Goal: Task Accomplishment & Management: Manage account settings

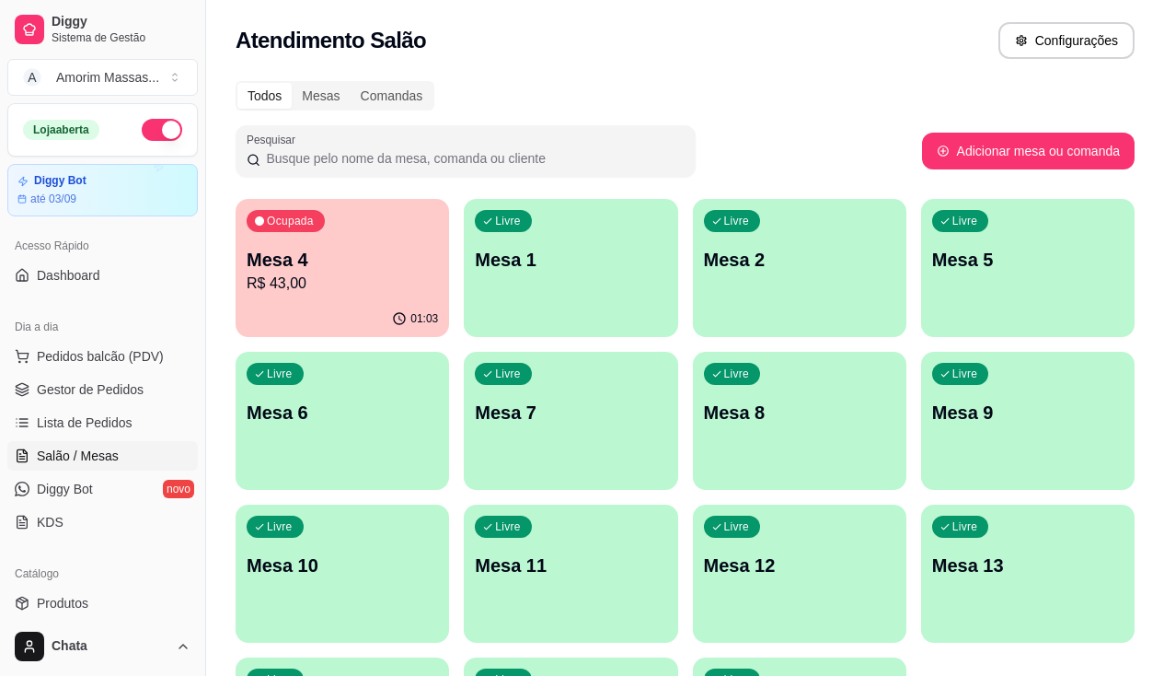
click at [438, 399] on p "Mesa 6" at bounding box center [342, 412] width 191 height 26
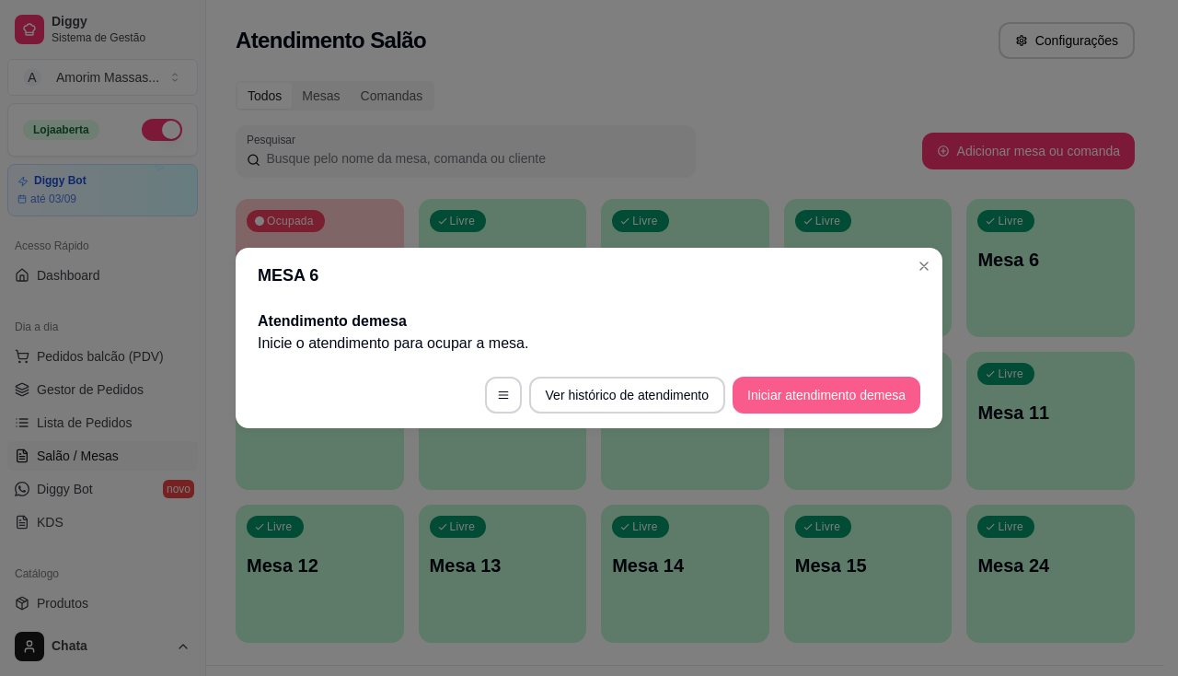
click at [813, 400] on button "Iniciar atendimento de mesa" at bounding box center [827, 394] width 188 height 37
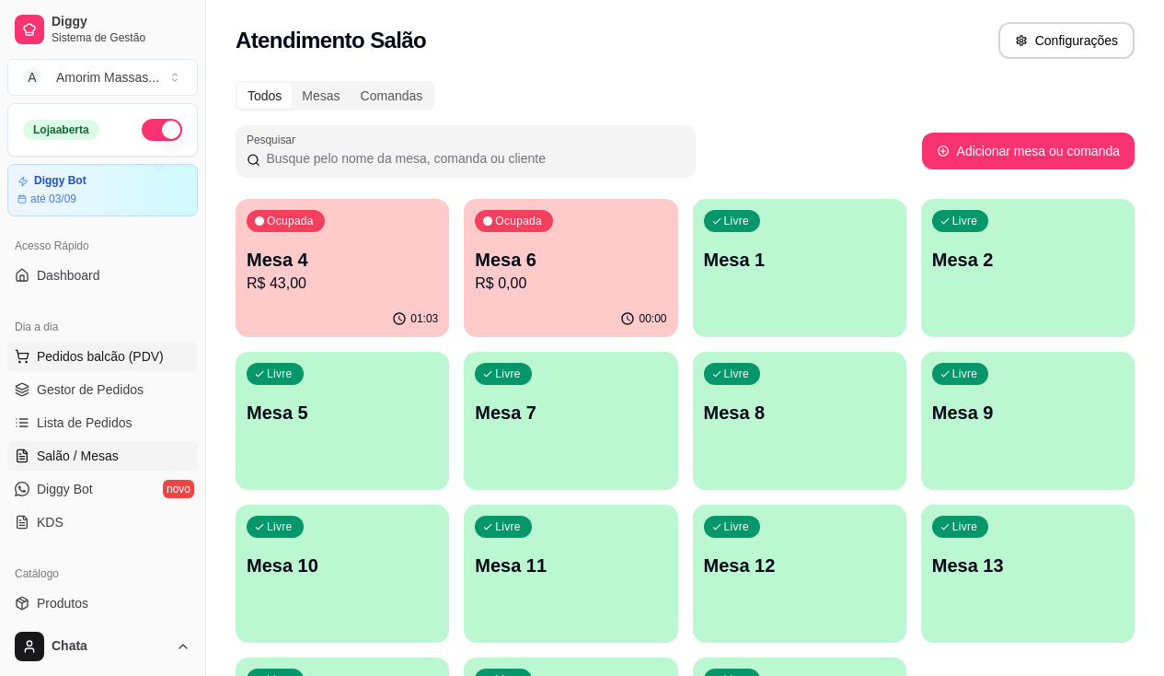
click at [81, 361] on span "Pedidos balcão (PDV)" at bounding box center [100, 356] width 127 height 18
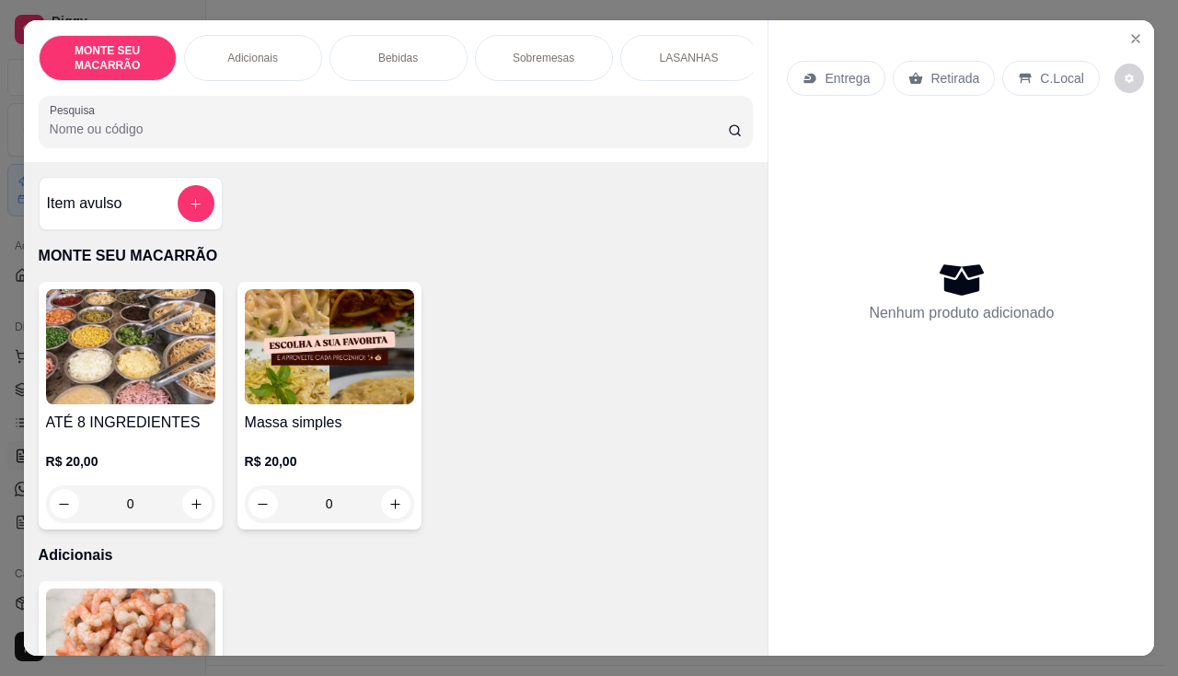
click at [333, 368] on img at bounding box center [329, 346] width 169 height 115
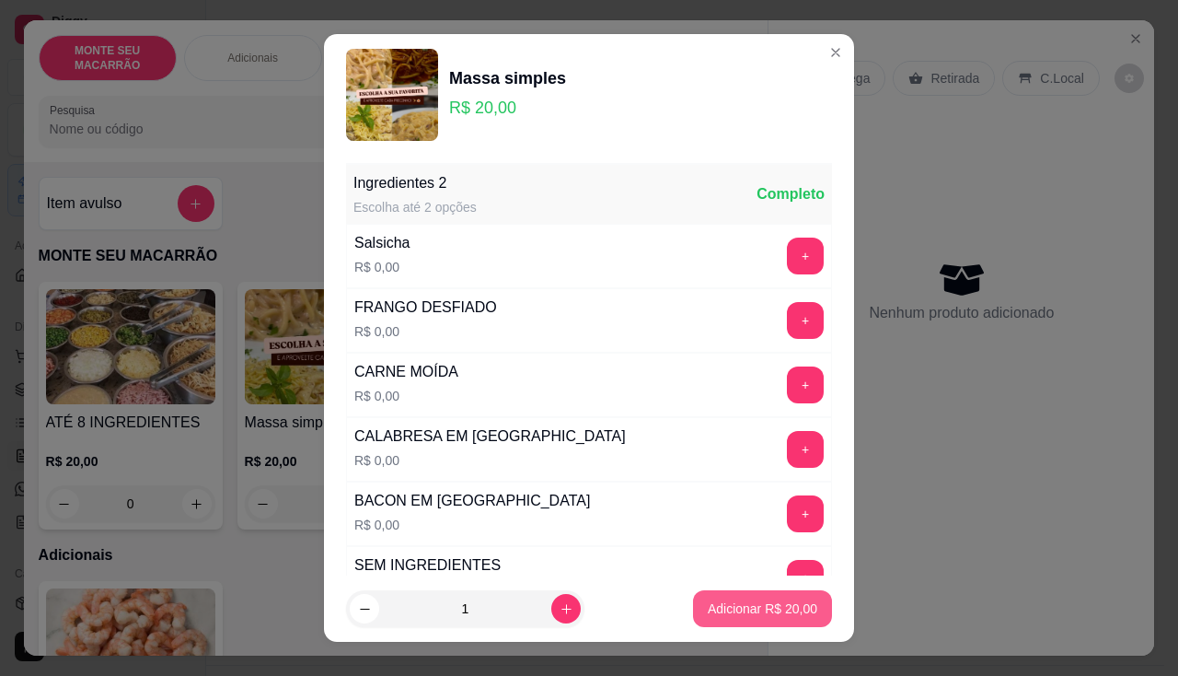
click at [721, 599] on p "Adicionar R$ 20,00" at bounding box center [763, 608] width 110 height 18
type input "1"
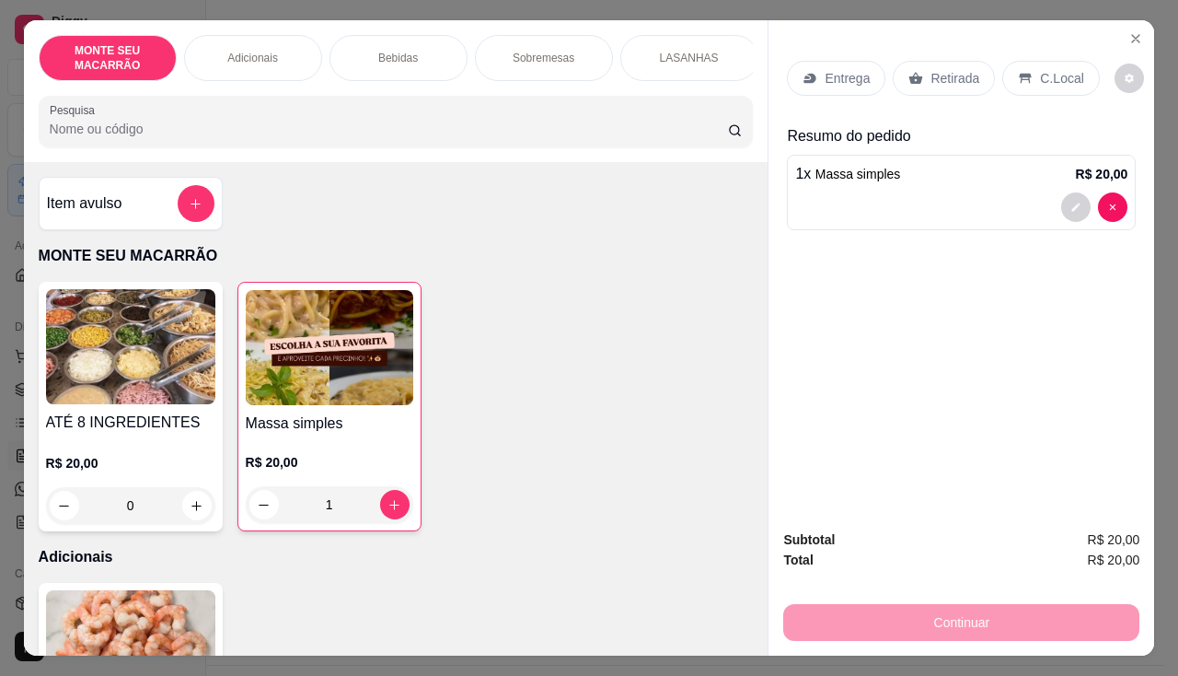
click at [931, 72] on p "Retirada" at bounding box center [955, 78] width 49 height 18
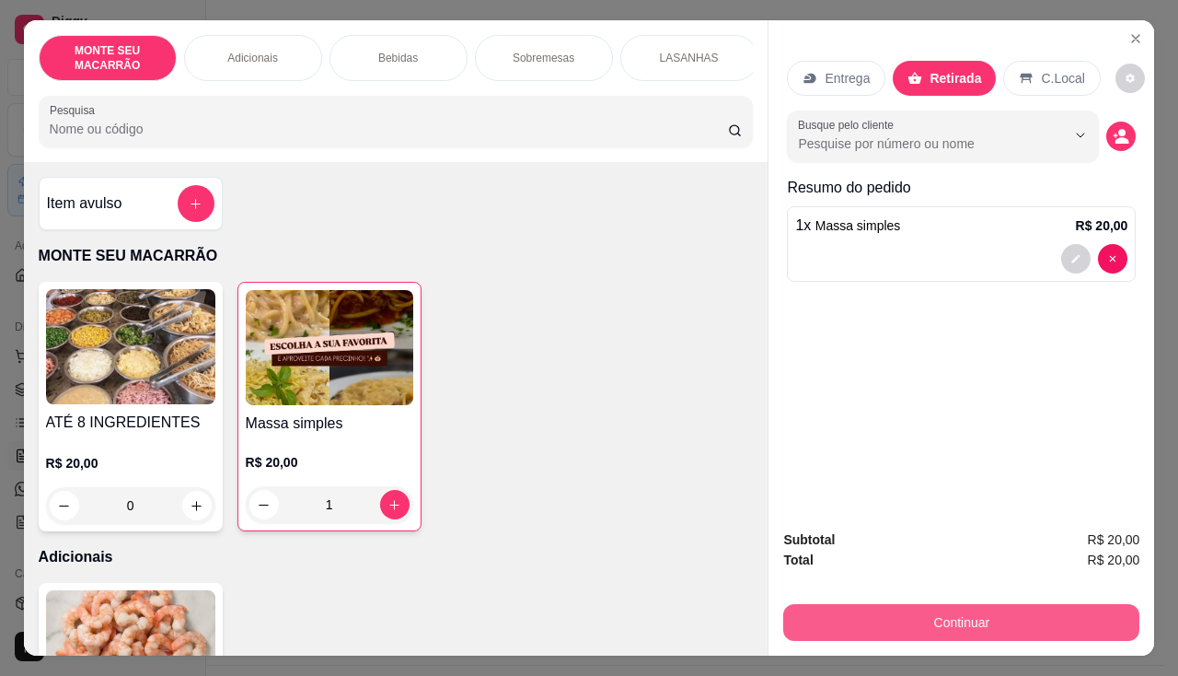
click at [942, 615] on button "Continuar" at bounding box center [961, 622] width 356 height 37
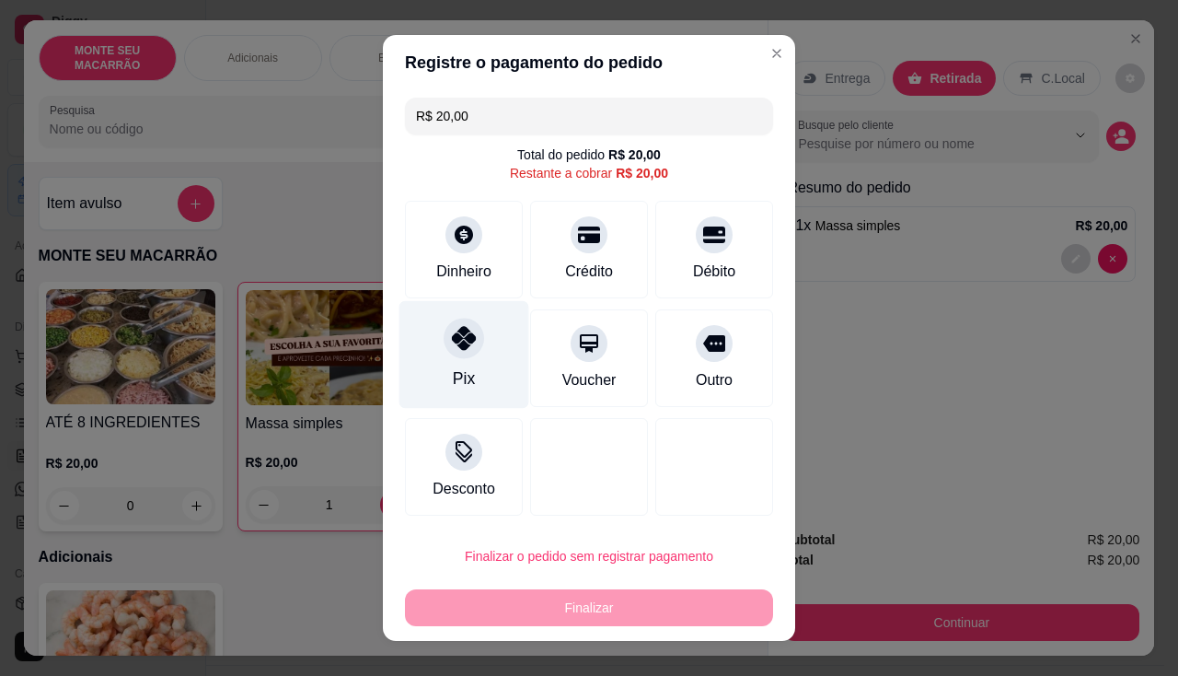
click at [470, 342] on div at bounding box center [464, 338] width 40 height 40
type input "R$ 0,00"
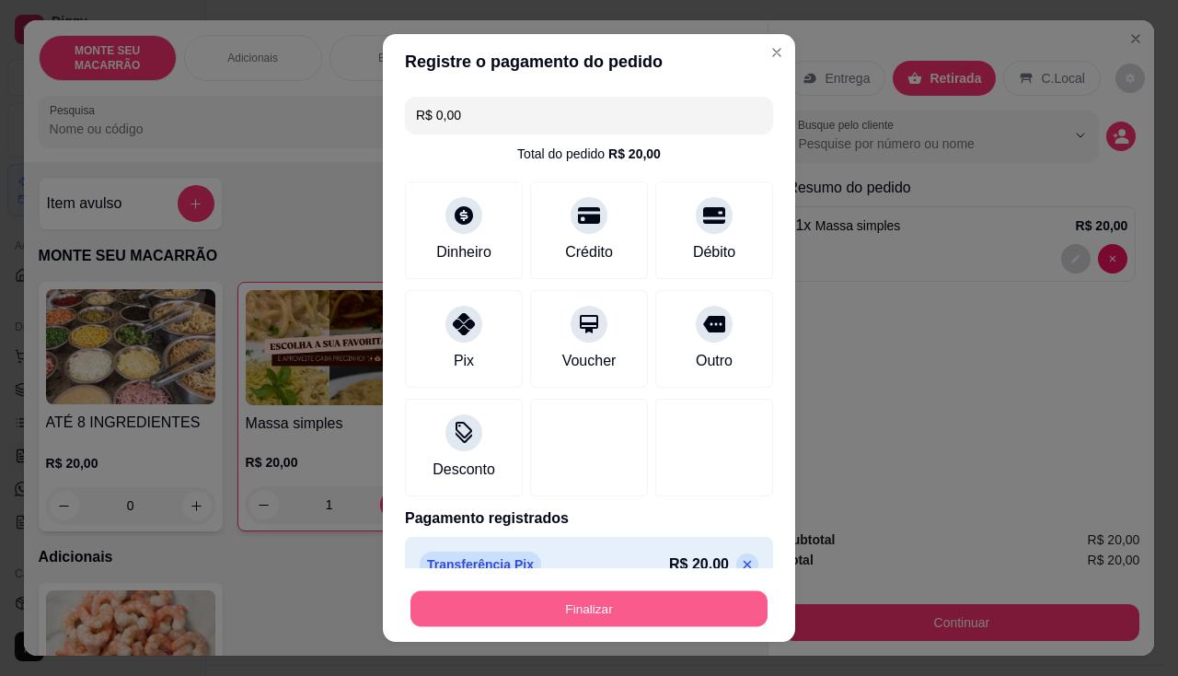
click at [564, 604] on button "Finalizar" at bounding box center [588, 609] width 357 height 36
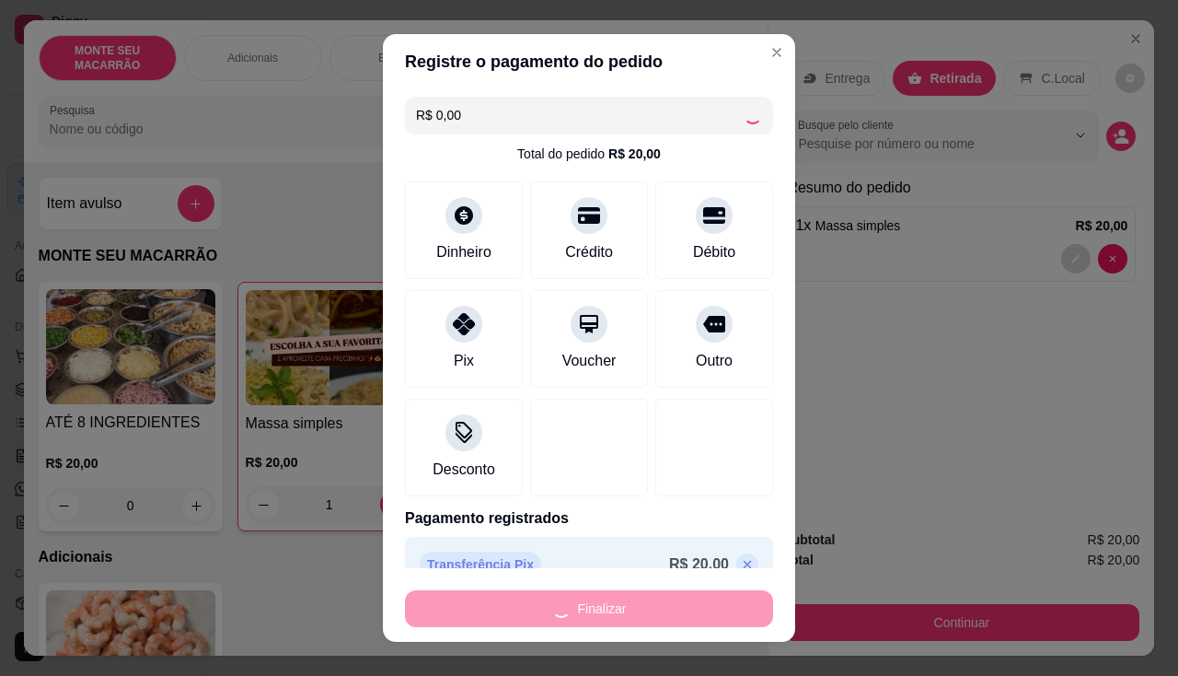
type input "0"
type input "-R$ 20,00"
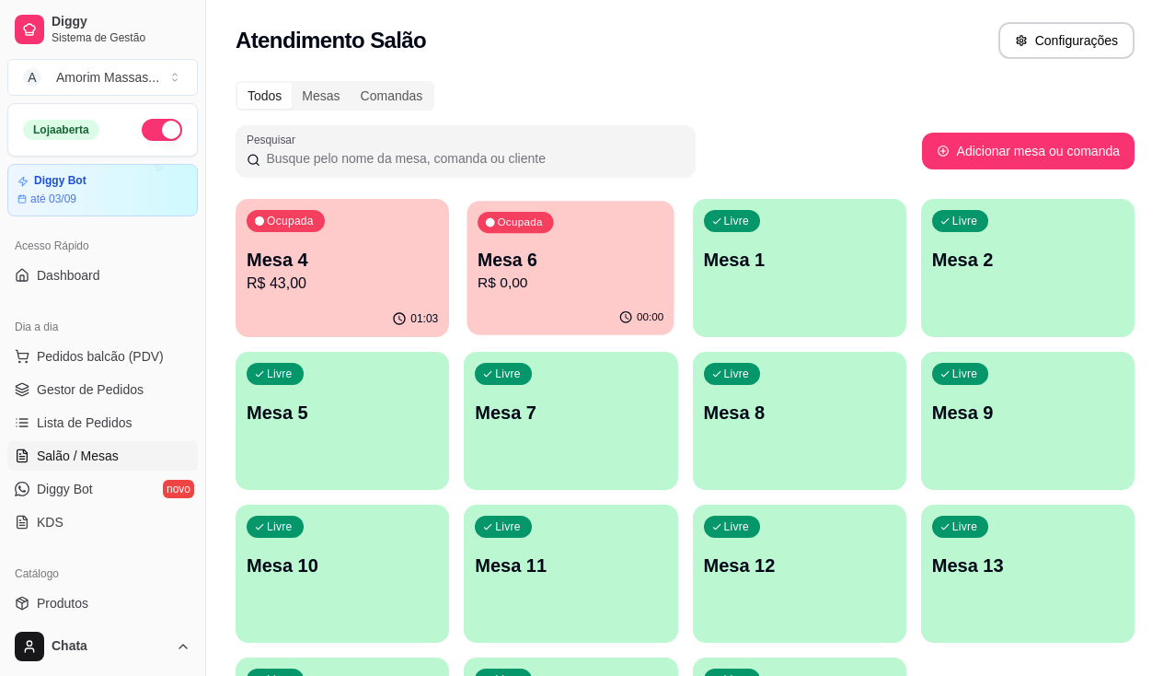
click at [565, 272] on p "R$ 0,00" at bounding box center [571, 282] width 186 height 21
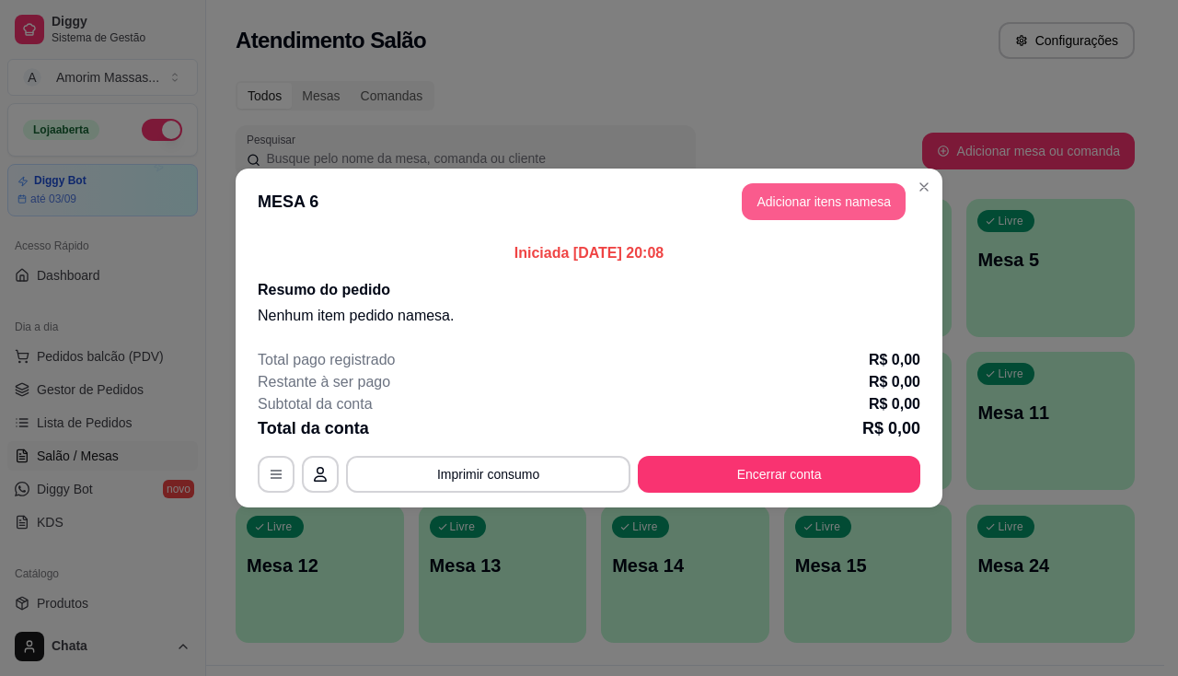
click at [778, 201] on button "Adicionar itens na mesa" at bounding box center [824, 201] width 164 height 37
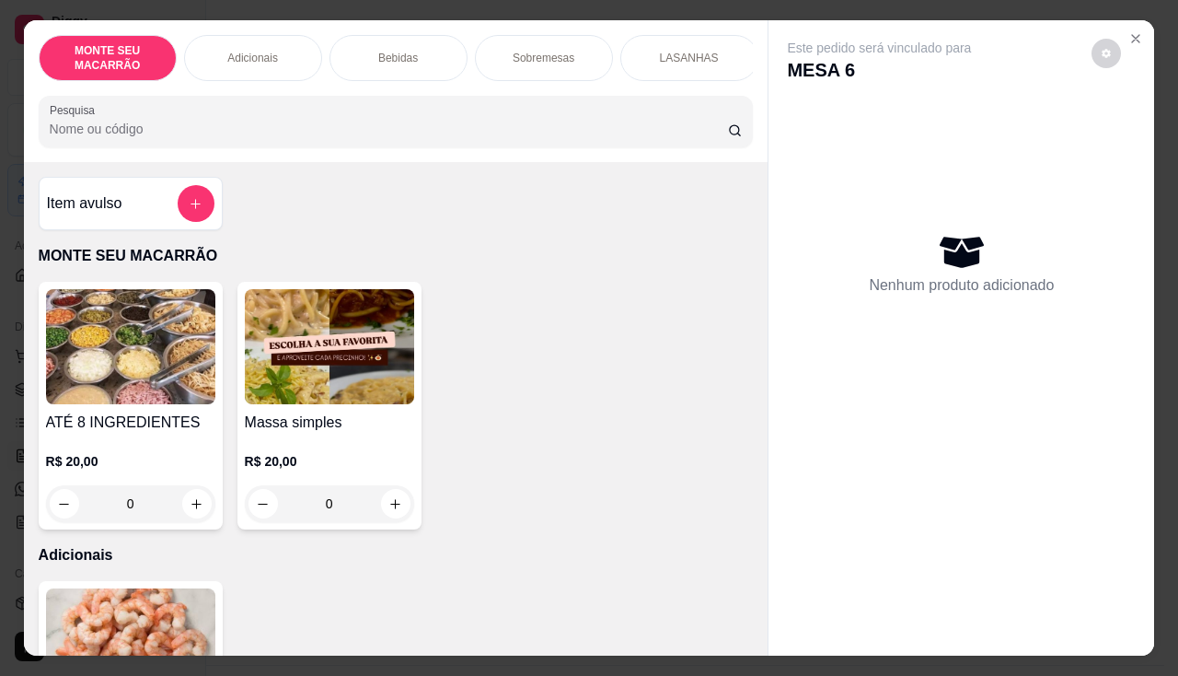
click at [324, 387] on img at bounding box center [329, 346] width 169 height 115
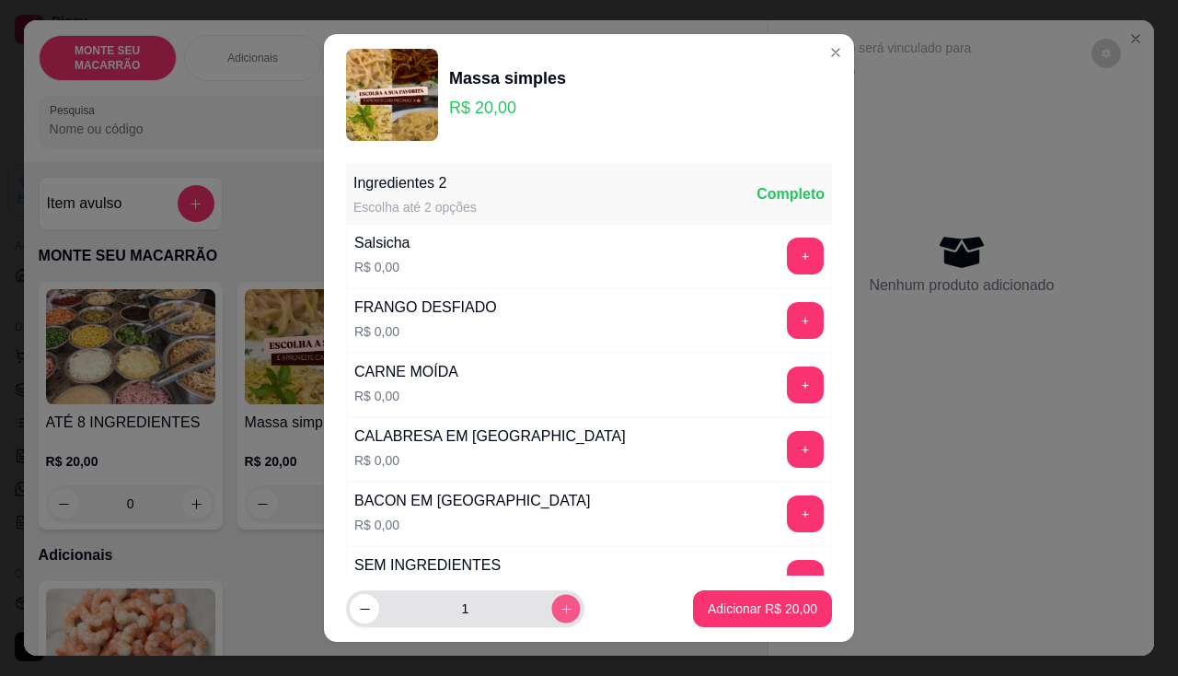
click at [551, 600] on button "increase-product-quantity" at bounding box center [565, 609] width 29 height 29
type input "4"
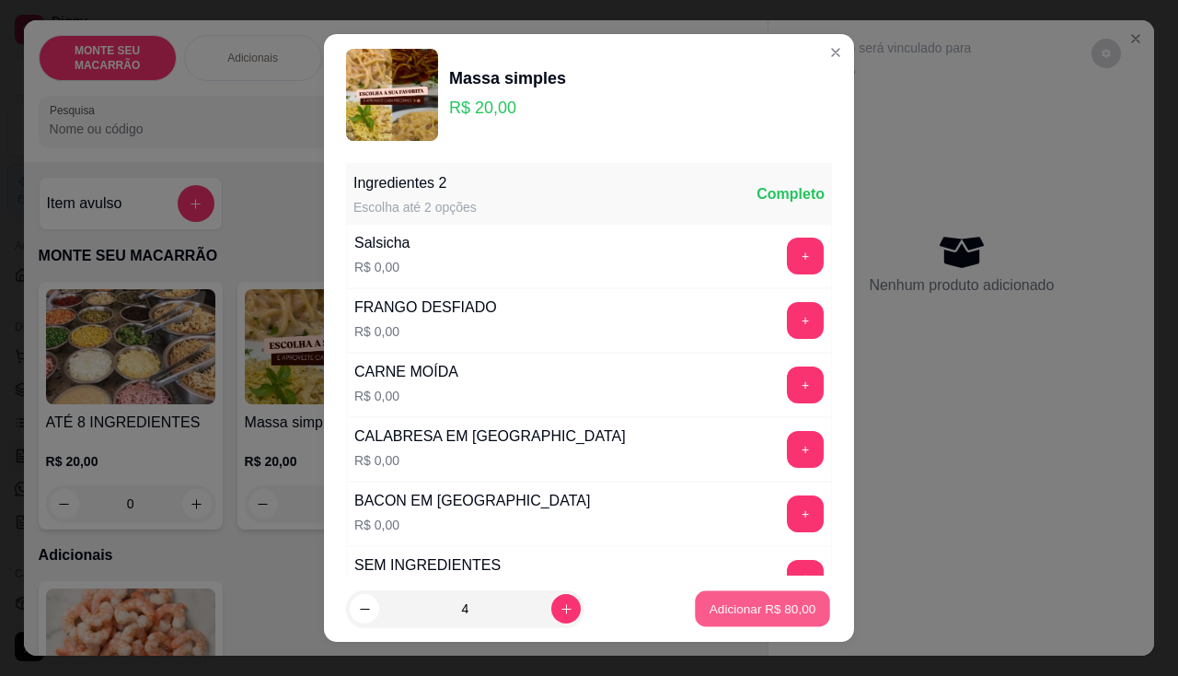
click at [739, 605] on p "Adicionar R$ 80,00" at bounding box center [763, 608] width 107 height 17
type input "4"
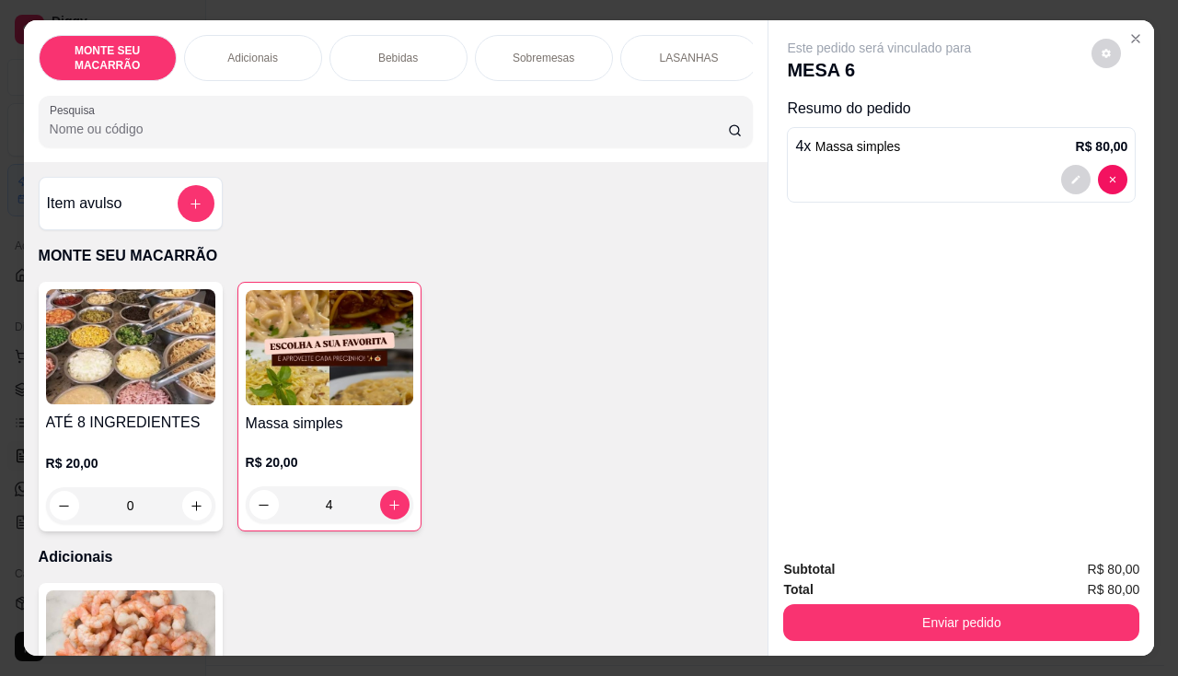
click at [387, 515] on div "4" at bounding box center [330, 504] width 168 height 37
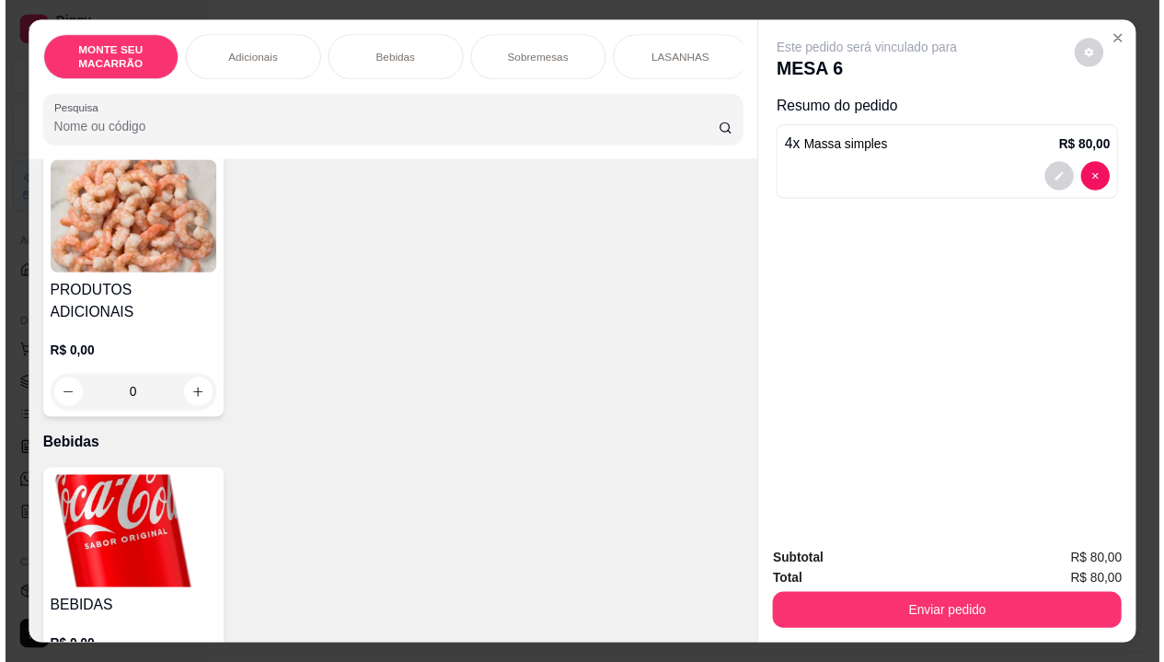
scroll to position [644, 0]
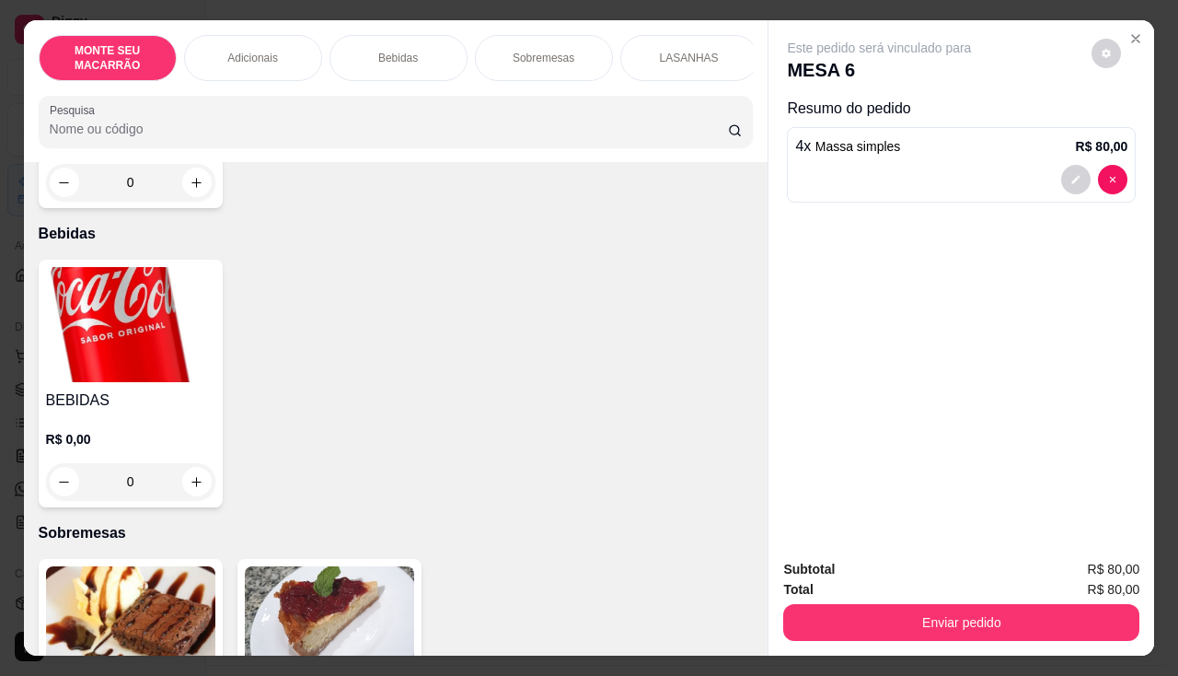
click at [127, 303] on img at bounding box center [130, 324] width 169 height 115
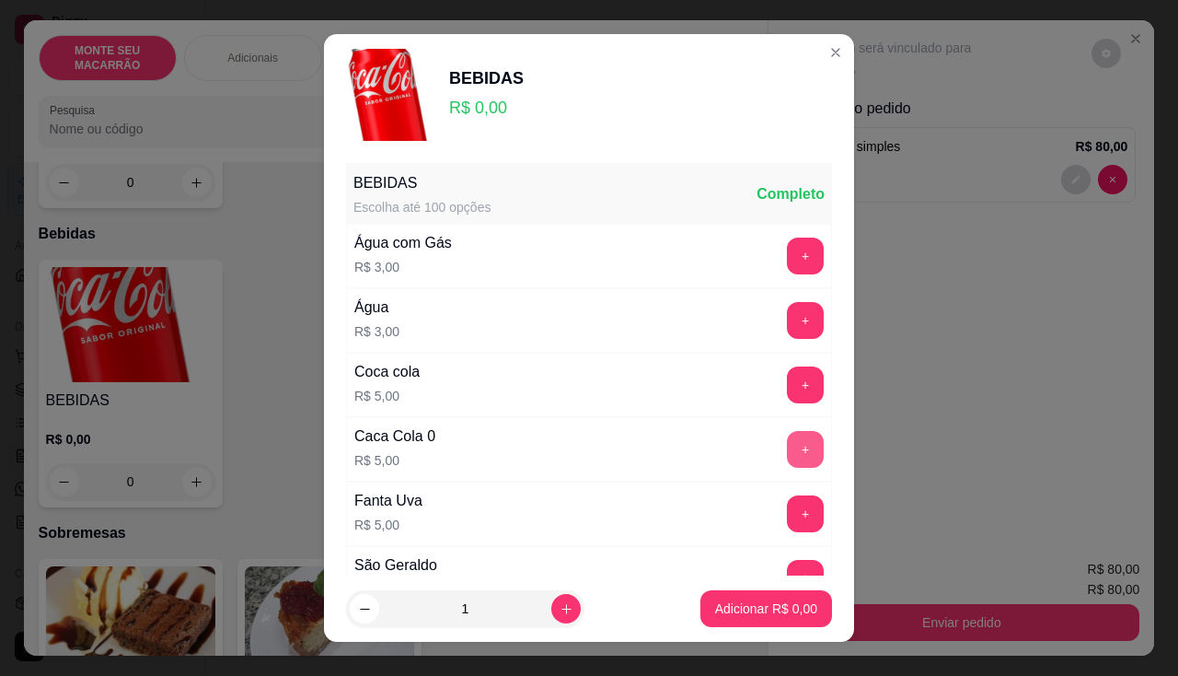
click at [787, 451] on button "+" at bounding box center [805, 449] width 37 height 37
click at [736, 606] on p "Adicionar R$ 5,00" at bounding box center [765, 608] width 99 height 17
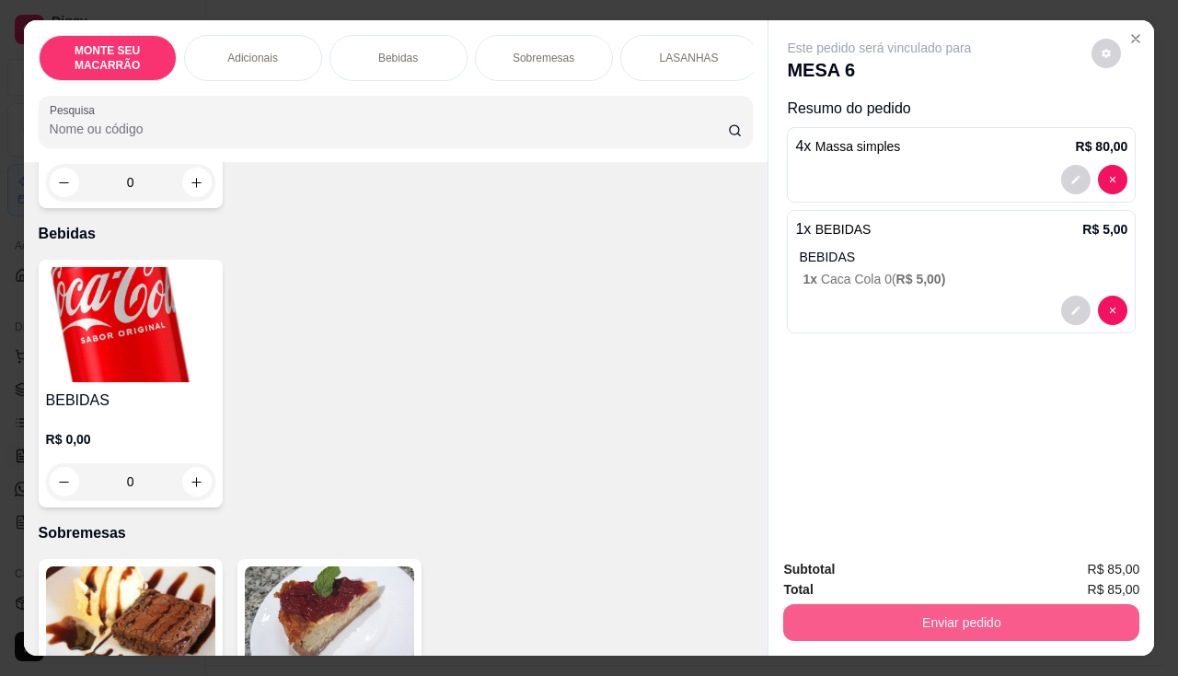
click at [914, 605] on button "Enviar pedido" at bounding box center [961, 622] width 356 height 37
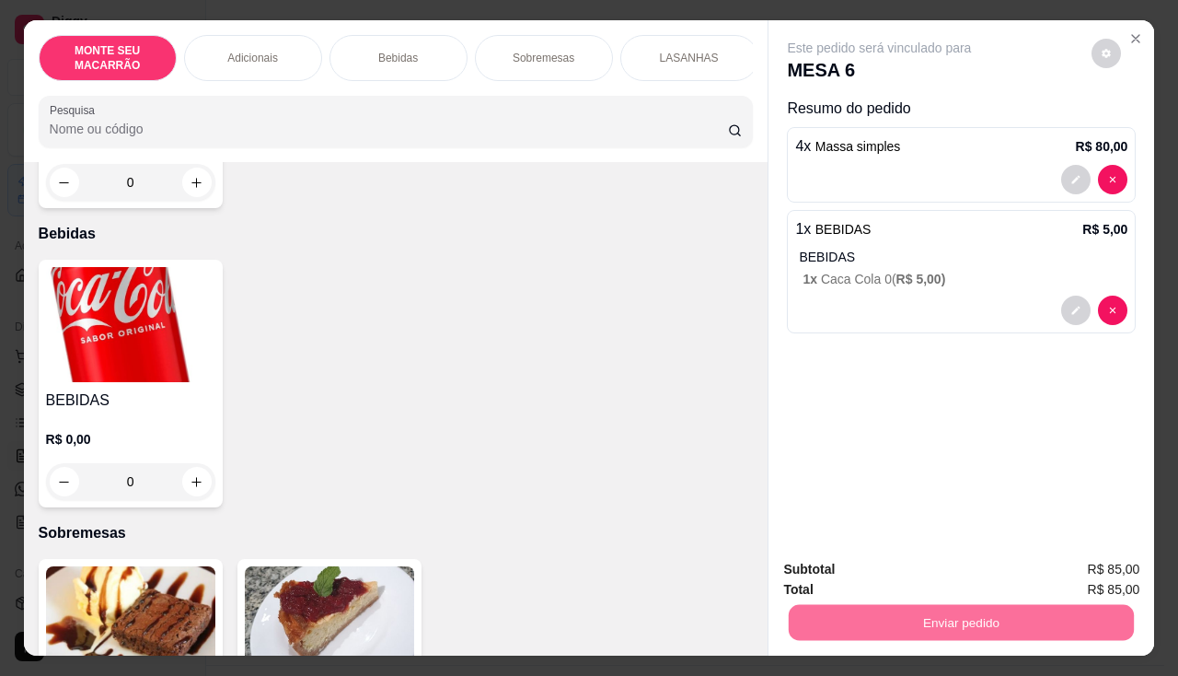
click at [1052, 562] on button "Sim, quero registrar" at bounding box center [1075, 569] width 133 height 34
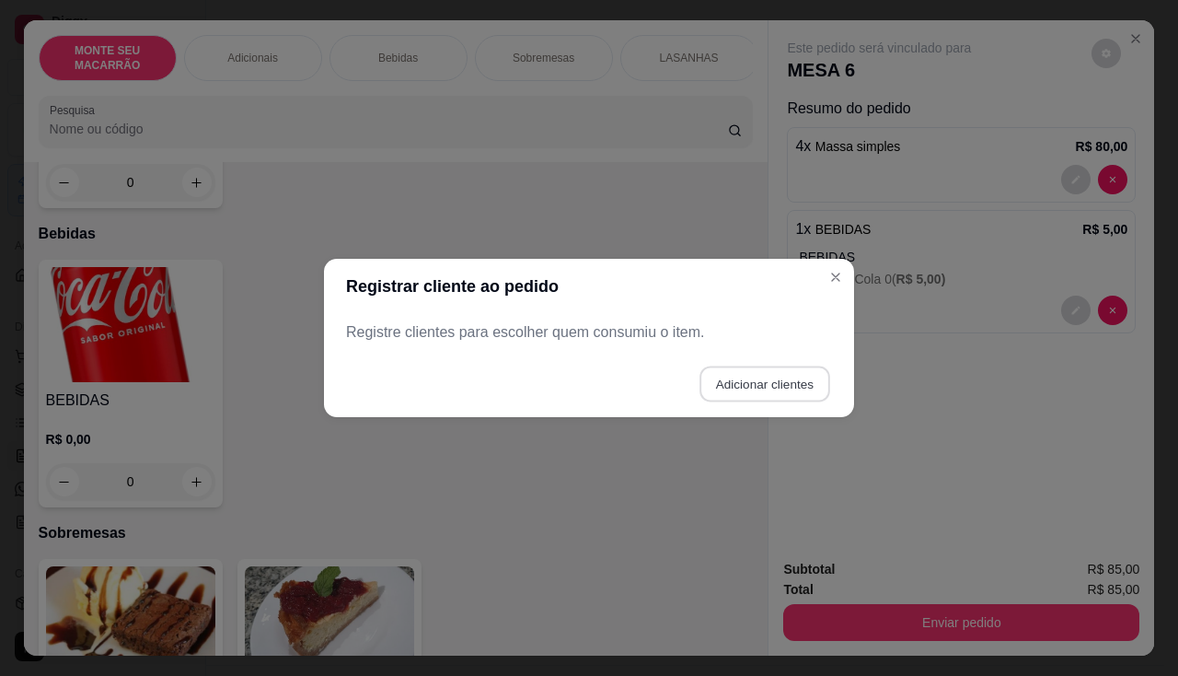
click at [747, 386] on button "Adicionar clientes" at bounding box center [764, 384] width 130 height 36
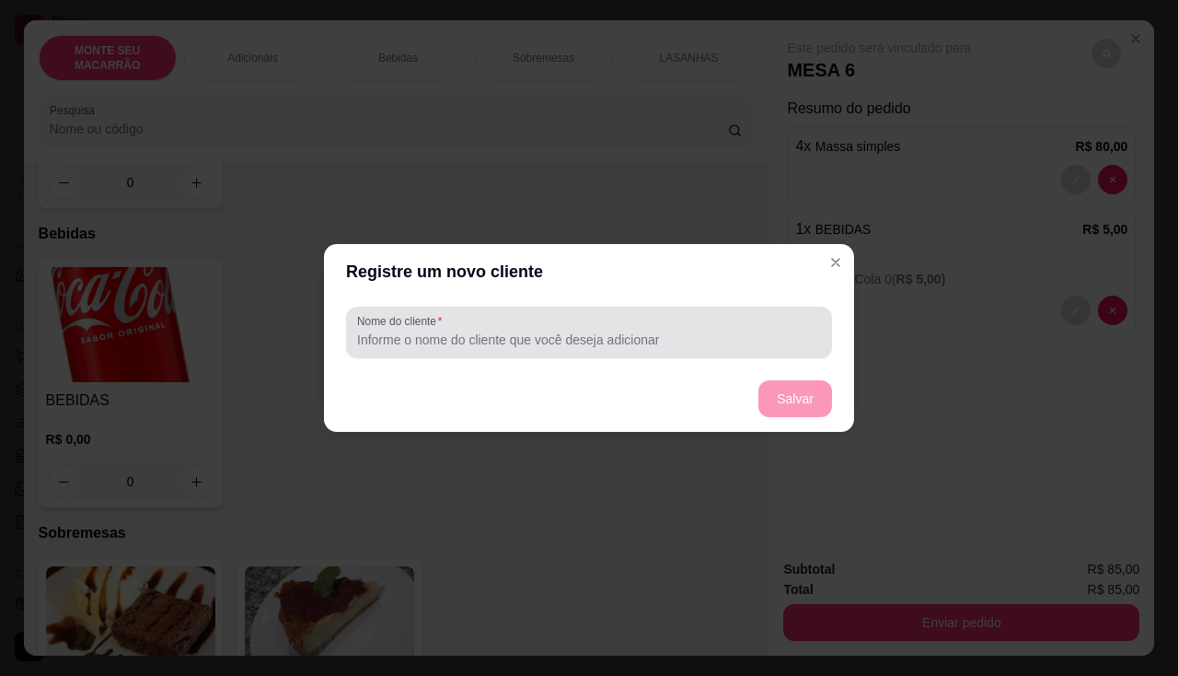
click at [485, 338] on input "Nome do cliente" at bounding box center [589, 339] width 464 height 18
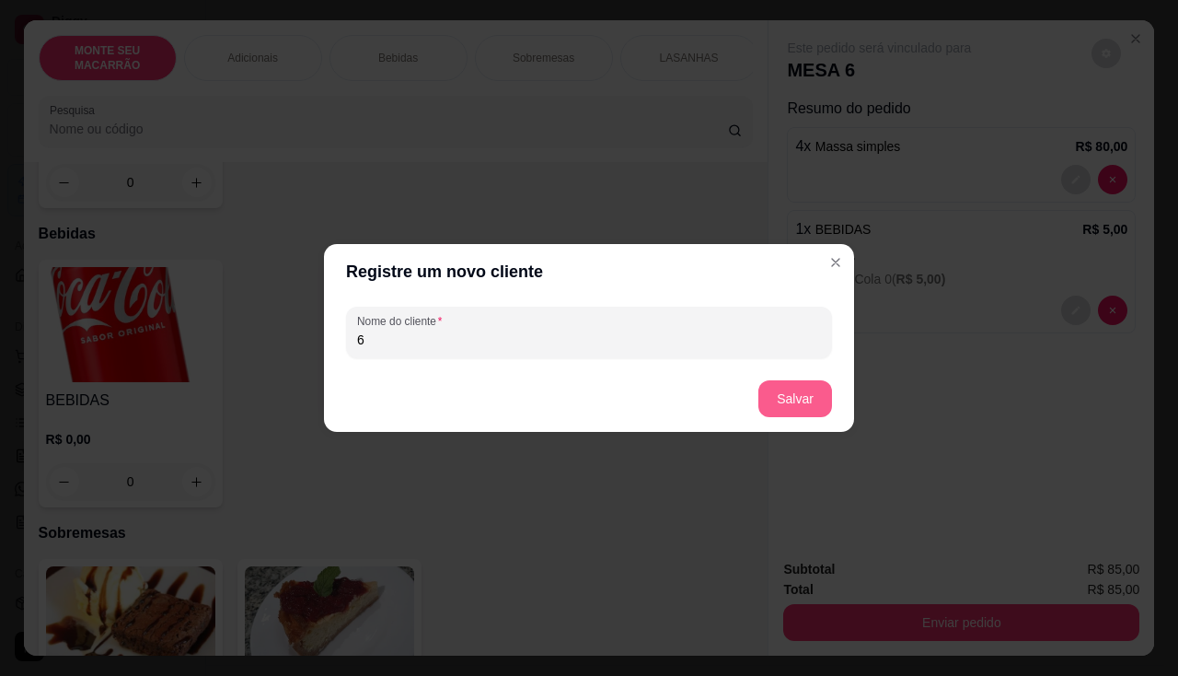
type input "6"
drag, startPoint x: 794, startPoint y: 376, endPoint x: 793, endPoint y: 387, distance: 11.1
click at [794, 376] on footer "Salvar" at bounding box center [589, 398] width 530 height 66
click at [793, 387] on button "Salvar" at bounding box center [795, 399] width 72 height 36
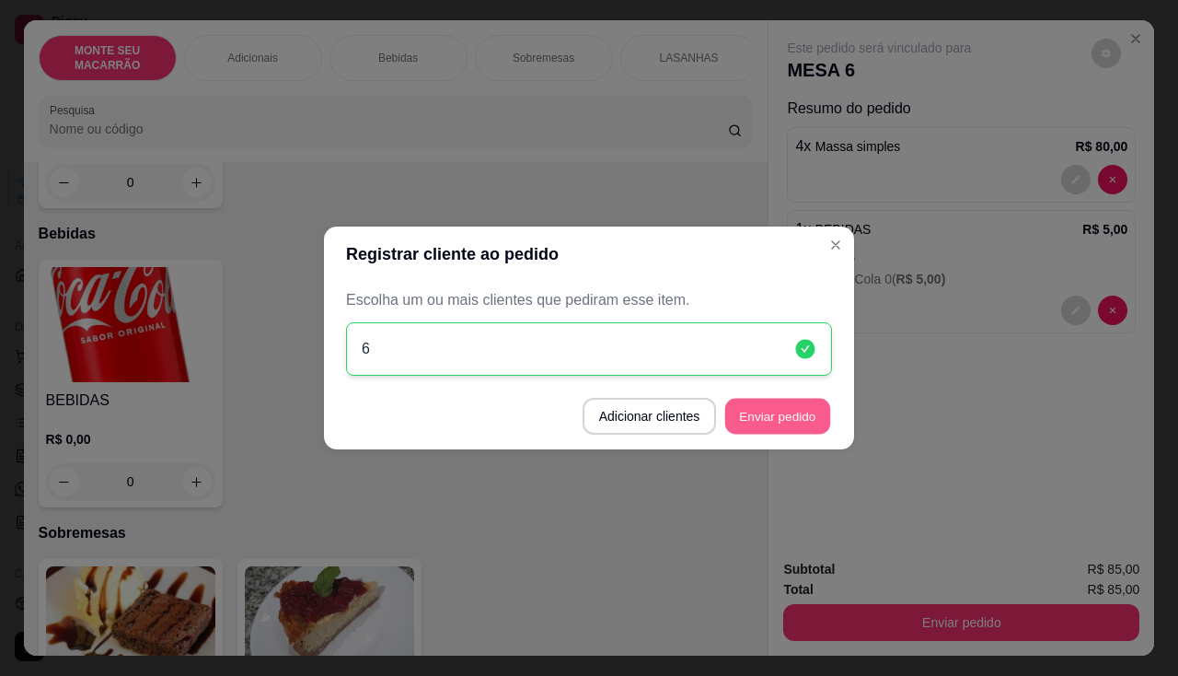
click at [812, 410] on button "Enviar pedido" at bounding box center [777, 417] width 105 height 36
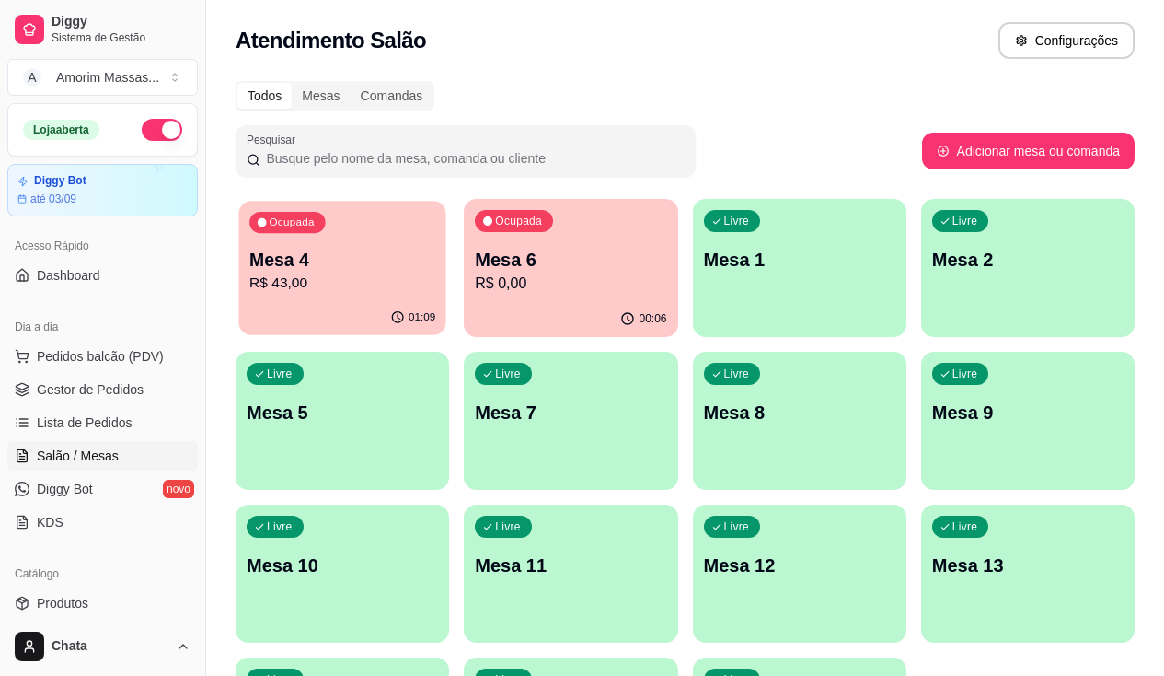
click at [299, 271] on p "Mesa 4" at bounding box center [342, 260] width 186 height 25
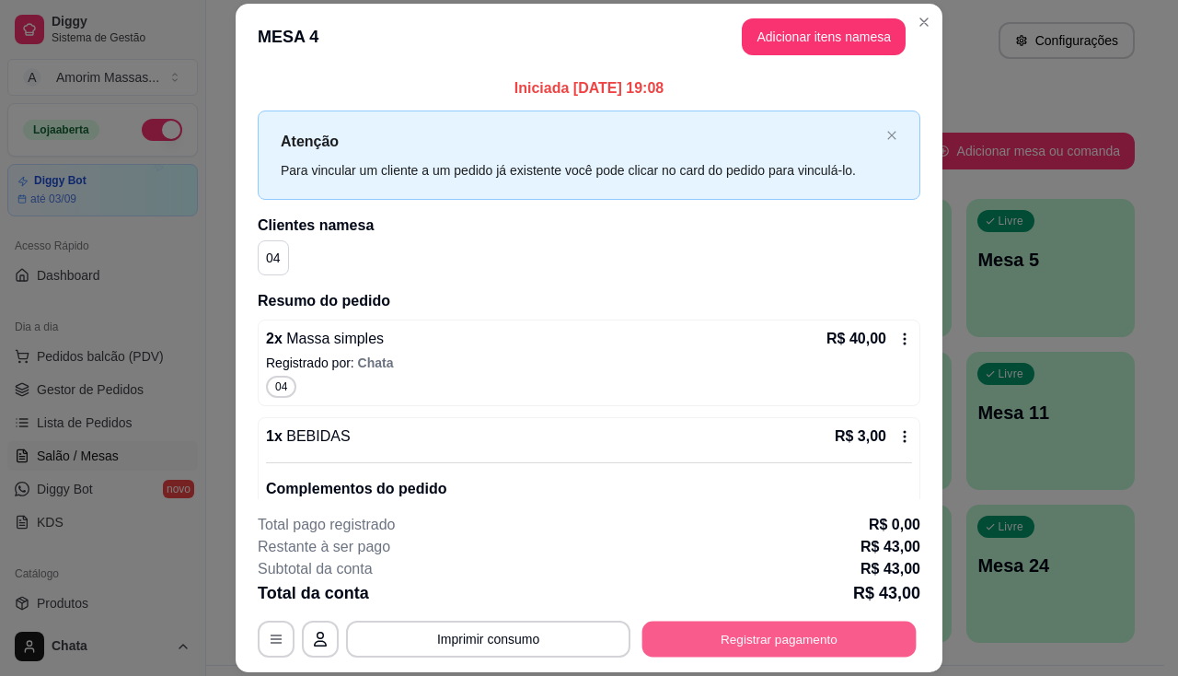
click at [815, 642] on button "Registrar pagamento" at bounding box center [779, 639] width 274 height 36
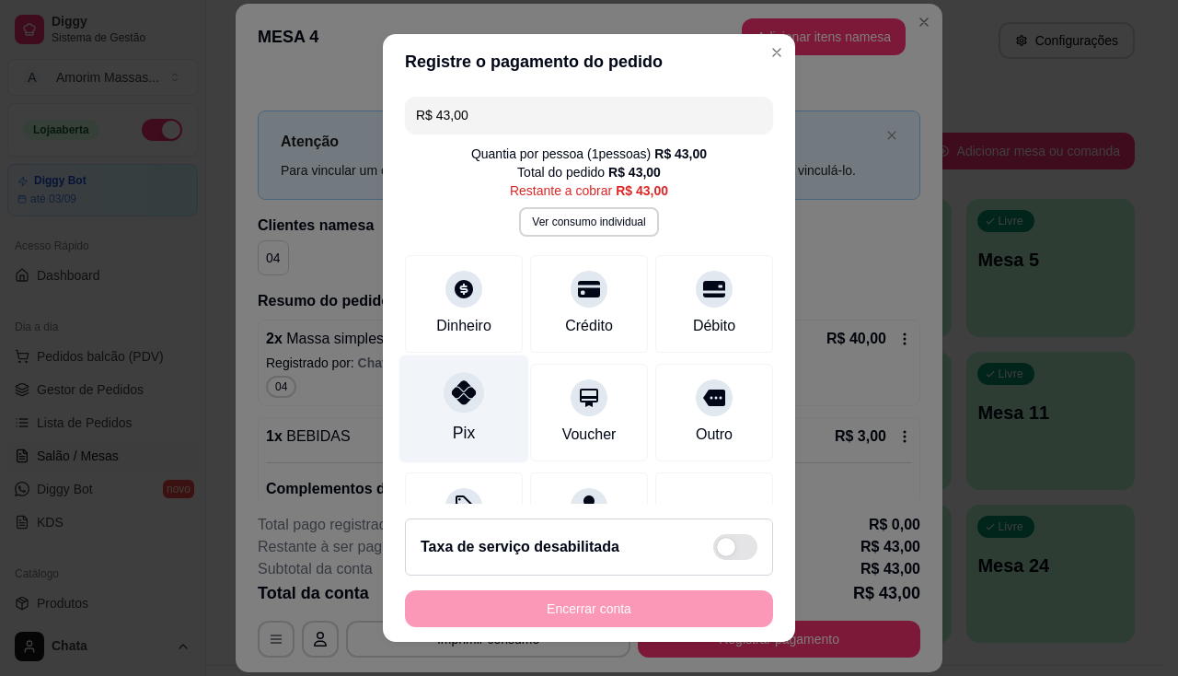
click at [444, 397] on div at bounding box center [464, 392] width 40 height 40
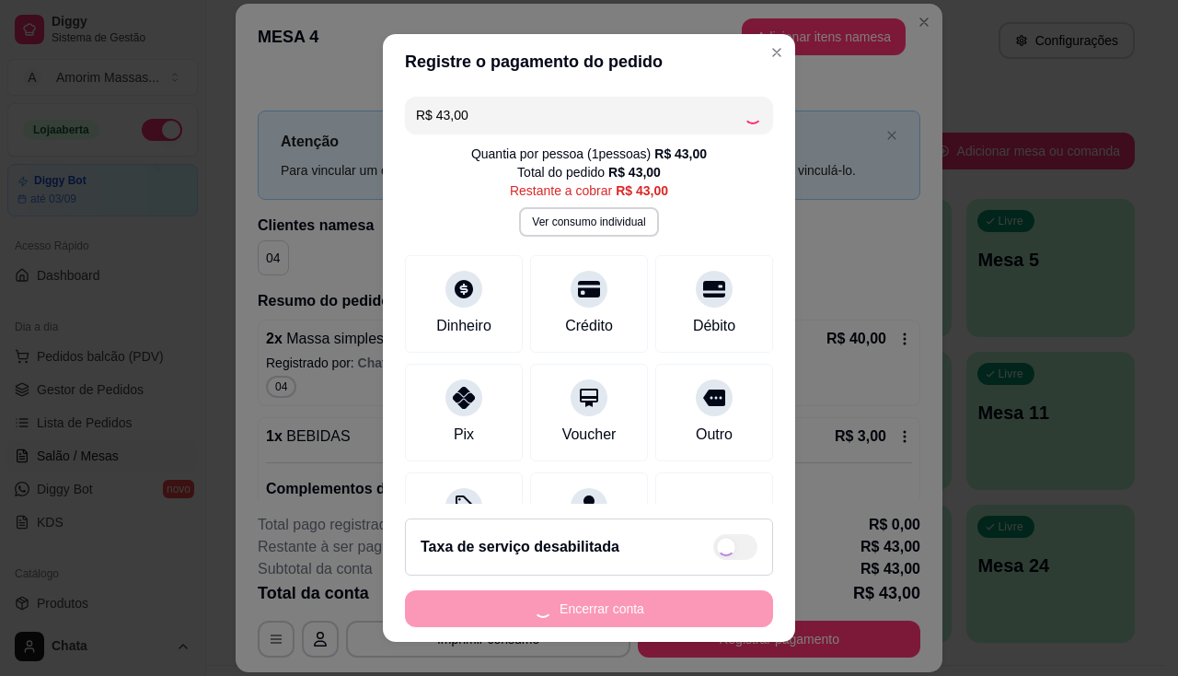
type input "R$ 0,00"
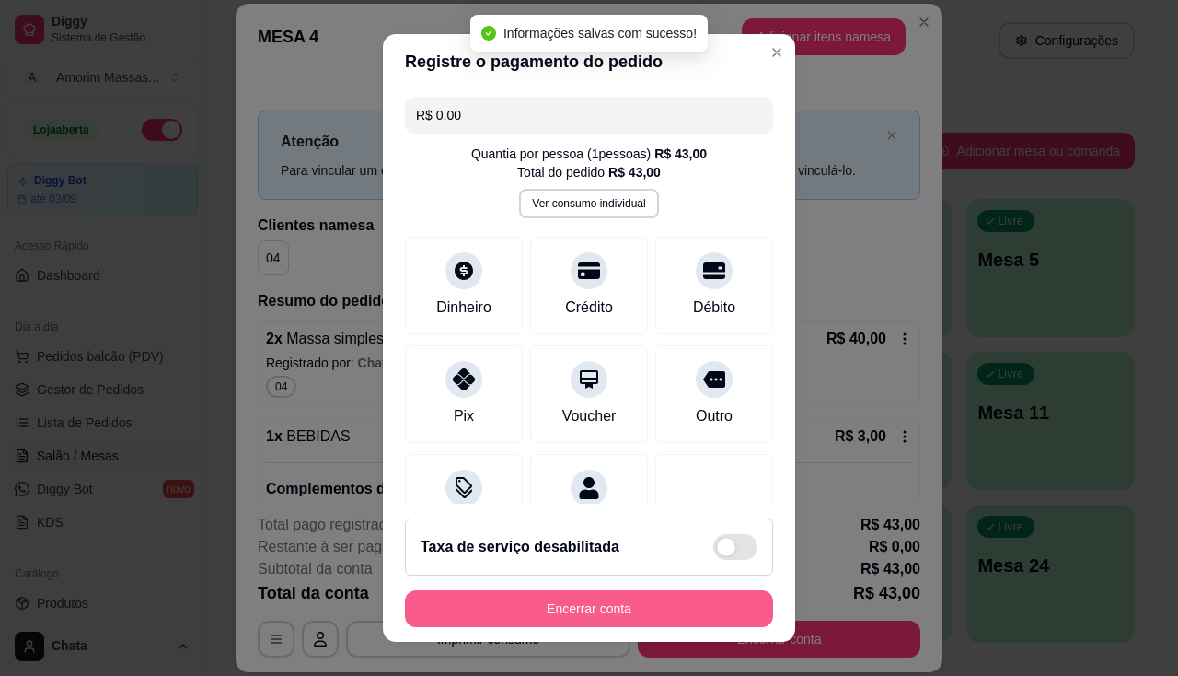
click at [536, 607] on button "Encerrar conta" at bounding box center [589, 608] width 368 height 37
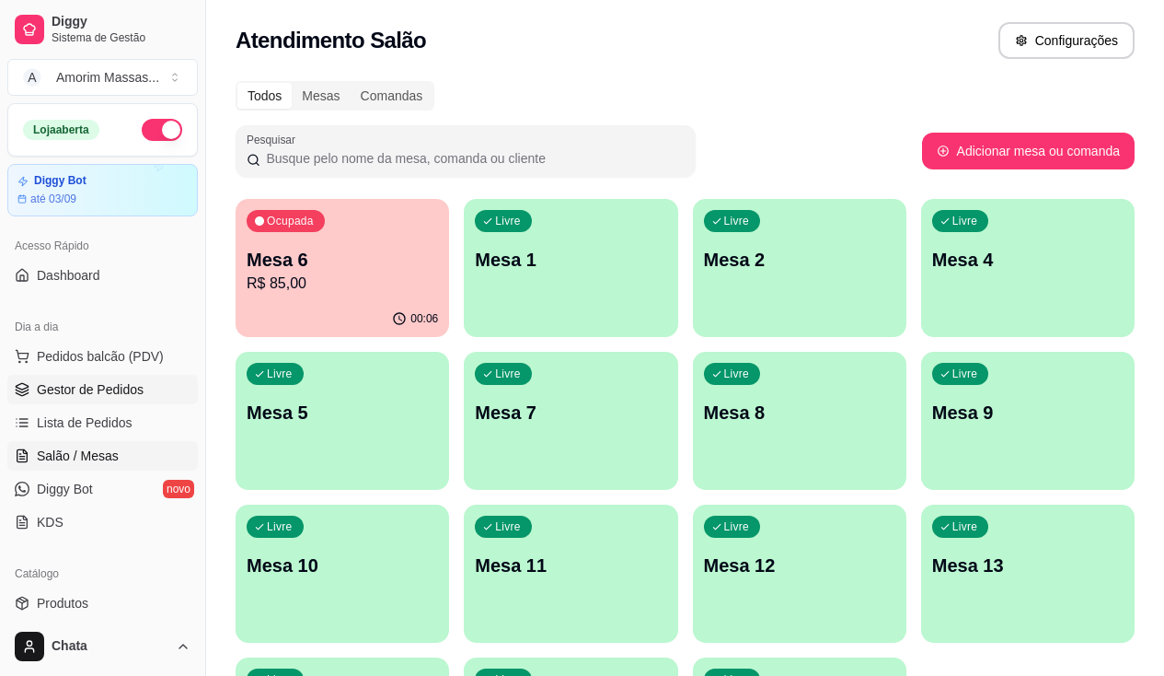
click at [81, 386] on span "Gestor de Pedidos" at bounding box center [90, 389] width 107 height 18
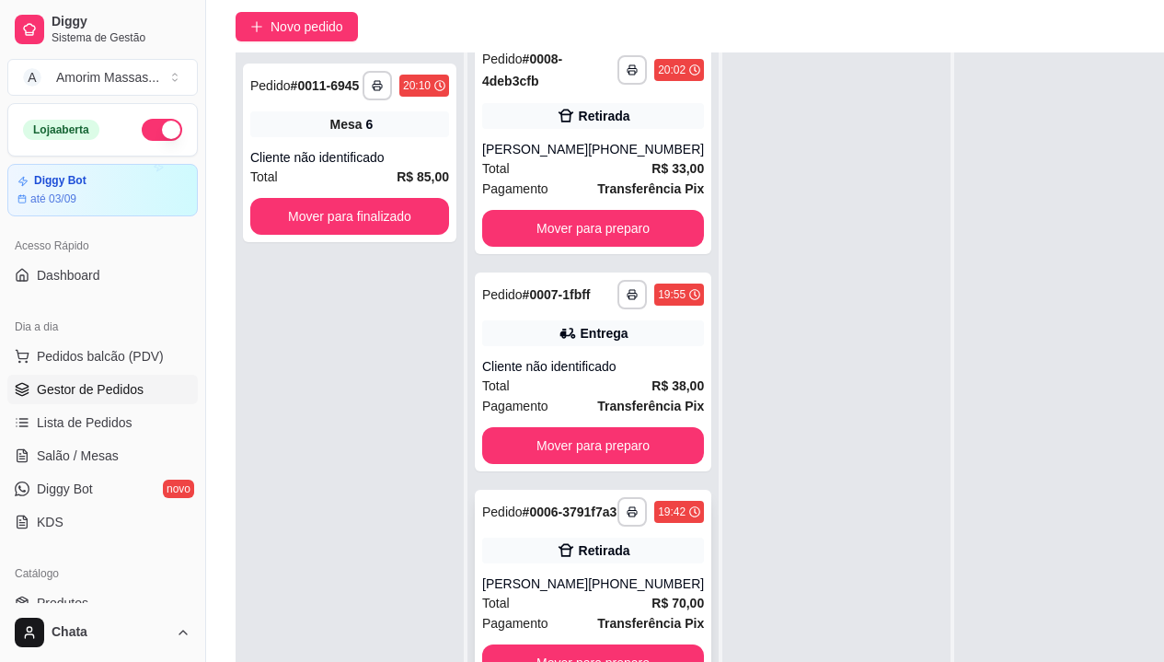
scroll to position [295, 0]
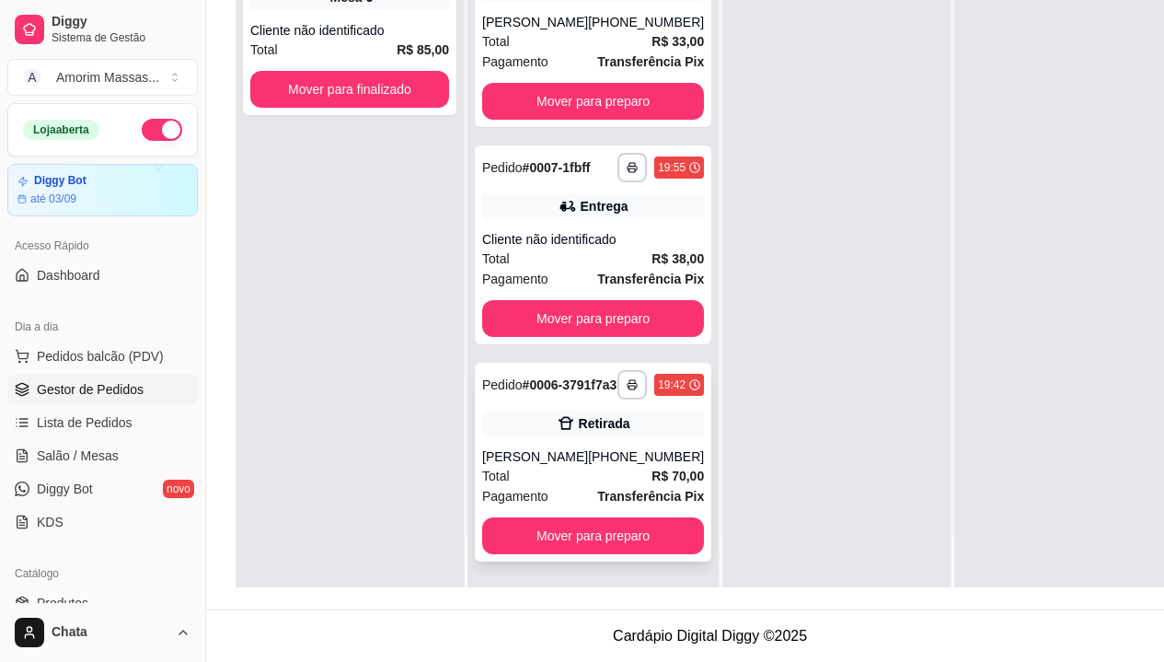
click at [563, 447] on div "[PERSON_NAME]" at bounding box center [535, 456] width 106 height 18
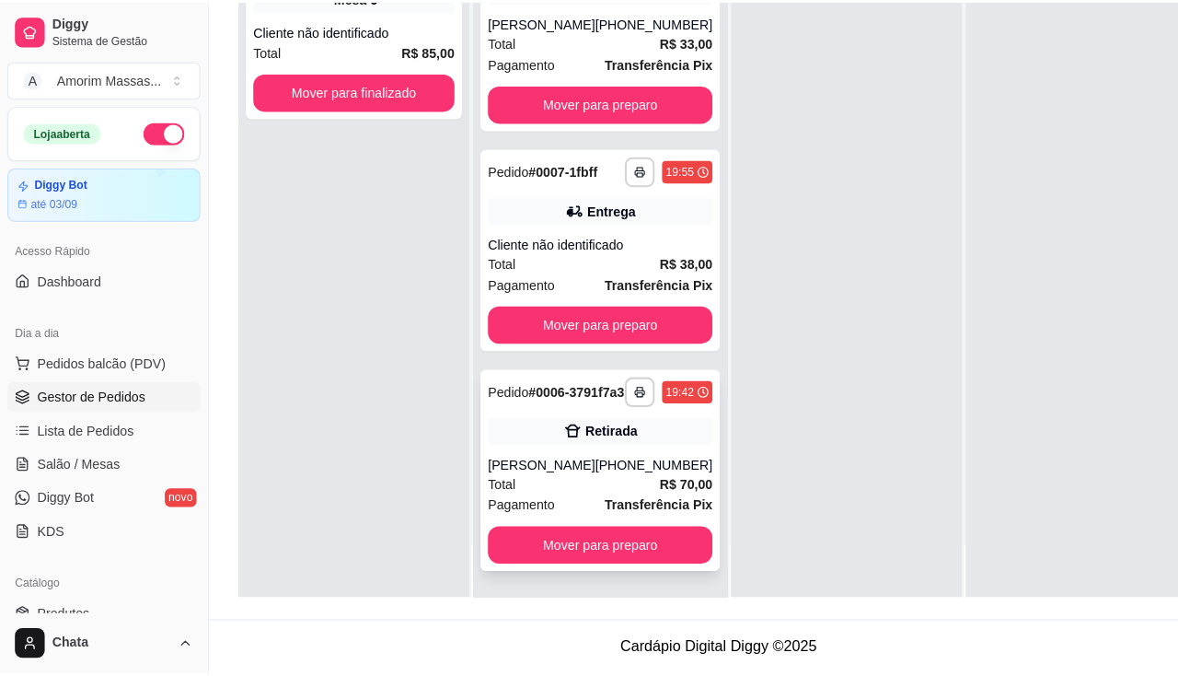
scroll to position [281, 0]
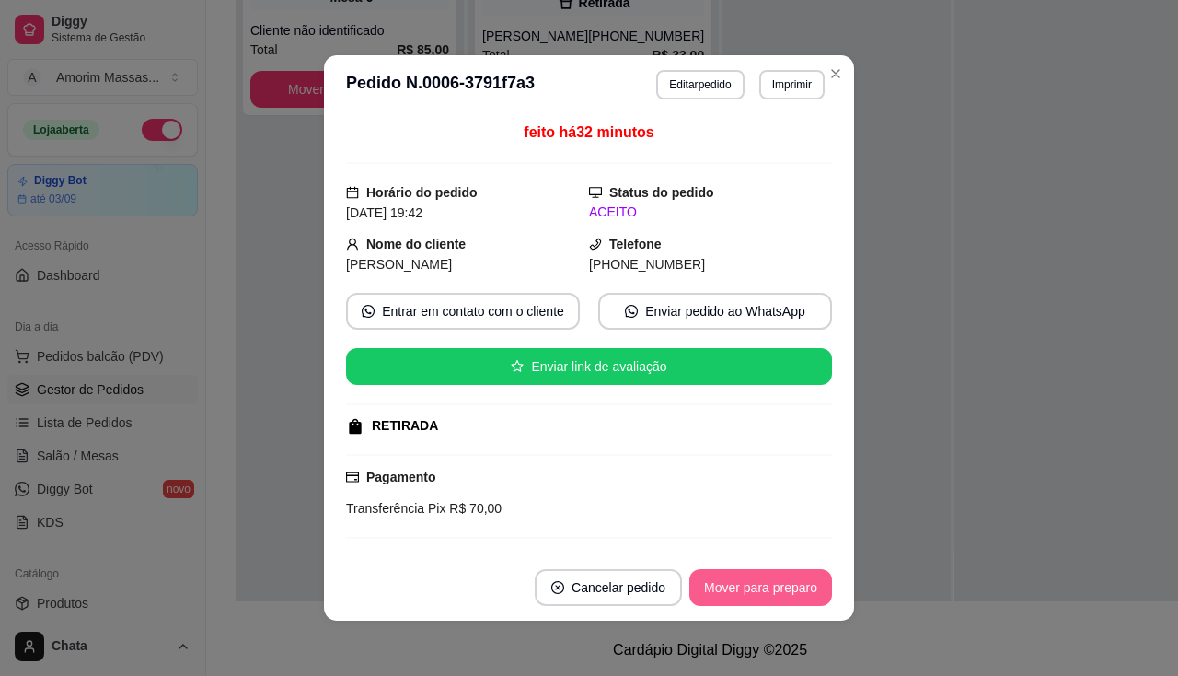
click at [732, 584] on button "Mover para preparo" at bounding box center [760, 587] width 143 height 37
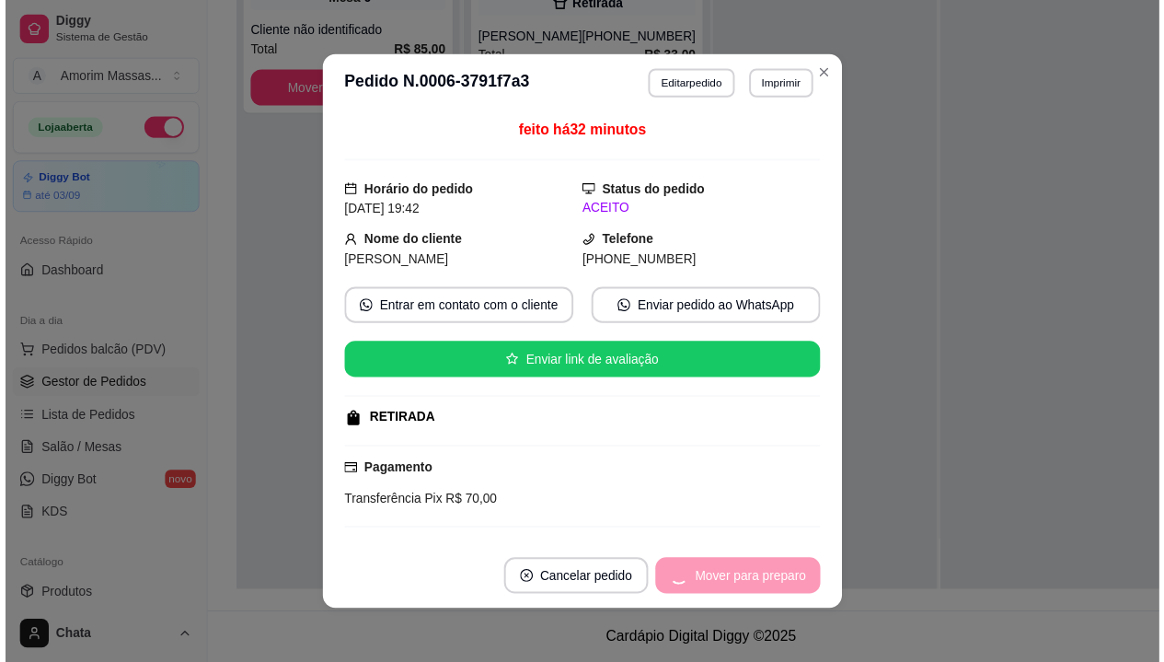
scroll to position [52, 0]
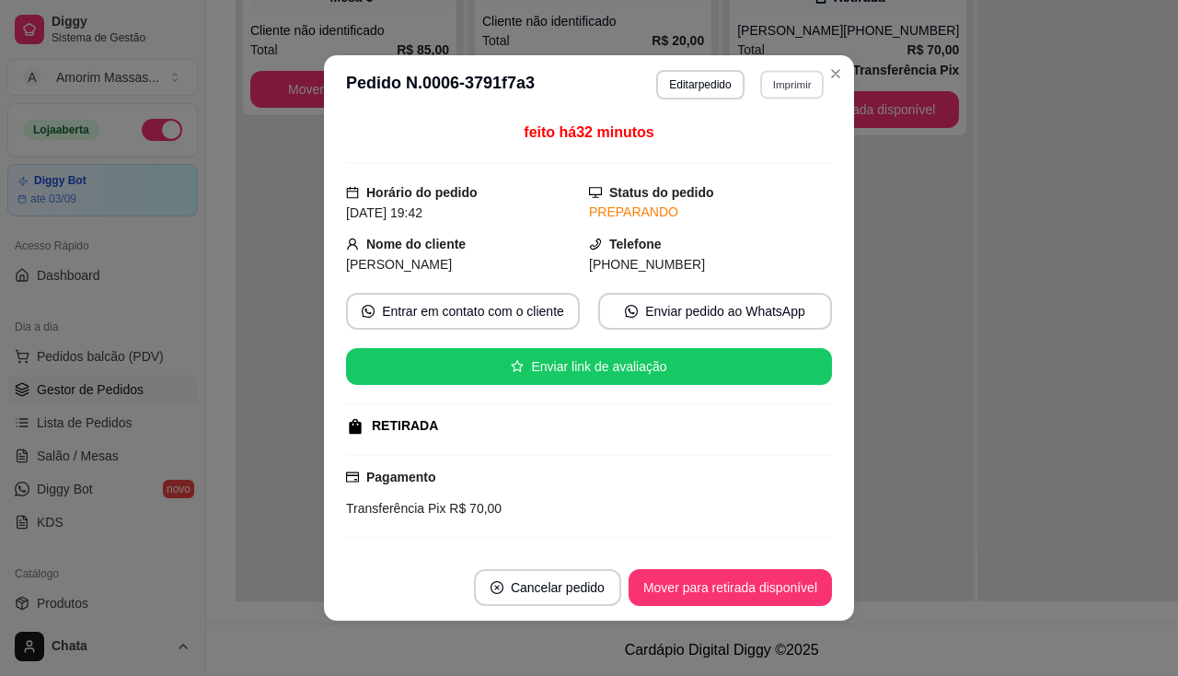
click at [793, 83] on button "Imprimir" at bounding box center [792, 84] width 64 height 29
click at [751, 152] on button "IMPRESSORA" at bounding box center [752, 148] width 133 height 29
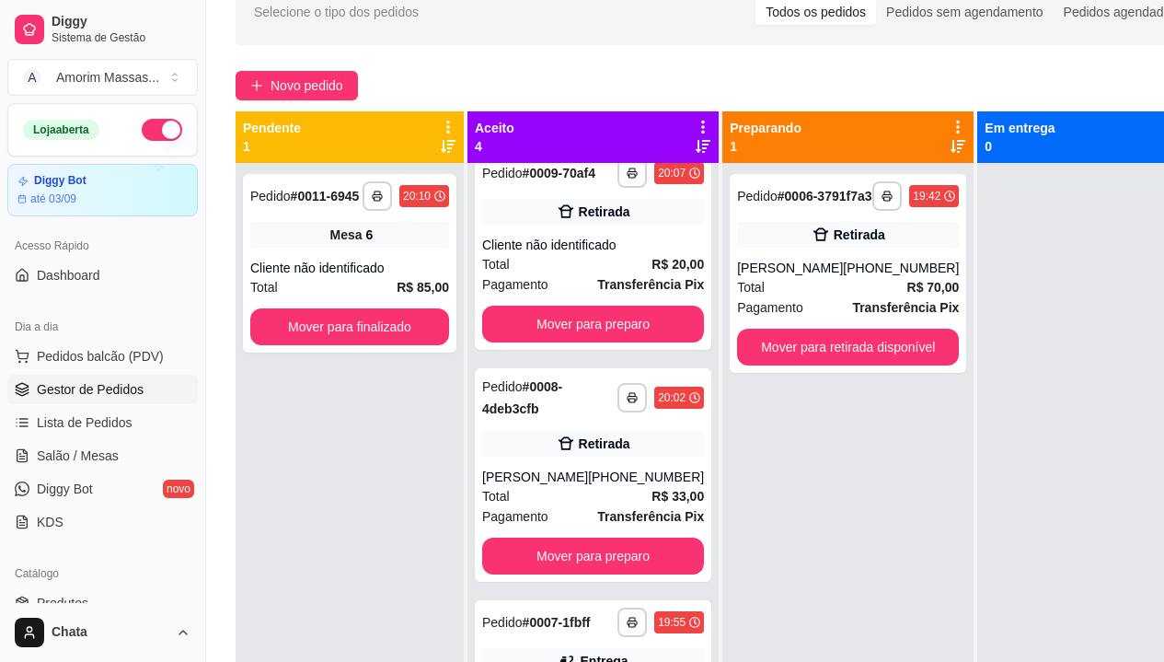
scroll to position [0, 0]
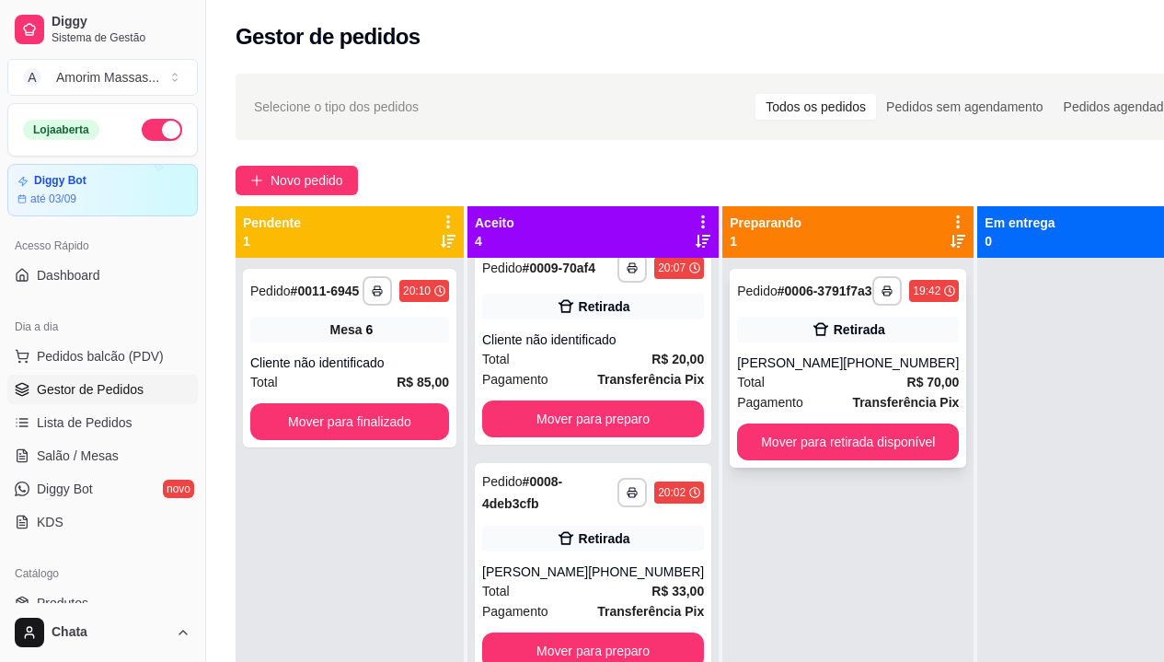
click at [844, 332] on div "Retirada" at bounding box center [848, 330] width 222 height 26
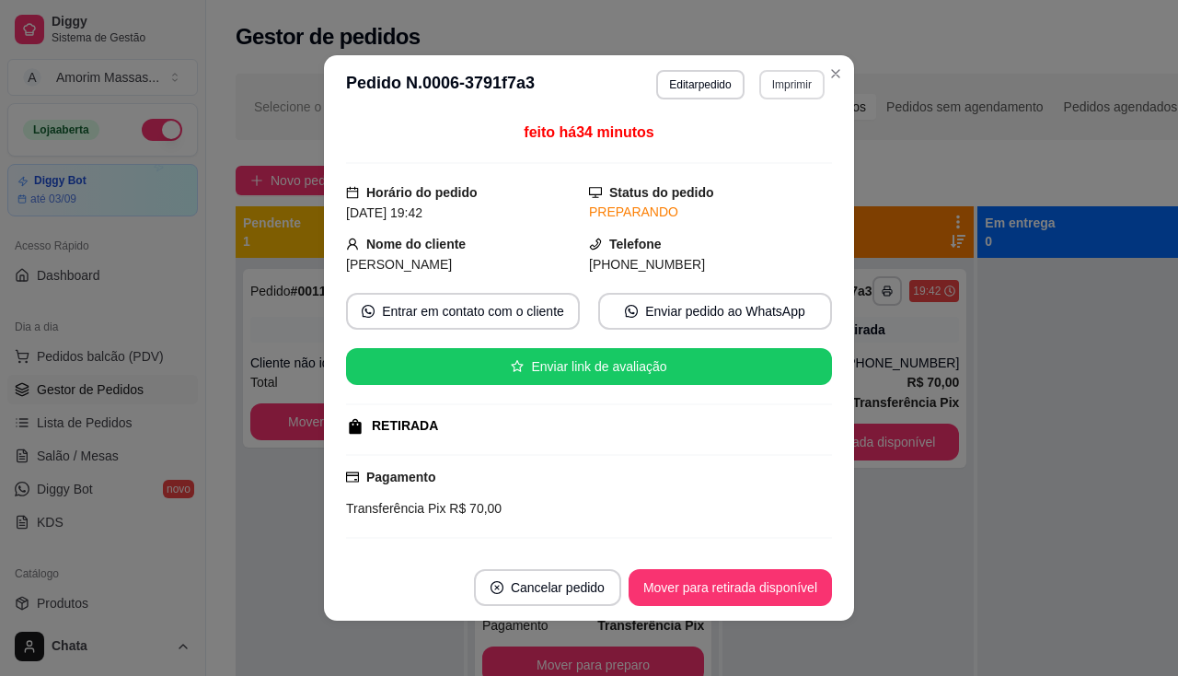
click at [775, 81] on button "Imprimir" at bounding box center [791, 84] width 65 height 29
click at [722, 154] on button "IMPRESSORA" at bounding box center [752, 148] width 129 height 29
click at [738, 578] on button "Mover para retirada disponível" at bounding box center [730, 587] width 203 height 37
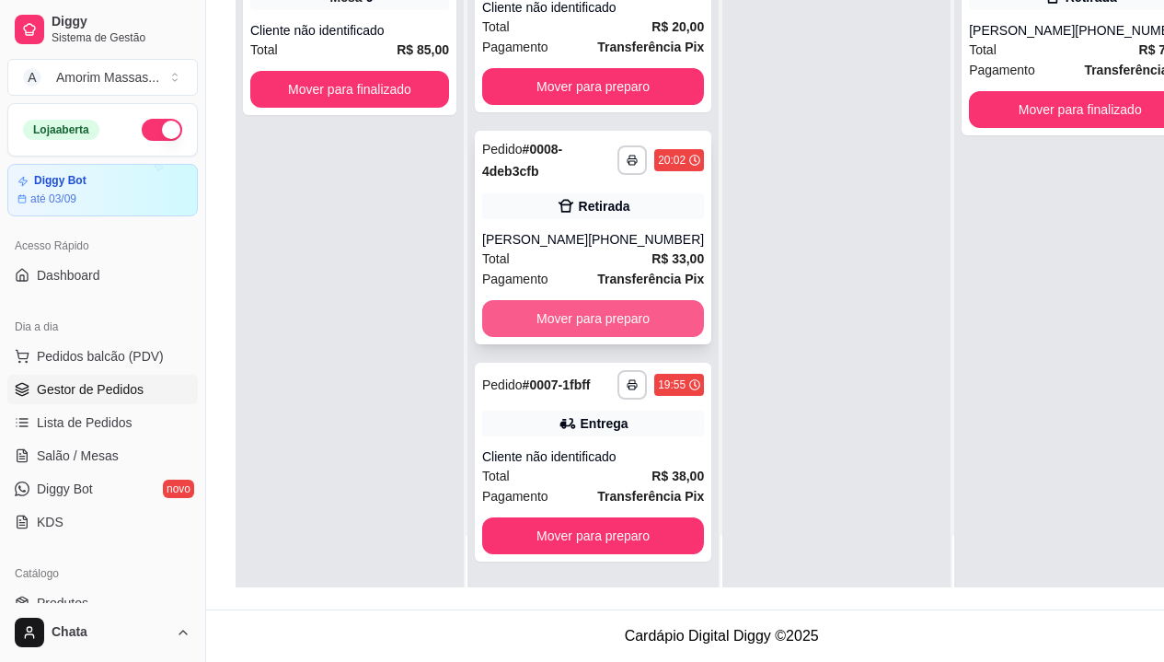
scroll to position [295, 0]
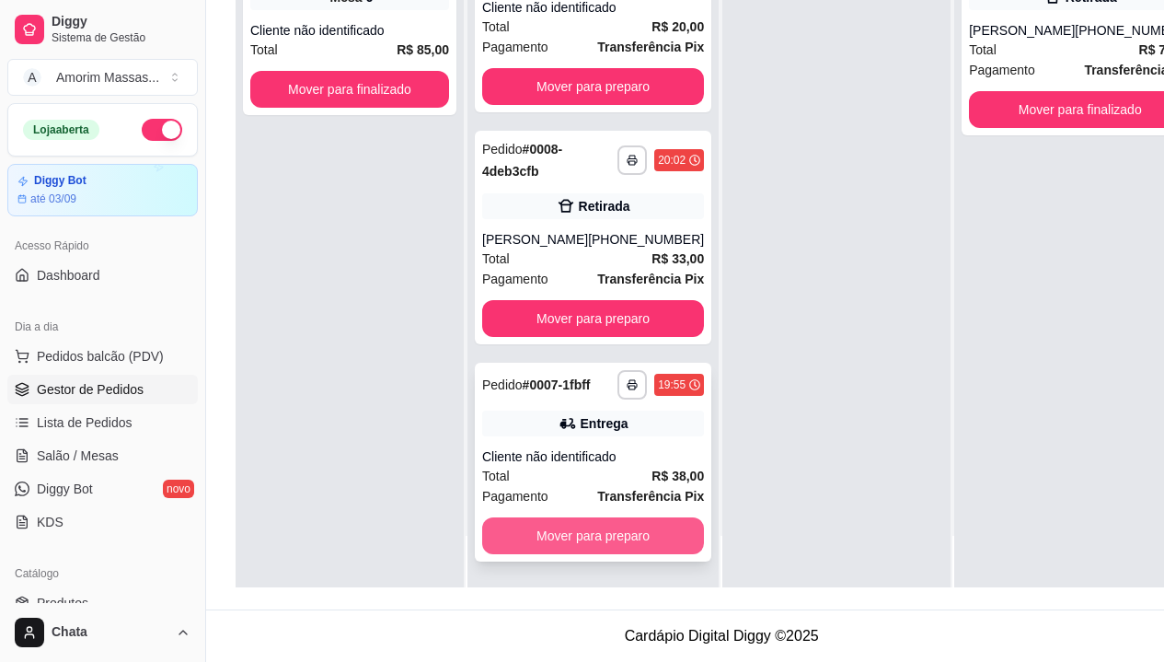
click at [594, 527] on button "Mover para preparo" at bounding box center [593, 535] width 222 height 37
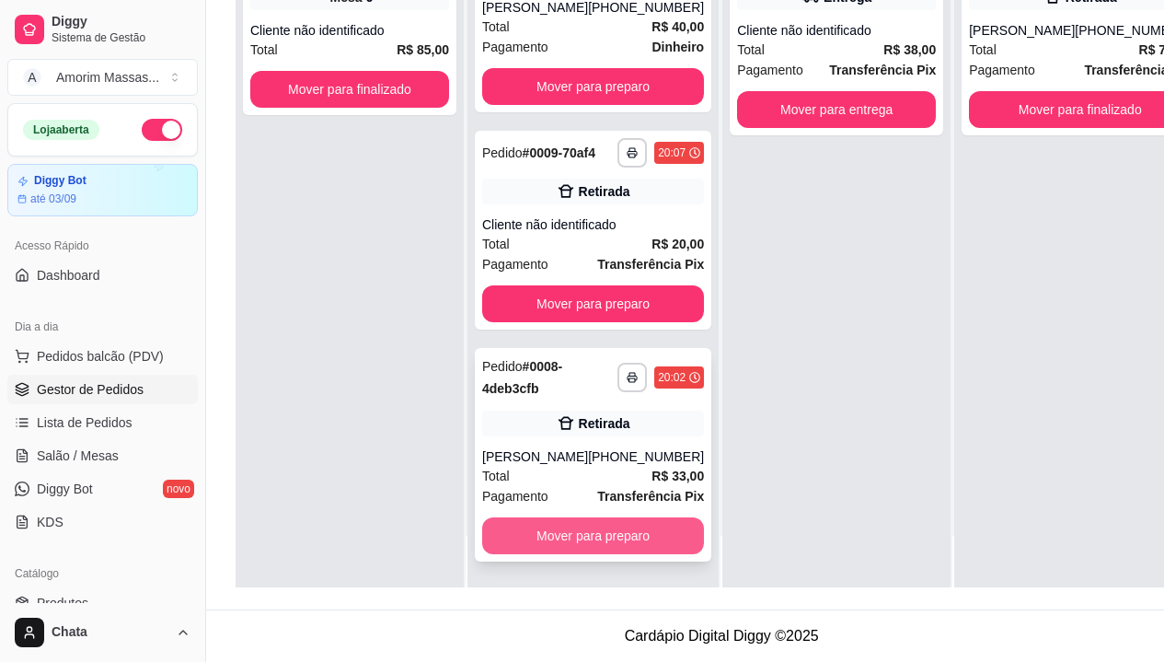
click at [559, 541] on button "Mover para preparo" at bounding box center [593, 535] width 222 height 37
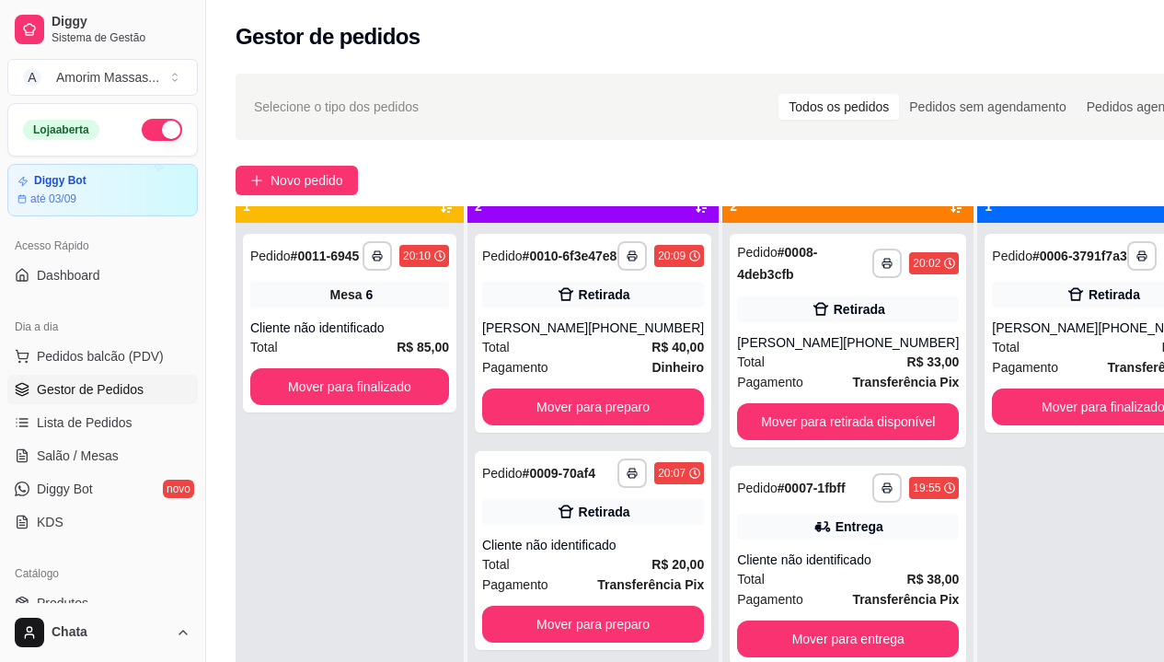
scroll to position [52, 0]
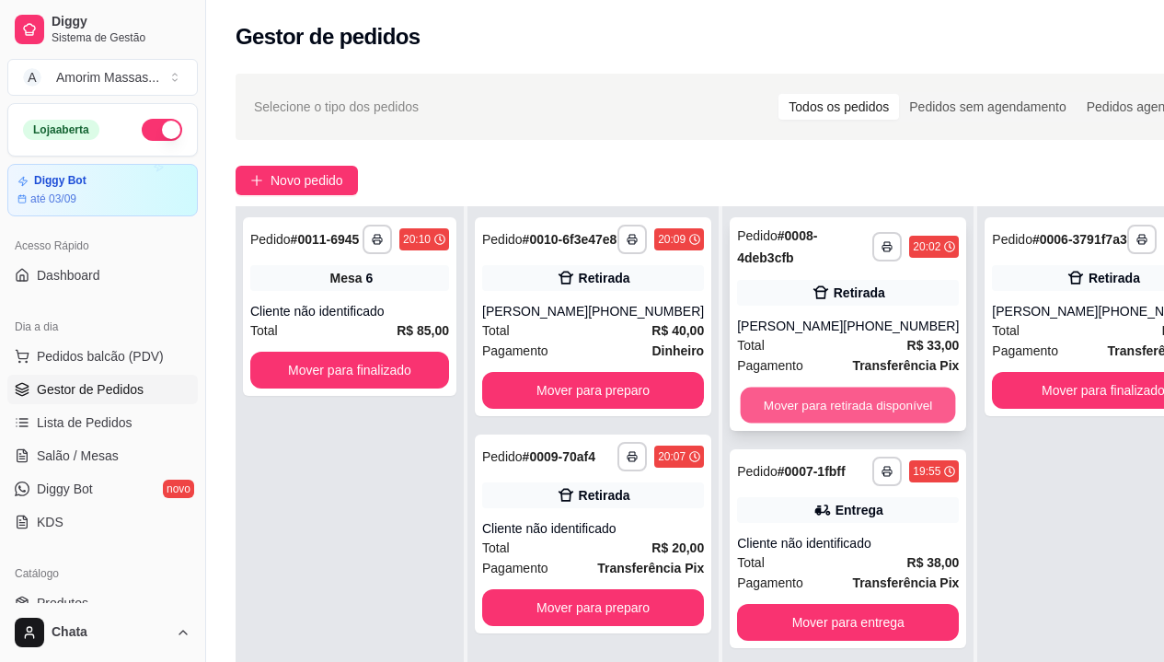
click at [811, 403] on button "Mover para retirada disponível" at bounding box center [848, 405] width 215 height 36
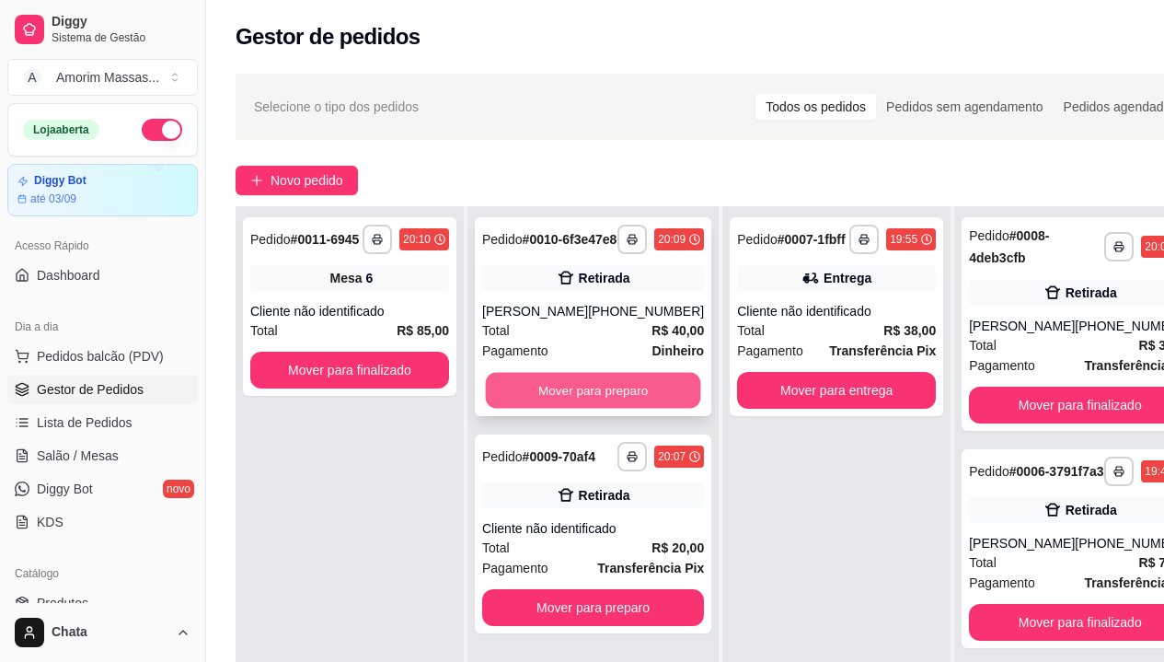
click at [585, 409] on button "Mover para preparo" at bounding box center [593, 391] width 215 height 36
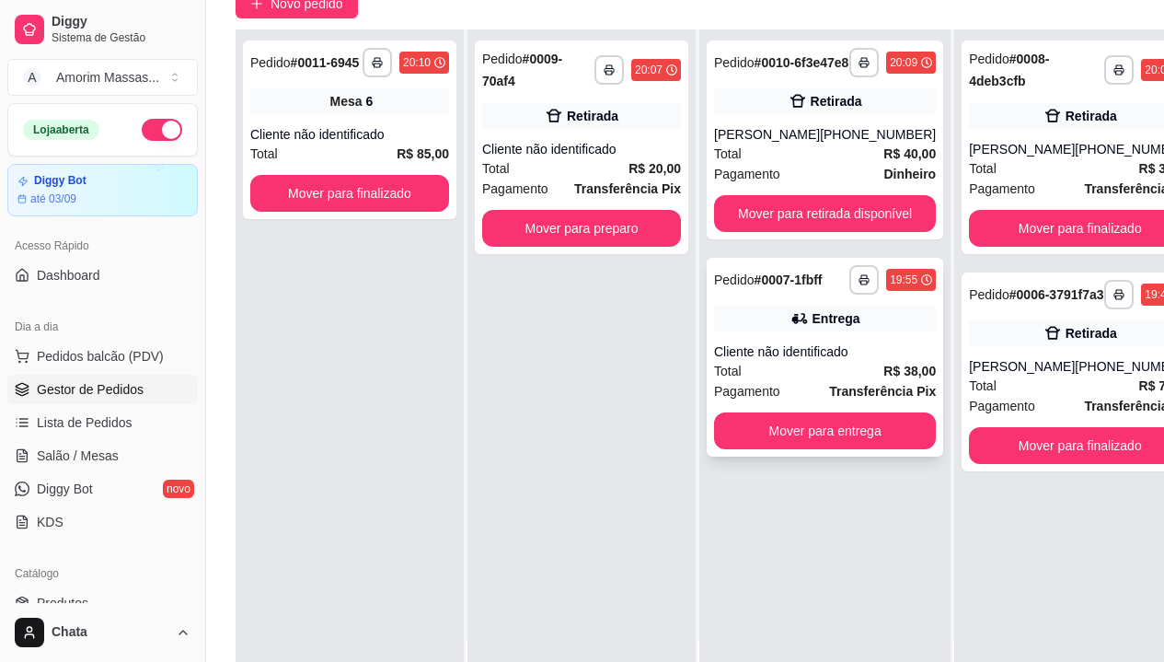
scroll to position [184, 0]
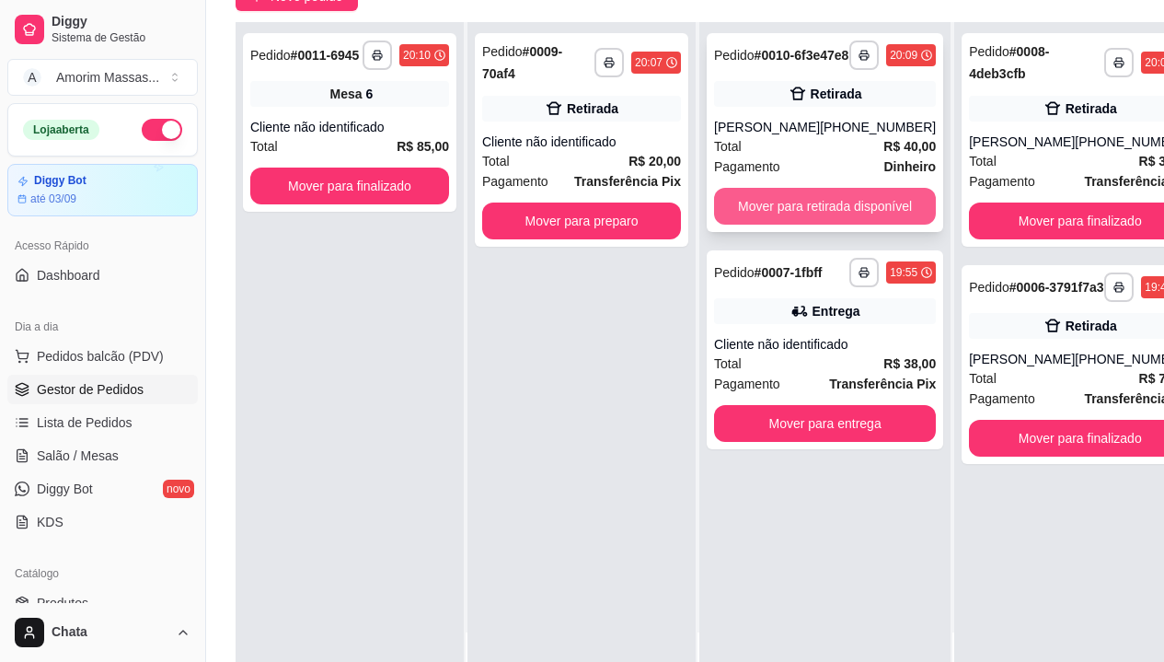
click at [792, 225] on button "Mover para retirada disponível" at bounding box center [825, 206] width 222 height 37
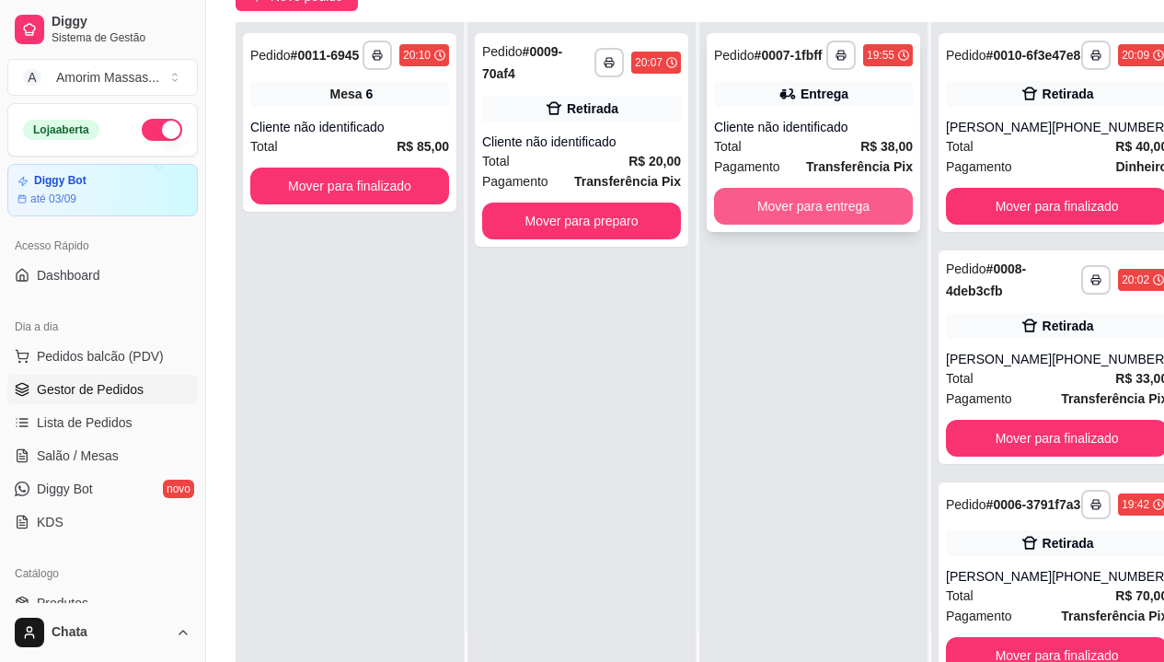
click at [853, 200] on button "Mover para entrega" at bounding box center [813, 206] width 199 height 37
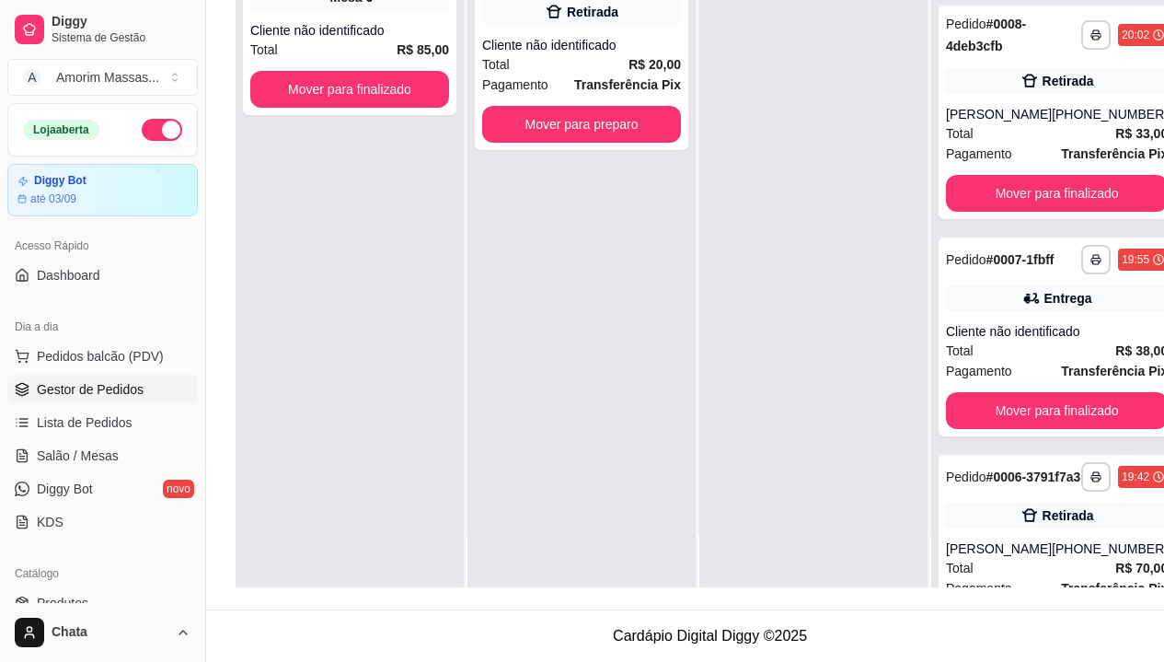
scroll to position [289, 0]
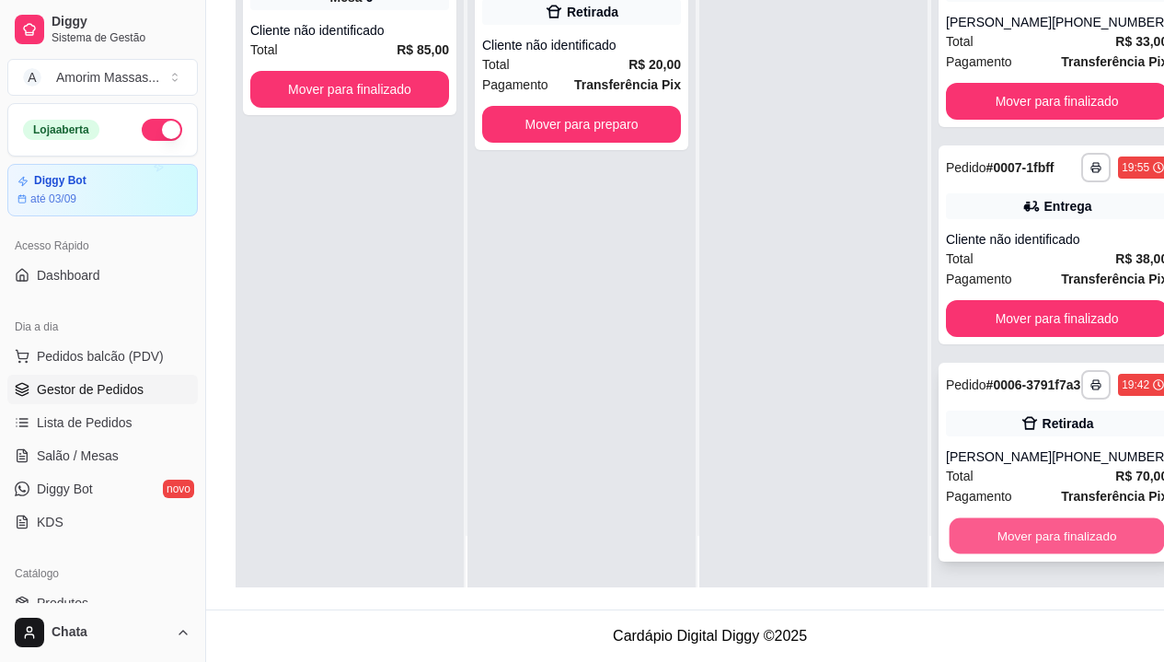
click at [1000, 539] on button "Mover para finalizado" at bounding box center [1057, 536] width 215 height 36
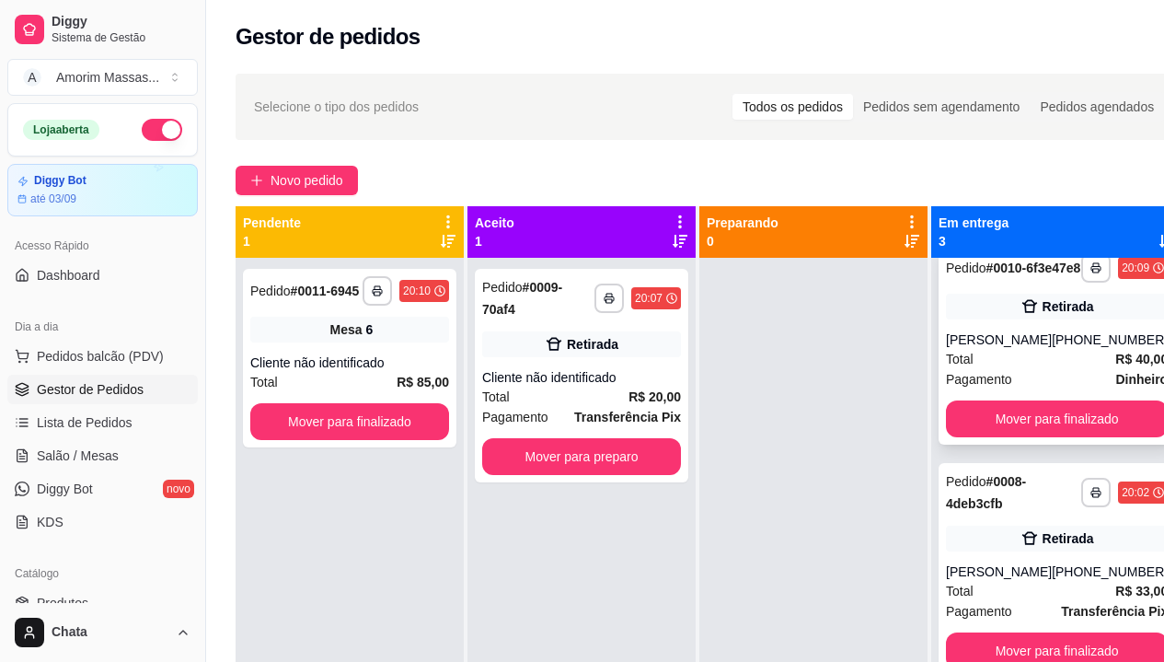
scroll to position [57, 0]
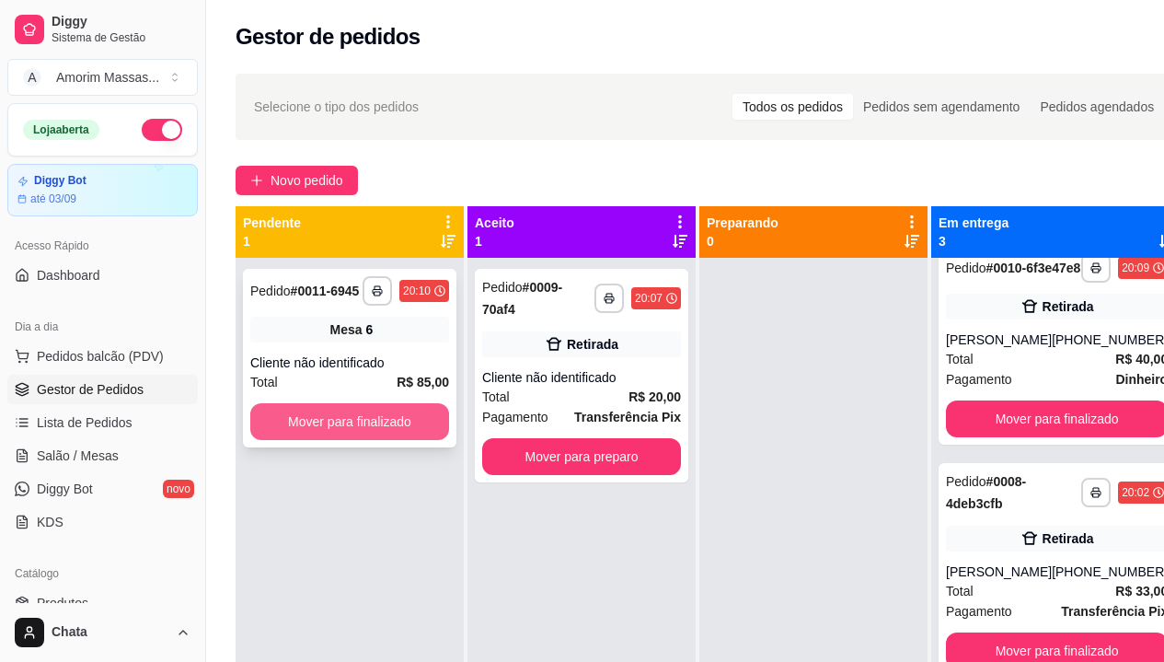
click at [343, 430] on button "Mover para finalizado" at bounding box center [349, 421] width 199 height 37
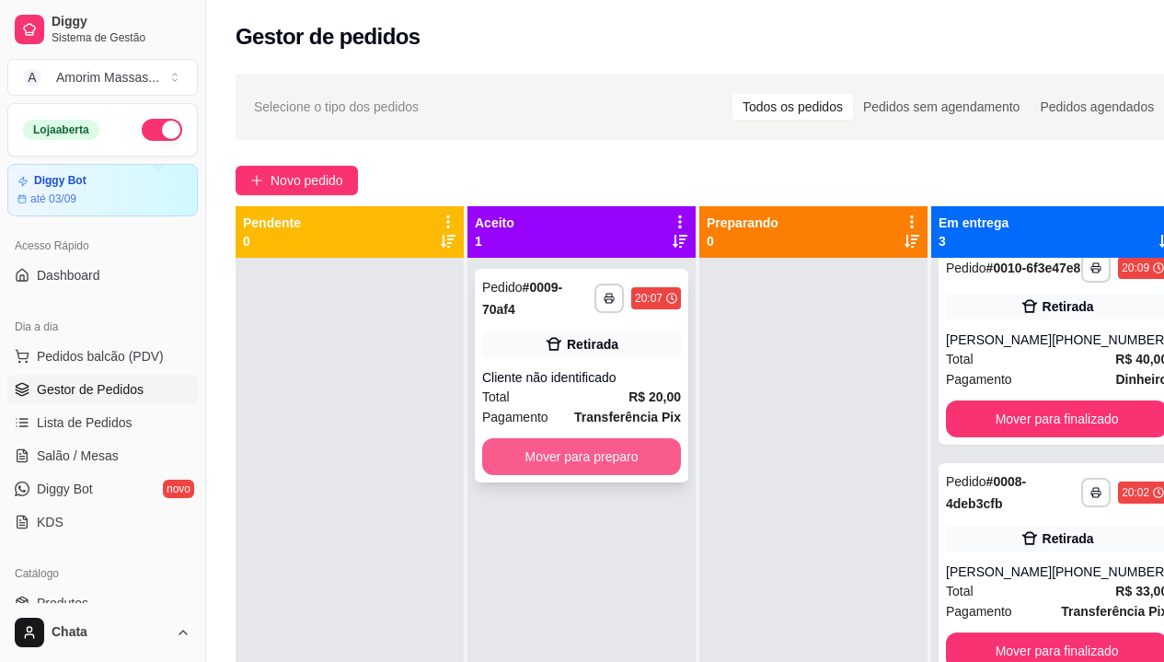
click at [582, 448] on button "Mover para preparo" at bounding box center [581, 456] width 199 height 37
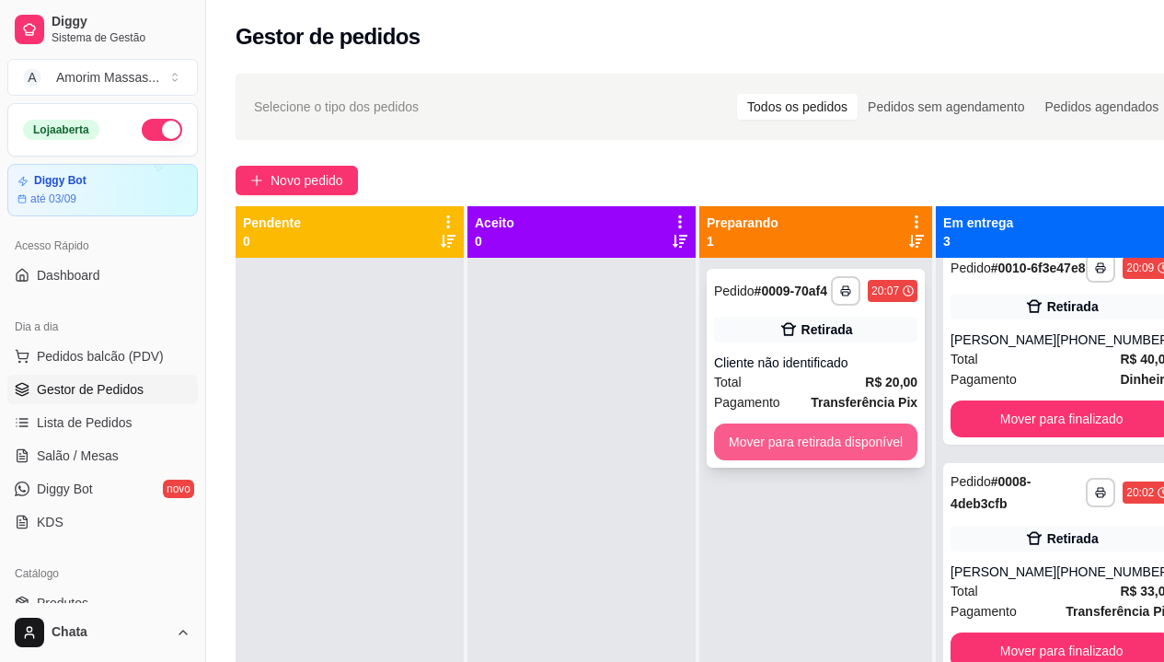
click at [792, 446] on button "Mover para retirada disponível" at bounding box center [815, 441] width 203 height 37
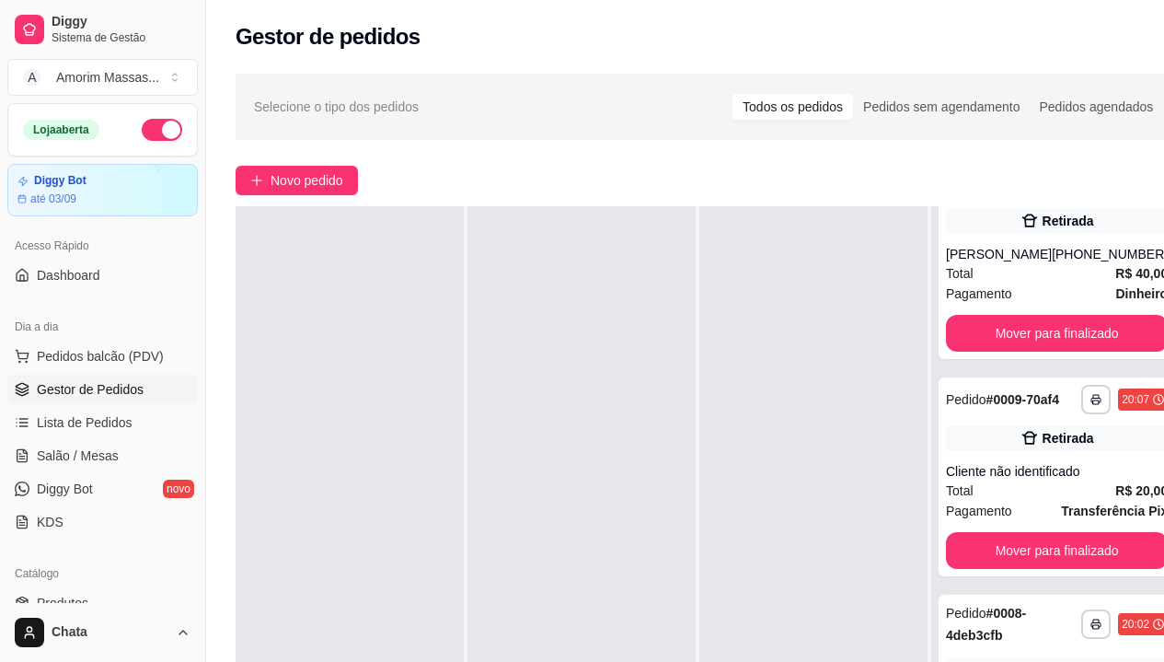
scroll to position [295, 0]
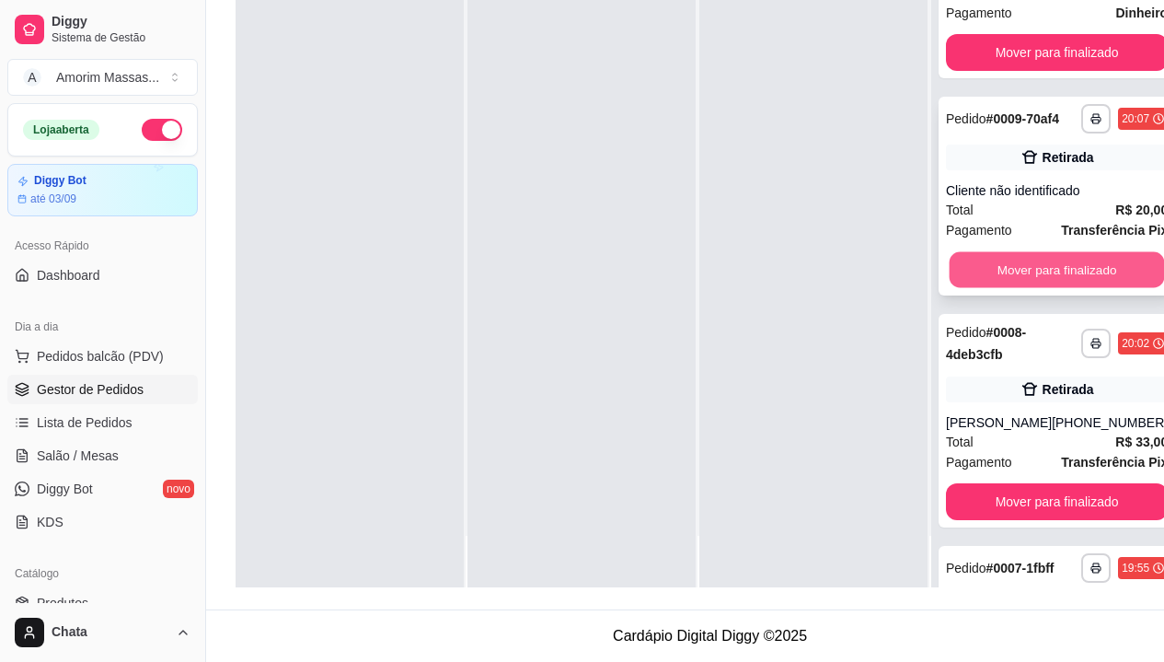
click at [1005, 288] on button "Mover para finalizado" at bounding box center [1057, 270] width 215 height 36
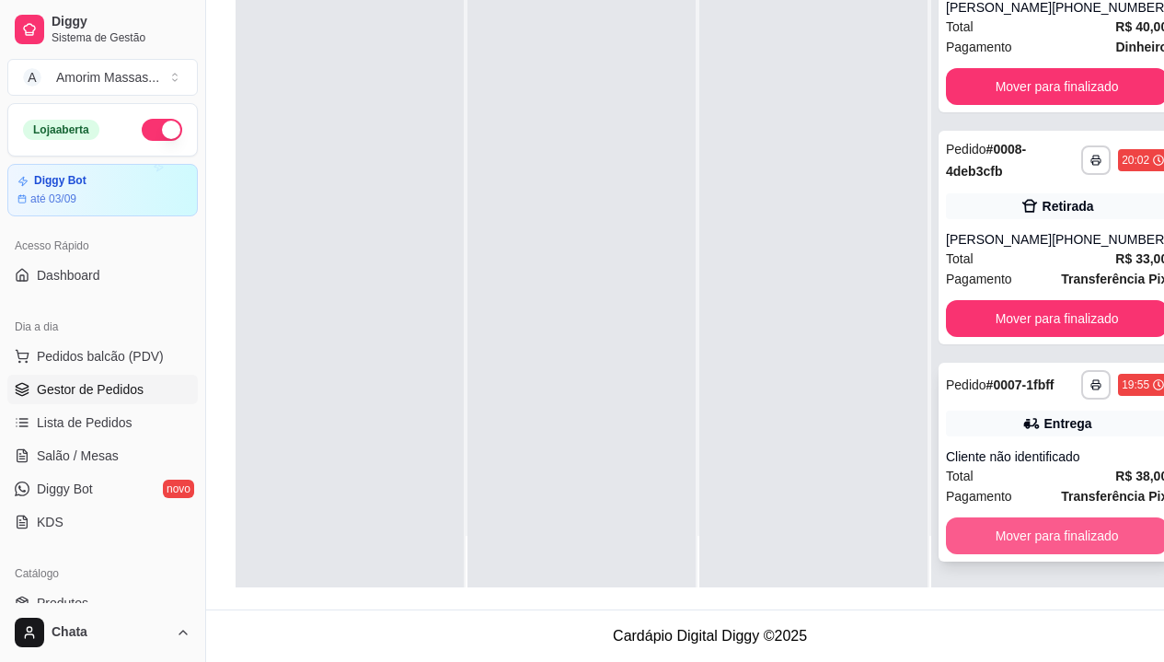
click at [1049, 541] on button "Mover para finalizado" at bounding box center [1057, 535] width 222 height 37
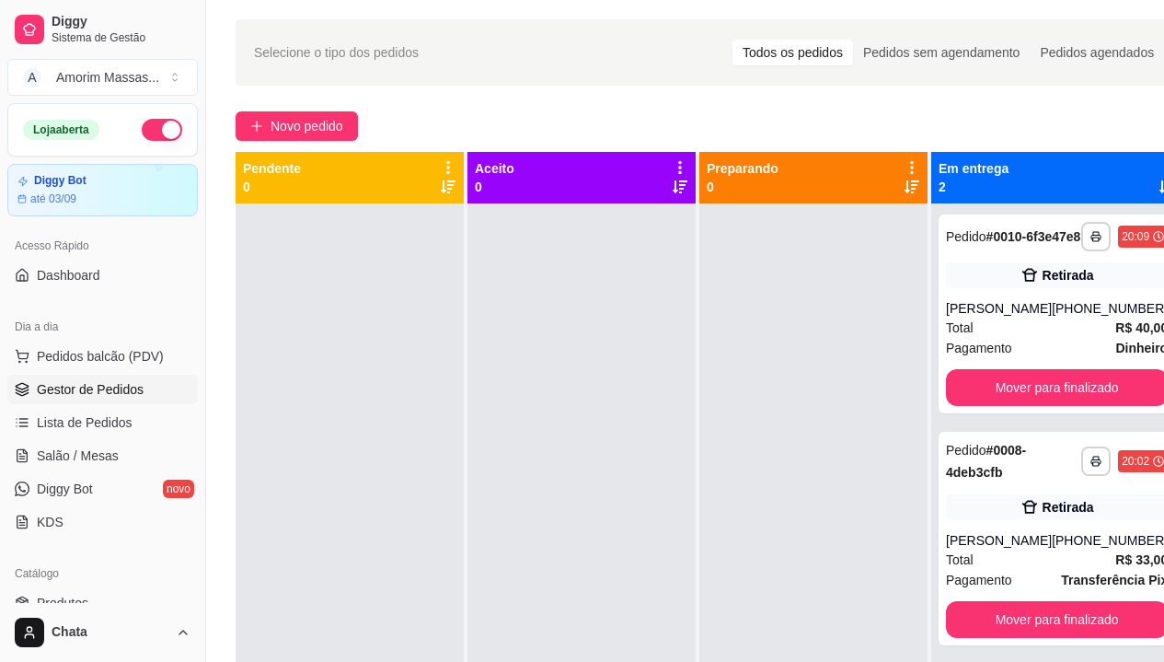
scroll to position [0, 0]
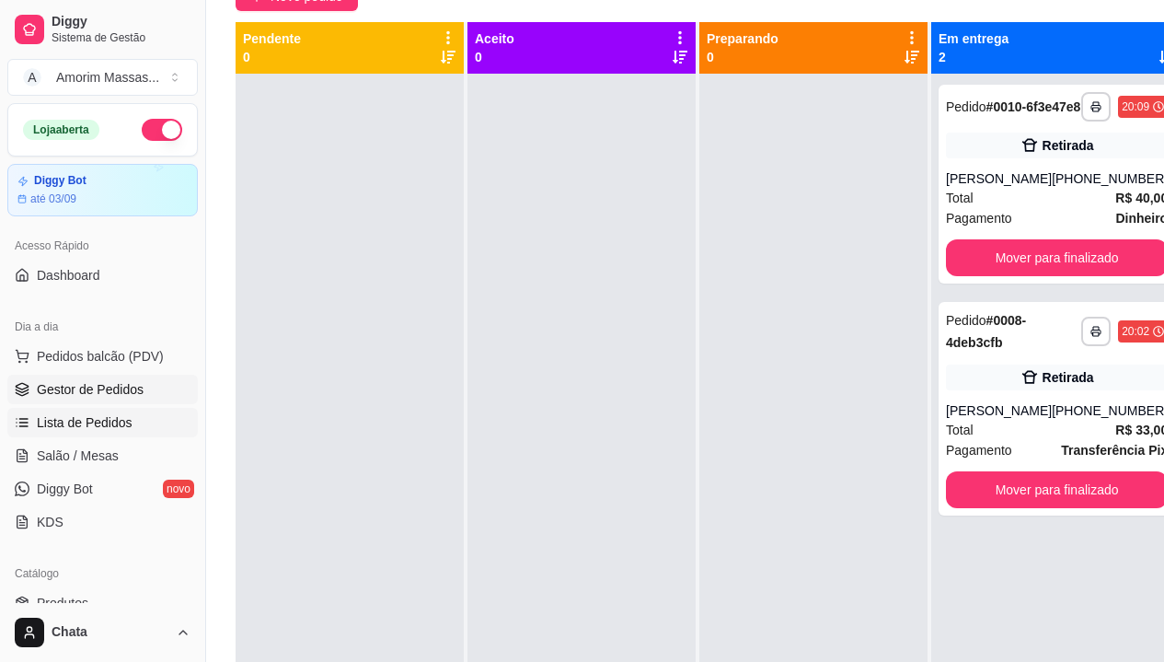
scroll to position [52, 0]
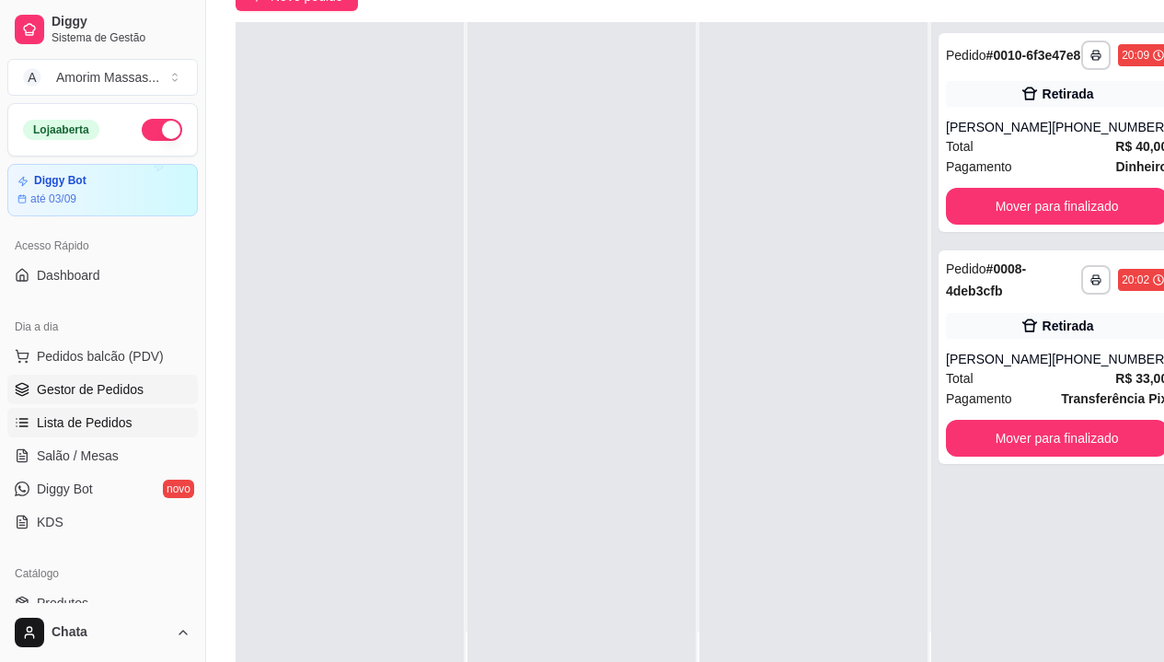
click at [65, 425] on span "Lista de Pedidos" at bounding box center [85, 422] width 96 height 18
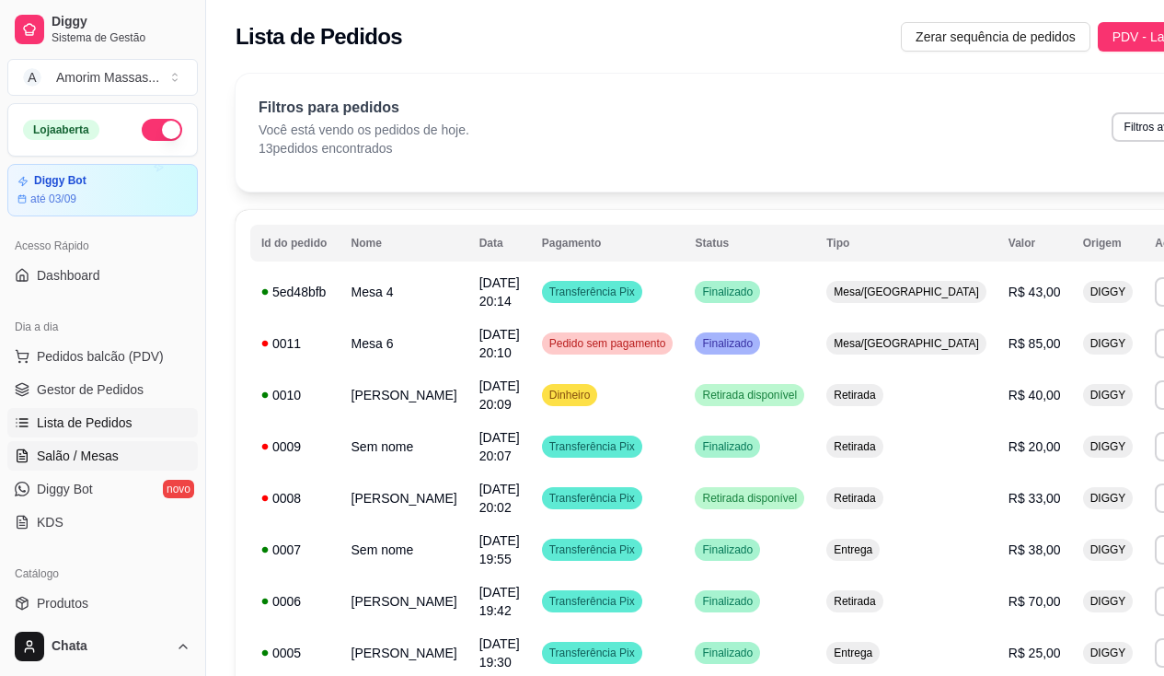
click at [111, 448] on span "Salão / Mesas" at bounding box center [78, 455] width 82 height 18
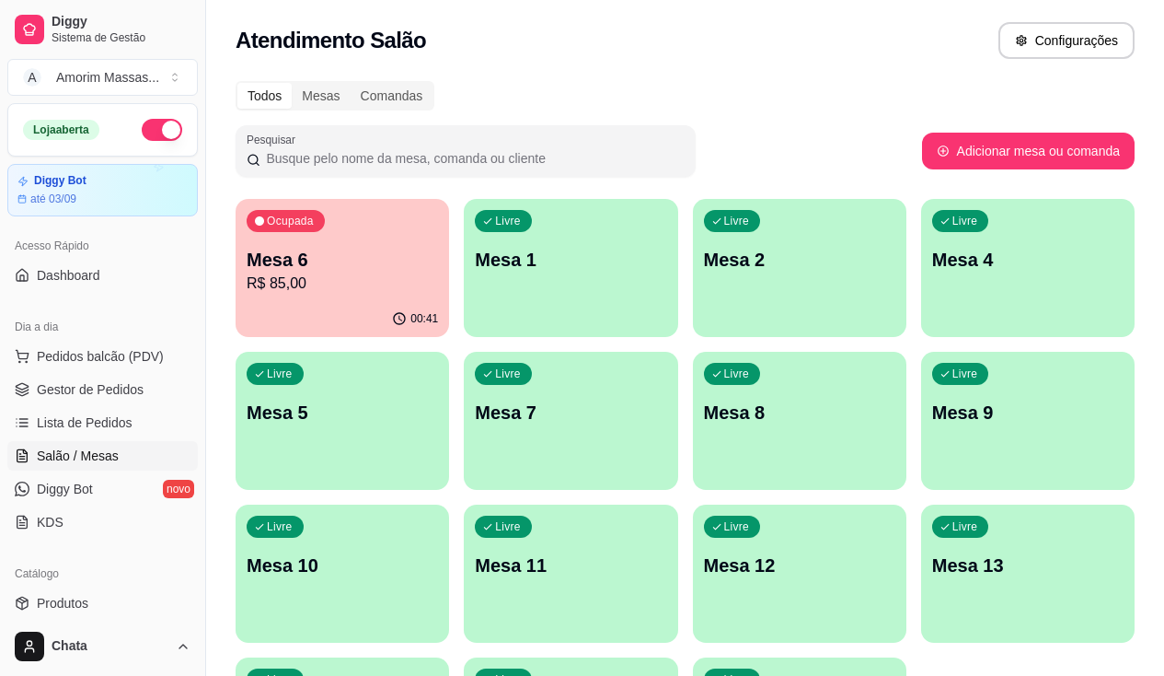
click at [708, 274] on div "Livre Mesa 2" at bounding box center [800, 257] width 214 height 116
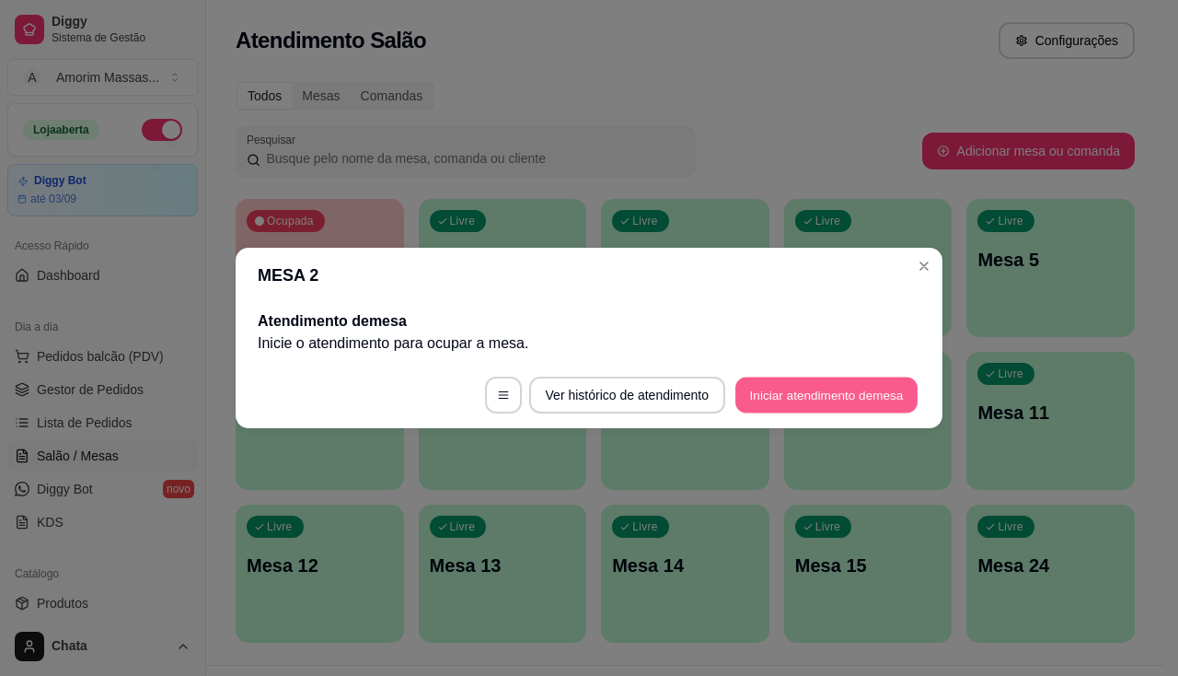
click at [808, 387] on button "Iniciar atendimento de mesa" at bounding box center [826, 395] width 182 height 36
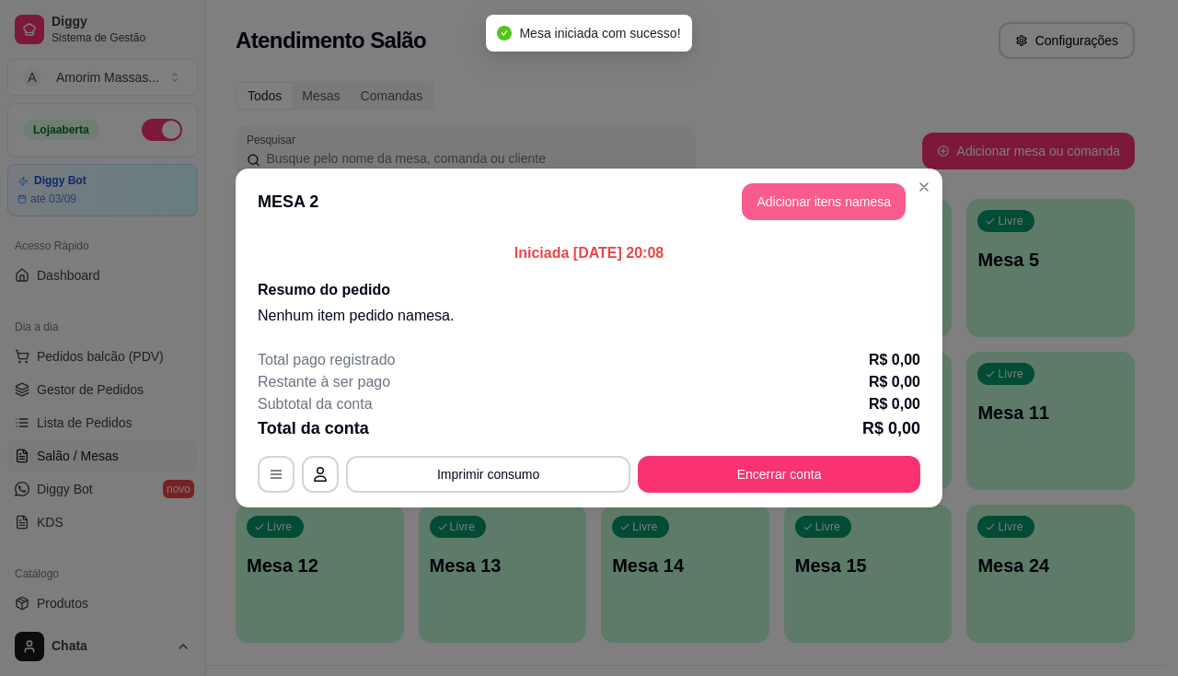
click at [803, 208] on button "Adicionar itens na mesa" at bounding box center [824, 201] width 164 height 37
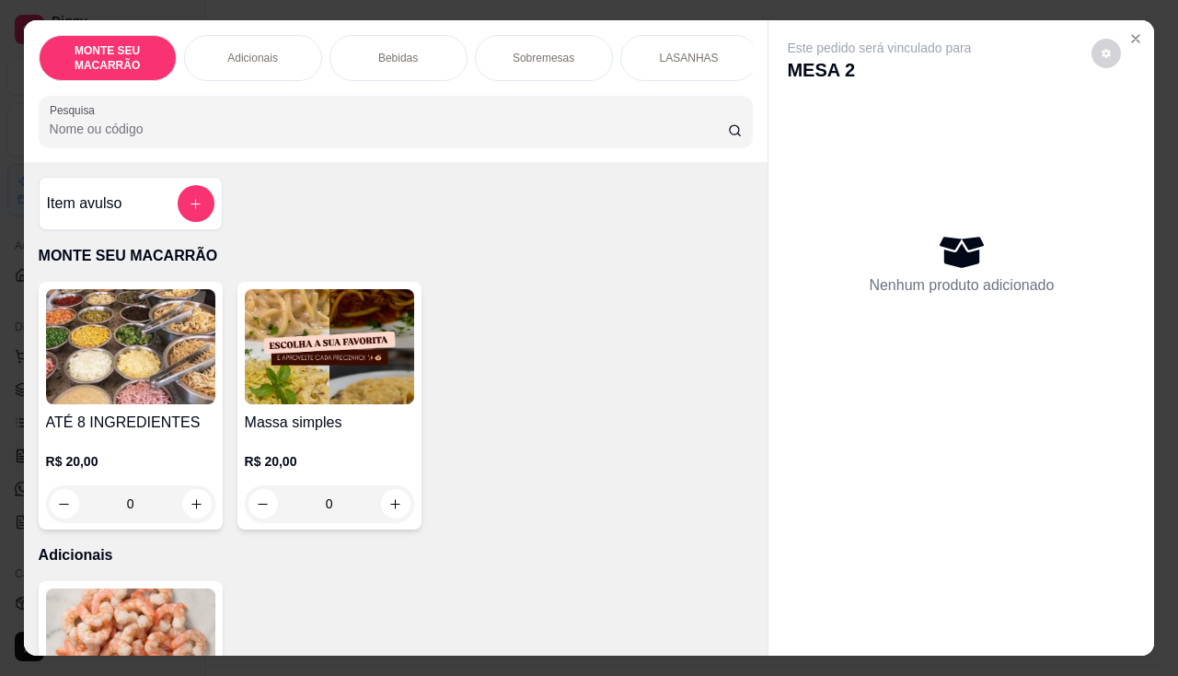
click at [324, 379] on img at bounding box center [329, 346] width 169 height 115
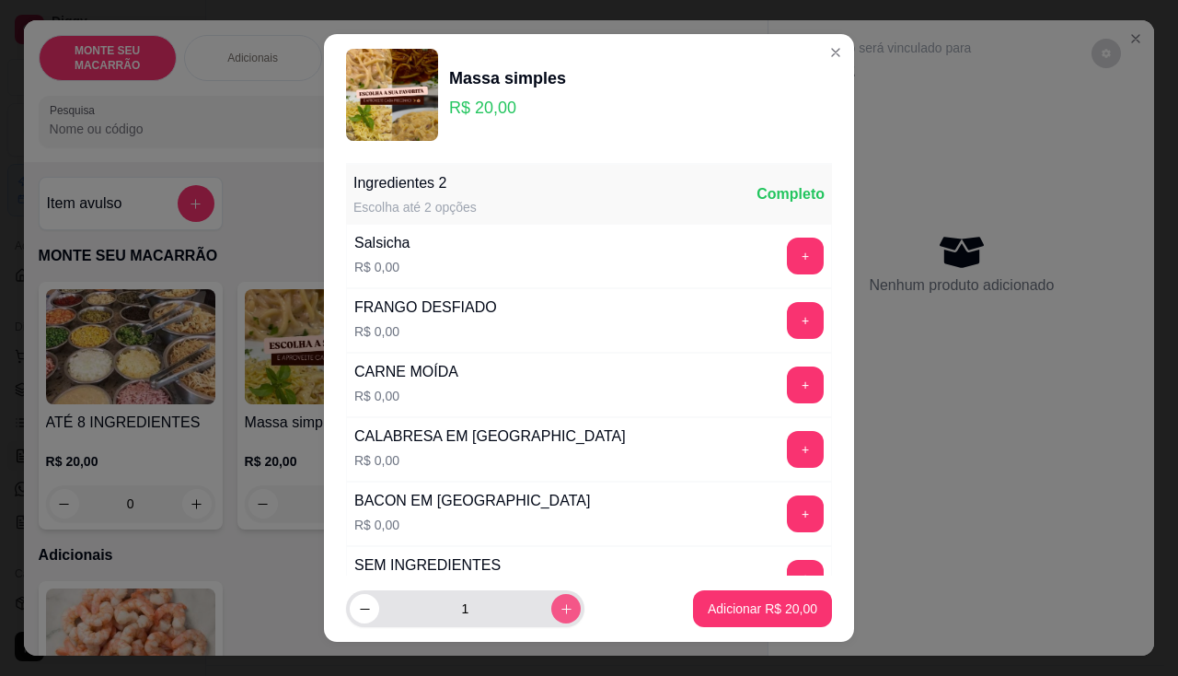
click at [551, 613] on button "increase-product-quantity" at bounding box center [565, 608] width 29 height 29
type input "2"
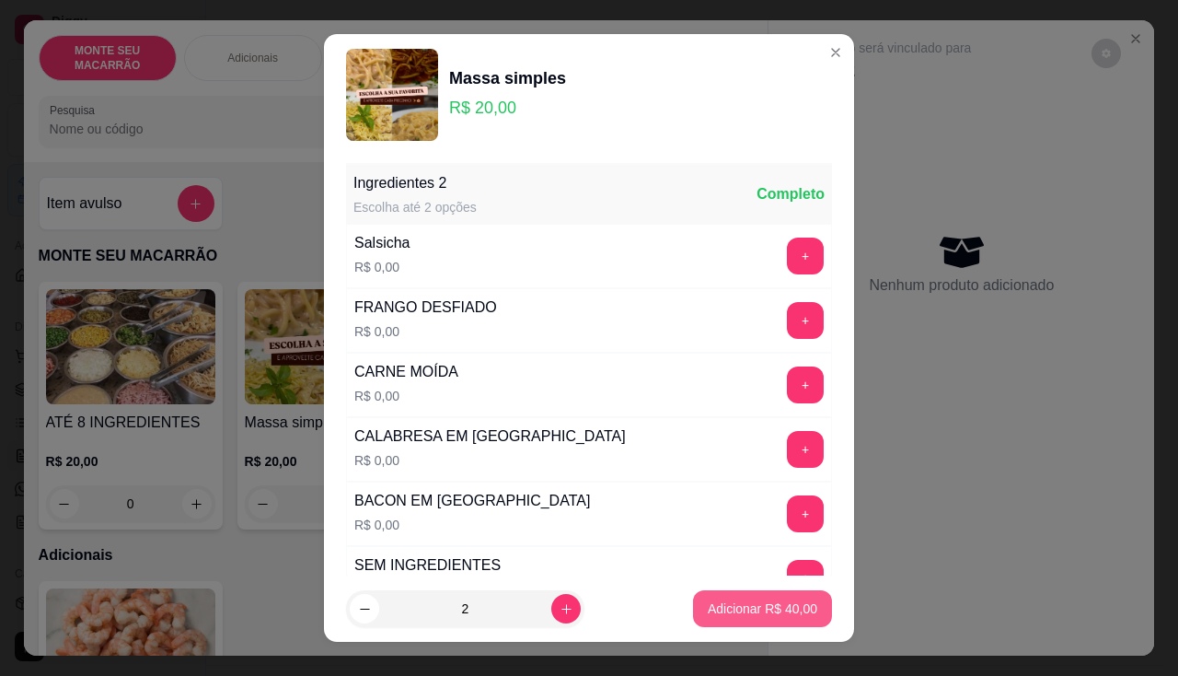
click at [700, 618] on button "Adicionar R$ 40,00" at bounding box center [762, 608] width 139 height 37
type input "2"
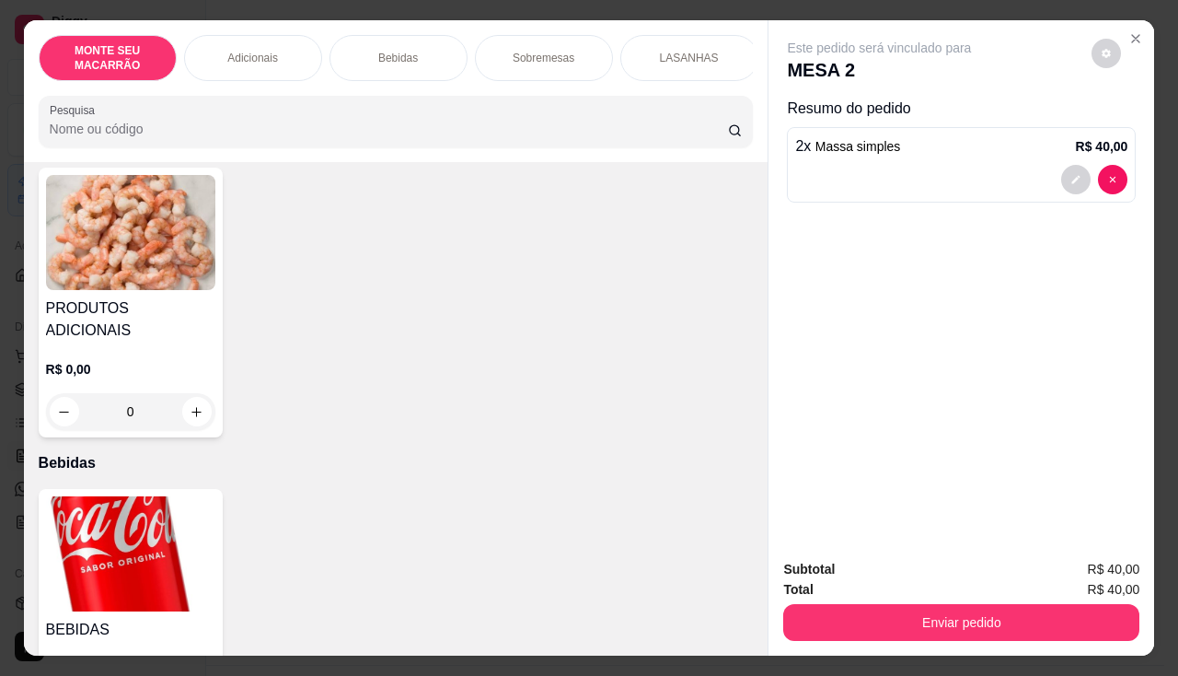
scroll to position [644, 0]
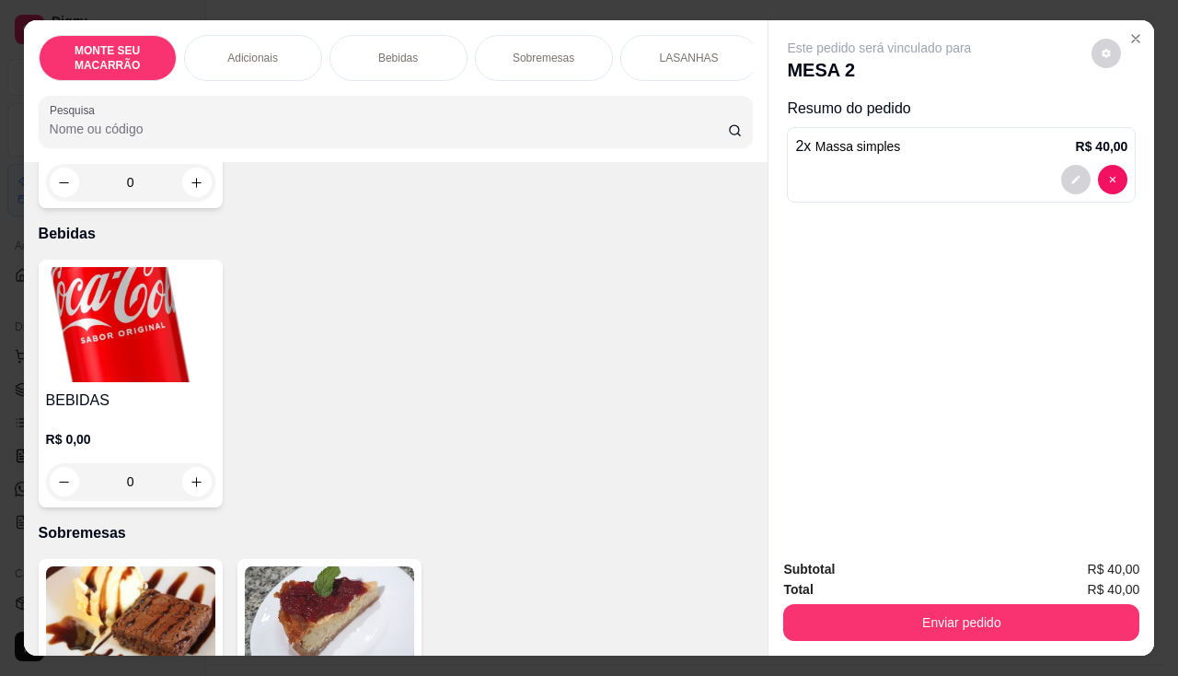
click at [133, 310] on img at bounding box center [130, 324] width 169 height 115
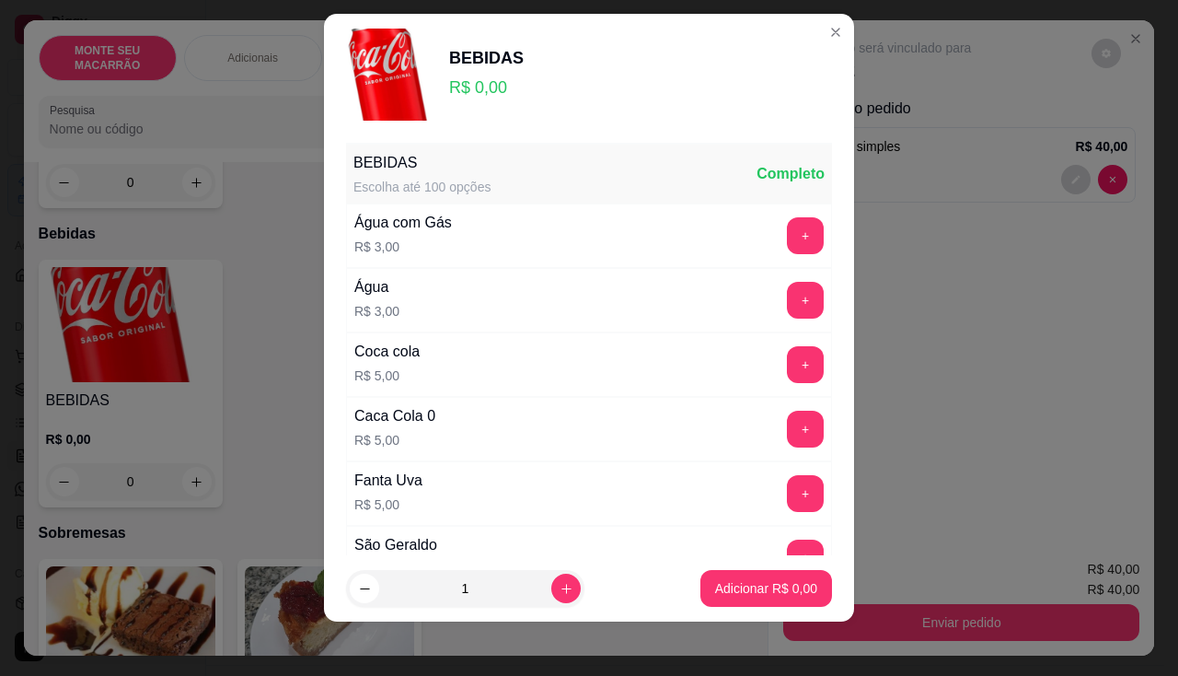
scroll to position [25, 0]
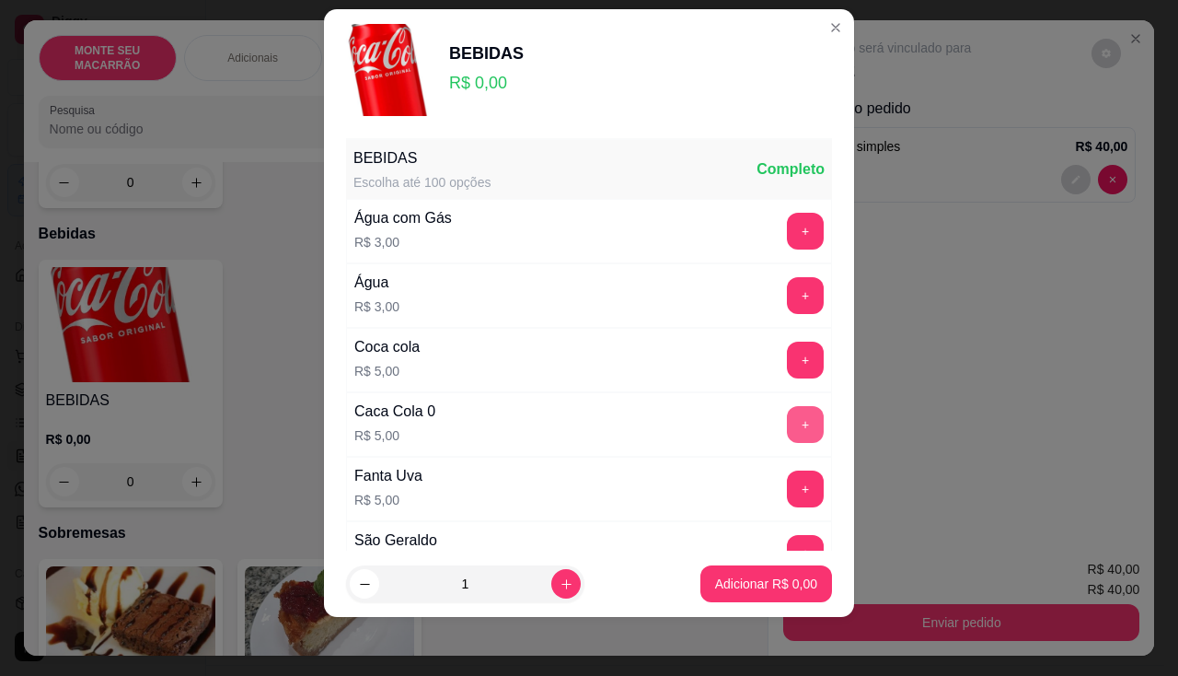
click at [787, 419] on button "+" at bounding box center [805, 424] width 37 height 37
click at [757, 588] on p "Adicionar R$ 5,00" at bounding box center [766, 583] width 102 height 18
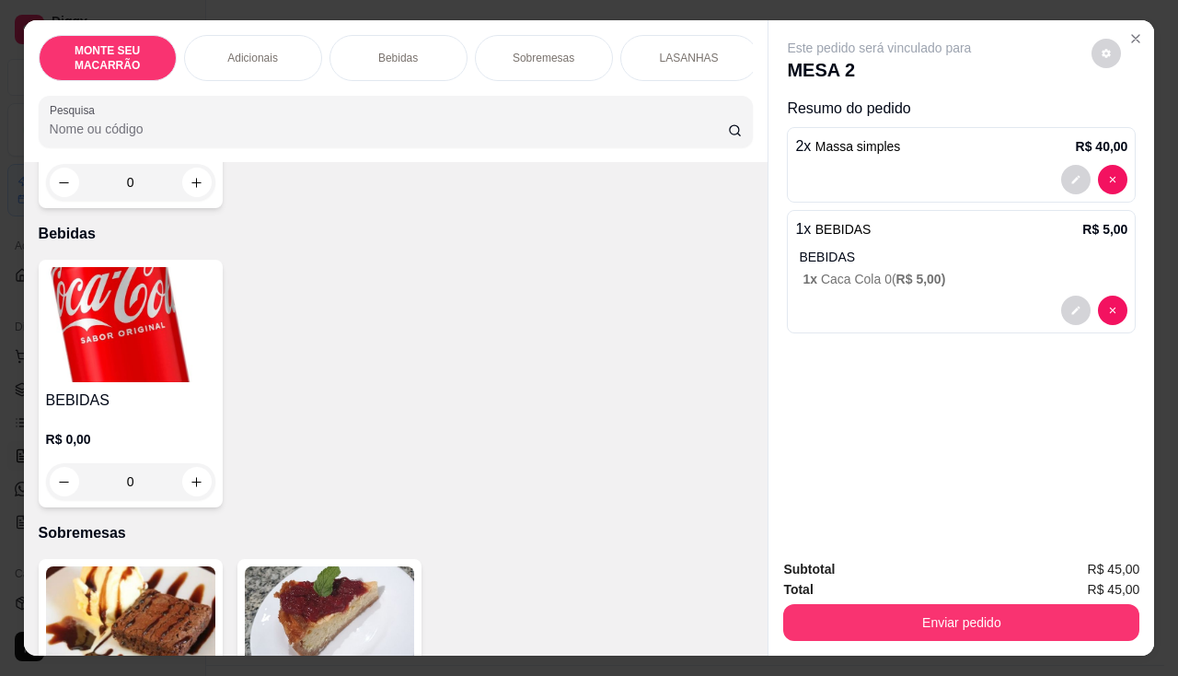
scroll to position [1012, 0]
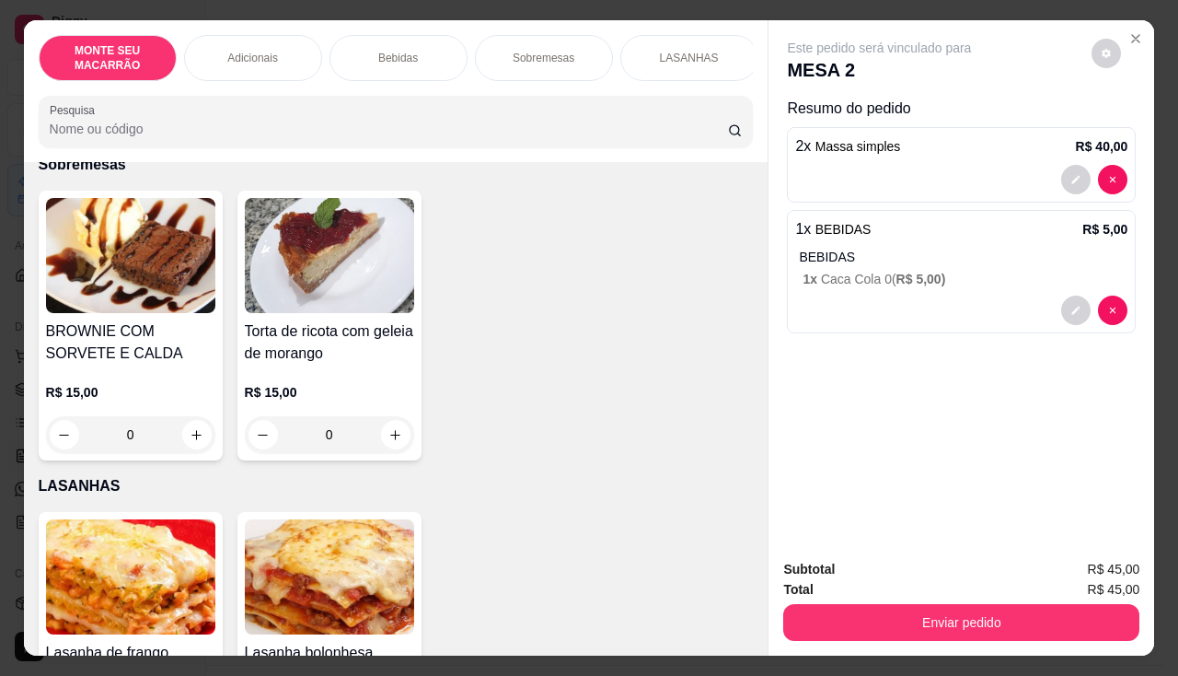
click at [121, 268] on img at bounding box center [130, 255] width 169 height 115
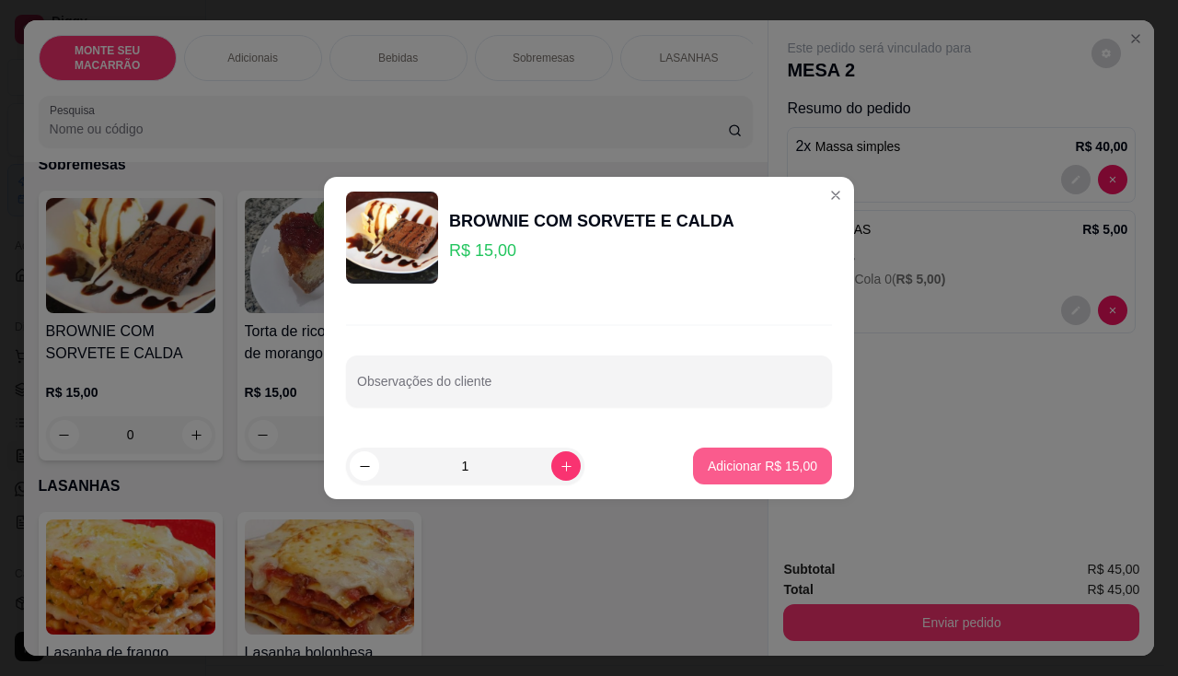
click at [729, 471] on p "Adicionar R$ 15,00" at bounding box center [763, 466] width 110 height 18
type input "1"
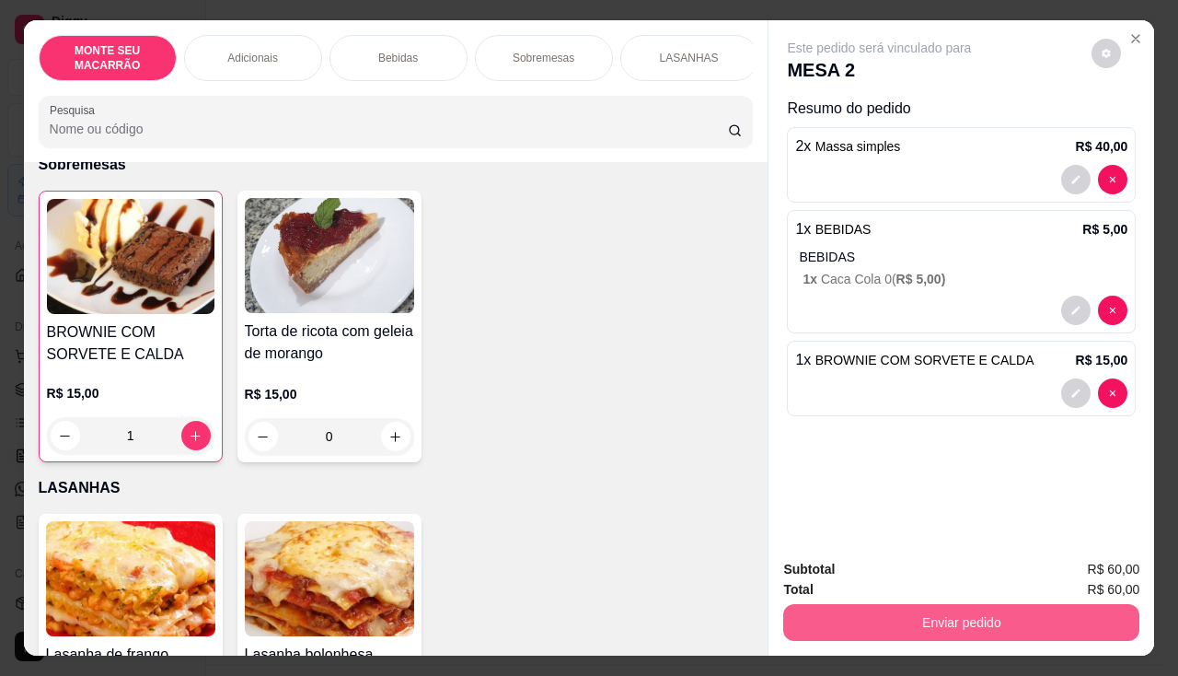
click at [1035, 622] on button "Enviar pedido" at bounding box center [961, 622] width 356 height 37
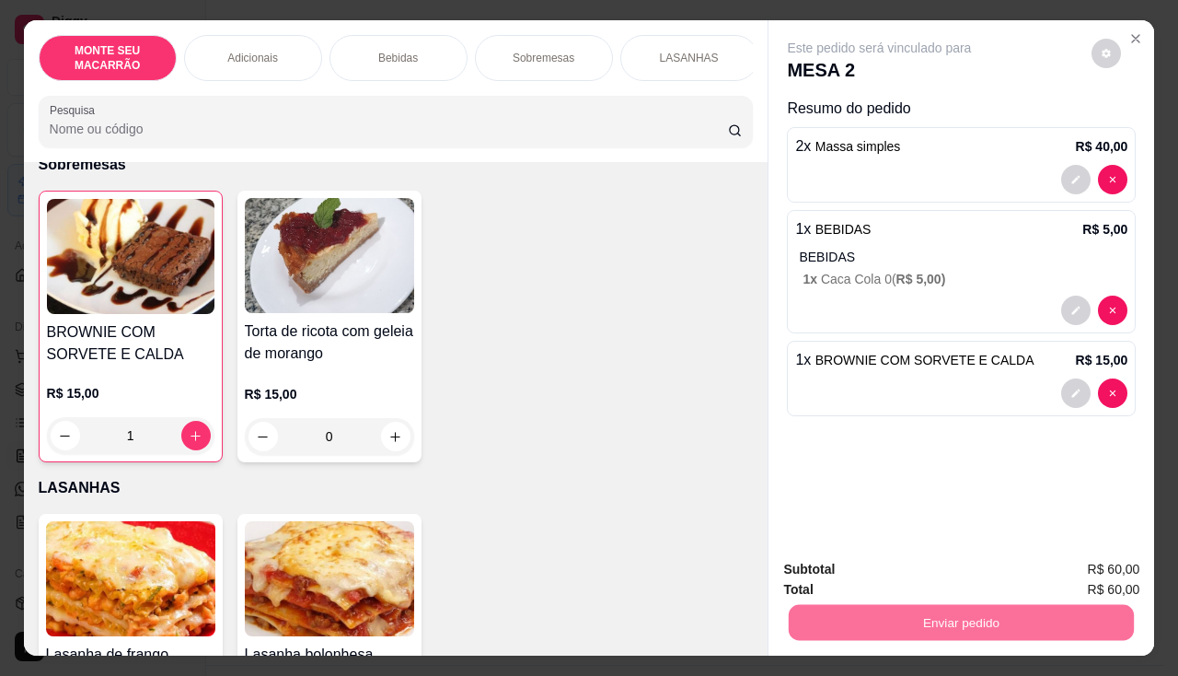
click at [1031, 558] on button "Sim, quero registrar" at bounding box center [1075, 569] width 137 height 35
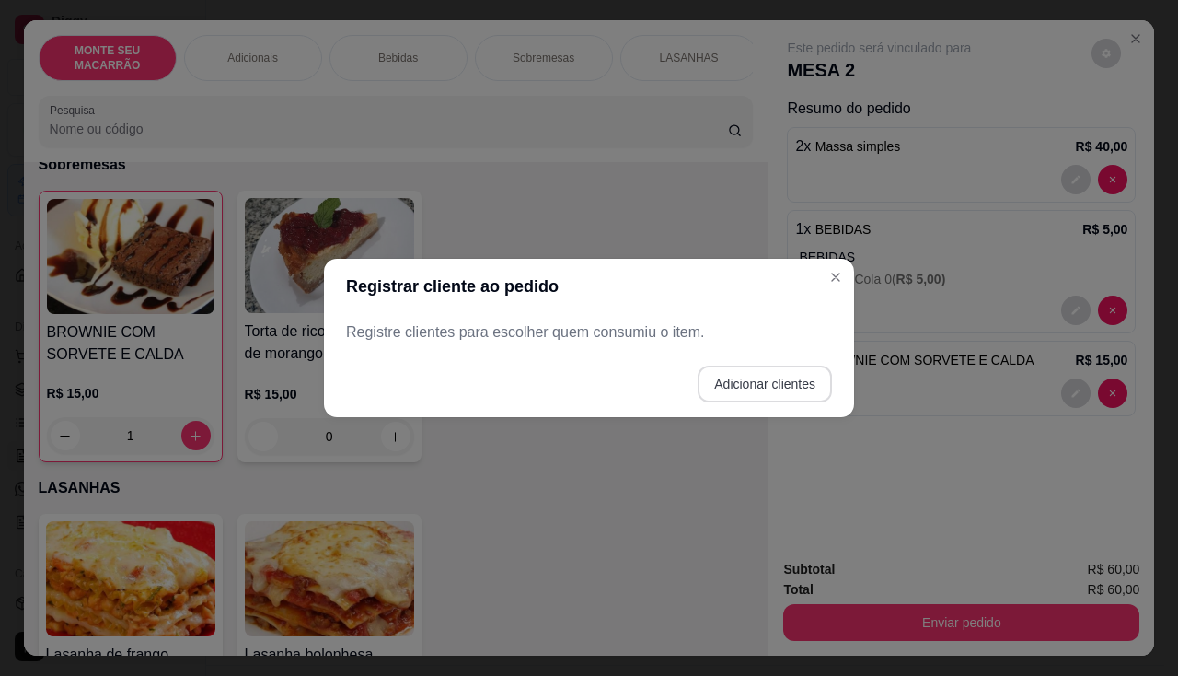
click at [737, 380] on button "Adicionar clientes" at bounding box center [765, 383] width 134 height 37
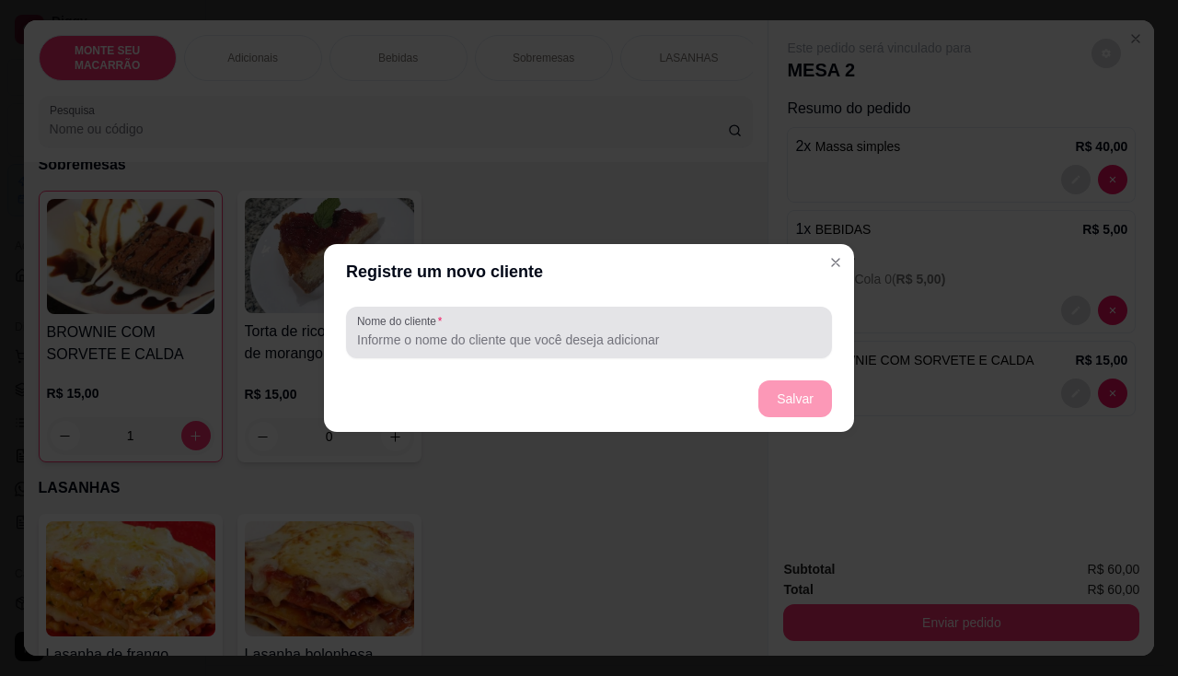
click at [384, 352] on div "Nome do cliente" at bounding box center [589, 332] width 486 height 52
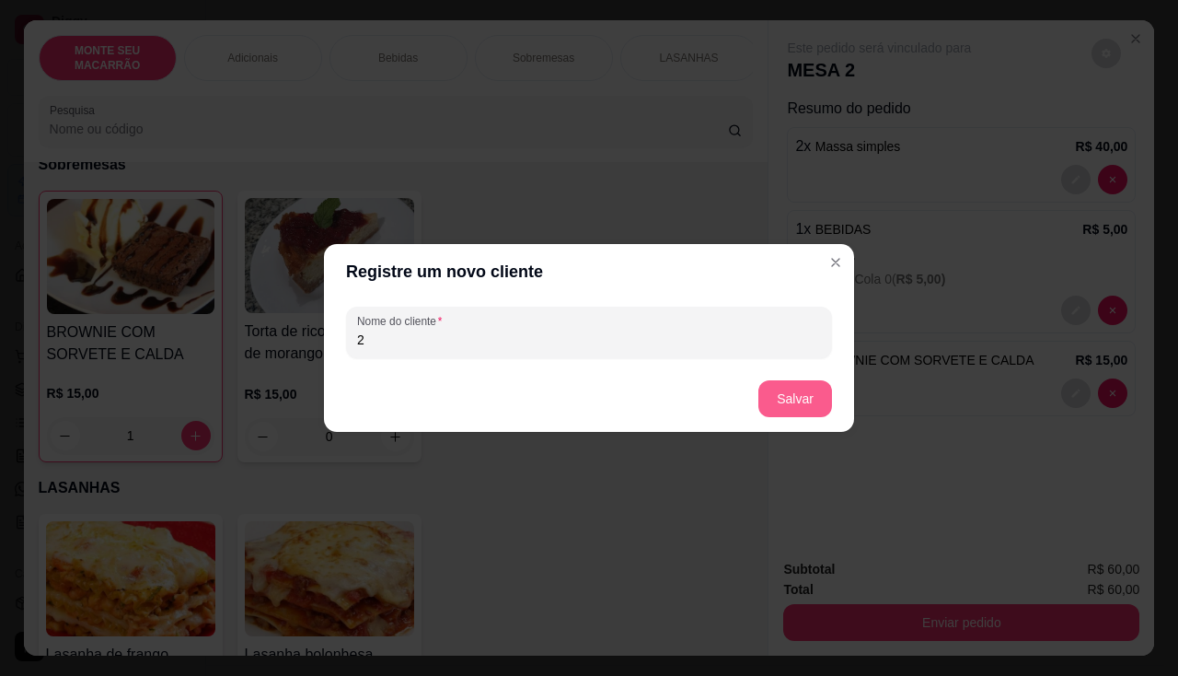
type input "2"
click at [813, 389] on button "Salvar" at bounding box center [795, 398] width 74 height 37
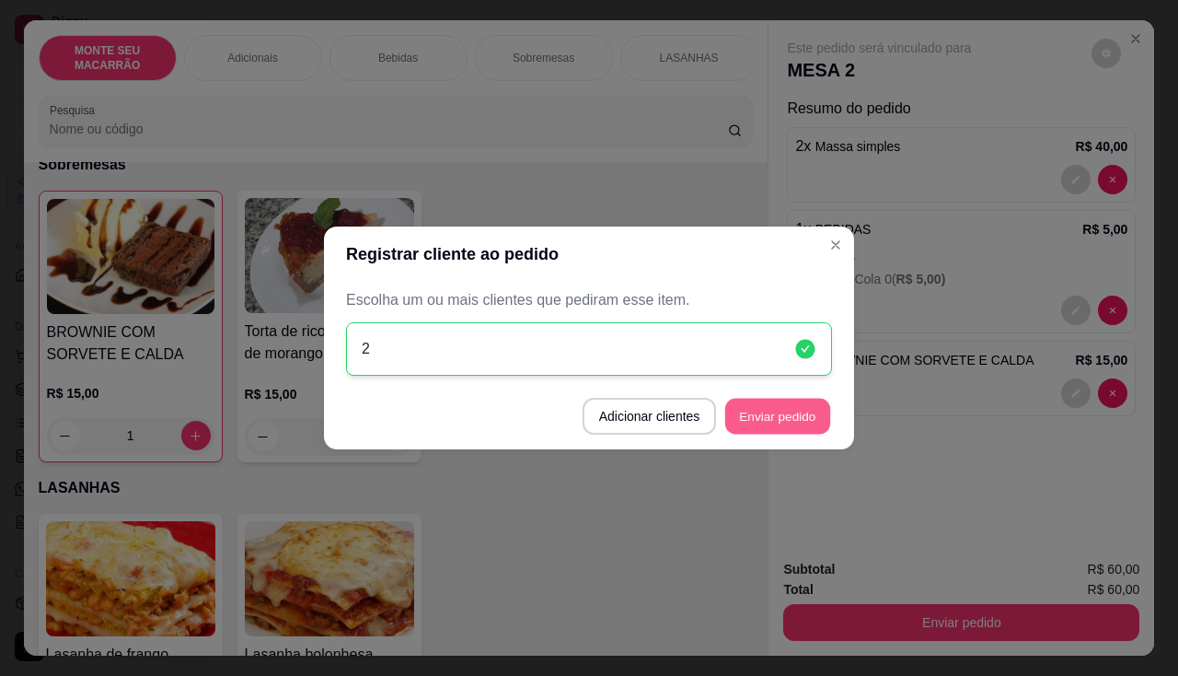
click at [772, 433] on button "Enviar pedido" at bounding box center [777, 417] width 105 height 36
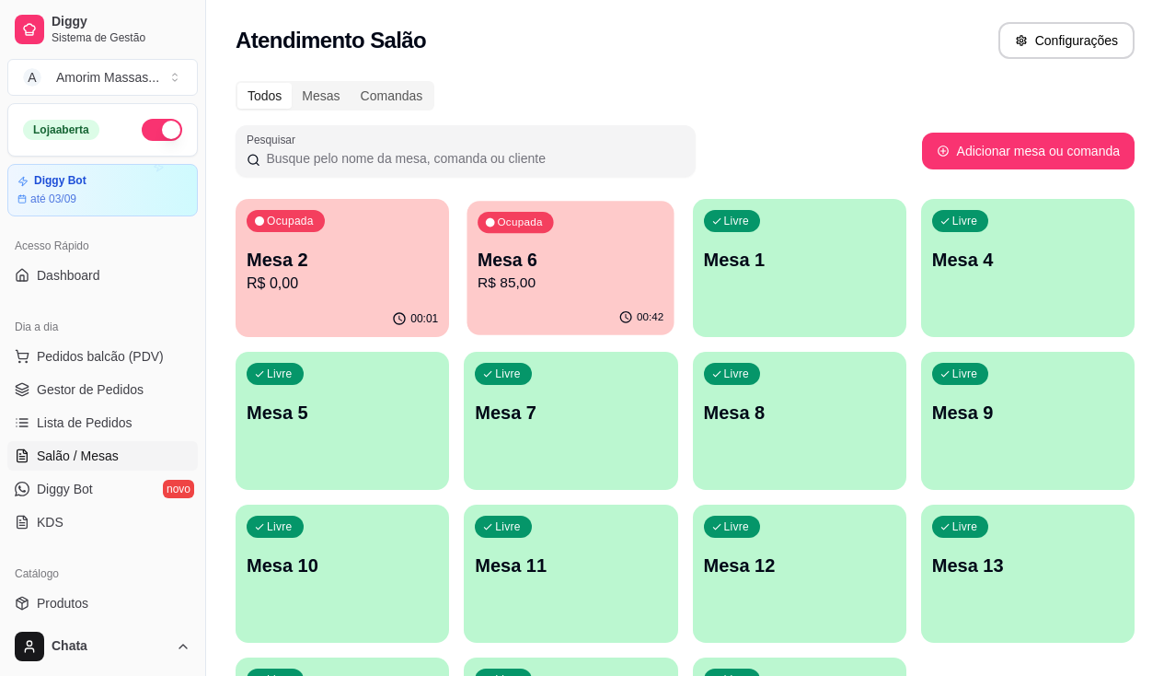
click at [504, 277] on p "R$ 85,00" at bounding box center [571, 282] width 186 height 21
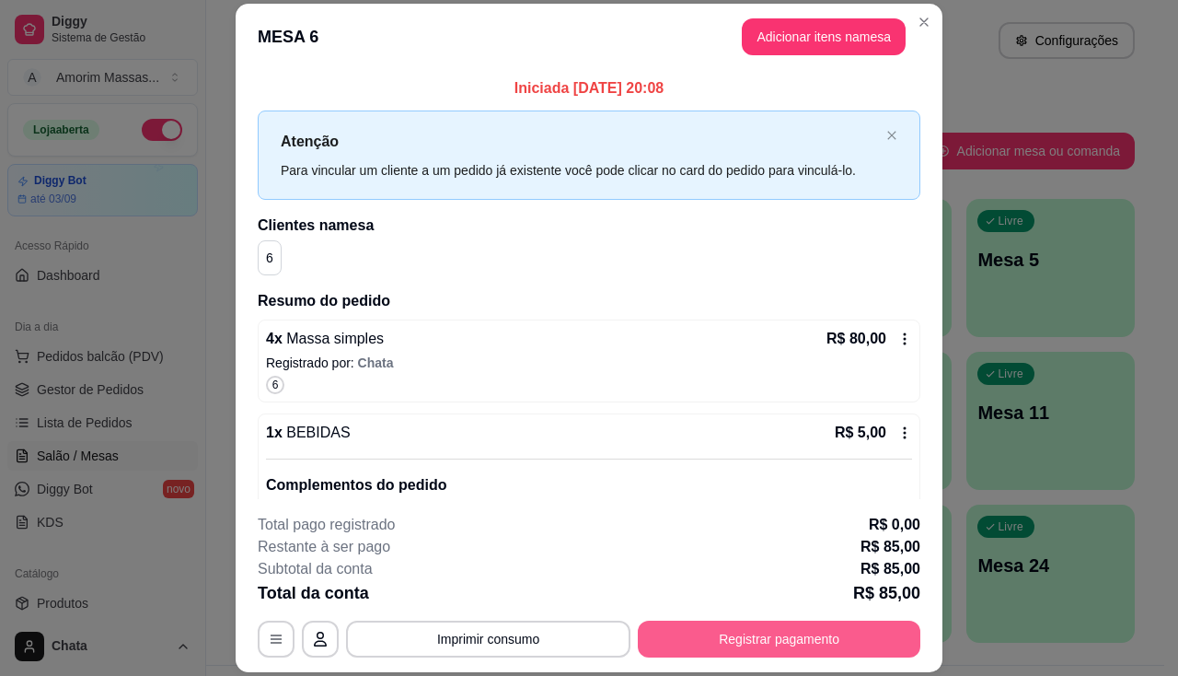
click at [836, 637] on button "Registrar pagamento" at bounding box center [779, 638] width 283 height 37
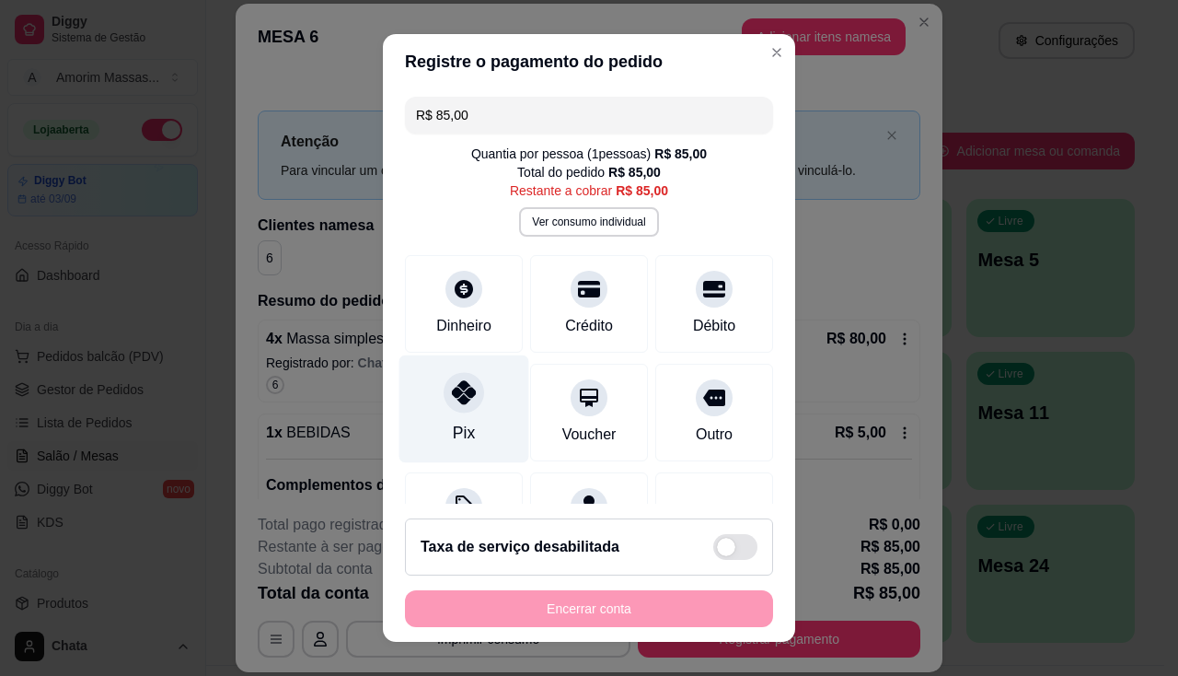
click at [452, 390] on icon at bounding box center [464, 392] width 24 height 24
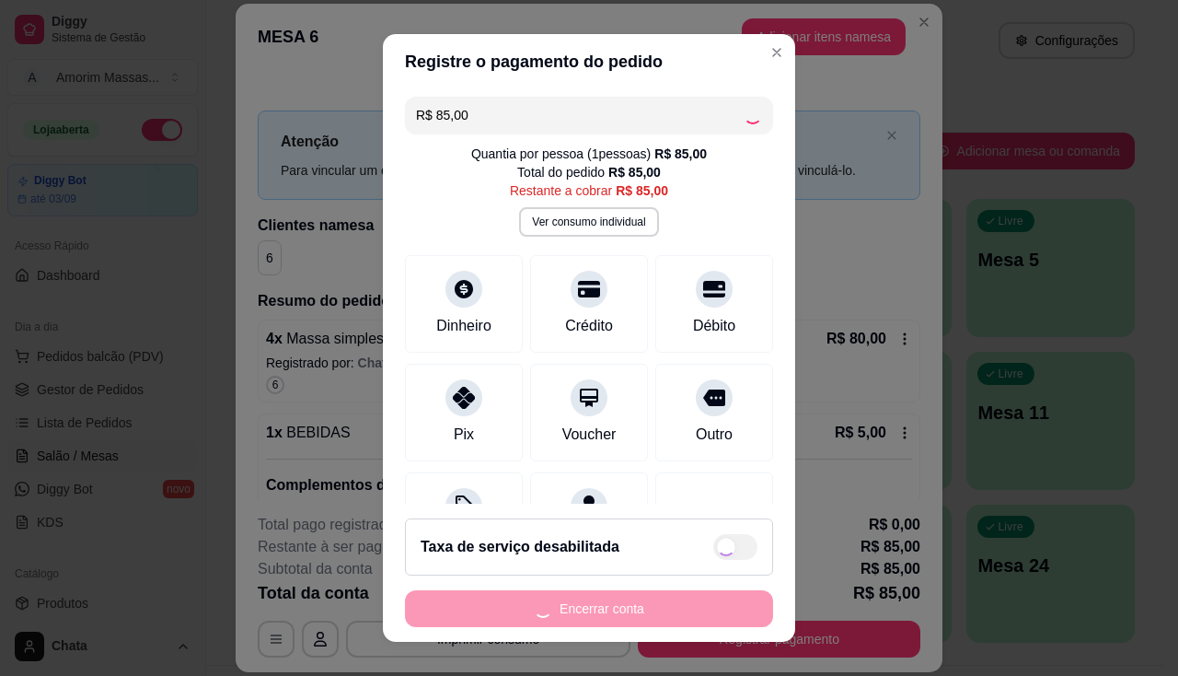
type input "R$ 0,00"
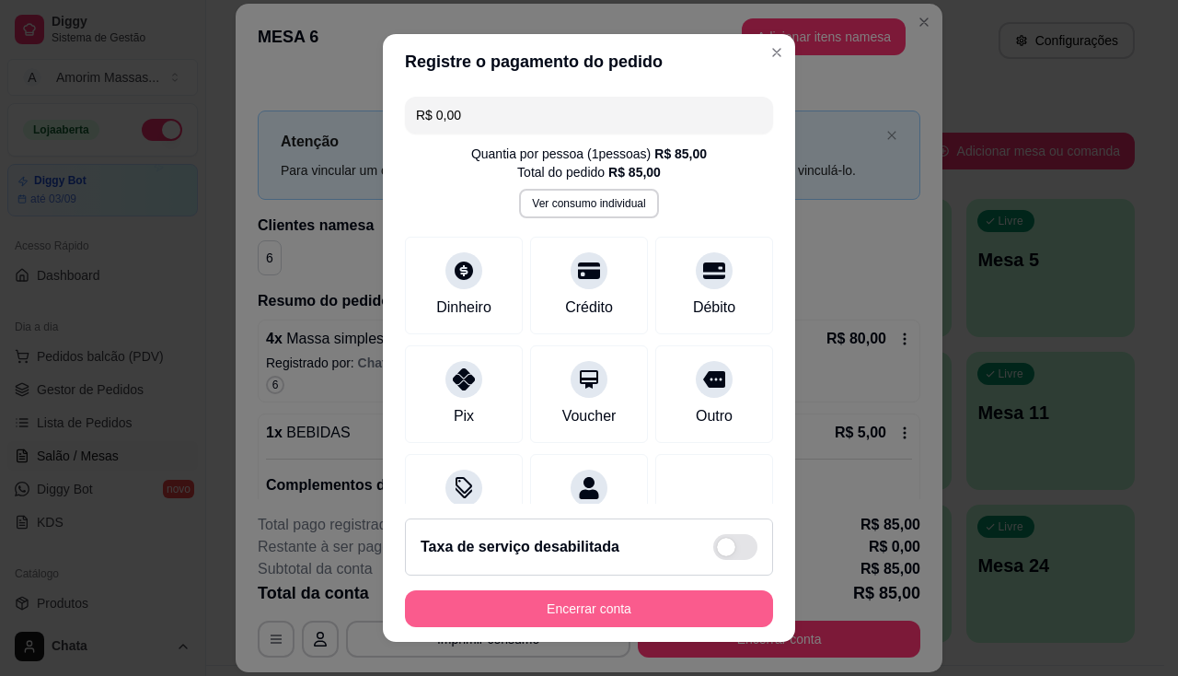
click at [611, 623] on button "Encerrar conta" at bounding box center [589, 608] width 368 height 37
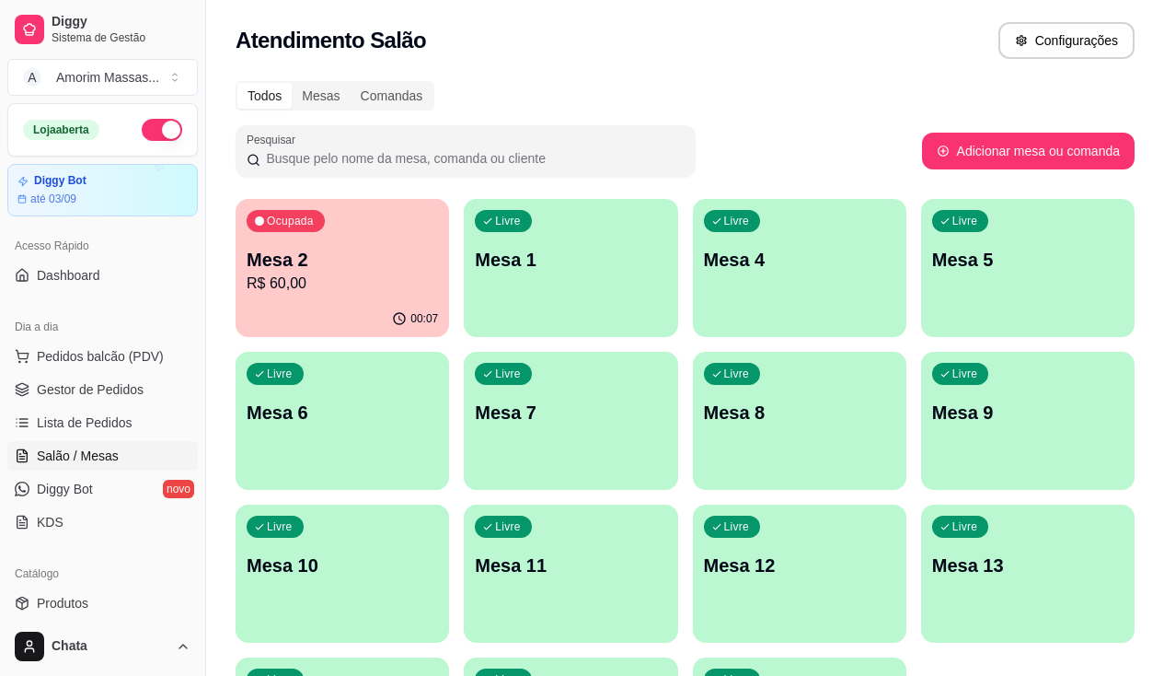
click at [475, 410] on p "Mesa 7" at bounding box center [570, 412] width 191 height 26
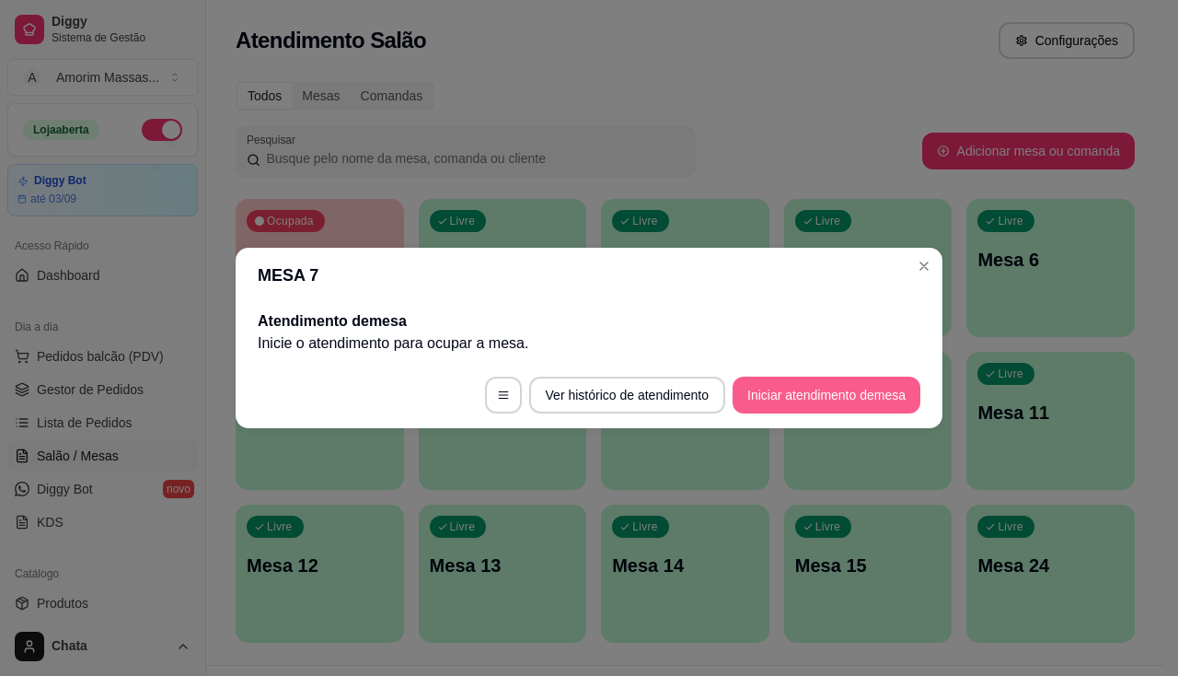
click at [773, 385] on button "Iniciar atendimento de mesa" at bounding box center [827, 394] width 188 height 37
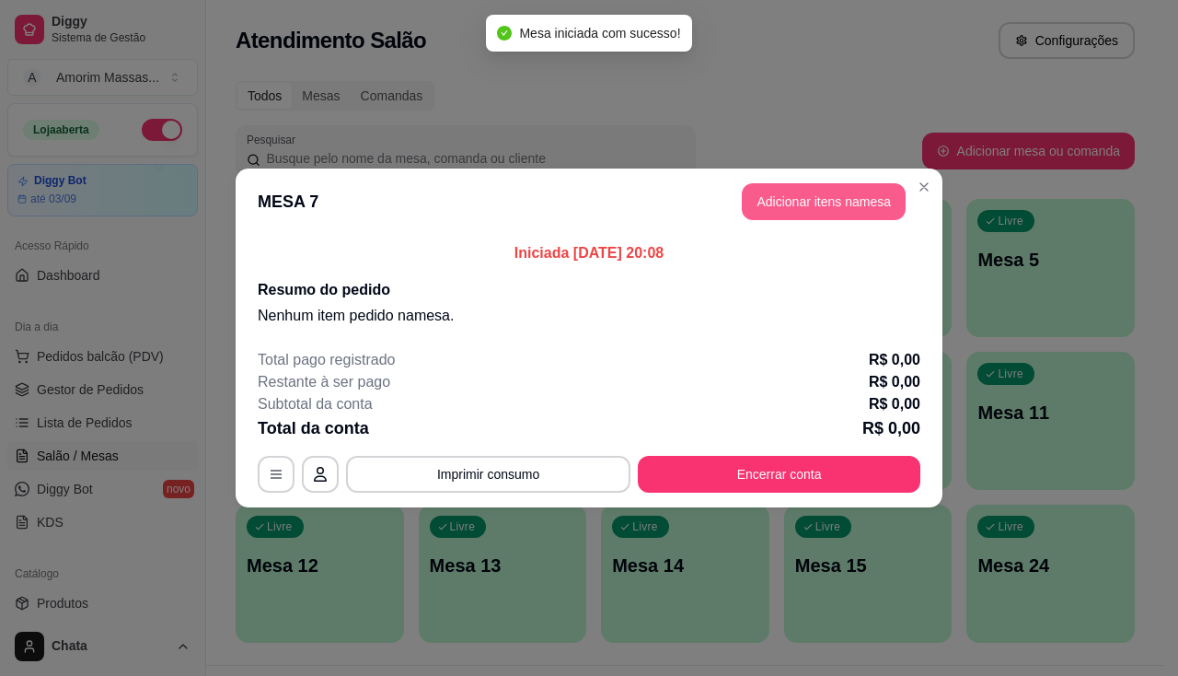
click at [794, 198] on button "Adicionar itens na mesa" at bounding box center [824, 201] width 164 height 37
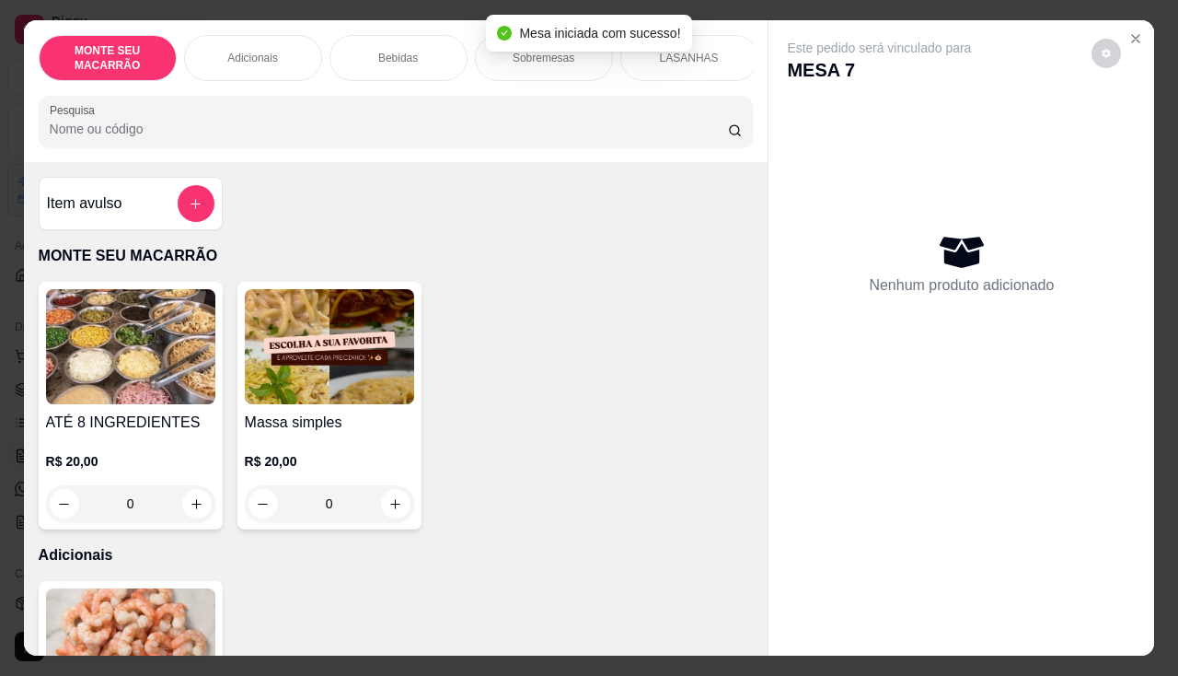
click at [399, 501] on div "0" at bounding box center [329, 503] width 169 height 37
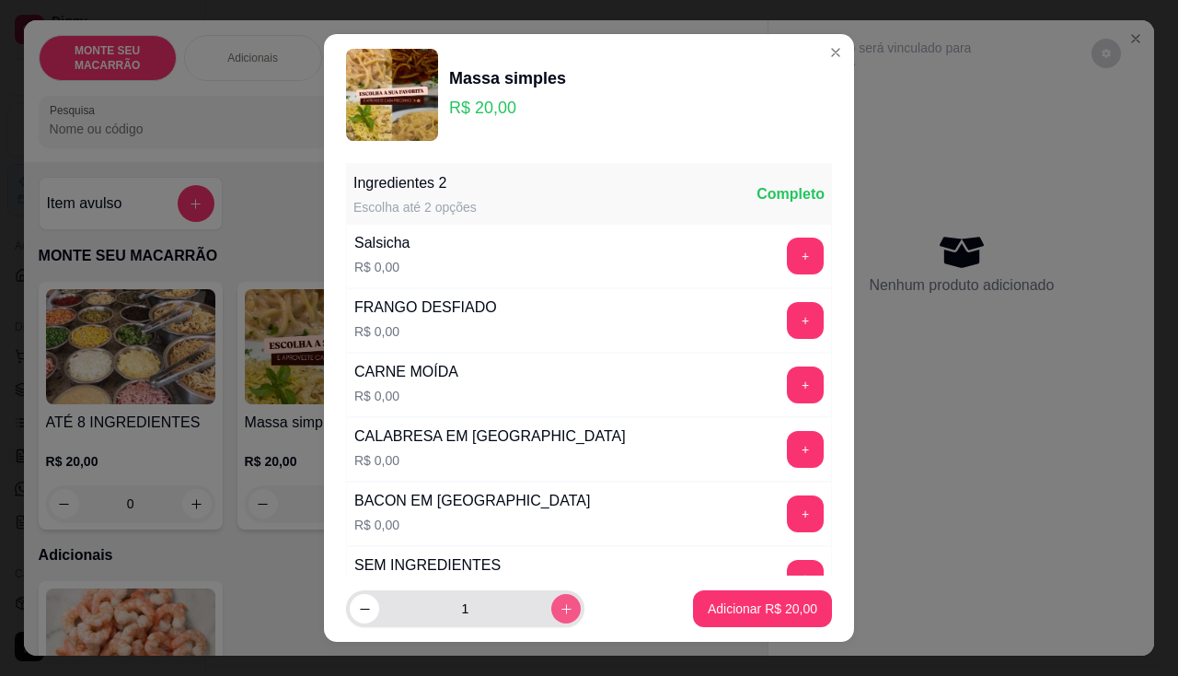
click at [560, 613] on icon "increase-product-quantity" at bounding box center [567, 609] width 14 height 14
click at [379, 607] on input "4" at bounding box center [465, 608] width 172 height 37
click at [366, 614] on button "decrease-product-quantity" at bounding box center [364, 608] width 29 height 29
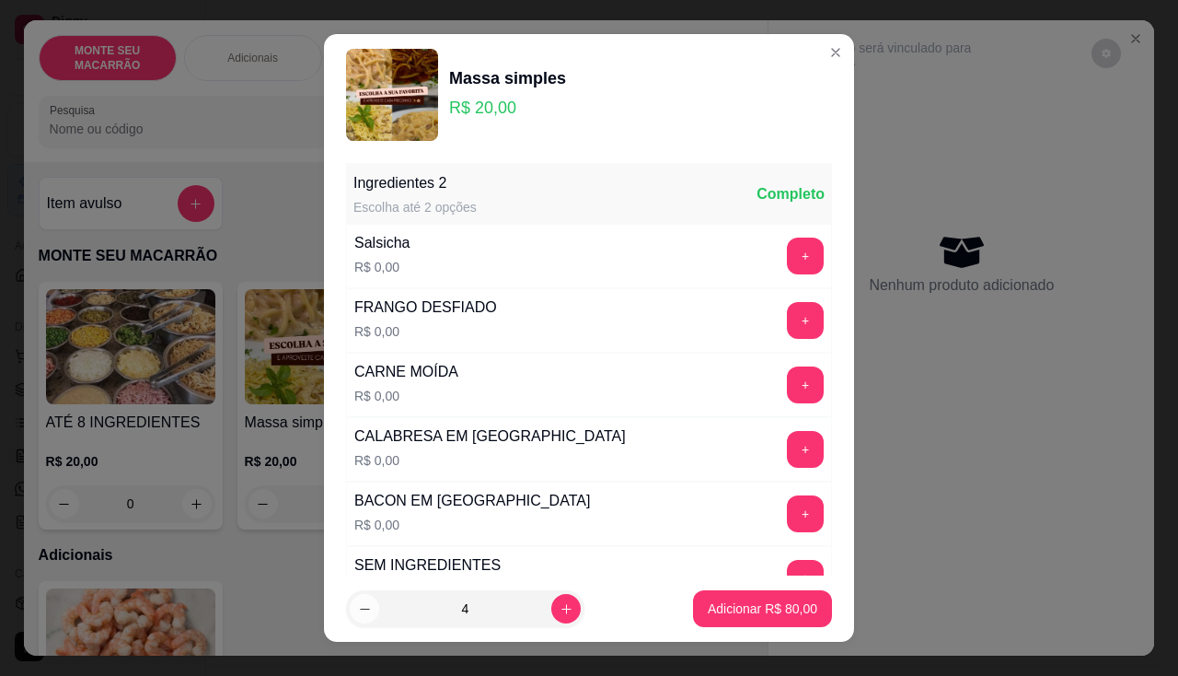
type input "3"
click at [757, 603] on p "Adicionar R$ 60,00" at bounding box center [763, 608] width 110 height 18
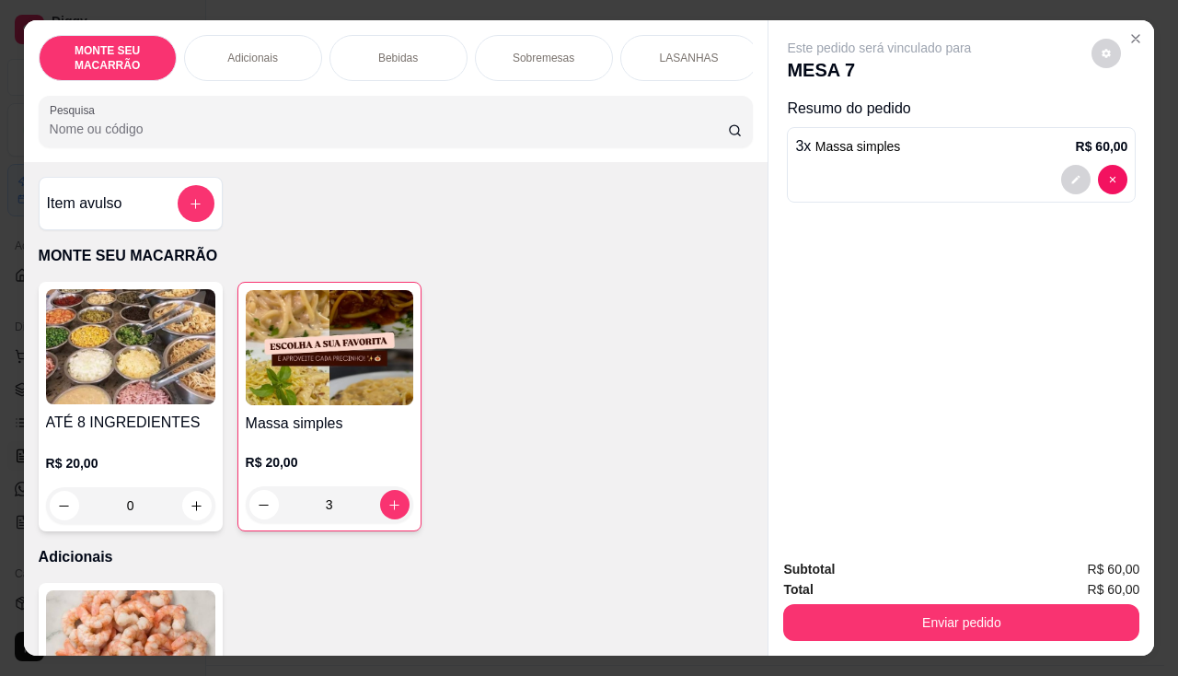
type input "3"
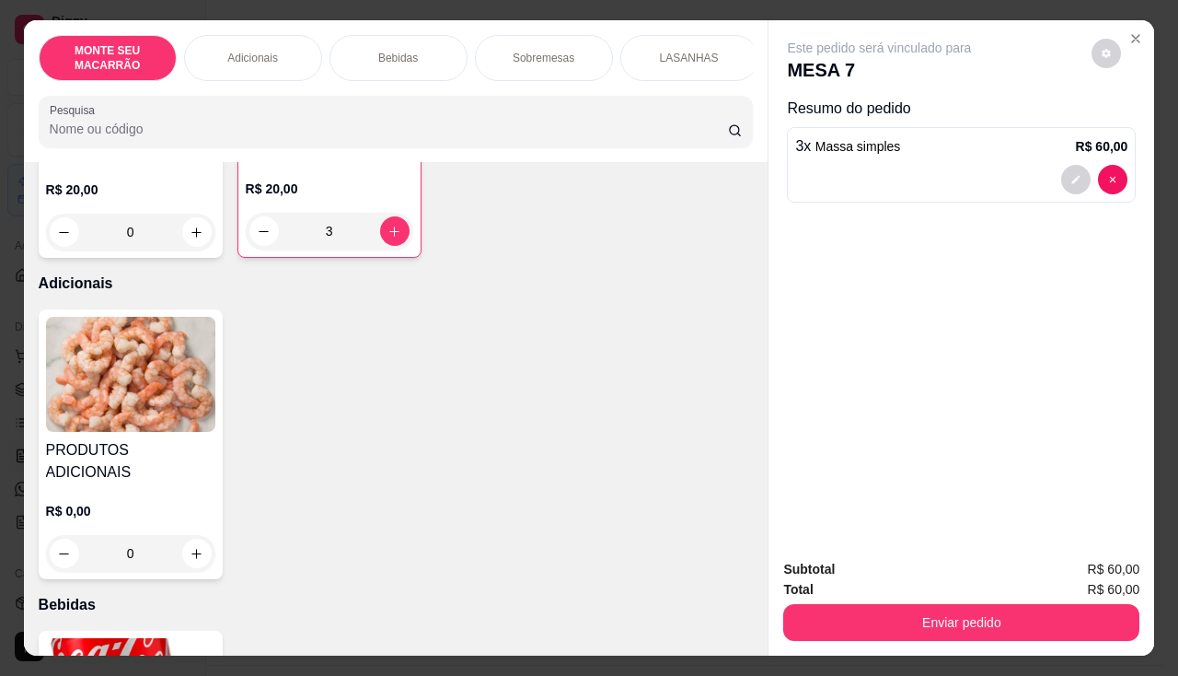
scroll to position [460, 0]
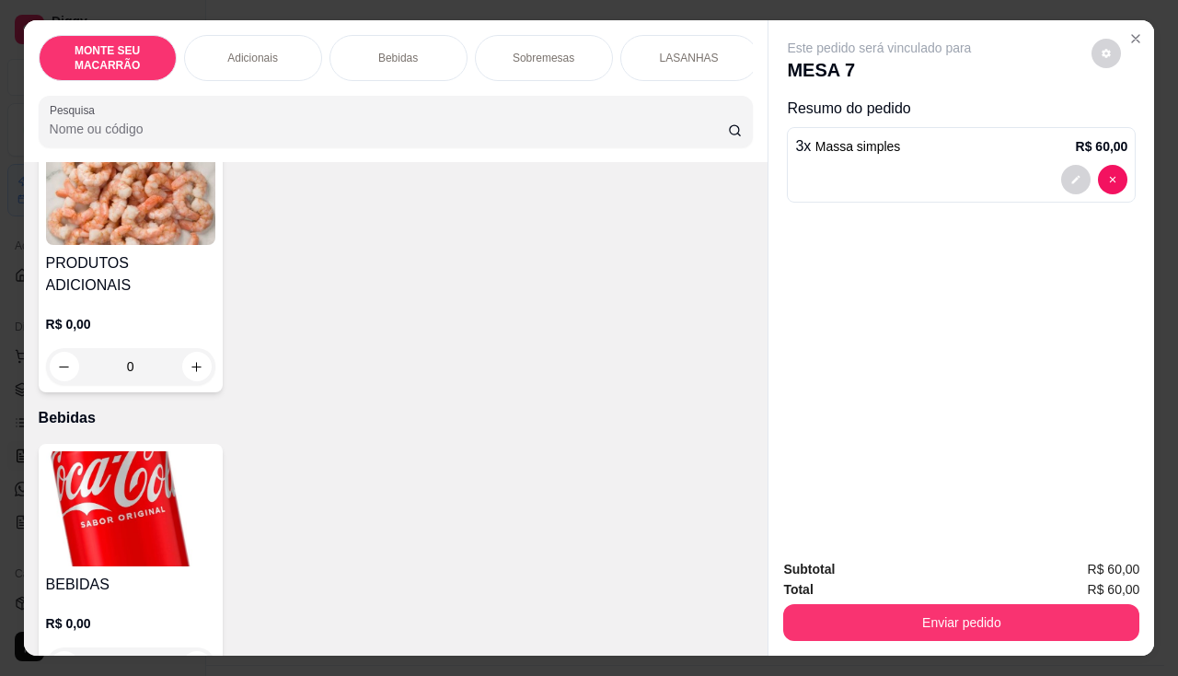
click at [102, 189] on img at bounding box center [130, 187] width 169 height 115
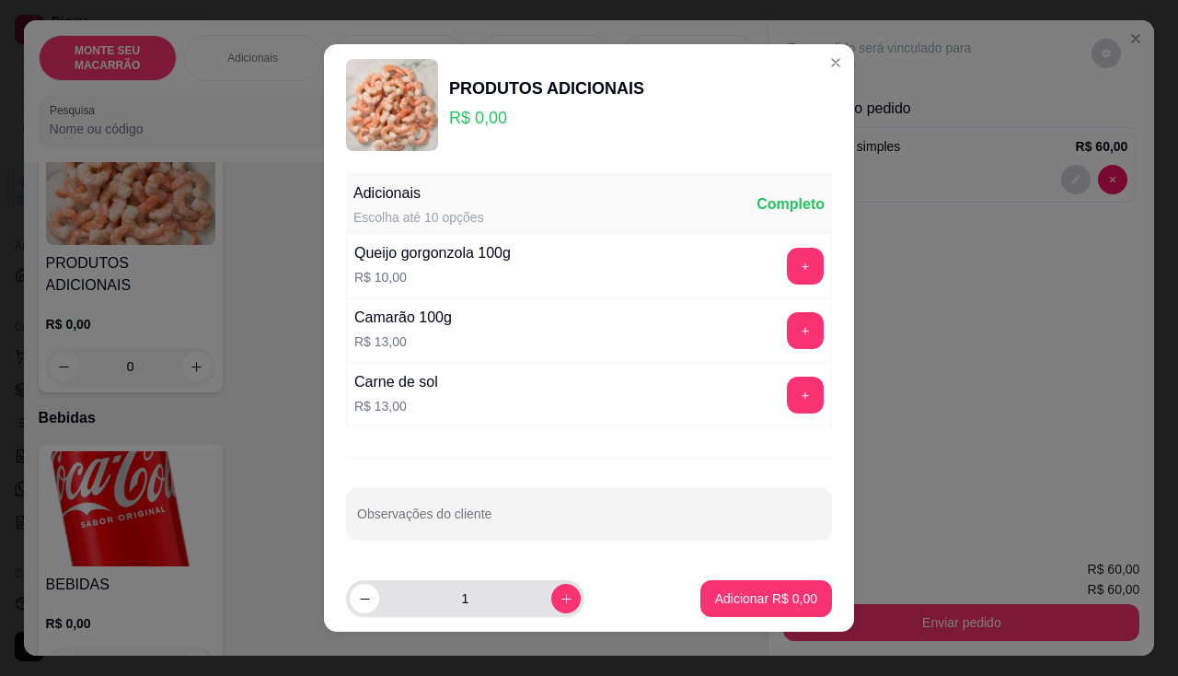
click at [560, 602] on icon "increase-product-quantity" at bounding box center [567, 599] width 14 height 14
type input "3"
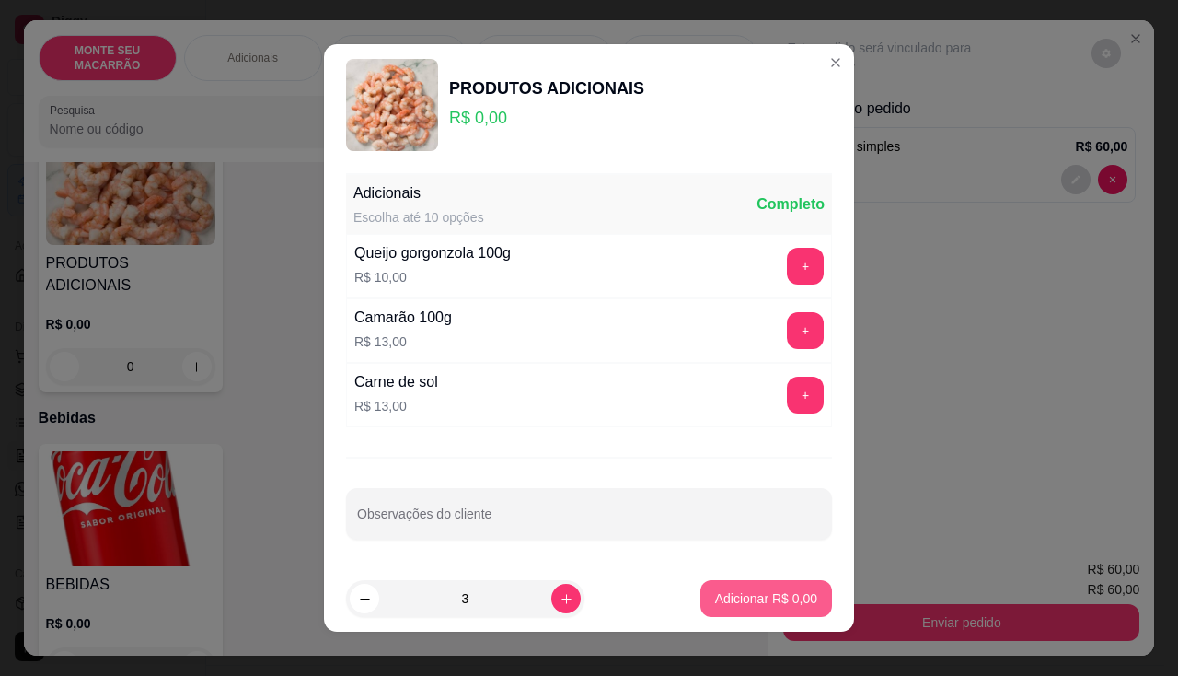
click at [746, 600] on p "Adicionar R$ 0,00" at bounding box center [766, 598] width 102 height 18
type input "3"
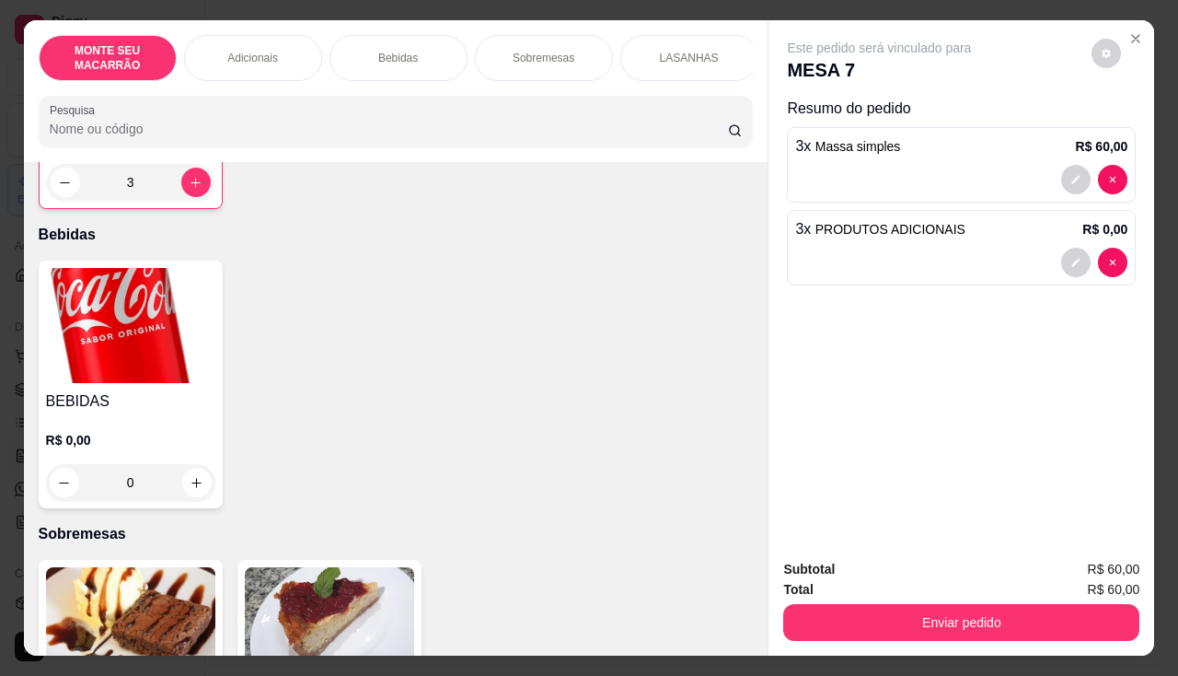
scroll to position [1013, 0]
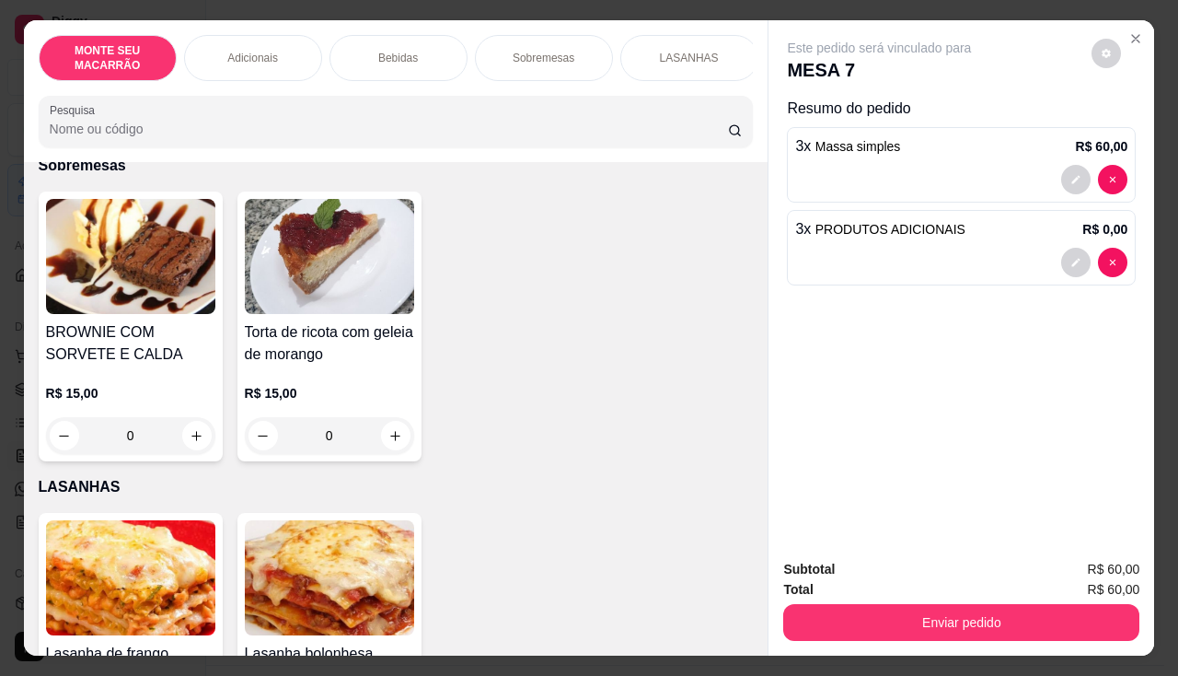
click at [291, 278] on img at bounding box center [329, 256] width 169 height 115
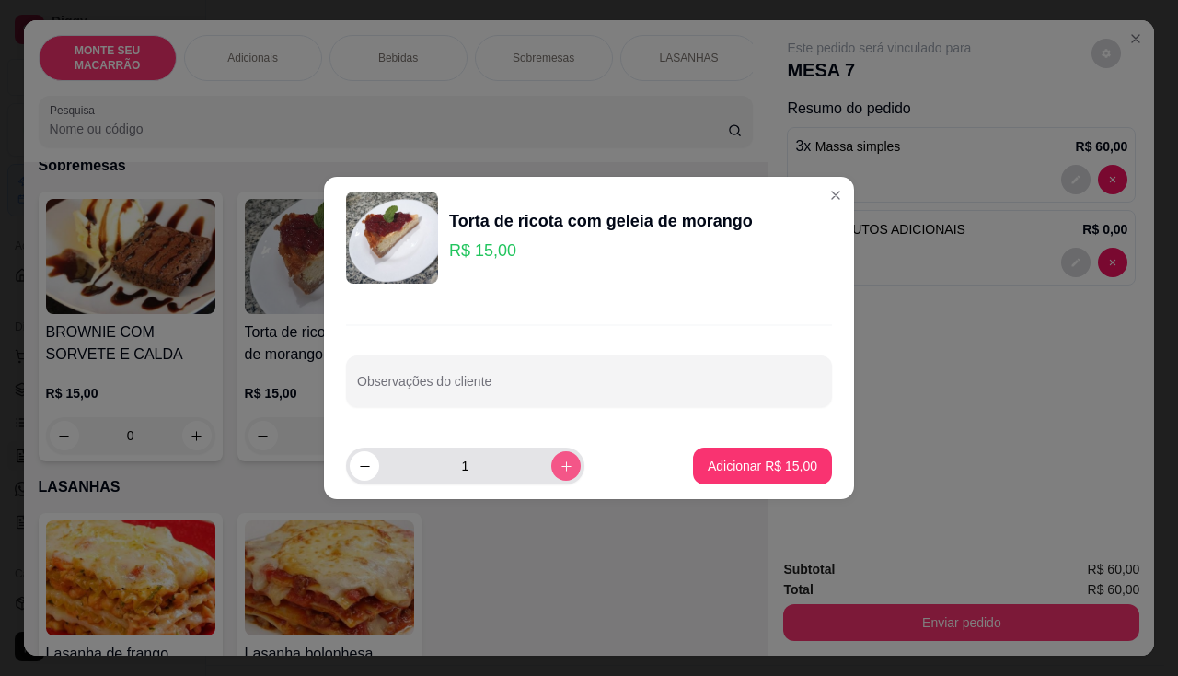
click at [561, 464] on icon "increase-product-quantity" at bounding box center [566, 466] width 10 height 10
type input "3"
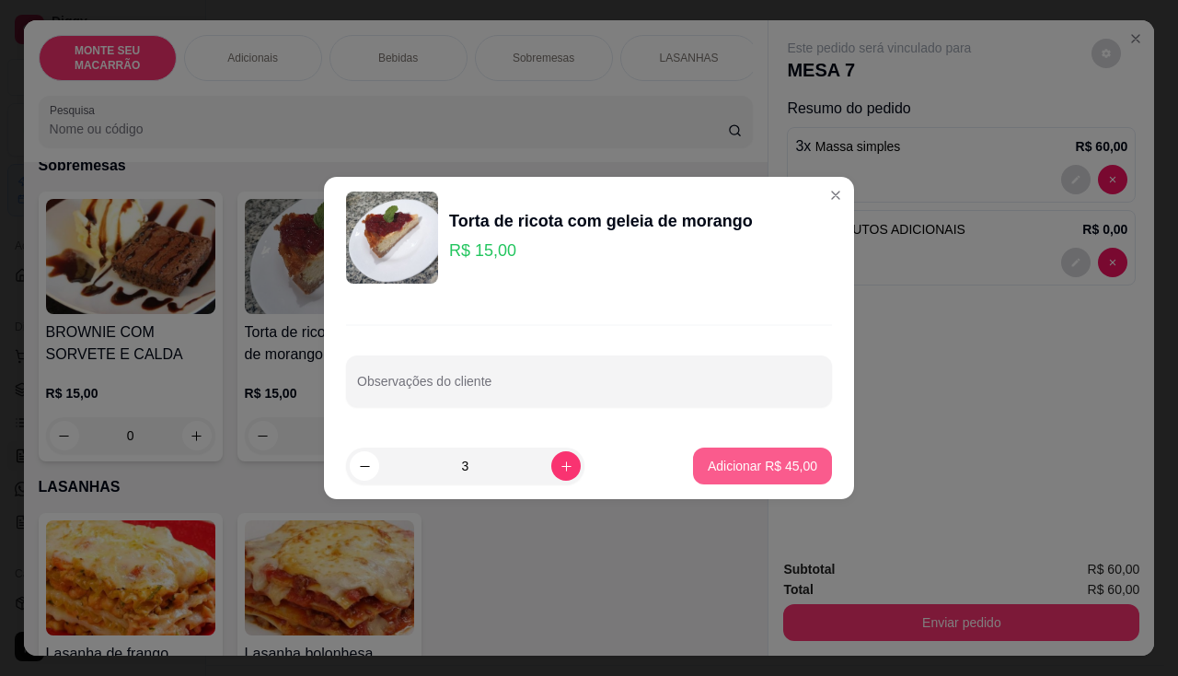
click at [729, 480] on button "Adicionar R$ 45,00" at bounding box center [762, 465] width 139 height 37
type input "3"
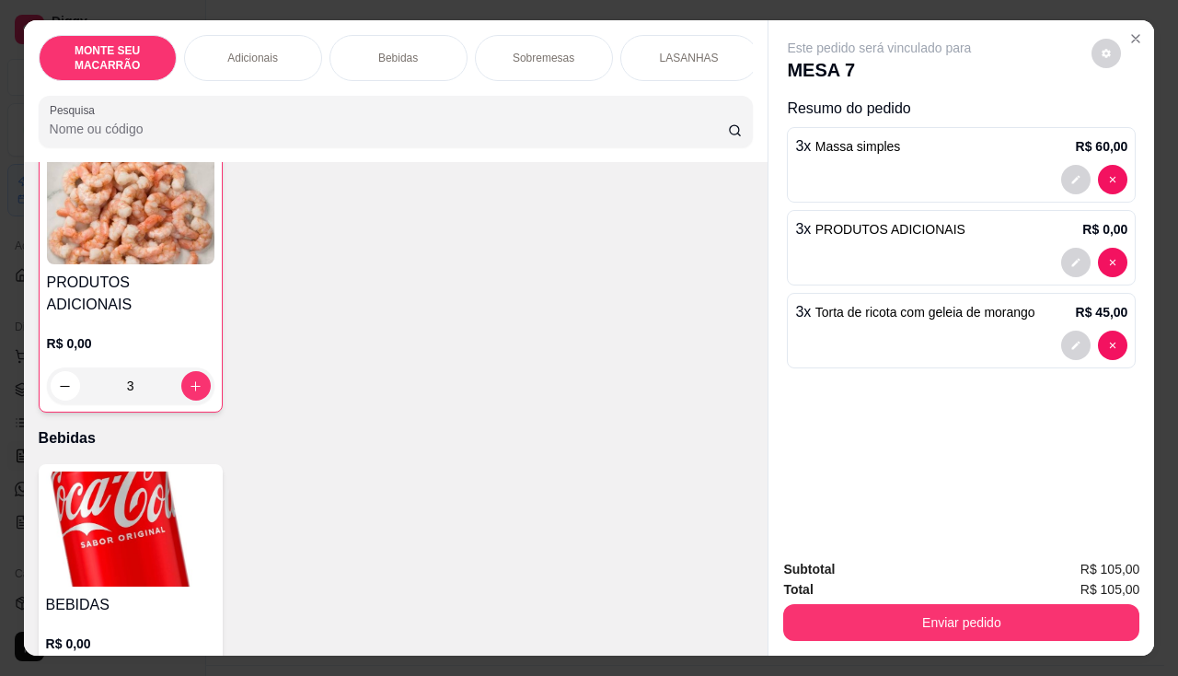
scroll to position [460, 0]
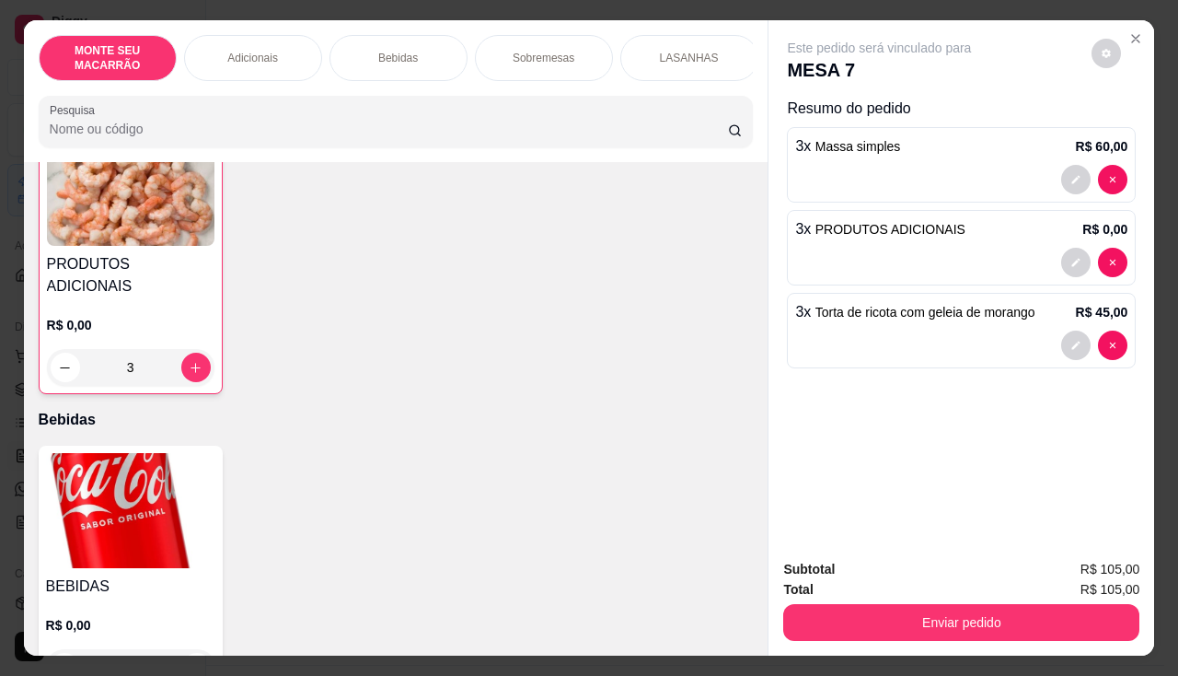
click at [119, 421] on div "Item avulso MONTE SEU MACARRÃO ATÉ 8 INGREDIENTES R$ 20,00 0 Massa simples R$ 2…" at bounding box center [396, 408] width 745 height 493
click at [116, 465] on img at bounding box center [130, 510] width 169 height 115
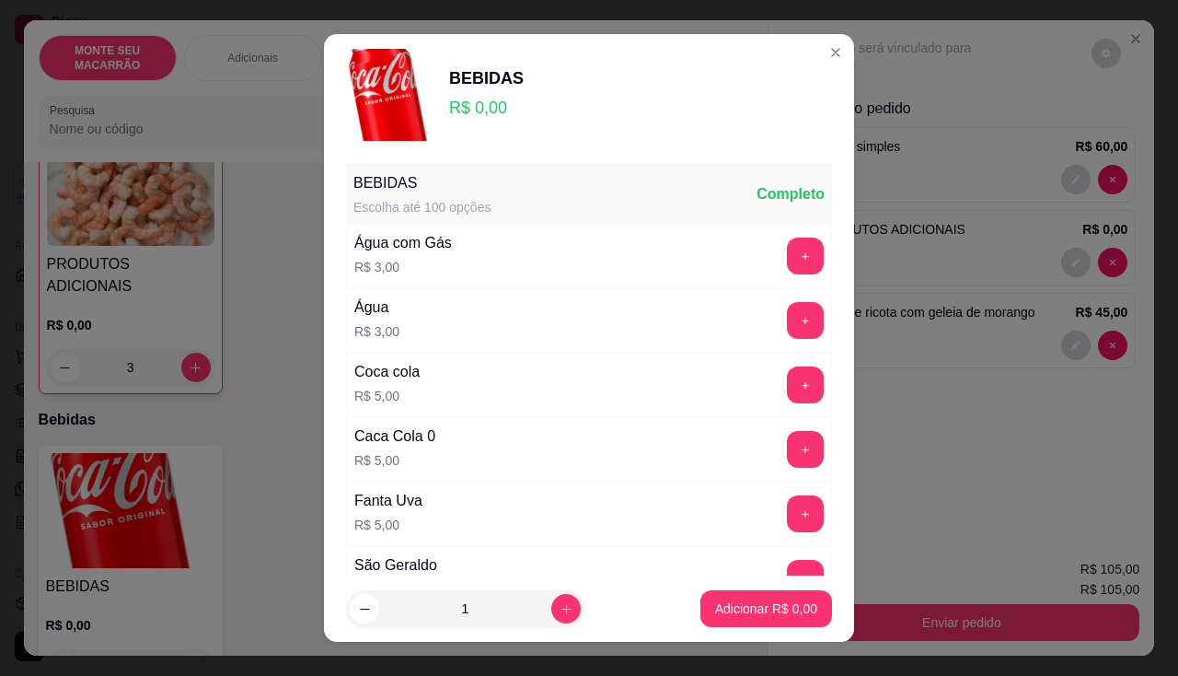
click at [764, 429] on div "Caca Cola 0 R$ 5,00 +" at bounding box center [589, 449] width 486 height 64
click at [788, 436] on button "+" at bounding box center [806, 449] width 36 height 36
click at [787, 436] on button "+" at bounding box center [805, 449] width 37 height 37
click at [755, 607] on p "Adicionar R$ 15,00" at bounding box center [763, 608] width 107 height 17
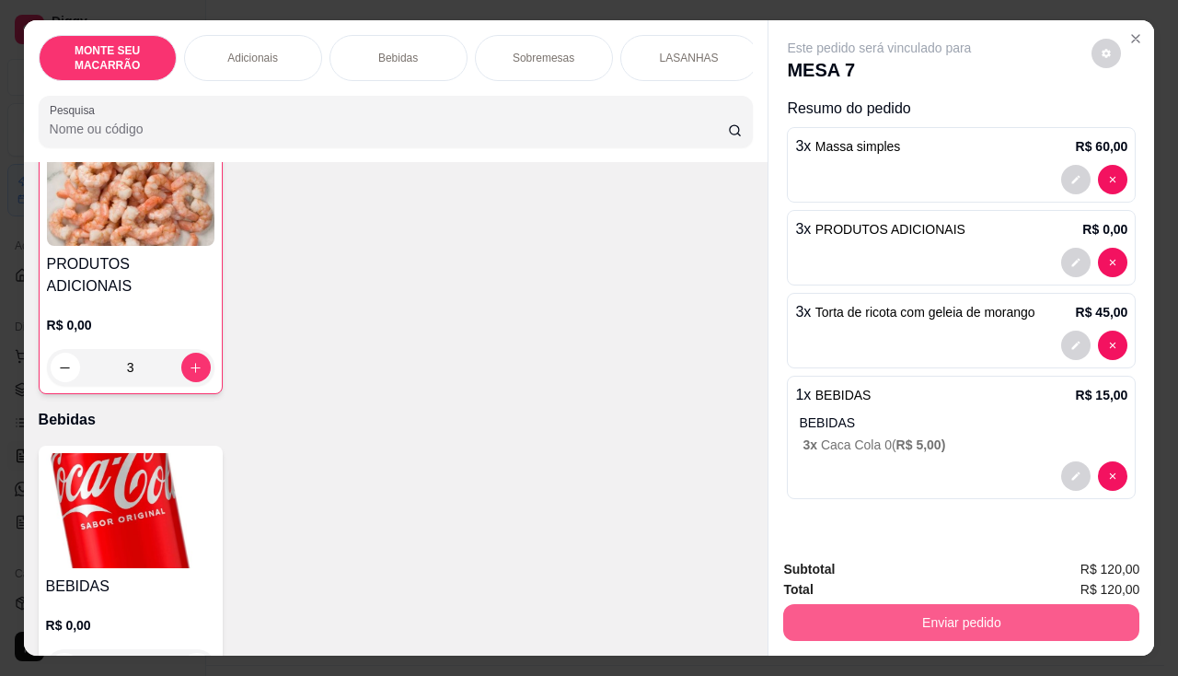
click at [876, 604] on button "Enviar pedido" at bounding box center [961, 622] width 356 height 37
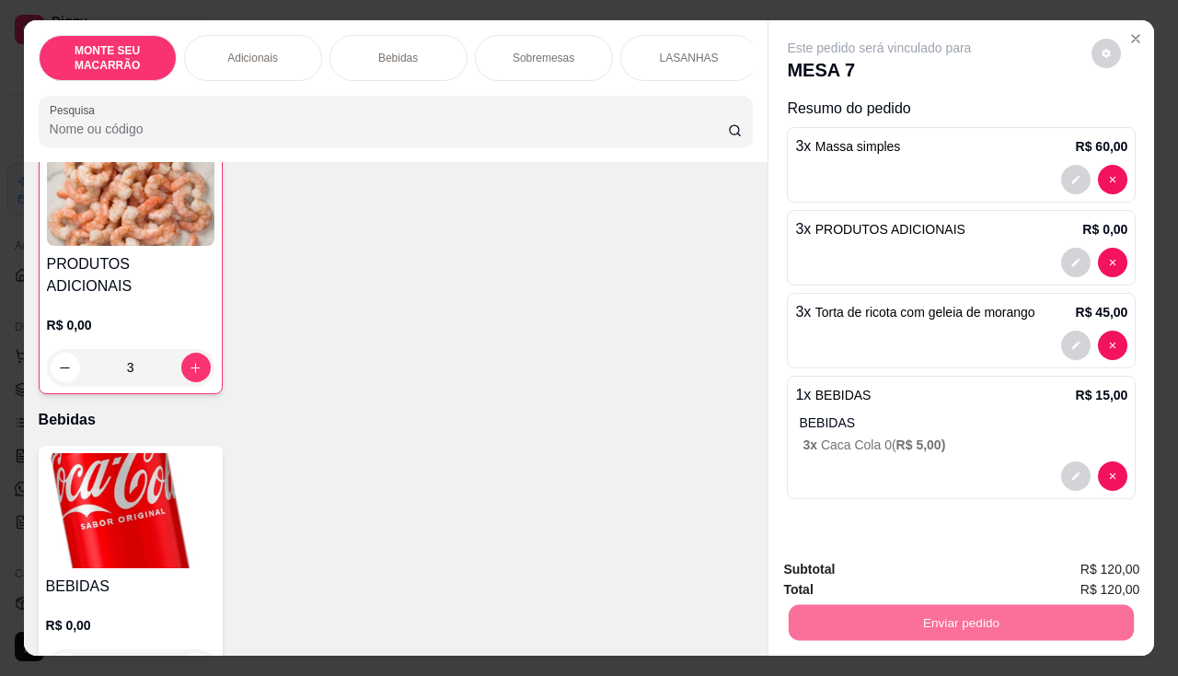
click at [1107, 577] on button "Sim, quero registrar" at bounding box center [1075, 569] width 133 height 34
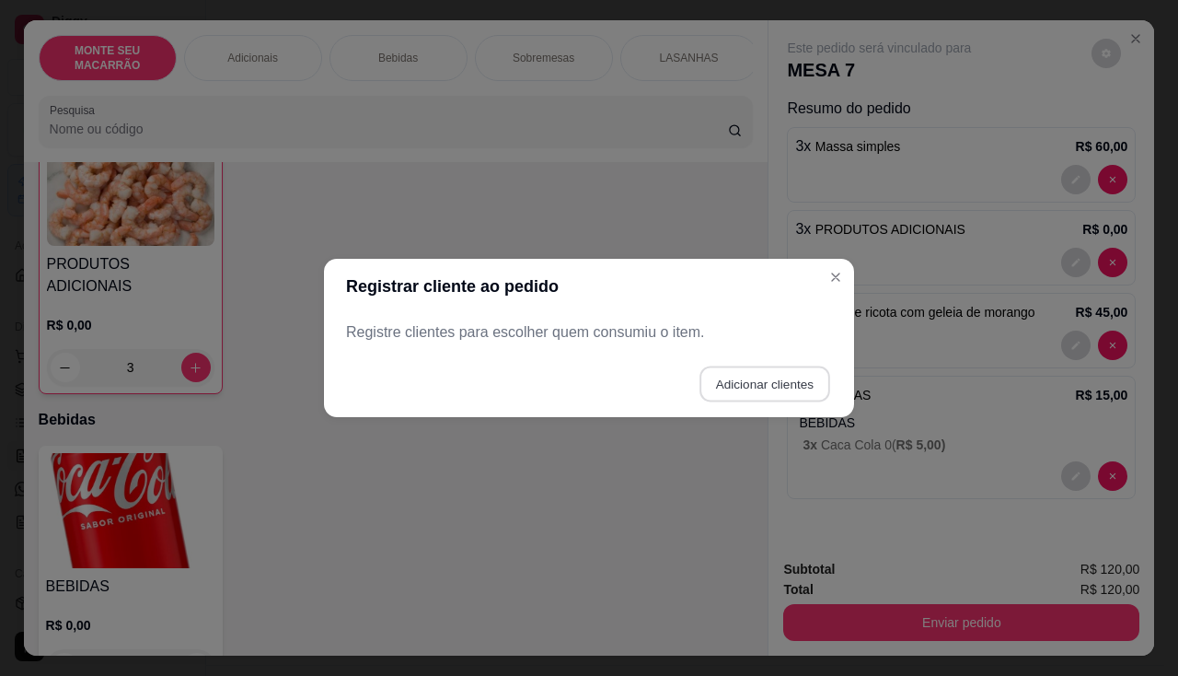
click at [733, 388] on button "Adicionar clientes" at bounding box center [764, 384] width 130 height 36
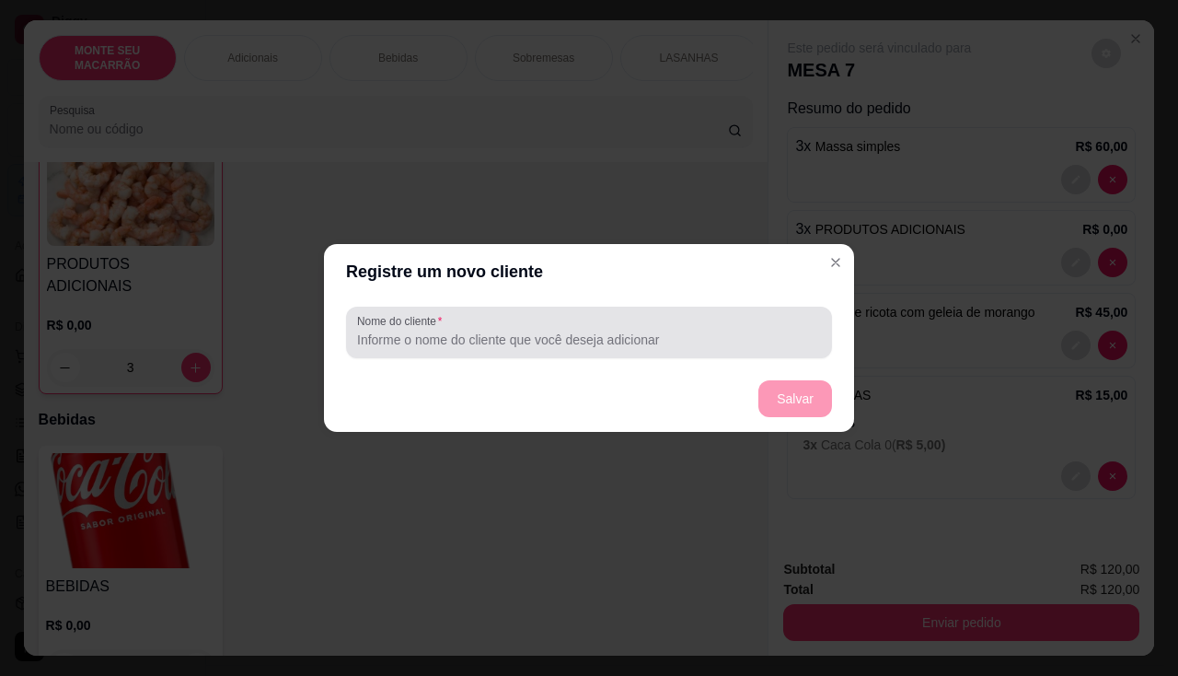
click at [479, 334] on input "Nome do cliente" at bounding box center [589, 339] width 464 height 18
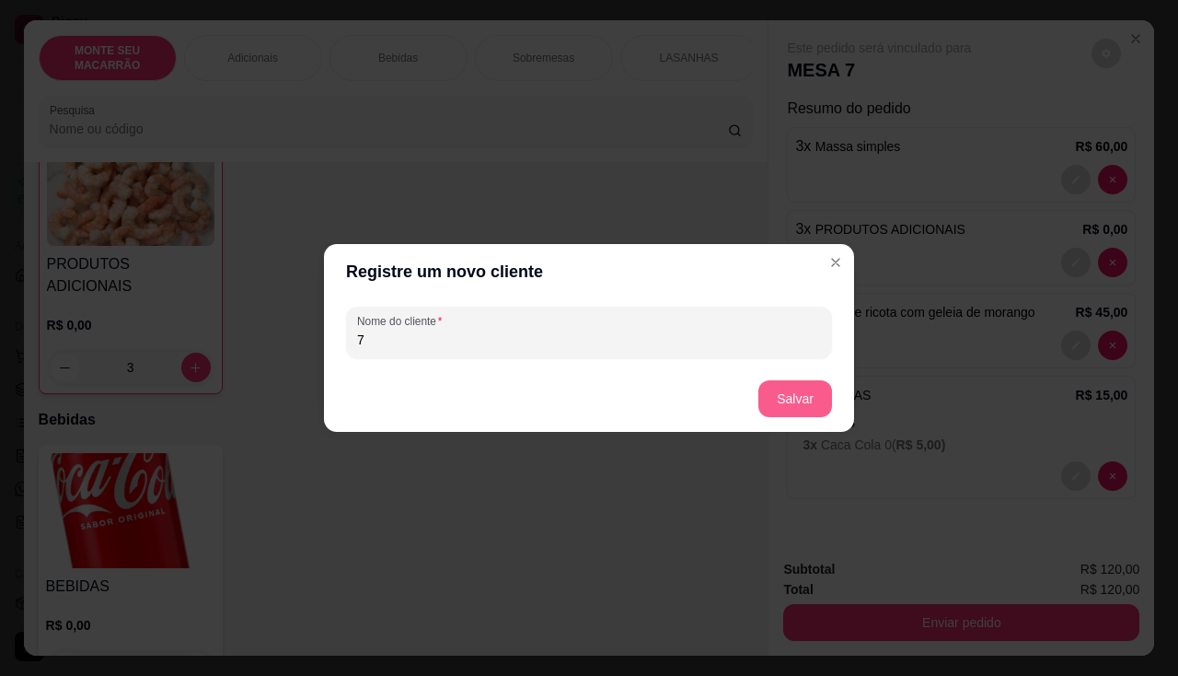
type input "7"
click at [824, 388] on button "Salvar" at bounding box center [795, 398] width 74 height 37
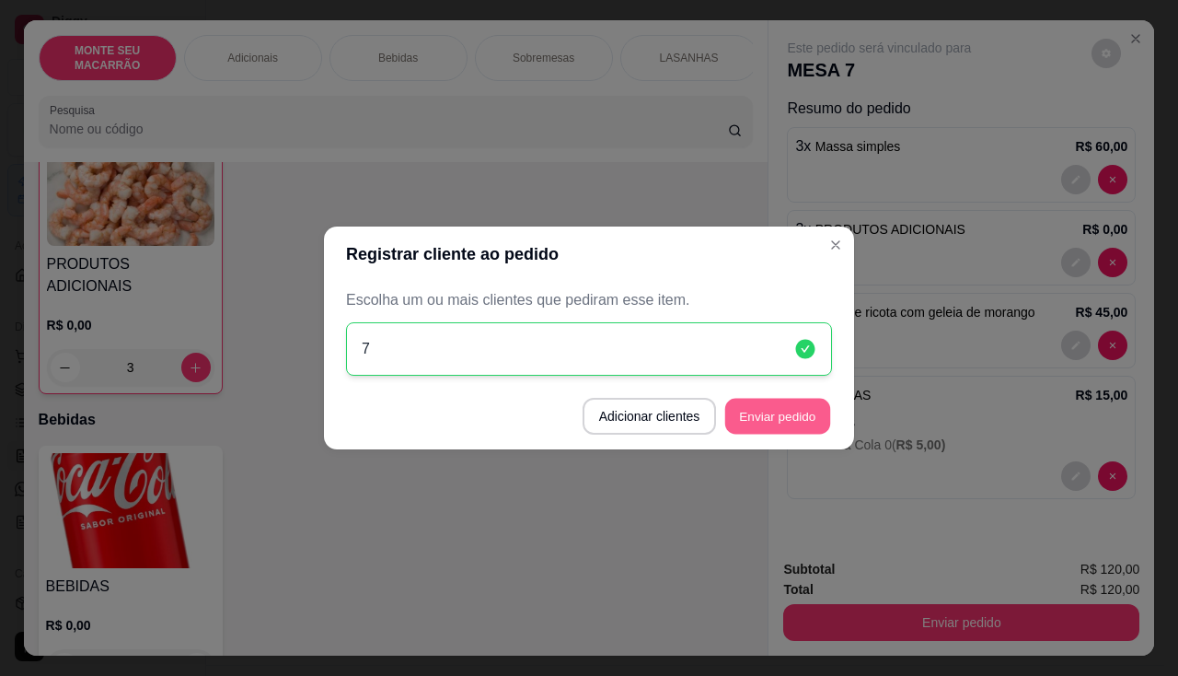
click at [769, 433] on button "Enviar pedido" at bounding box center [777, 417] width 105 height 36
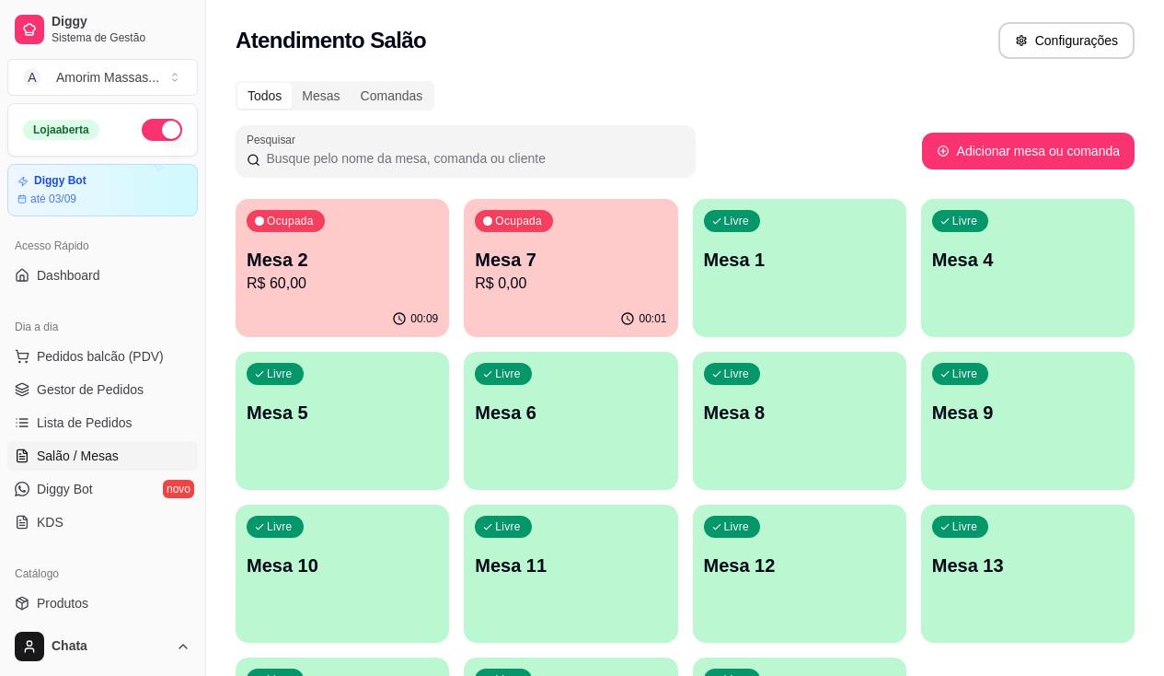
click at [921, 290] on div "Livre Mesa 4" at bounding box center [1028, 257] width 214 height 116
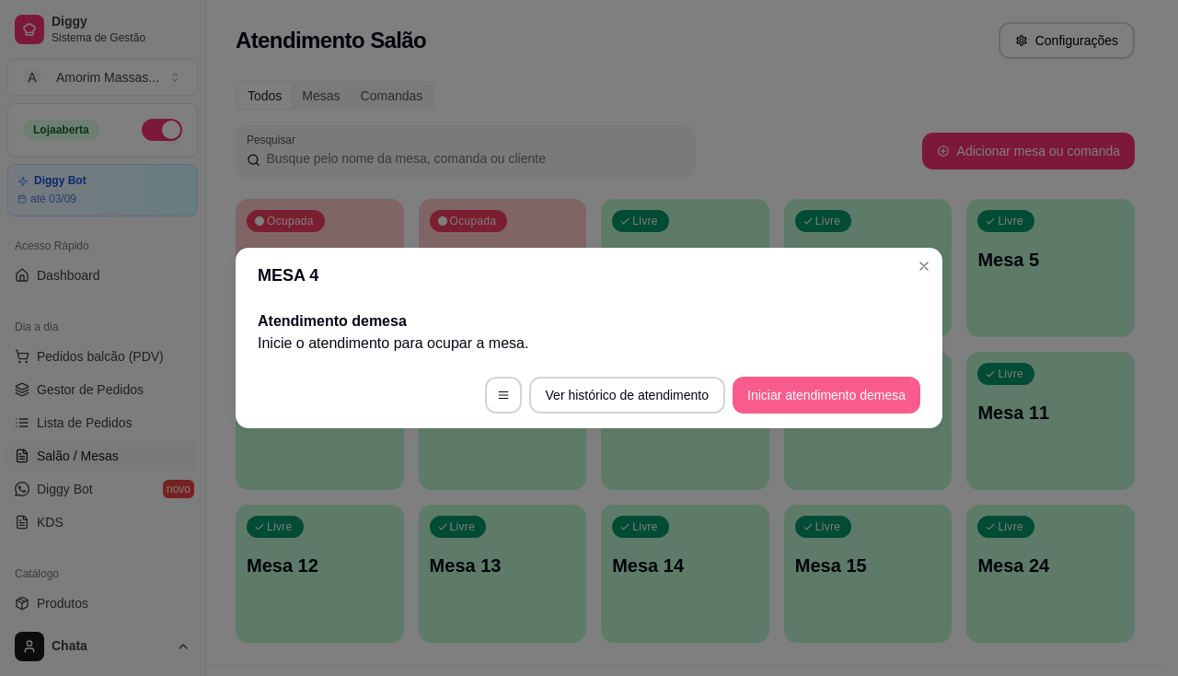
click at [861, 392] on button "Iniciar atendimento de mesa" at bounding box center [827, 394] width 188 height 37
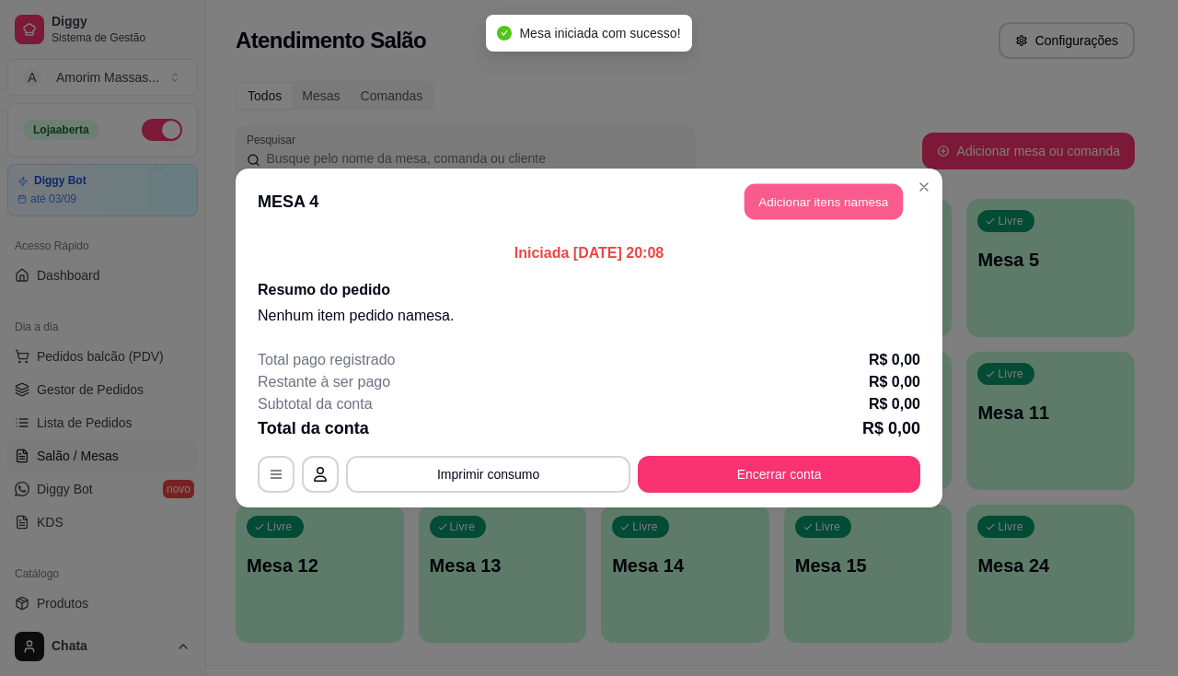
click at [827, 215] on button "Adicionar itens na mesa" at bounding box center [824, 202] width 158 height 36
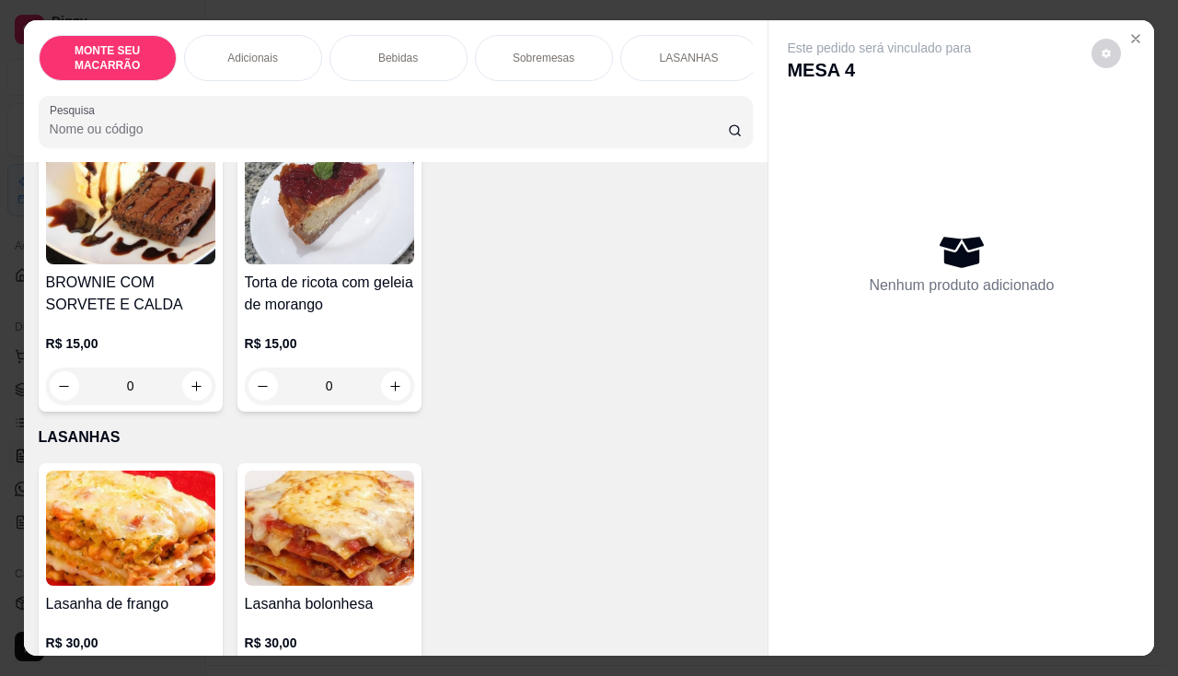
scroll to position [1121, 0]
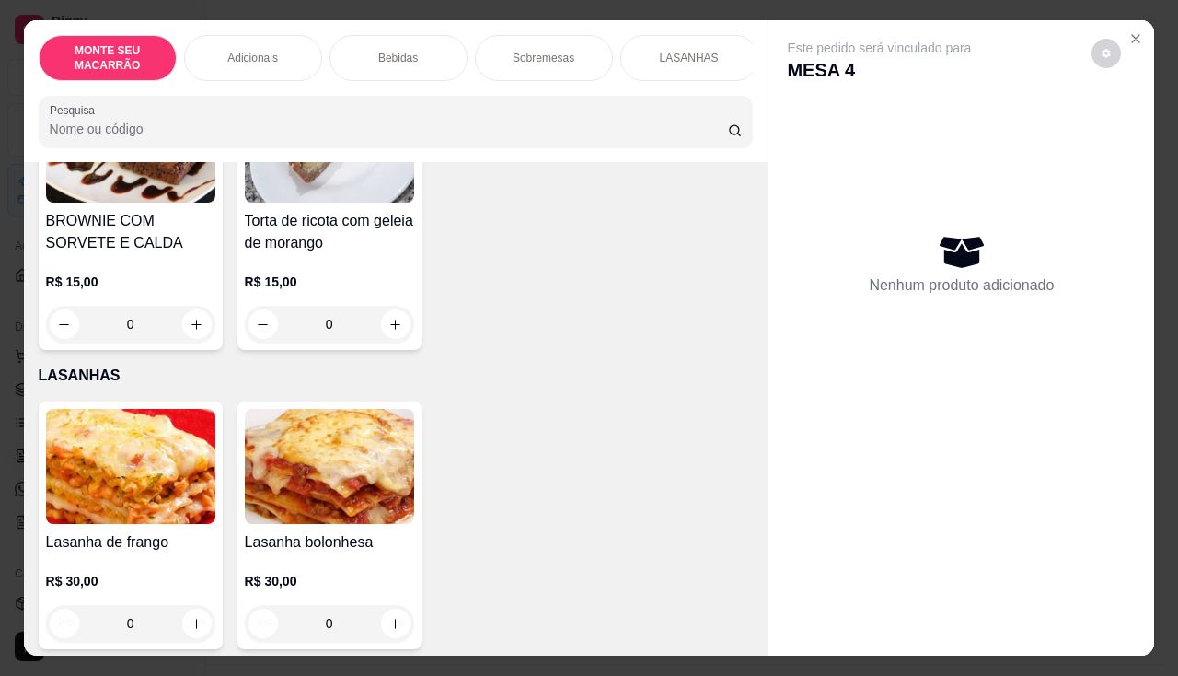
click at [290, 456] on img at bounding box center [329, 466] width 169 height 115
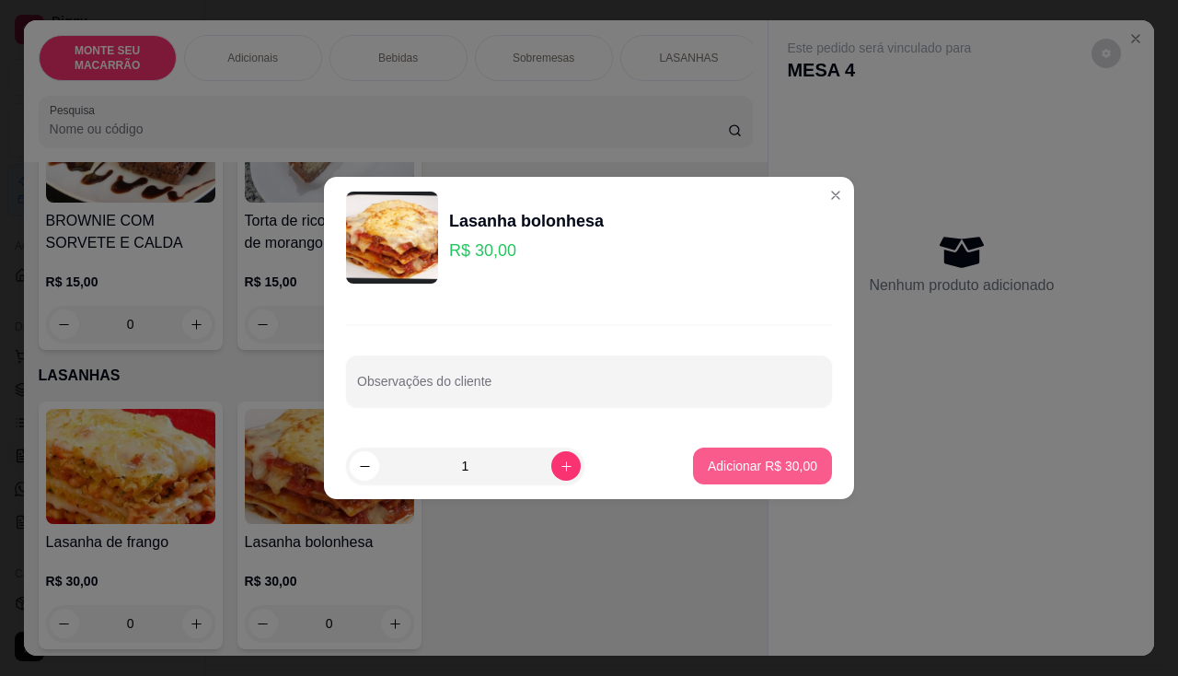
click at [736, 457] on p "Adicionar R$ 30,00" at bounding box center [763, 466] width 110 height 18
type input "1"
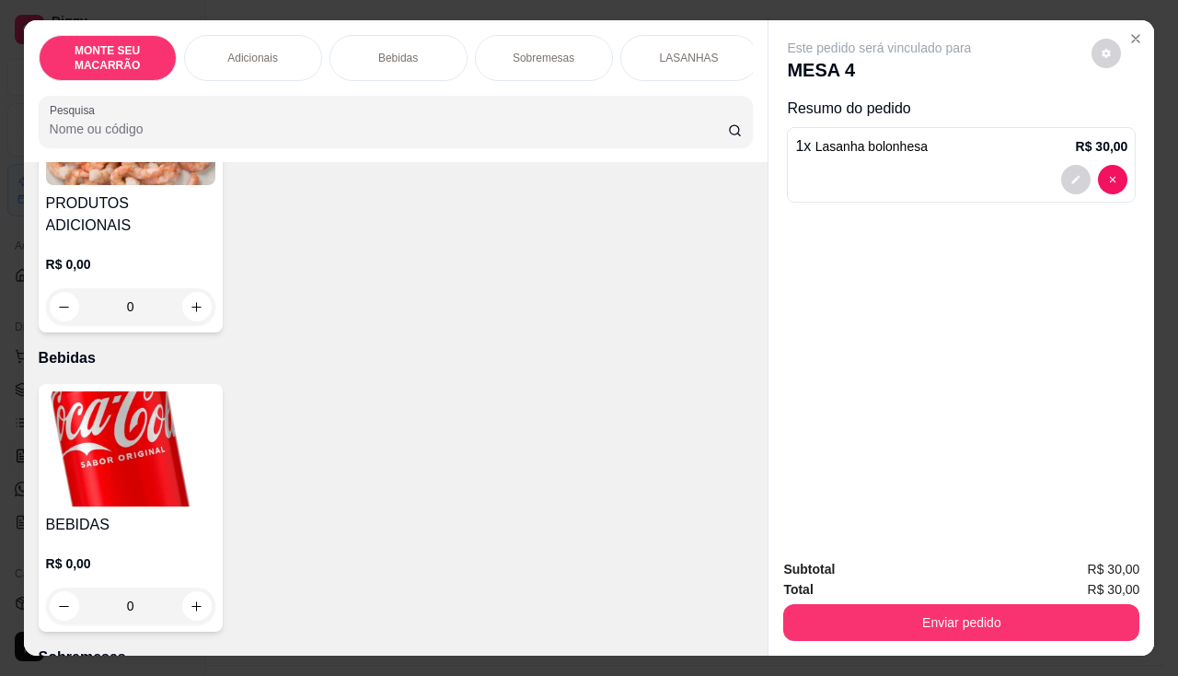
scroll to position [385, 0]
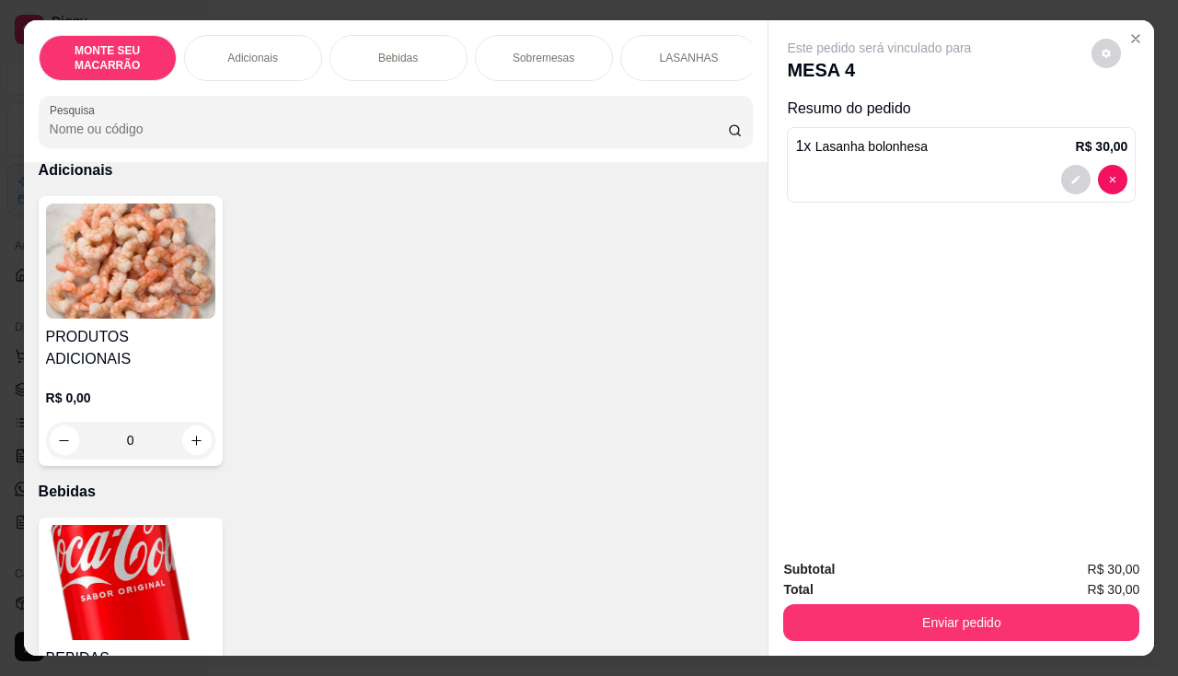
click at [123, 556] on img at bounding box center [130, 582] width 169 height 115
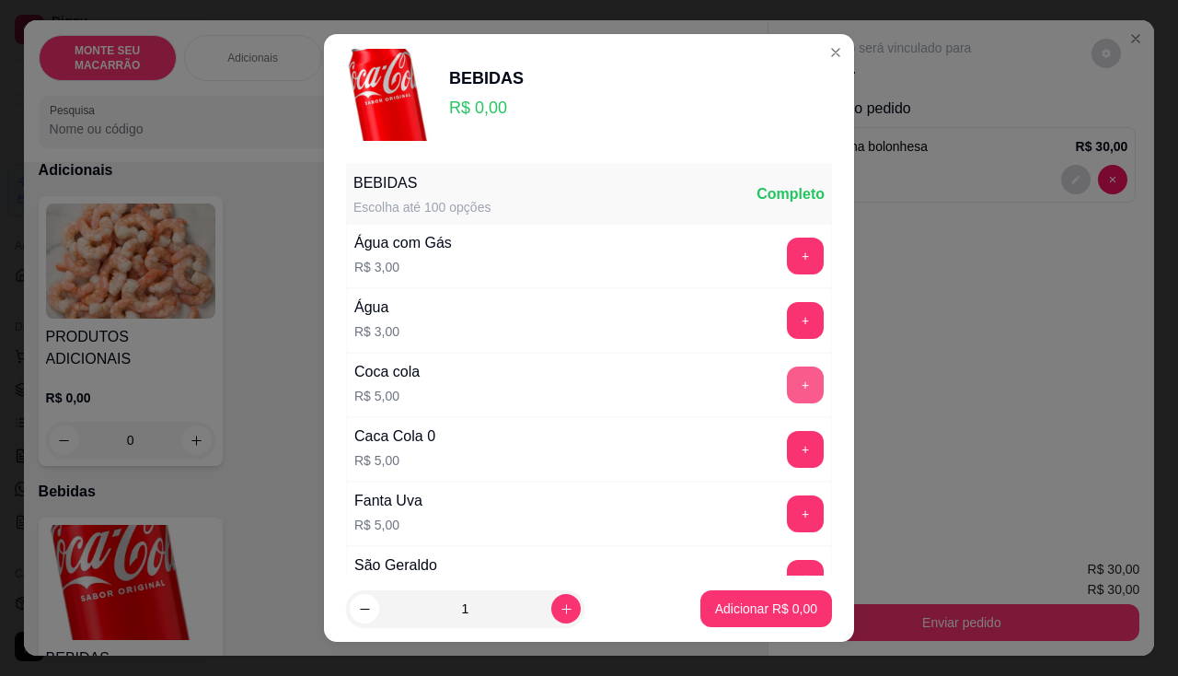
click at [787, 375] on button "+" at bounding box center [805, 384] width 37 height 37
click at [769, 607] on p "Adicionar R$ 5,00" at bounding box center [766, 608] width 102 height 18
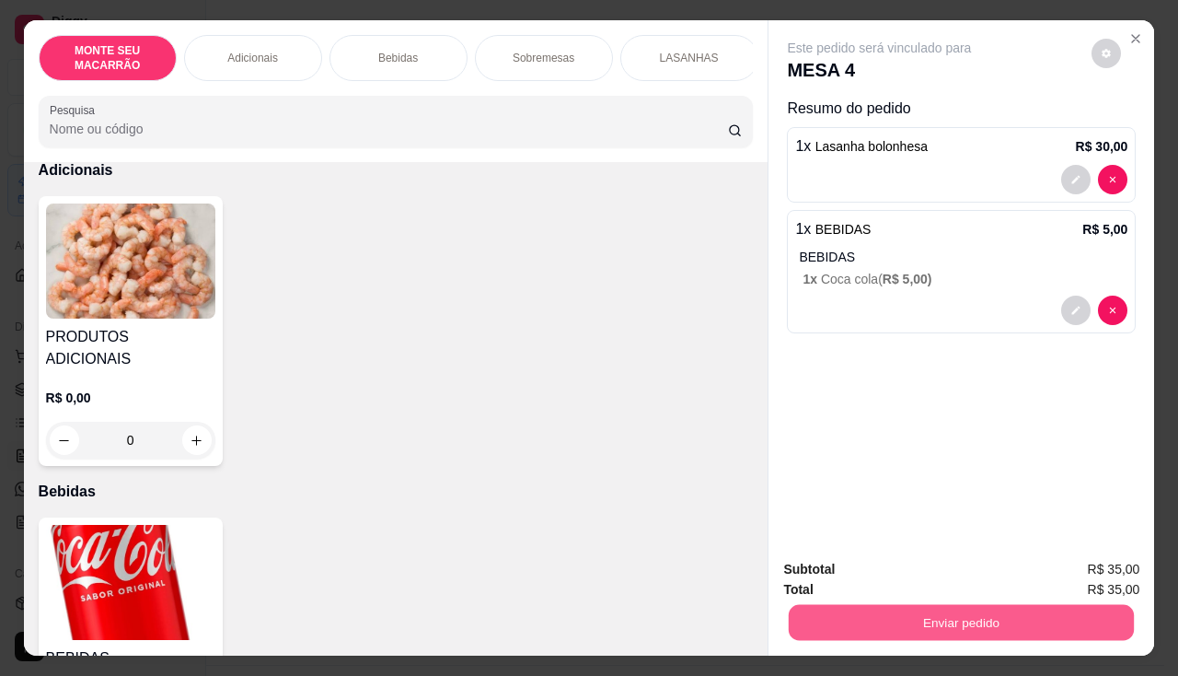
click at [1034, 622] on button "Enviar pedido" at bounding box center [961, 623] width 345 height 36
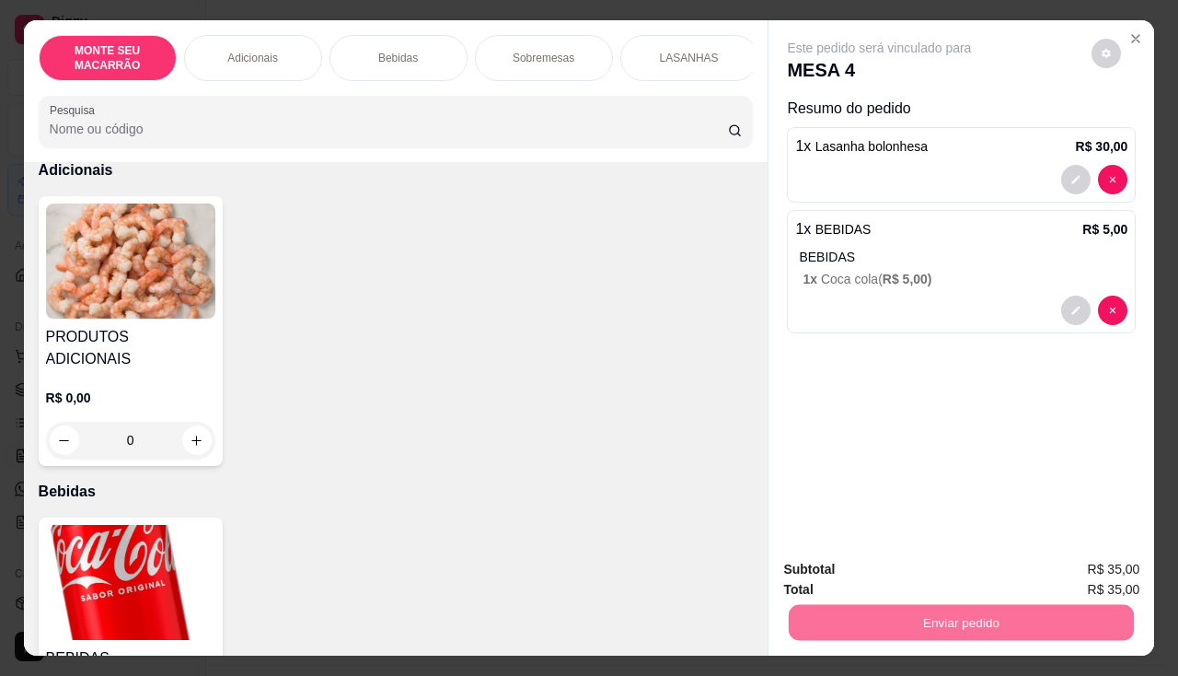
click at [1081, 571] on button "Sim, quero registrar" at bounding box center [1075, 569] width 137 height 35
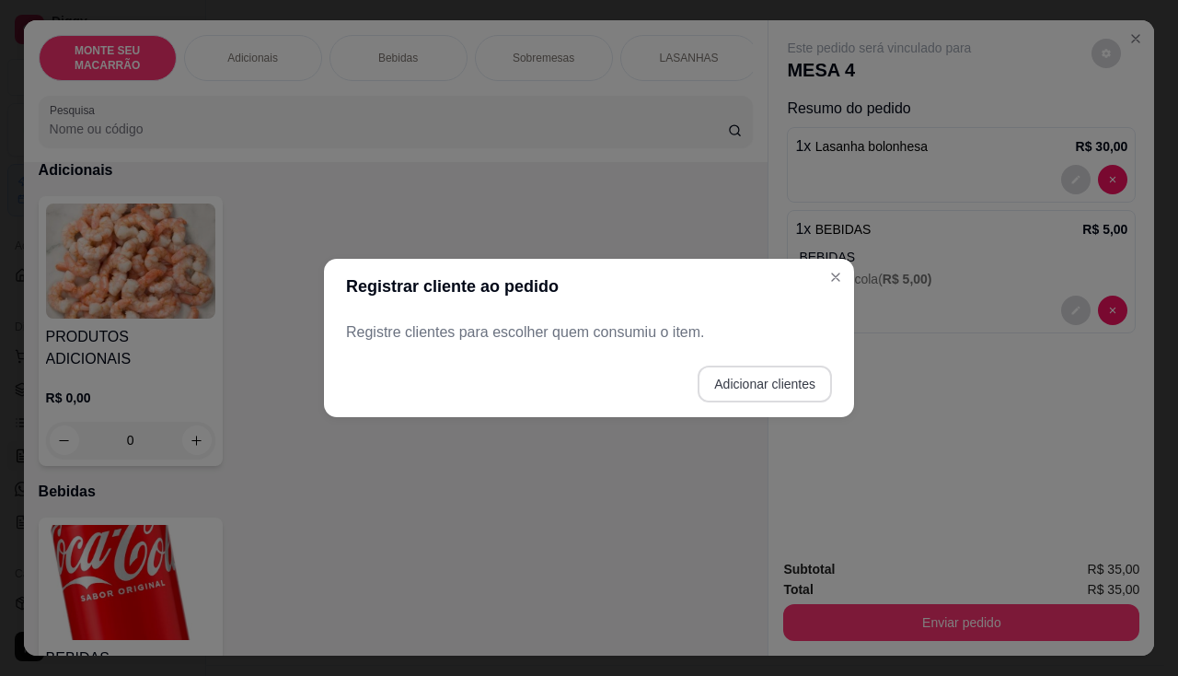
click at [790, 378] on button "Adicionar clientes" at bounding box center [765, 383] width 134 height 37
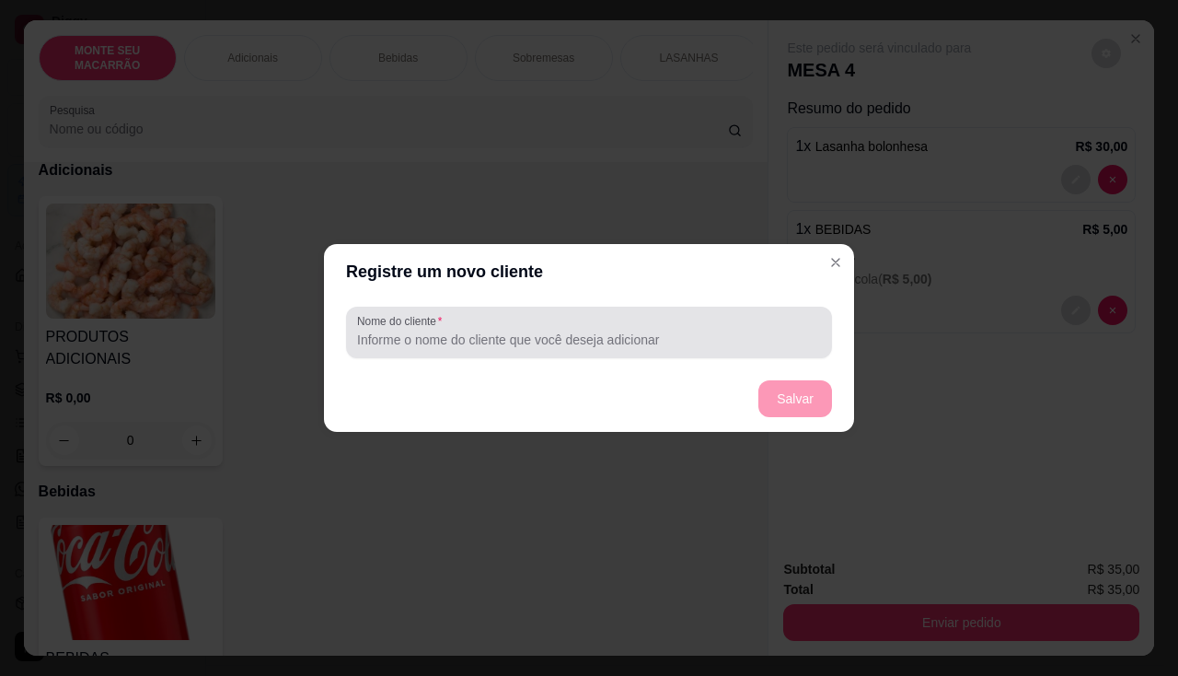
click at [420, 338] on input "Nome do cliente" at bounding box center [589, 339] width 464 height 18
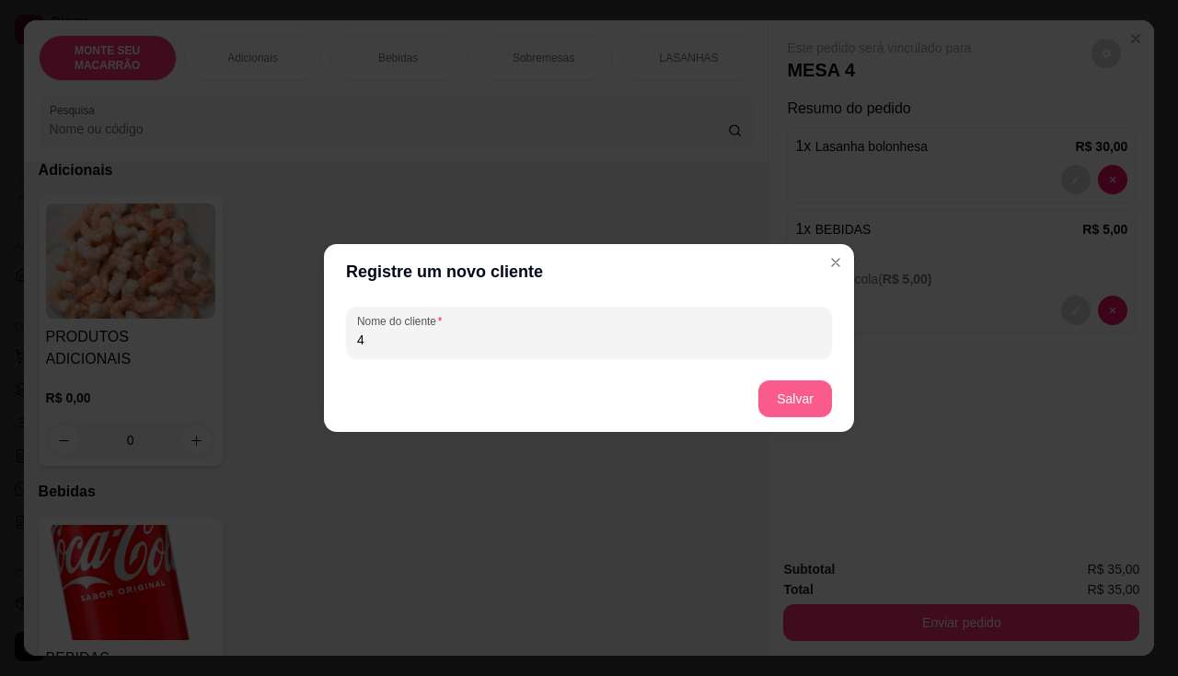
type input "4"
click at [790, 387] on button "Salvar" at bounding box center [795, 398] width 74 height 37
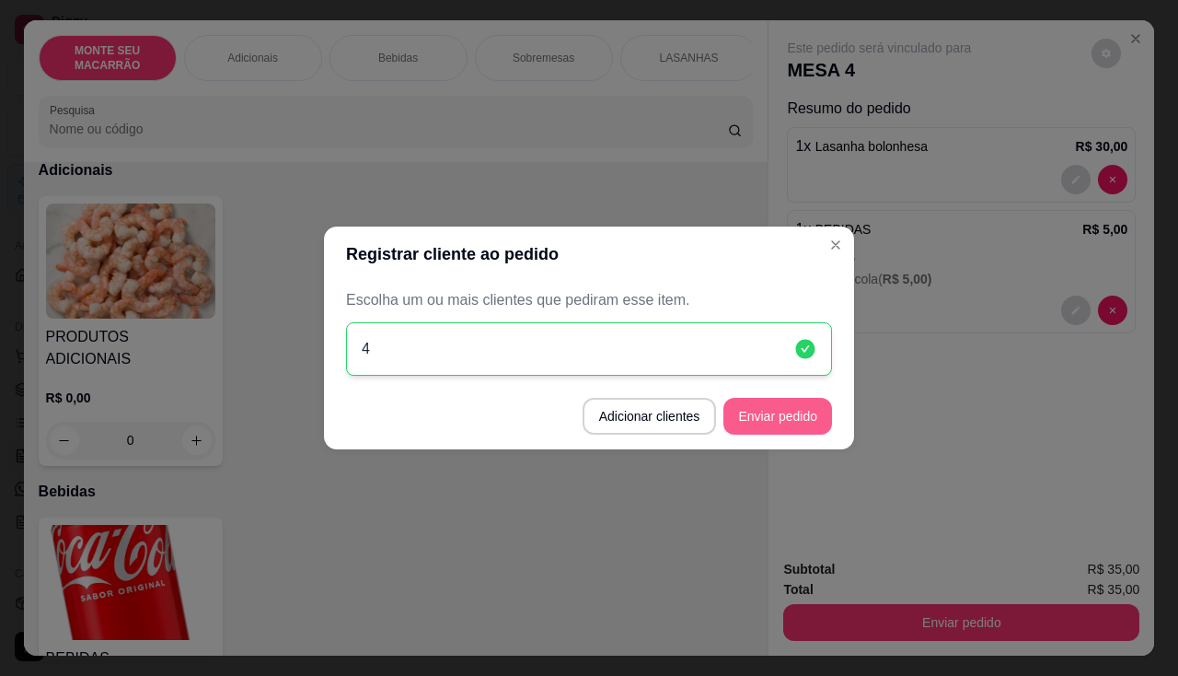
click at [766, 406] on button "Enviar pedido" at bounding box center [777, 416] width 109 height 37
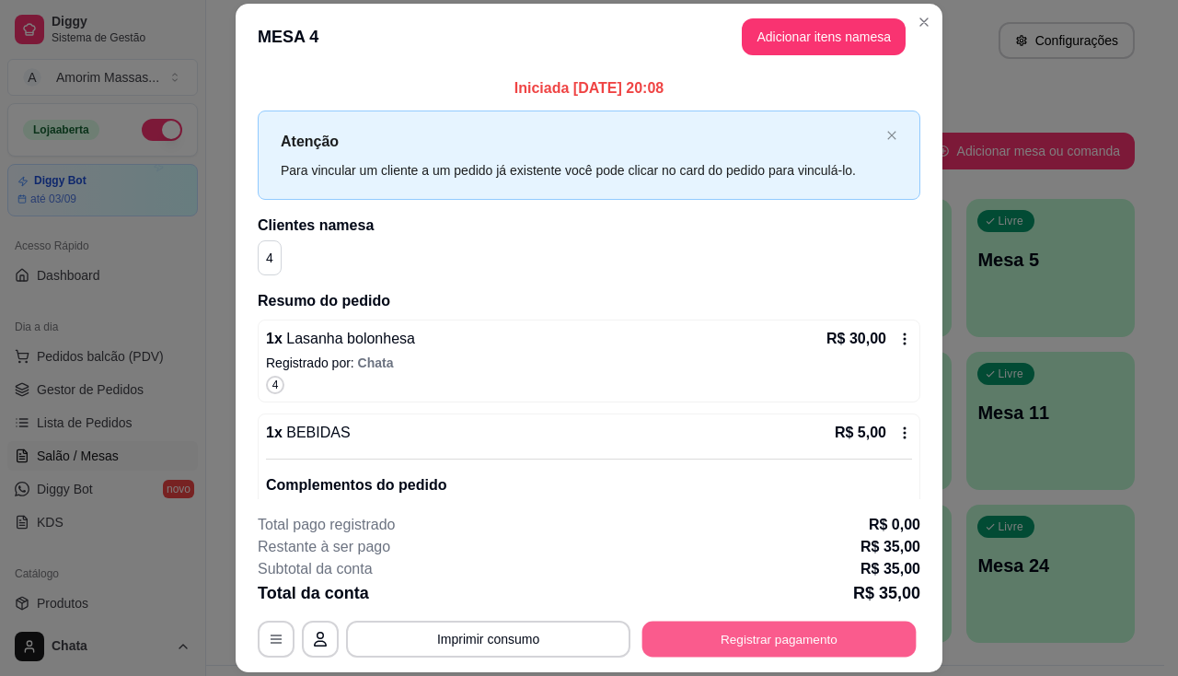
click at [776, 636] on button "Registrar pagamento" at bounding box center [779, 639] width 274 height 36
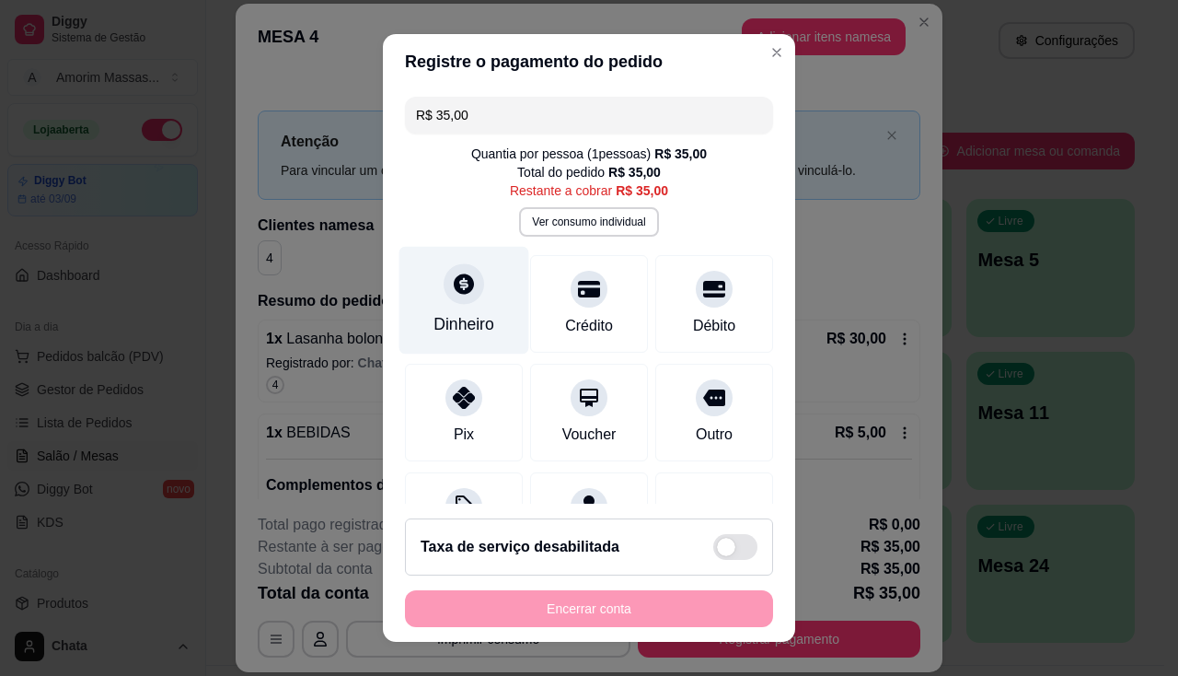
click at [457, 291] on icon at bounding box center [464, 283] width 20 height 20
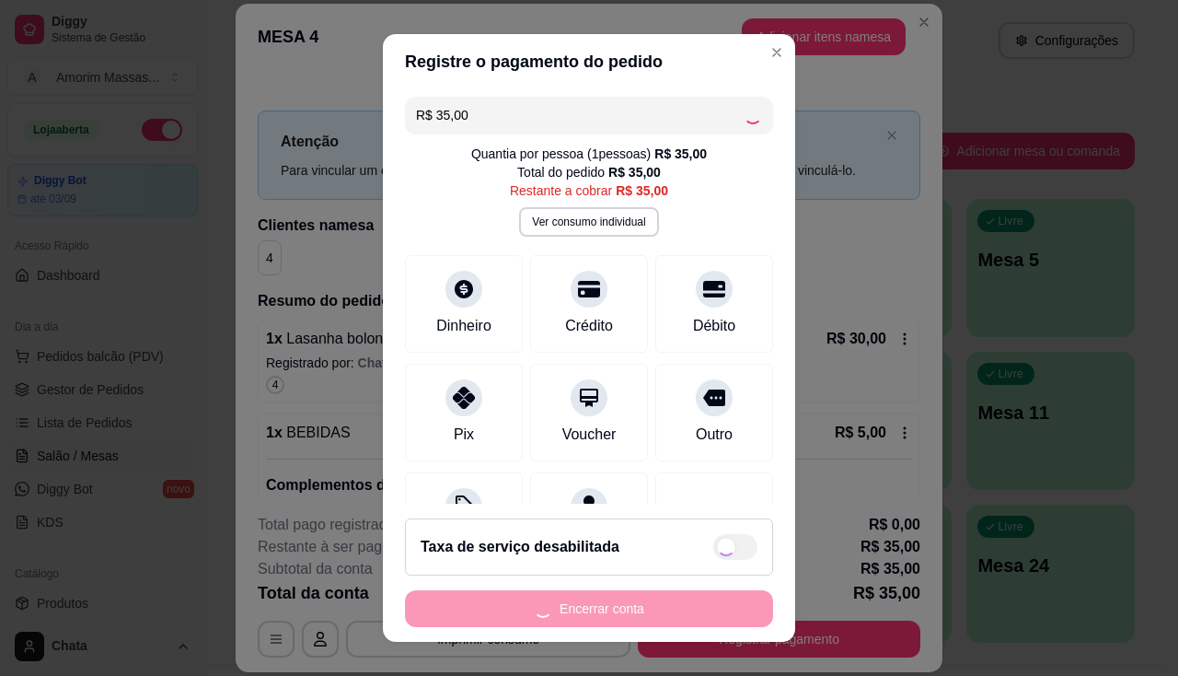
type input "R$ 0,00"
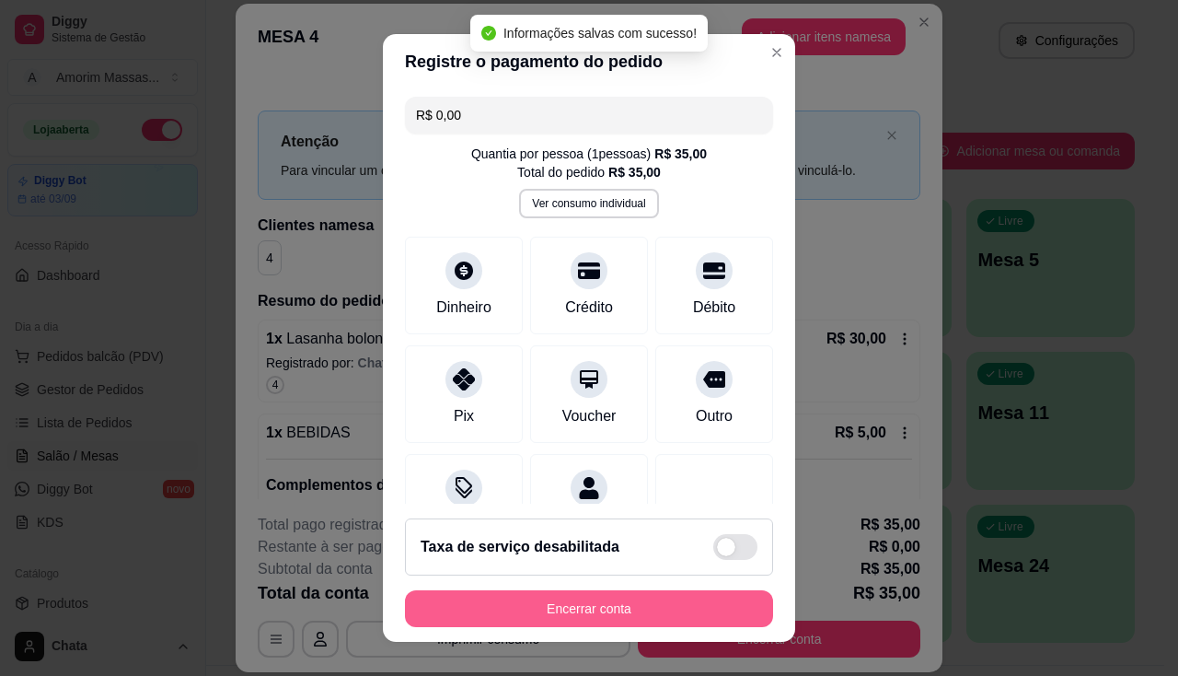
click at [635, 602] on button "Encerrar conta" at bounding box center [589, 608] width 368 height 37
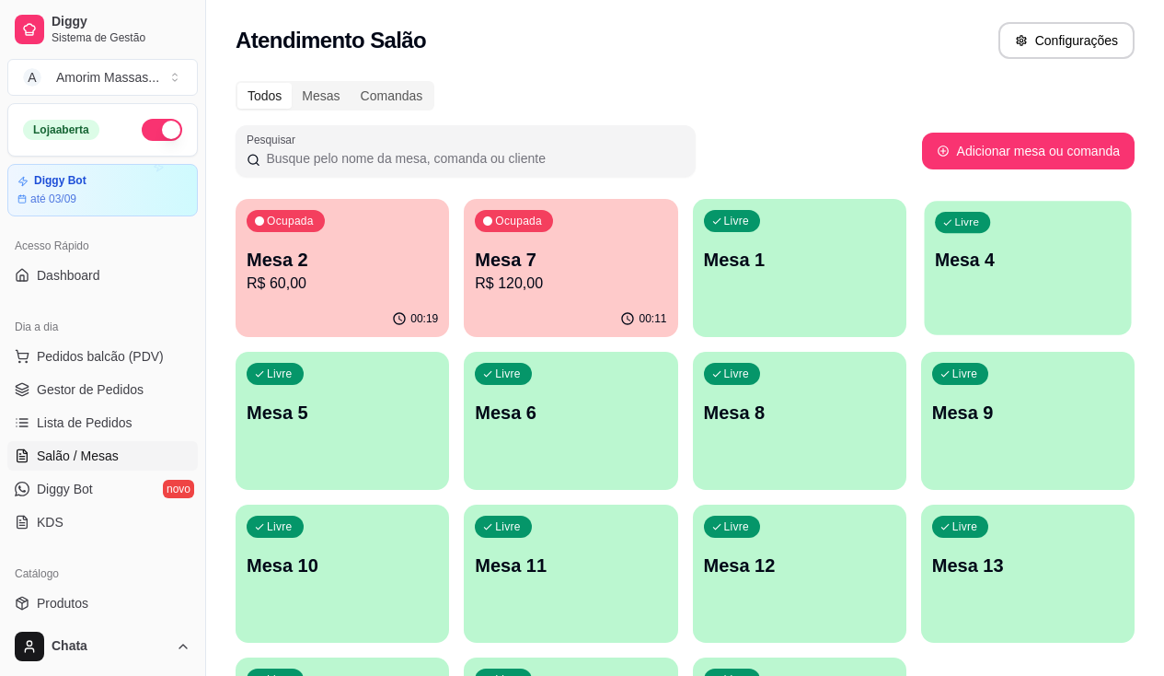
click at [924, 290] on div "Livre Mesa 4" at bounding box center [1027, 257] width 207 height 112
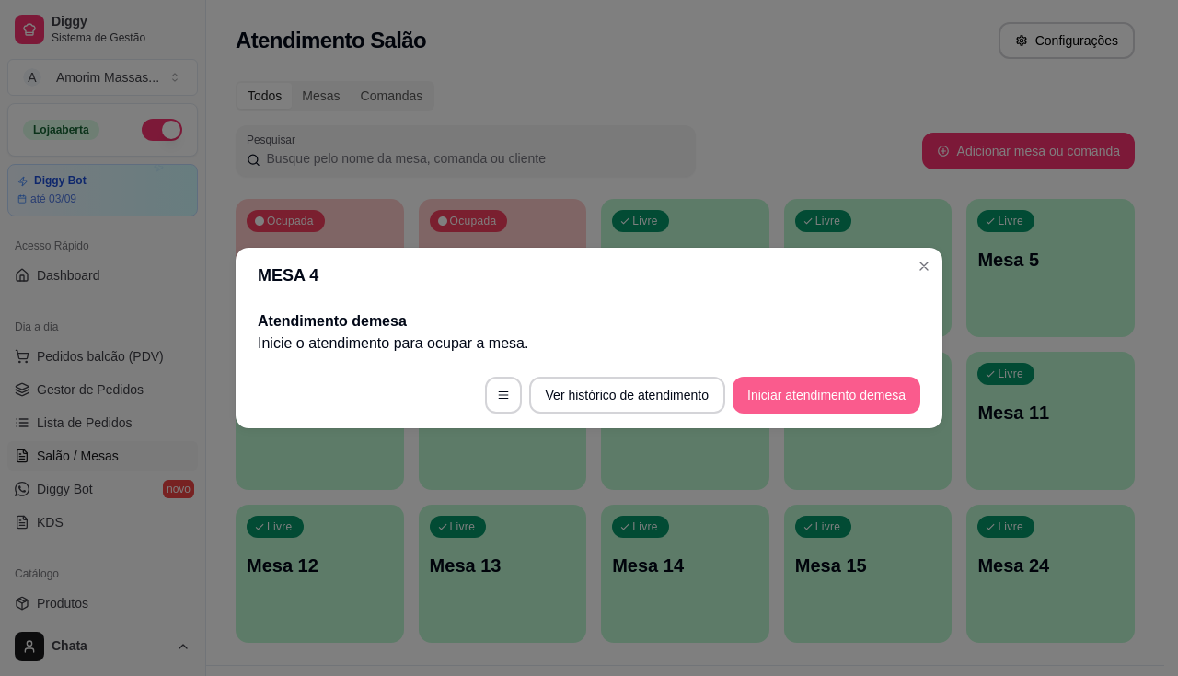
click at [852, 391] on button "Iniciar atendimento de mesa" at bounding box center [827, 394] width 188 height 37
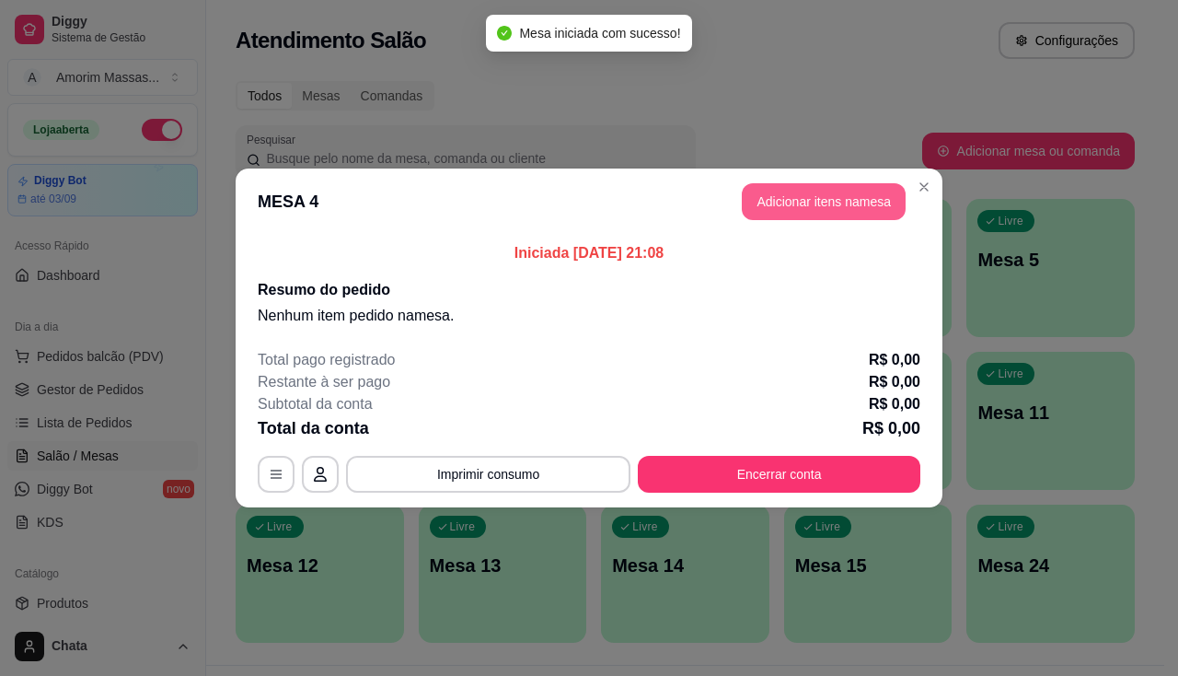
click at [854, 196] on button "Adicionar itens na mesa" at bounding box center [824, 201] width 164 height 37
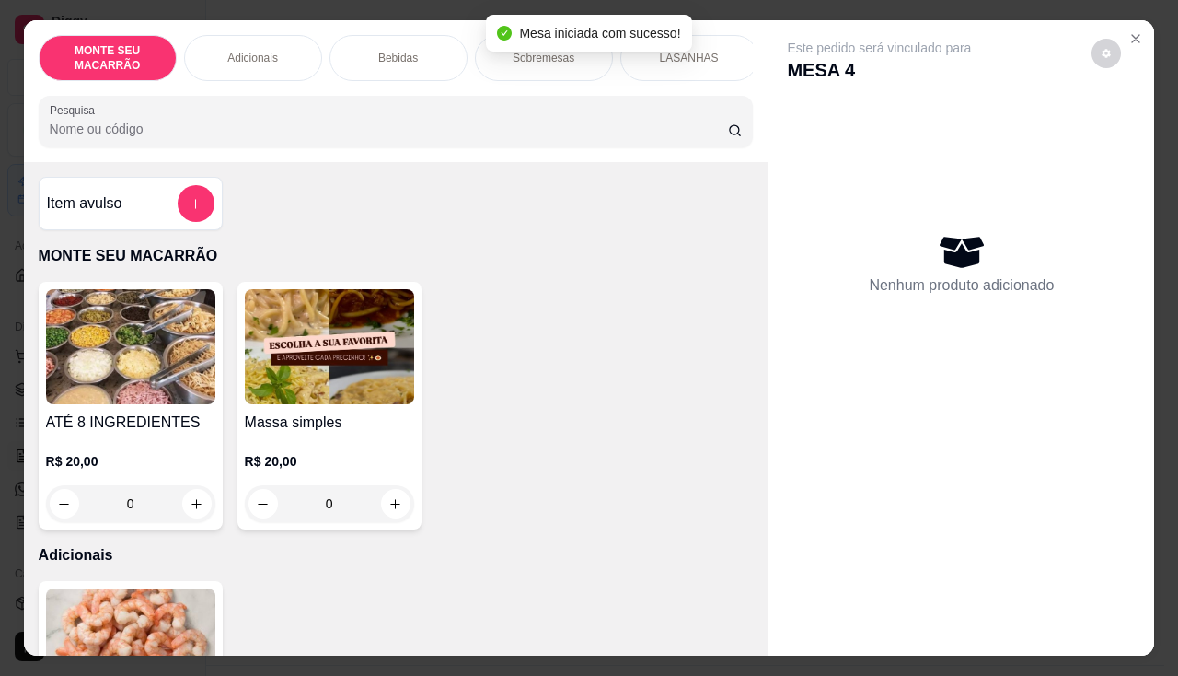
click at [341, 386] on img at bounding box center [329, 346] width 169 height 115
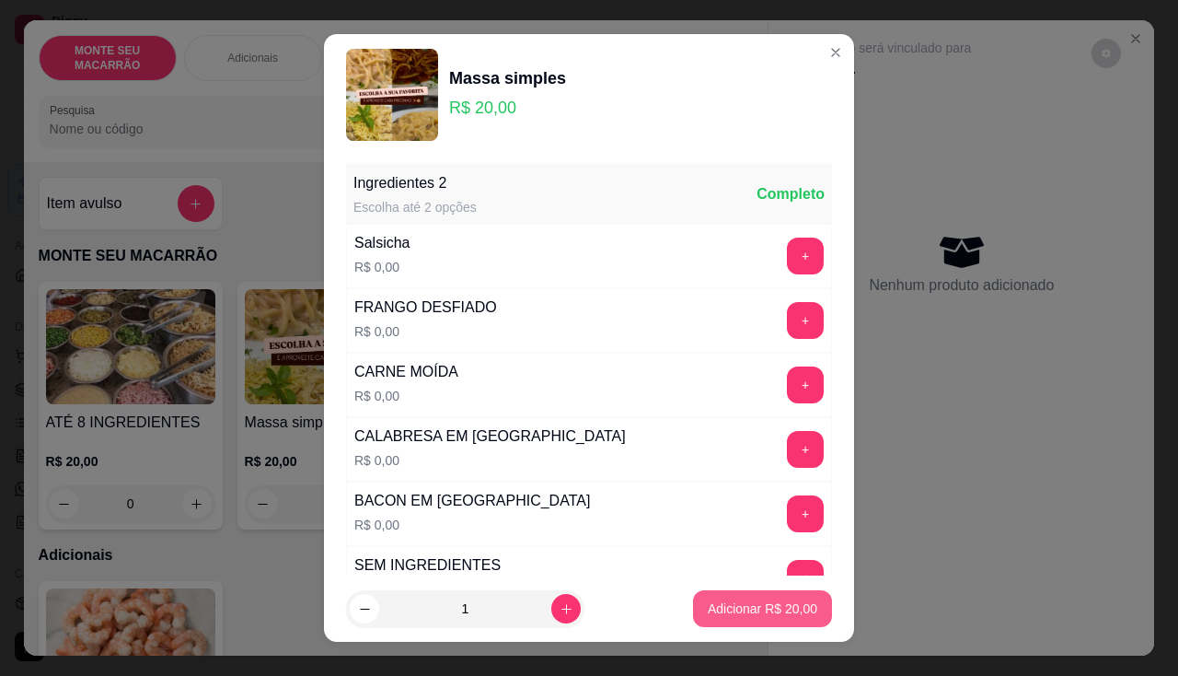
click at [792, 605] on p "Adicionar R$ 20,00" at bounding box center [763, 608] width 110 height 18
type input "1"
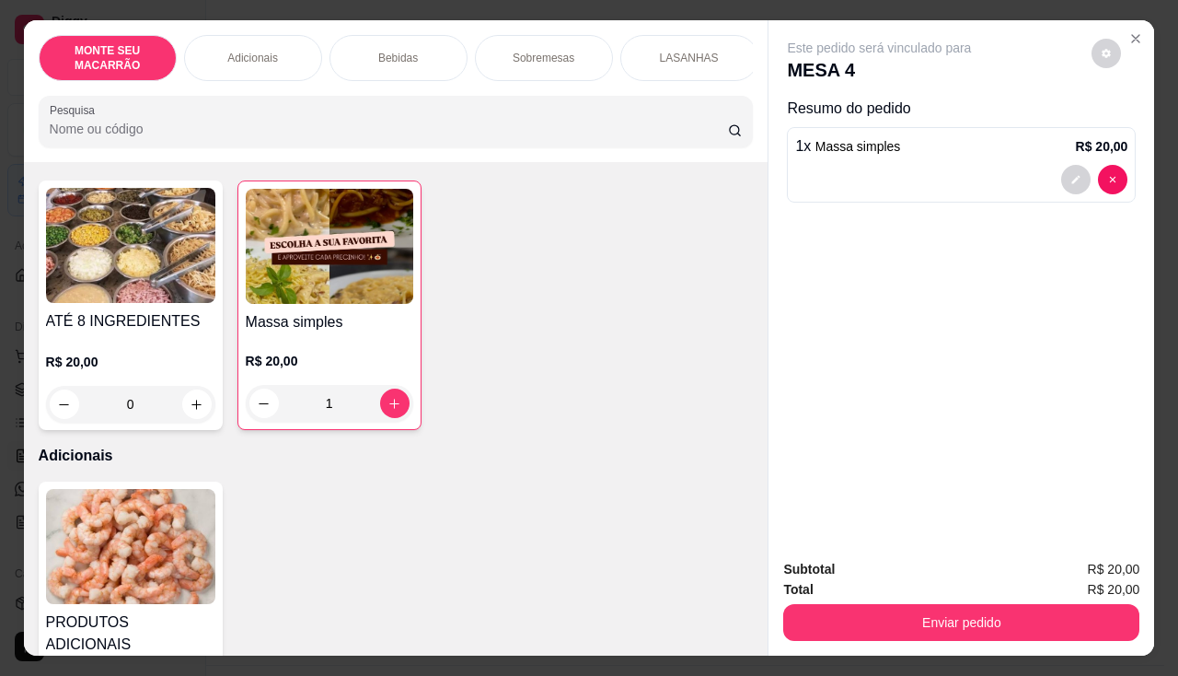
scroll to position [184, 0]
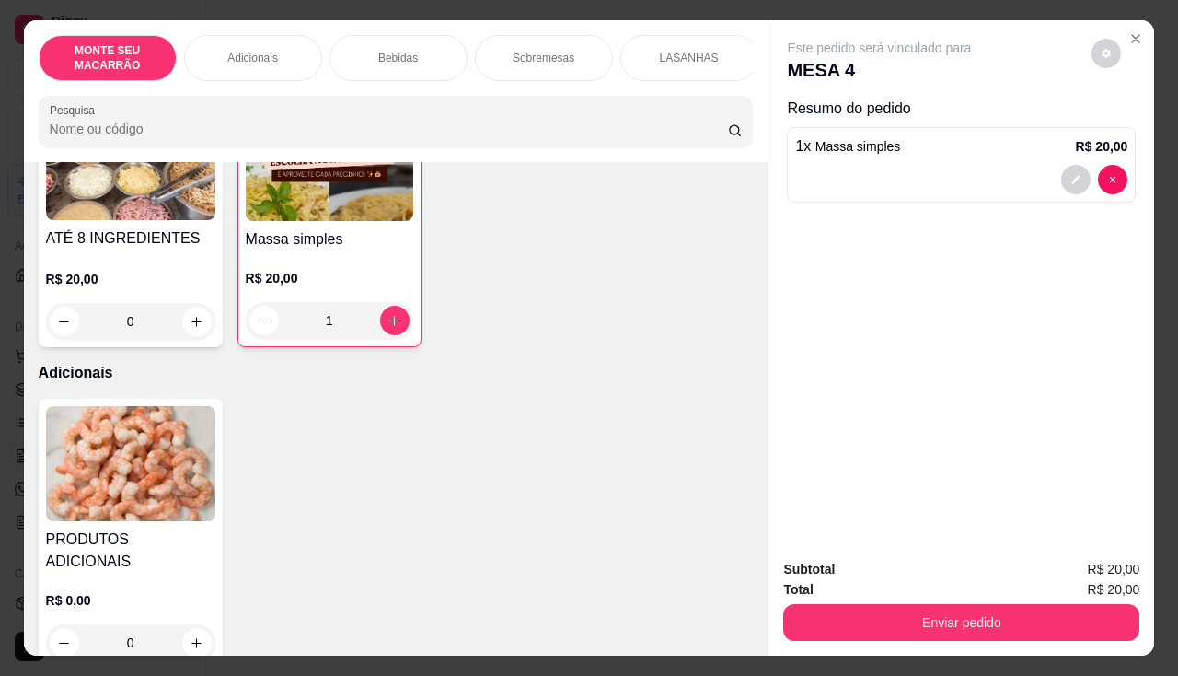
click at [112, 491] on img at bounding box center [130, 463] width 169 height 115
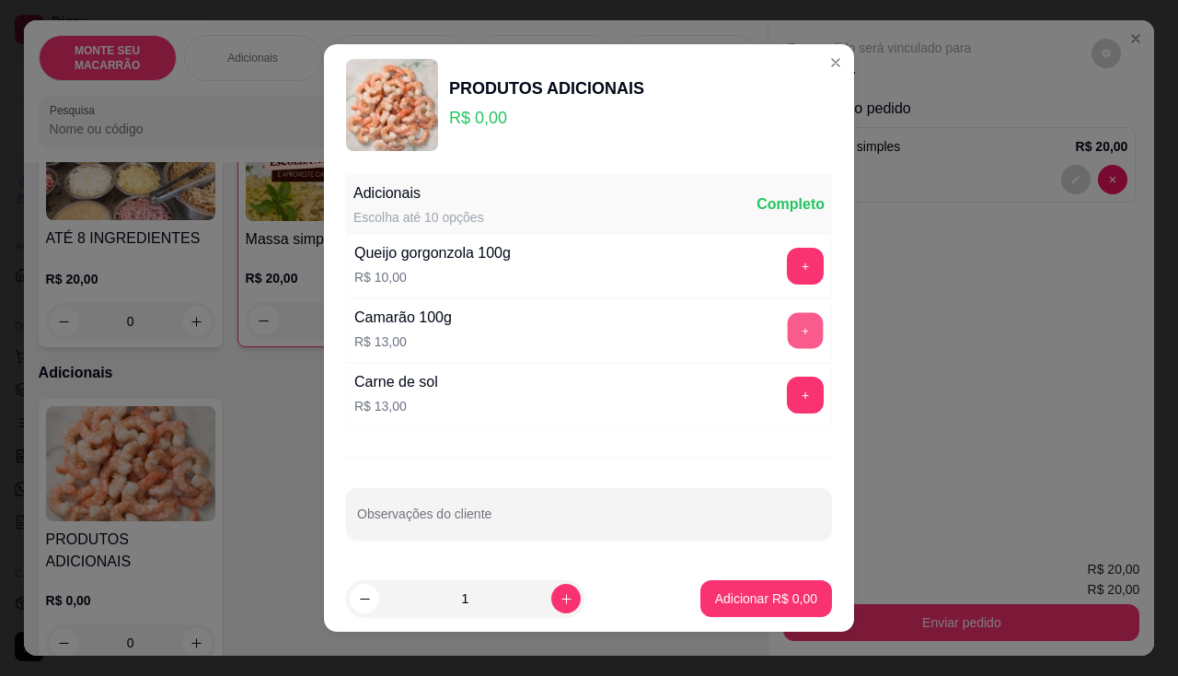
click at [788, 323] on button "+" at bounding box center [806, 331] width 36 height 36
click at [727, 587] on button "Adicionar R$ 13,00" at bounding box center [762, 598] width 139 height 37
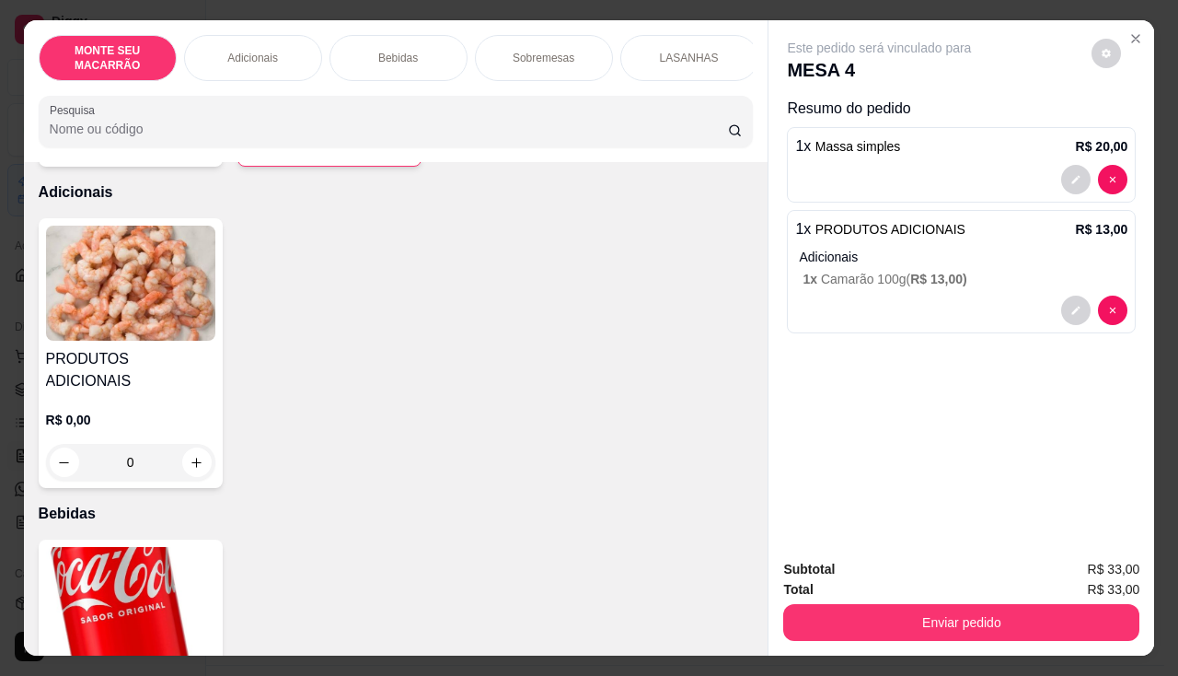
scroll to position [460, 0]
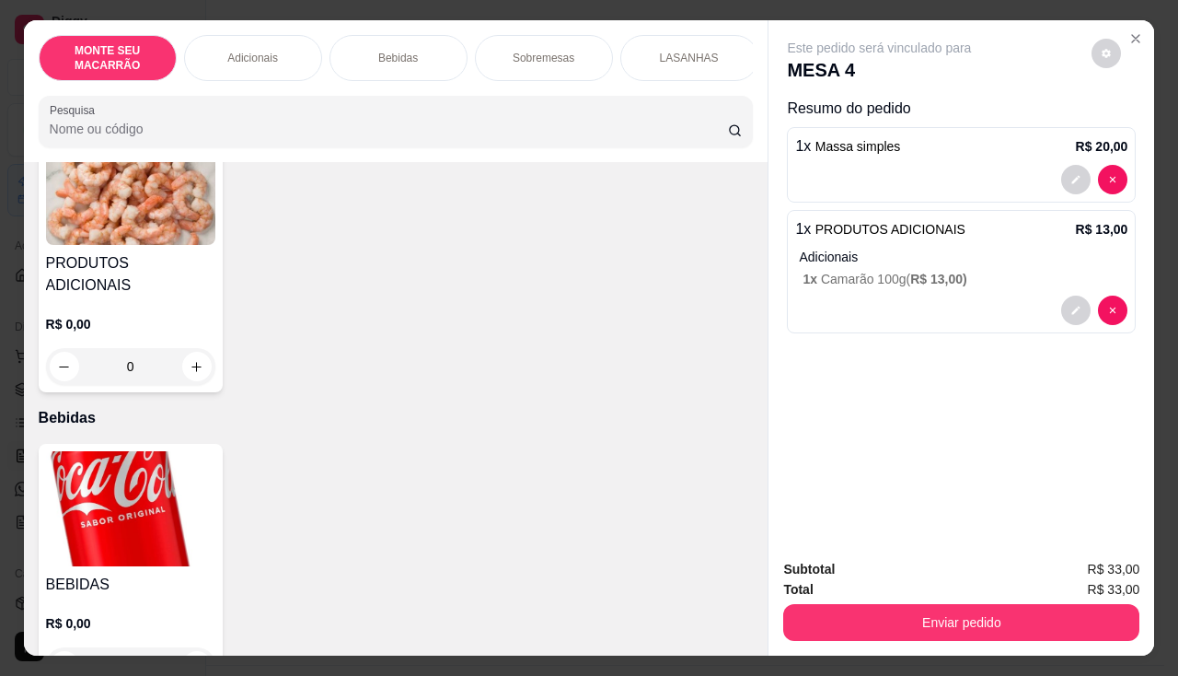
click at [128, 470] on img at bounding box center [130, 508] width 169 height 115
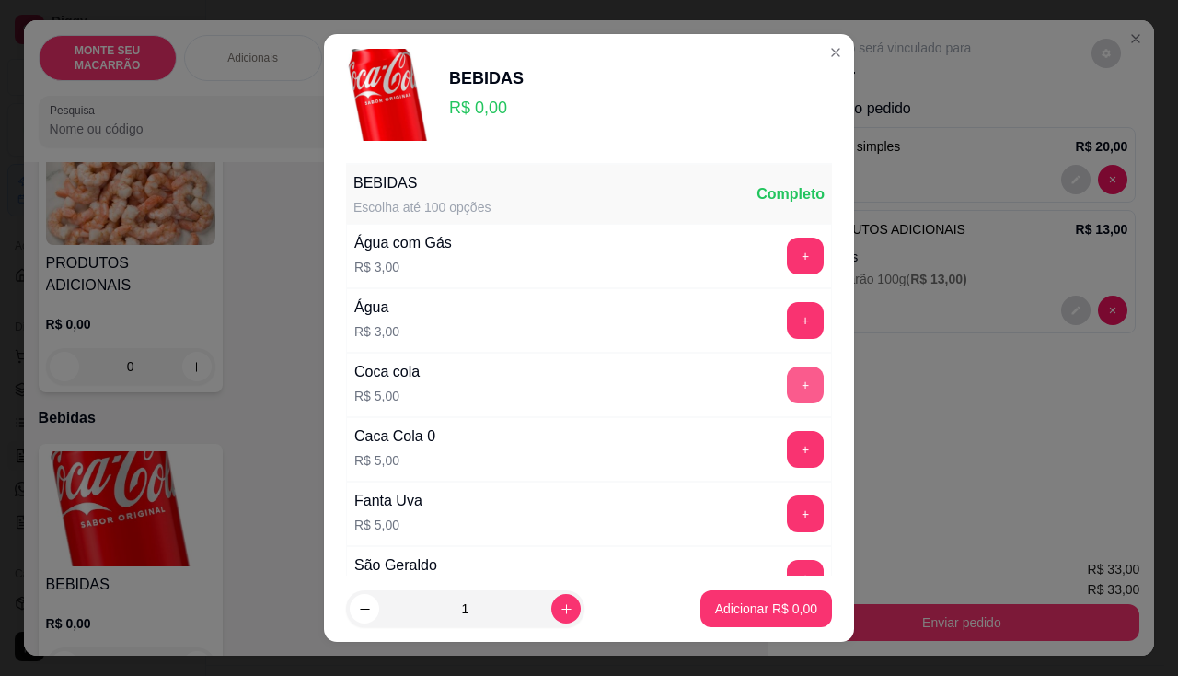
click at [787, 387] on button "+" at bounding box center [805, 384] width 37 height 37
click at [795, 597] on button "Adicionar R$ 5,00" at bounding box center [766, 608] width 132 height 37
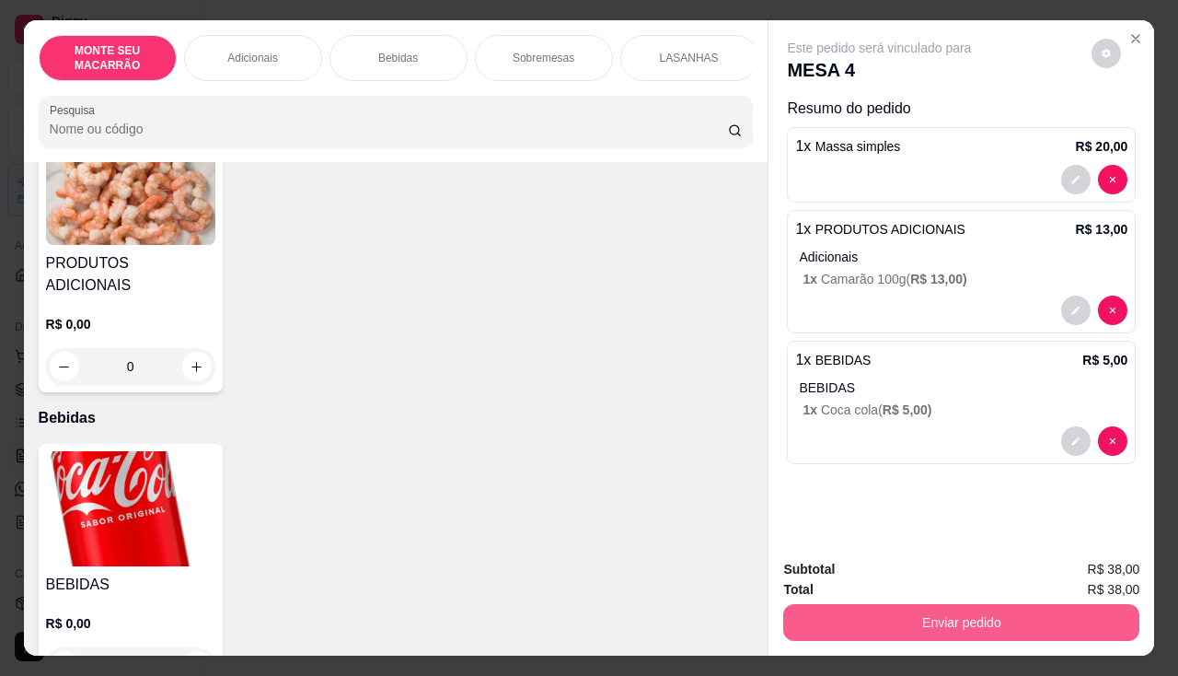
click at [965, 618] on button "Enviar pedido" at bounding box center [961, 622] width 356 height 37
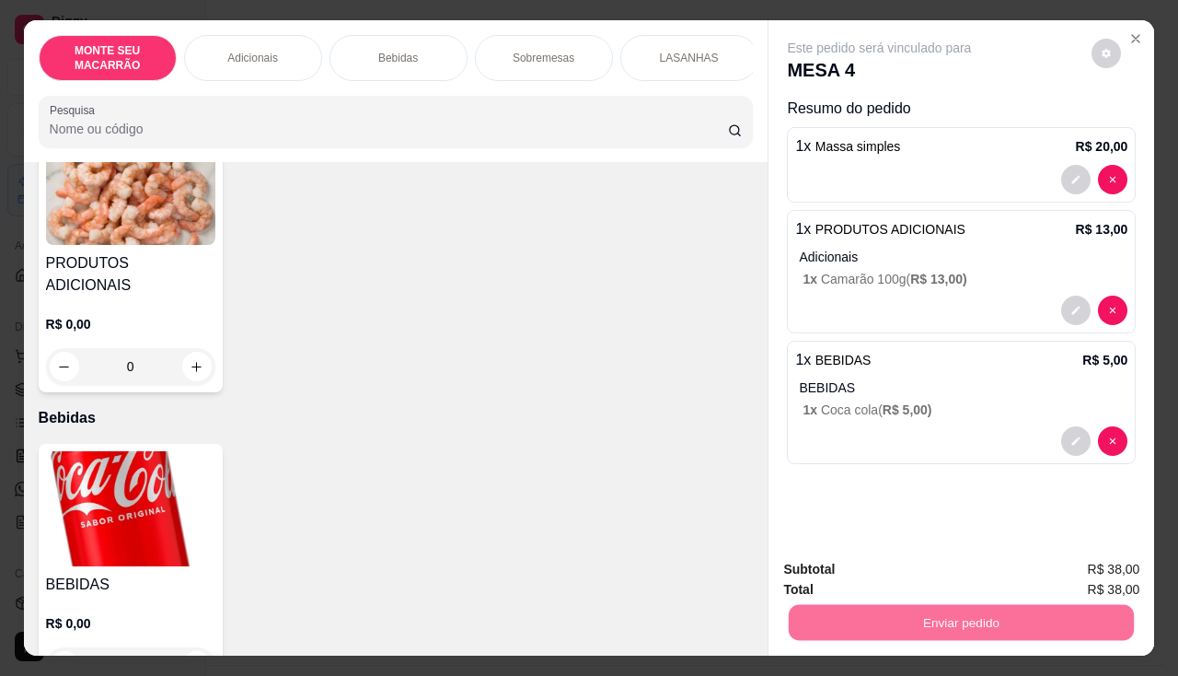
click at [1089, 574] on button "Sim, quero registrar" at bounding box center [1075, 569] width 137 height 35
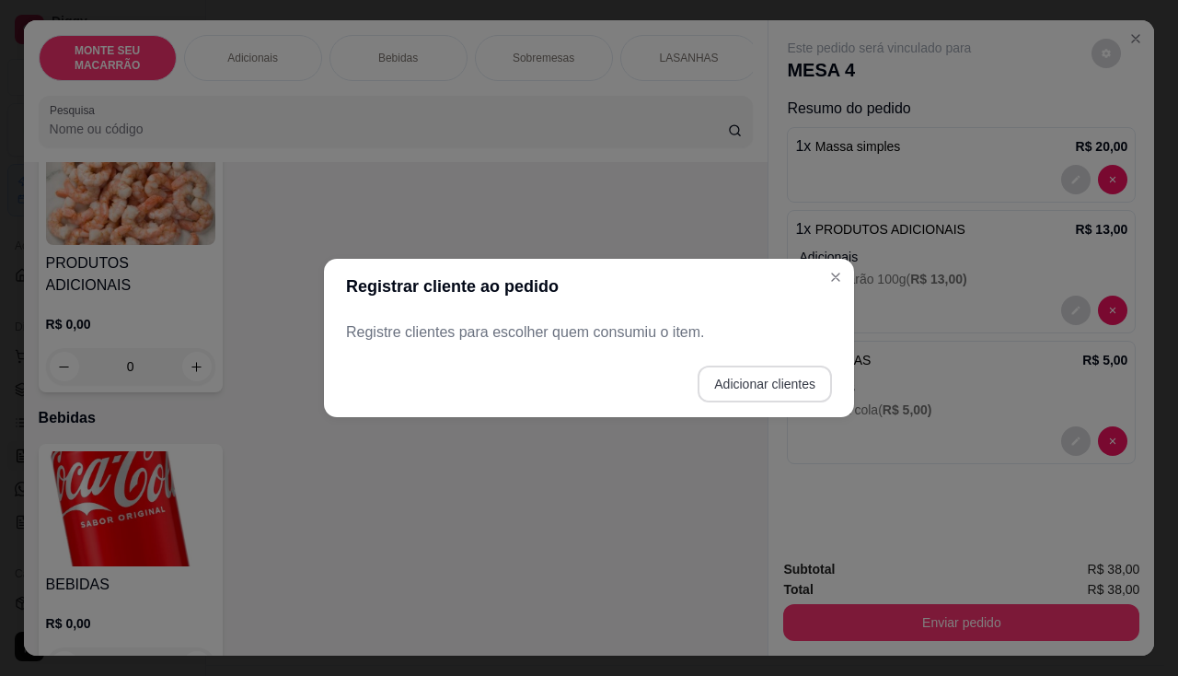
click at [774, 387] on button "Adicionar clientes" at bounding box center [765, 383] width 134 height 37
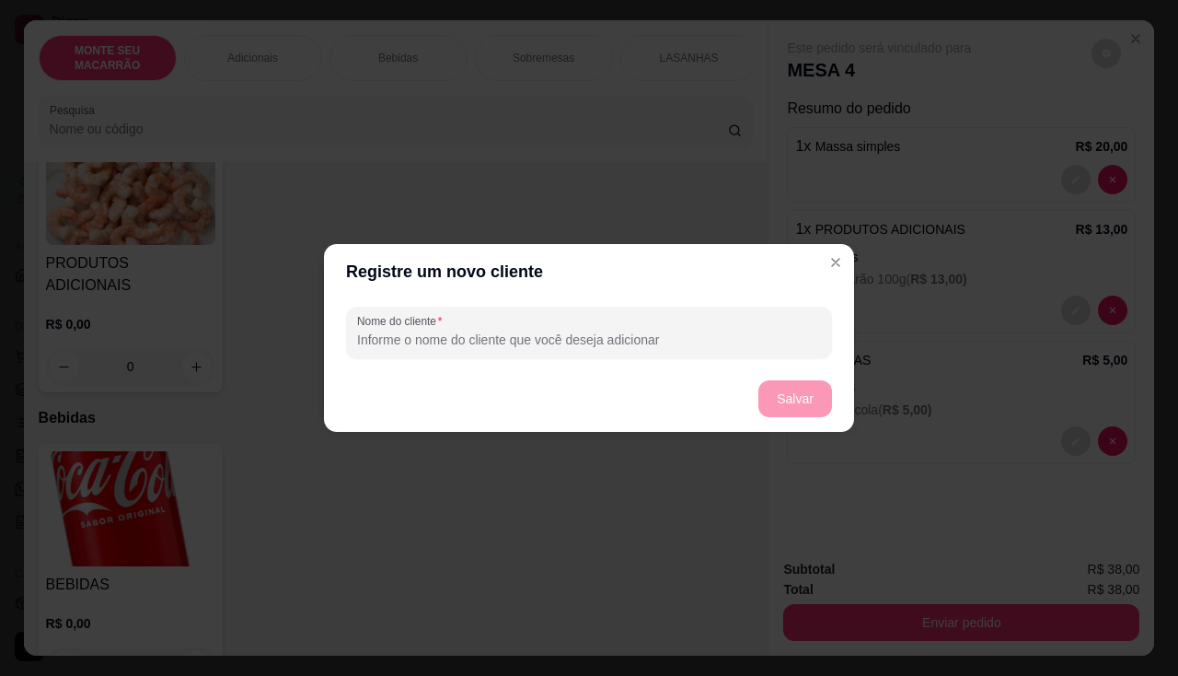
click at [526, 347] on input "Nome do cliente" at bounding box center [589, 339] width 464 height 18
type input "4"
click at [777, 391] on button "Salvar" at bounding box center [795, 398] width 74 height 37
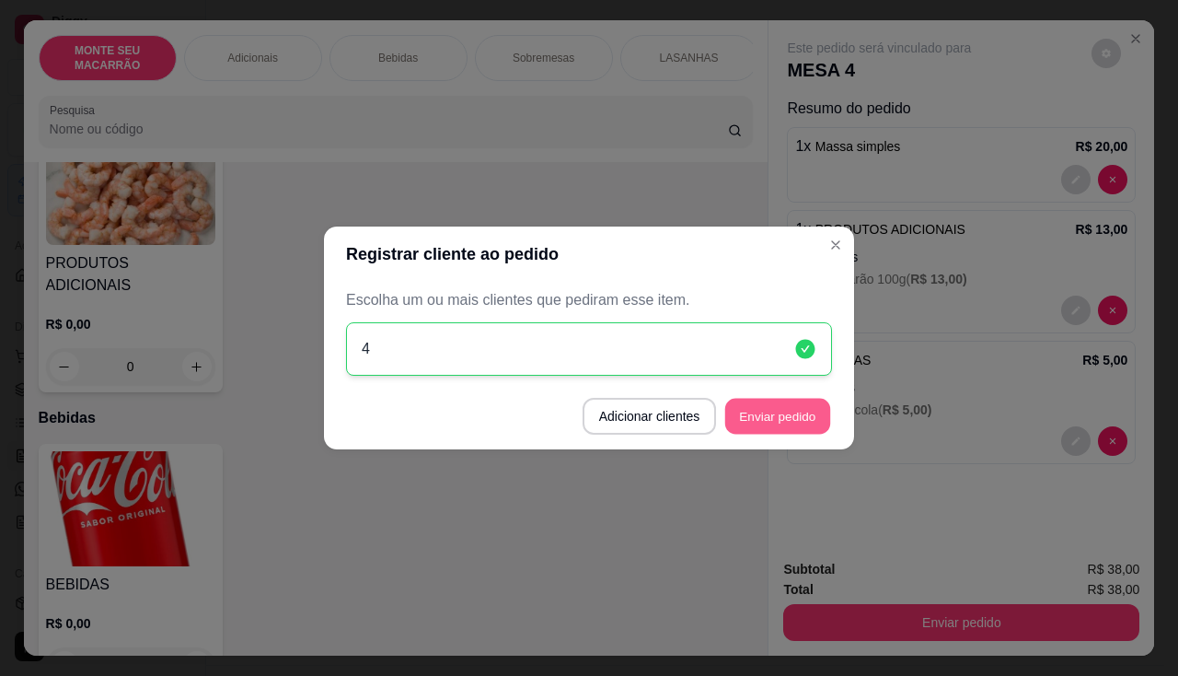
click at [775, 419] on button "Enviar pedido" at bounding box center [777, 417] width 105 height 36
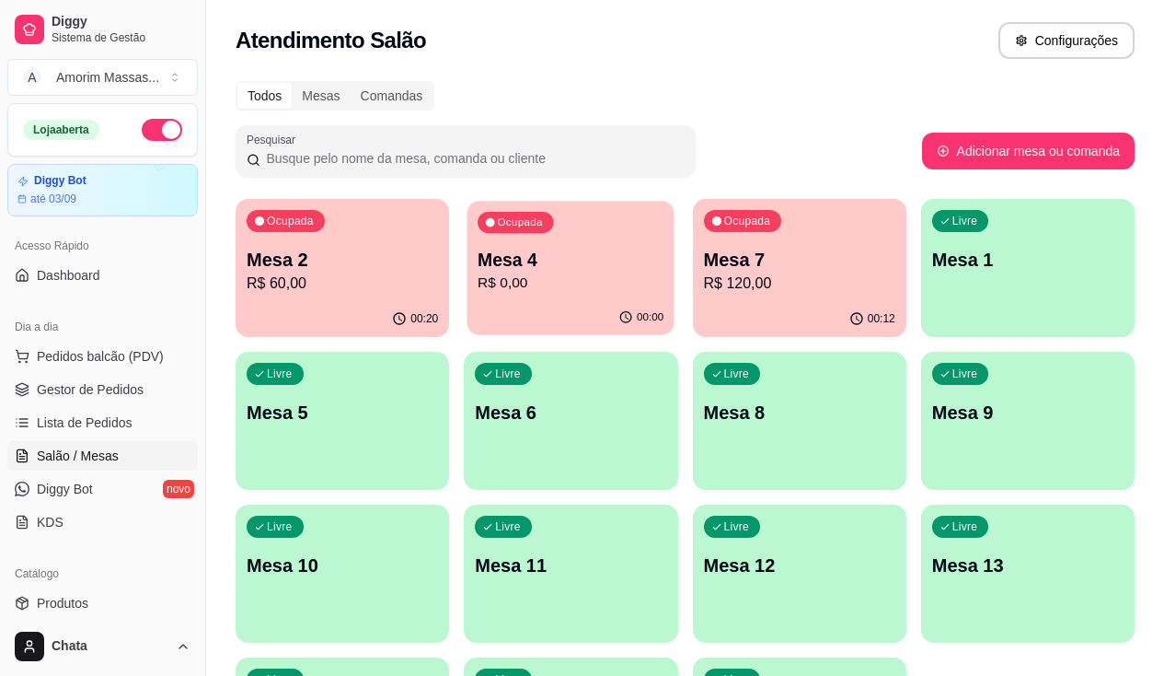
click at [503, 276] on p "R$ 0,00" at bounding box center [571, 282] width 186 height 21
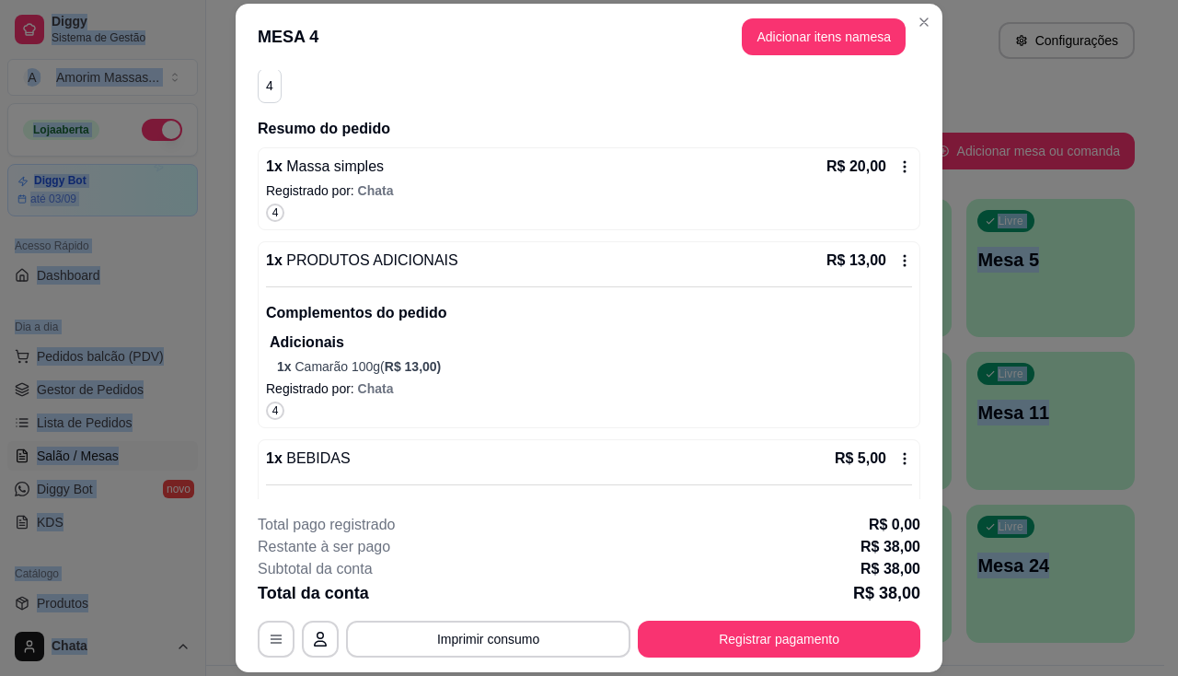
scroll to position [306, 0]
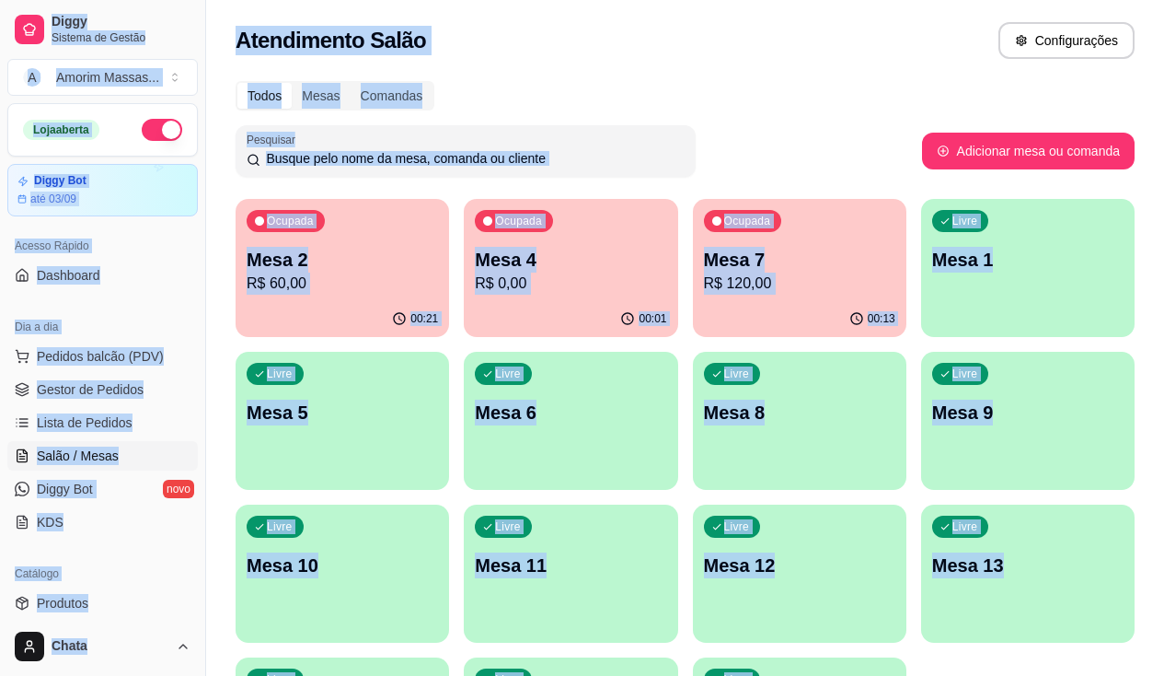
click at [693, 430] on div "Livre Mesa 8" at bounding box center [800, 410] width 214 height 116
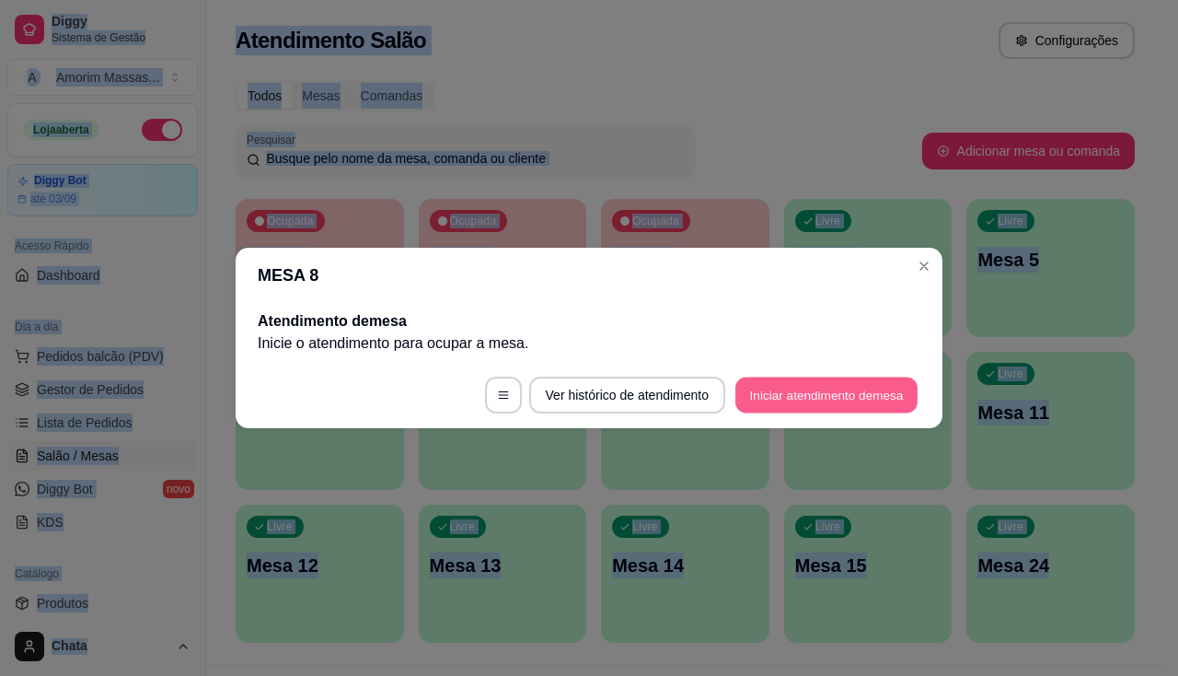
click at [745, 385] on button "Iniciar atendimento de mesa" at bounding box center [826, 395] width 182 height 36
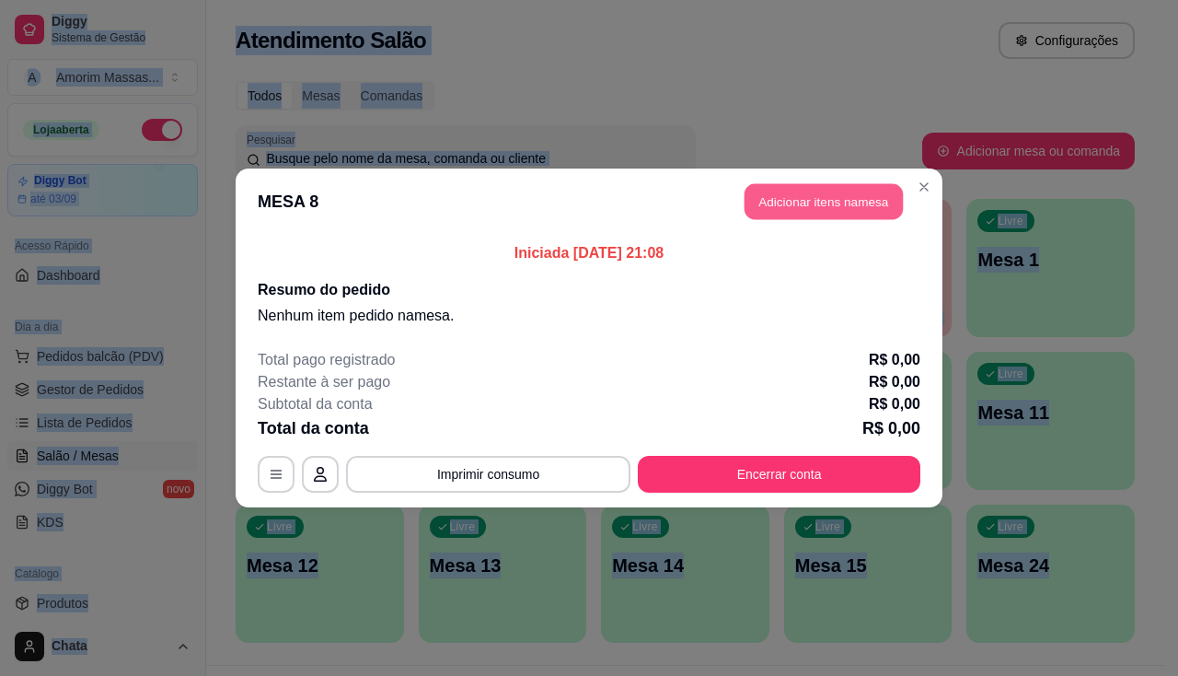
click at [842, 208] on button "Adicionar itens na mesa" at bounding box center [824, 202] width 158 height 36
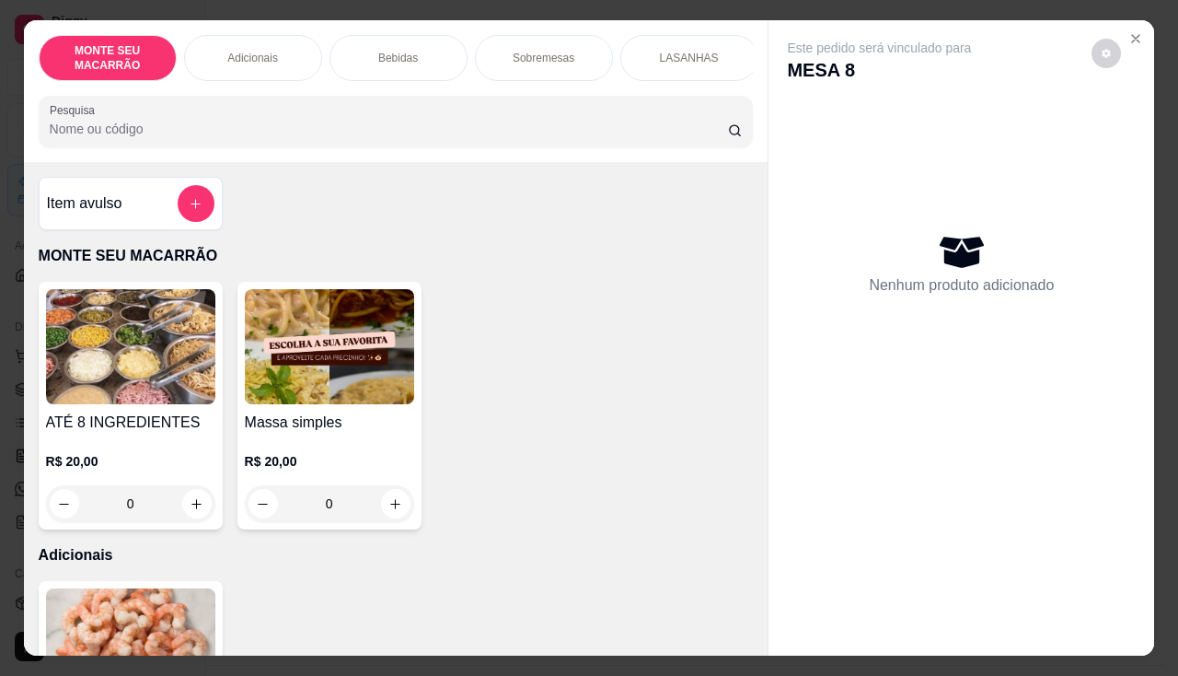
click at [323, 392] on img at bounding box center [329, 346] width 169 height 115
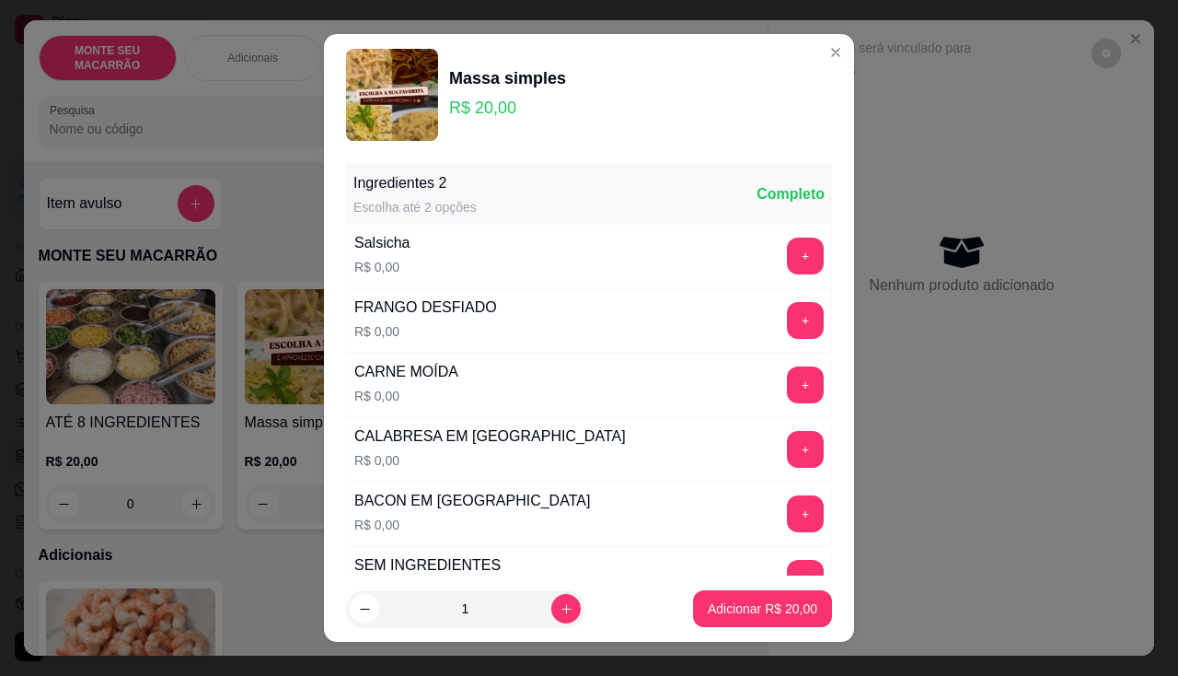
click at [565, 601] on div "1" at bounding box center [505, 608] width 318 height 37
click at [529, 601] on input "1" at bounding box center [465, 608] width 172 height 37
click at [560, 612] on icon "increase-product-quantity" at bounding box center [567, 609] width 14 height 14
type input "3"
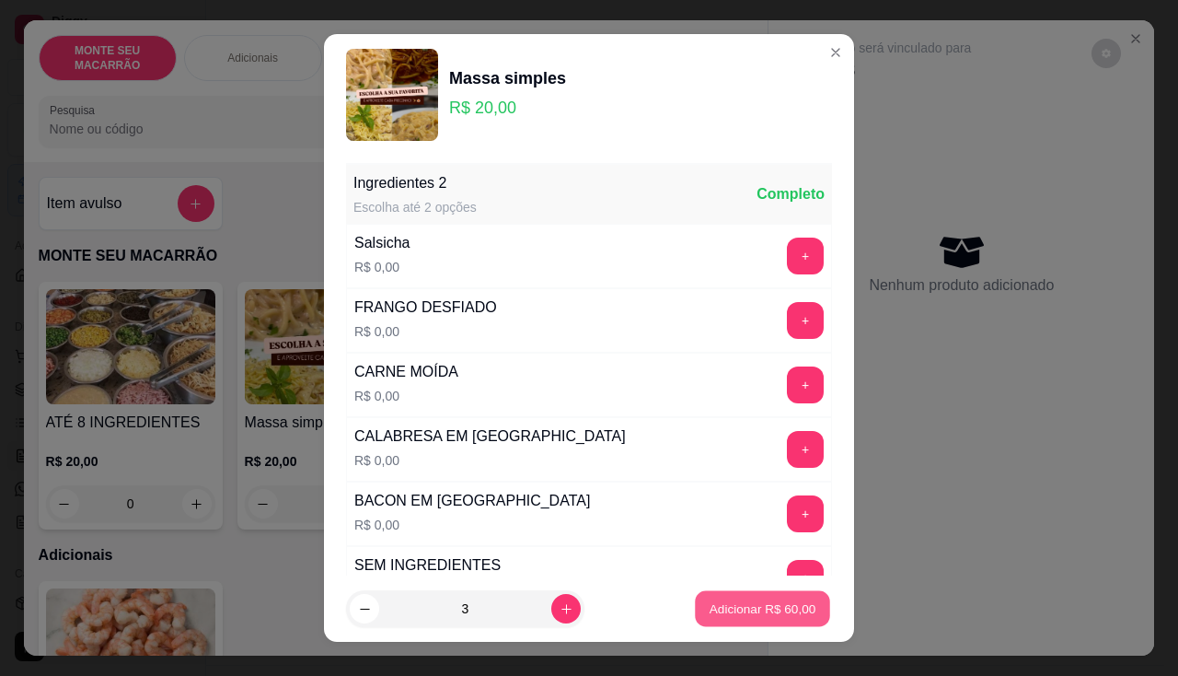
click at [756, 611] on p "Adicionar R$ 60,00" at bounding box center [763, 608] width 107 height 17
type input "3"
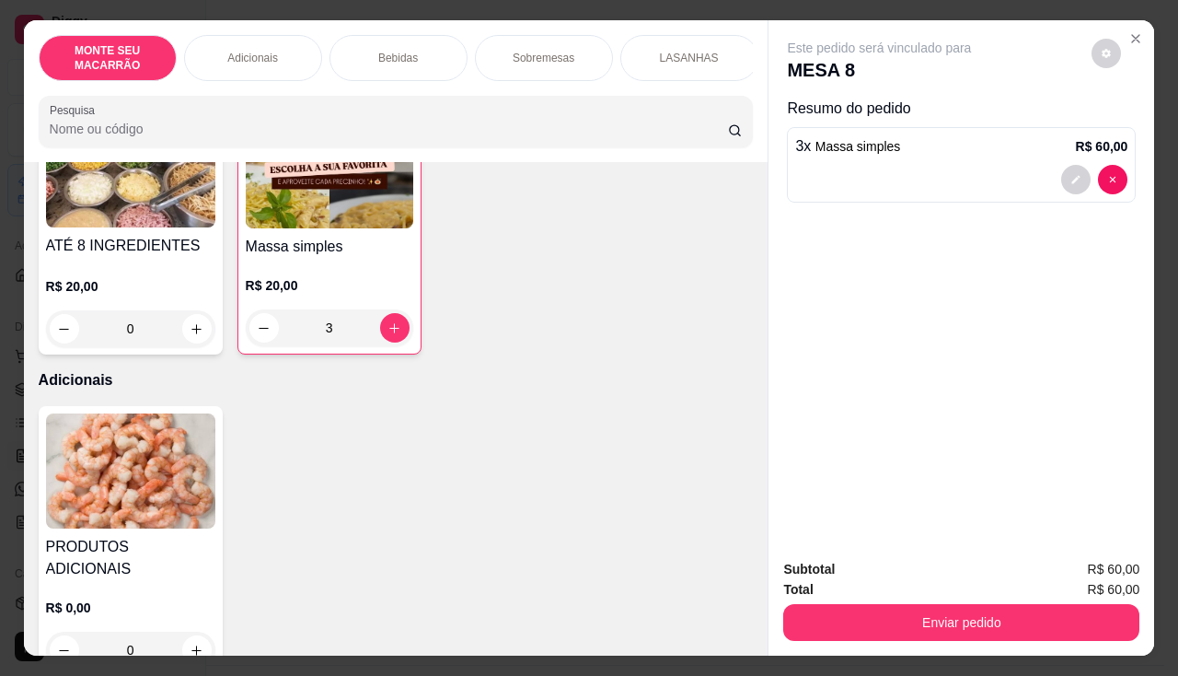
scroll to position [368, 0]
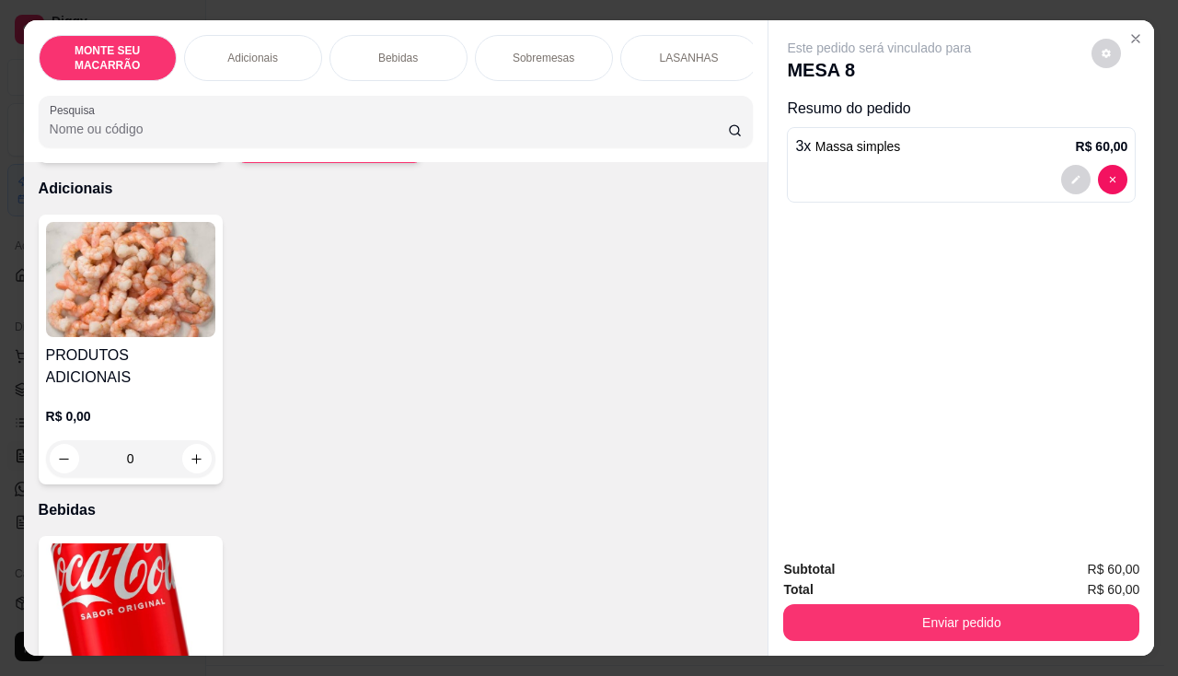
click at [100, 554] on img at bounding box center [130, 600] width 169 height 115
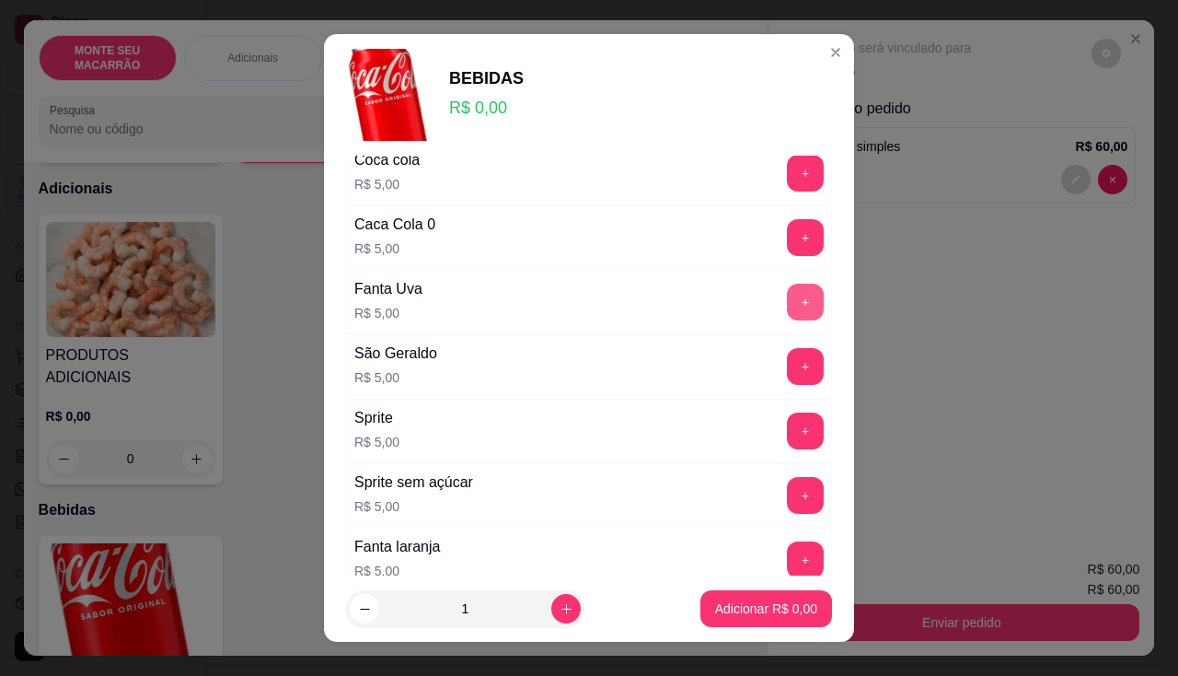
scroll to position [184, 0]
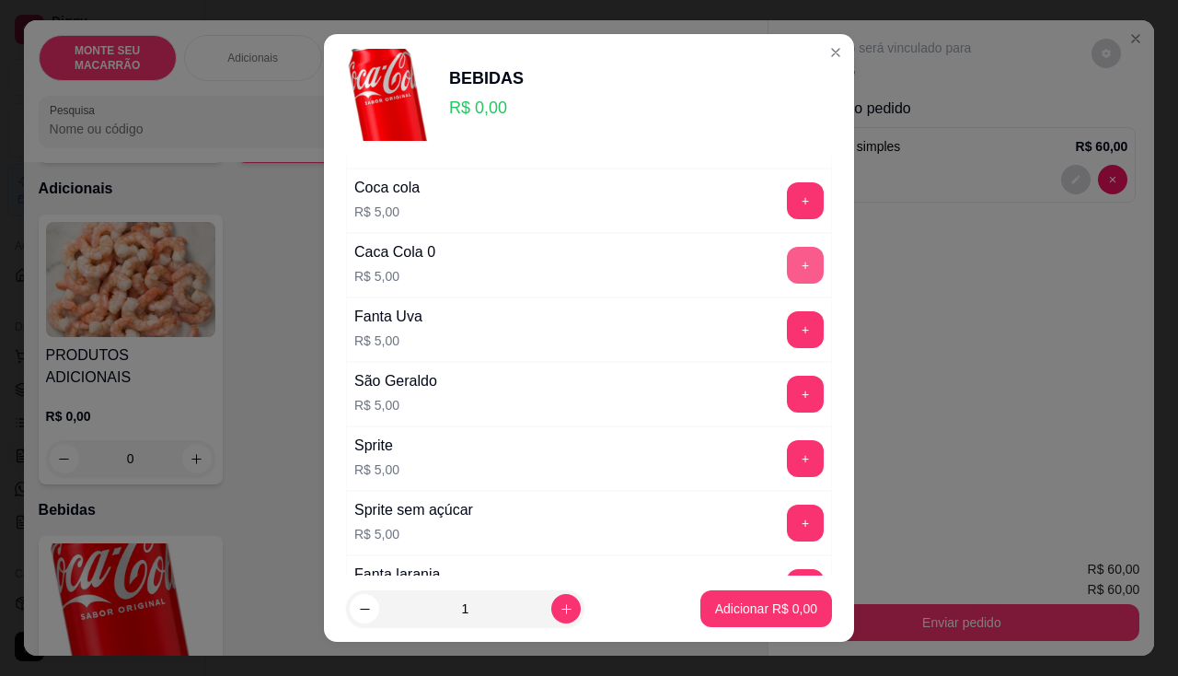
click at [787, 268] on button "+" at bounding box center [805, 265] width 37 height 37
click at [723, 595] on button "Adicionar R$ 5,00" at bounding box center [766, 609] width 128 height 36
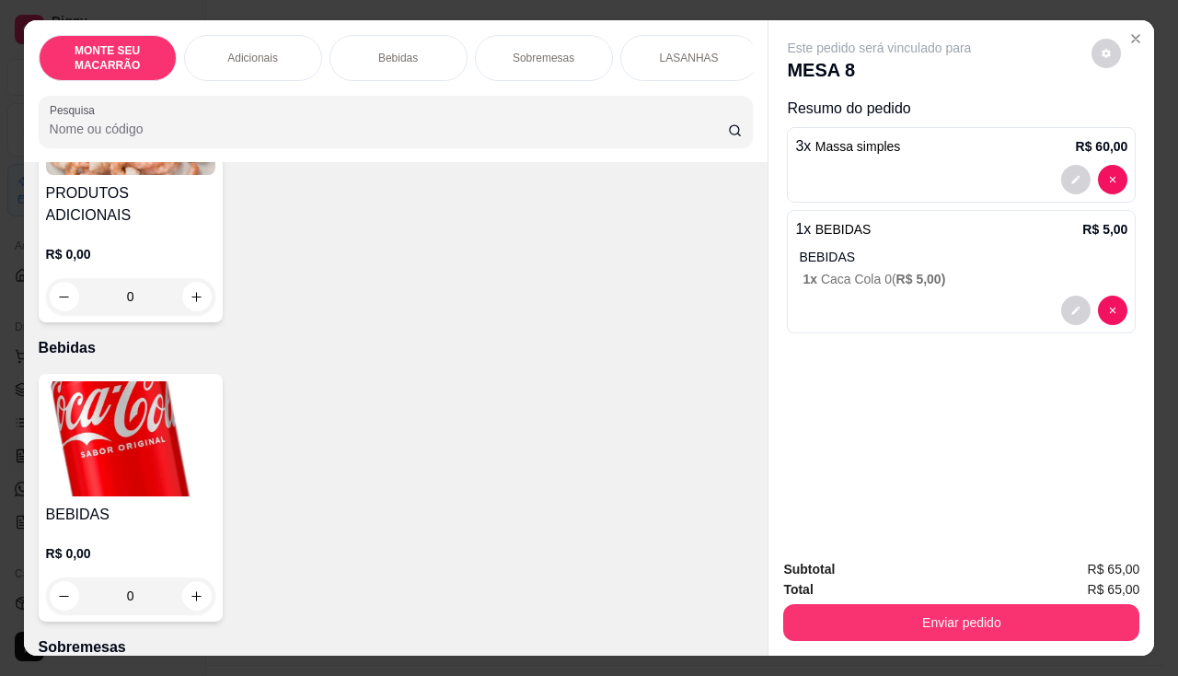
scroll to position [644, 0]
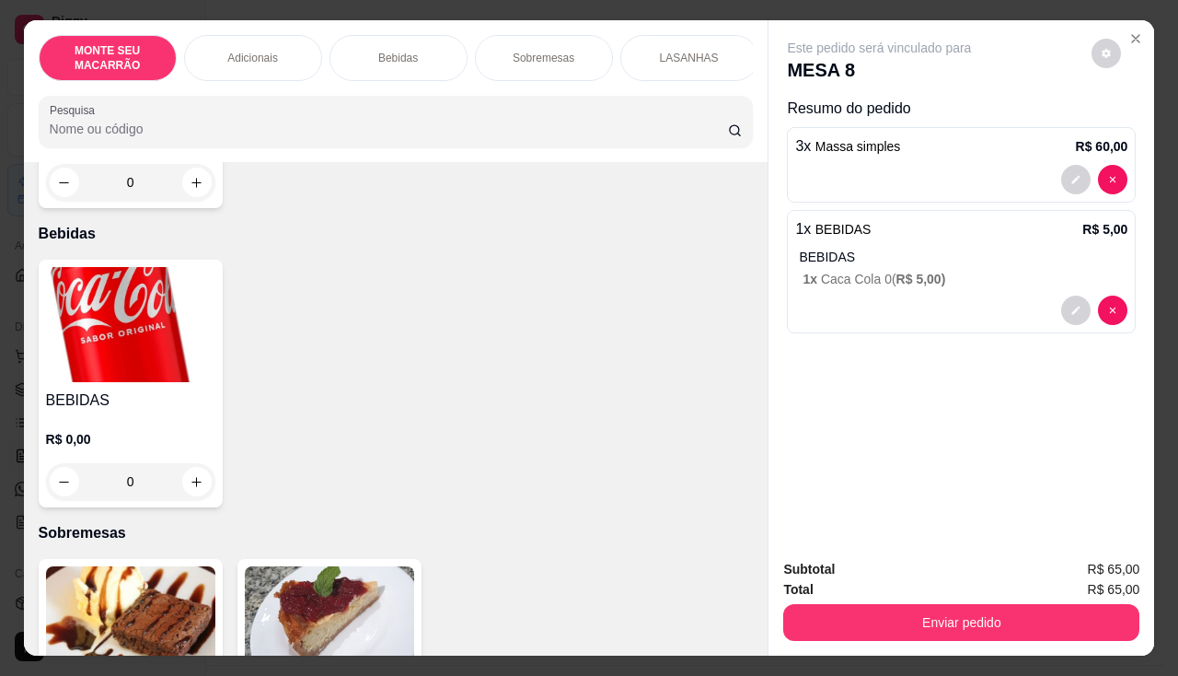
click at [119, 370] on div "BEBIDAS R$ 0,00 0" at bounding box center [131, 384] width 184 height 248
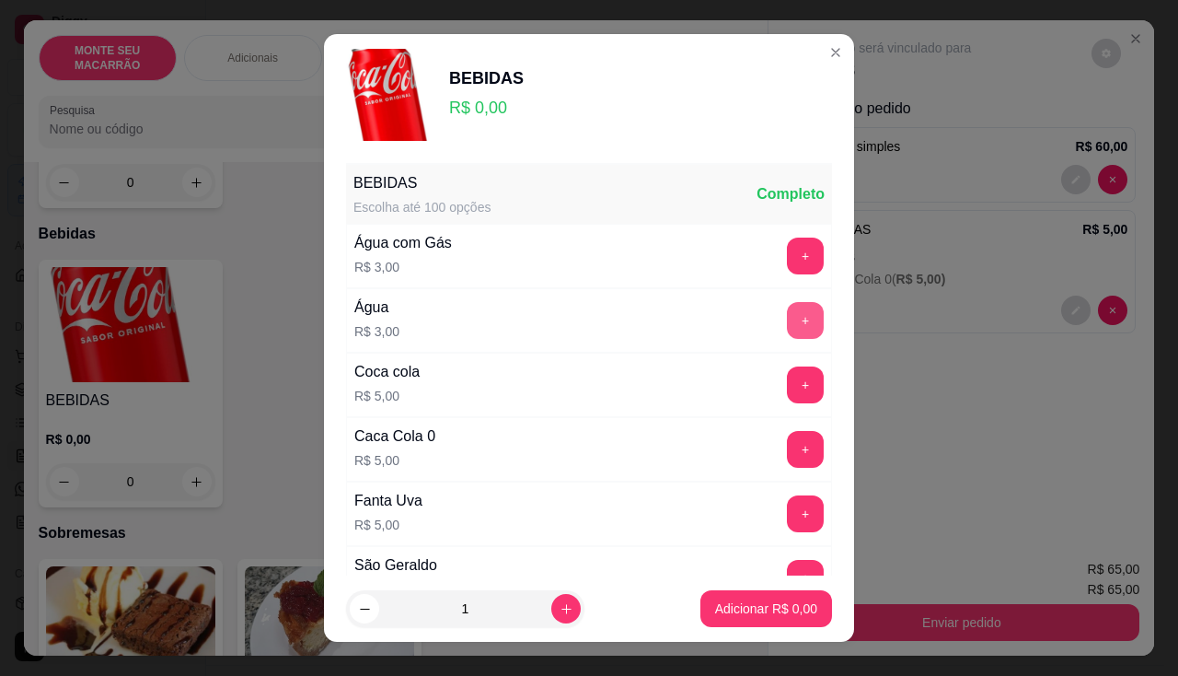
click at [787, 318] on button "+" at bounding box center [805, 320] width 37 height 37
click at [748, 602] on p "Adicionar R$ 3,00" at bounding box center [766, 608] width 102 height 18
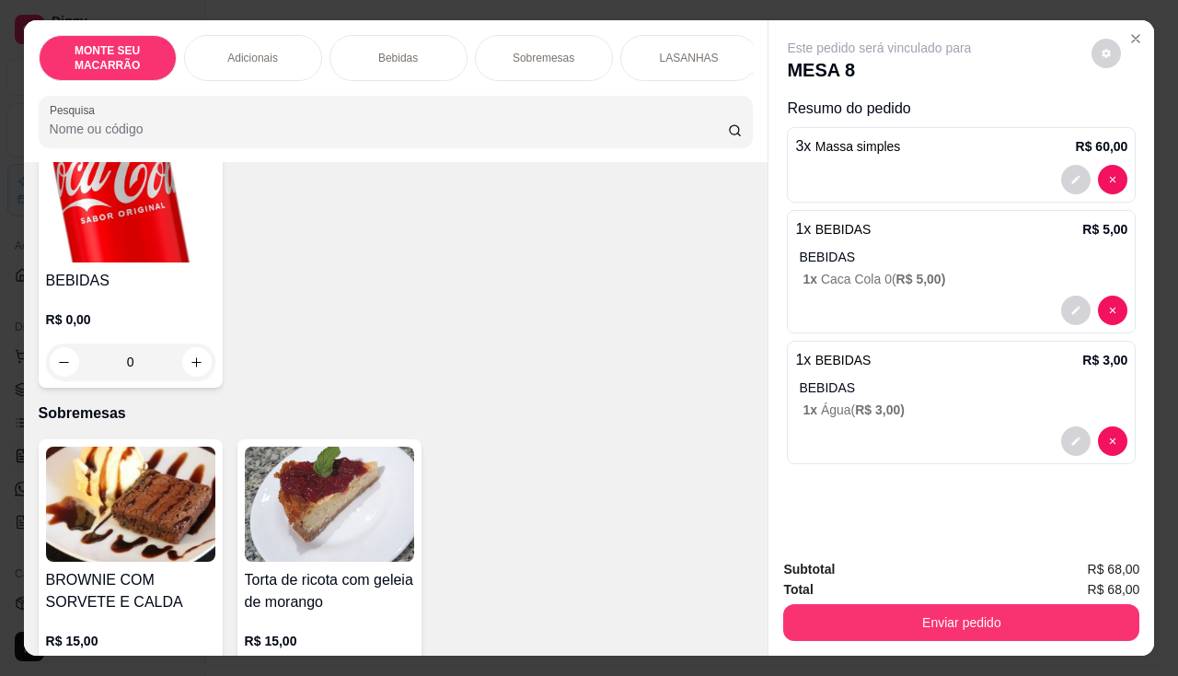
scroll to position [920, 0]
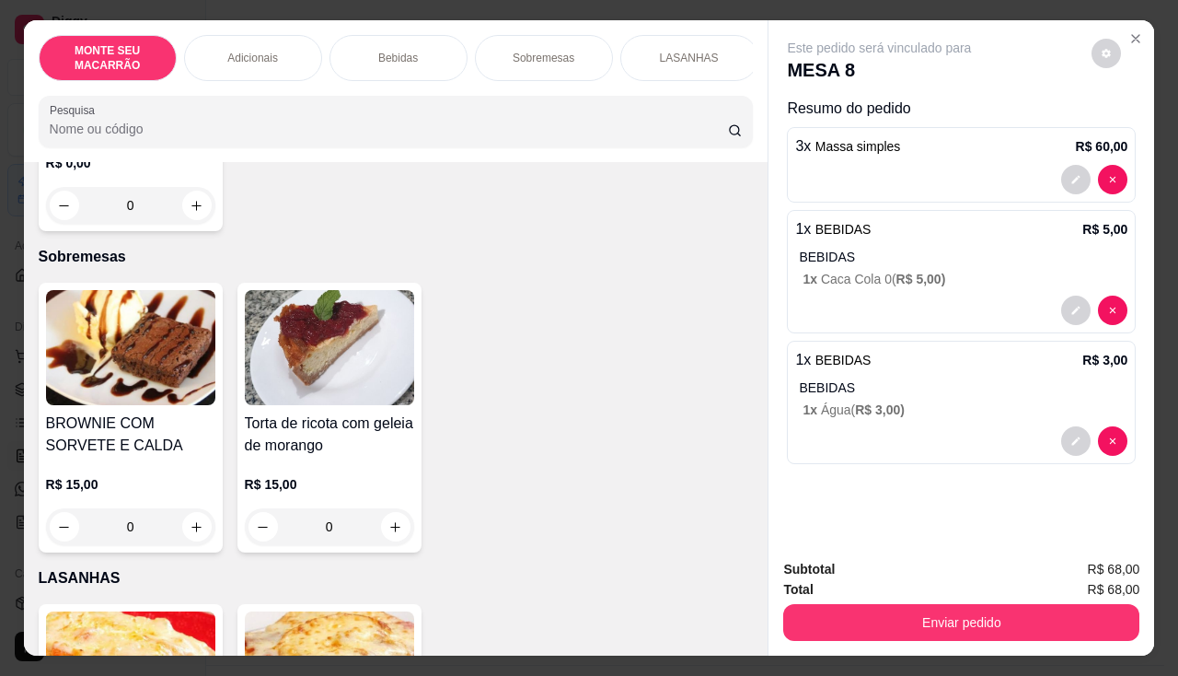
click at [368, 348] on img at bounding box center [329, 347] width 169 height 115
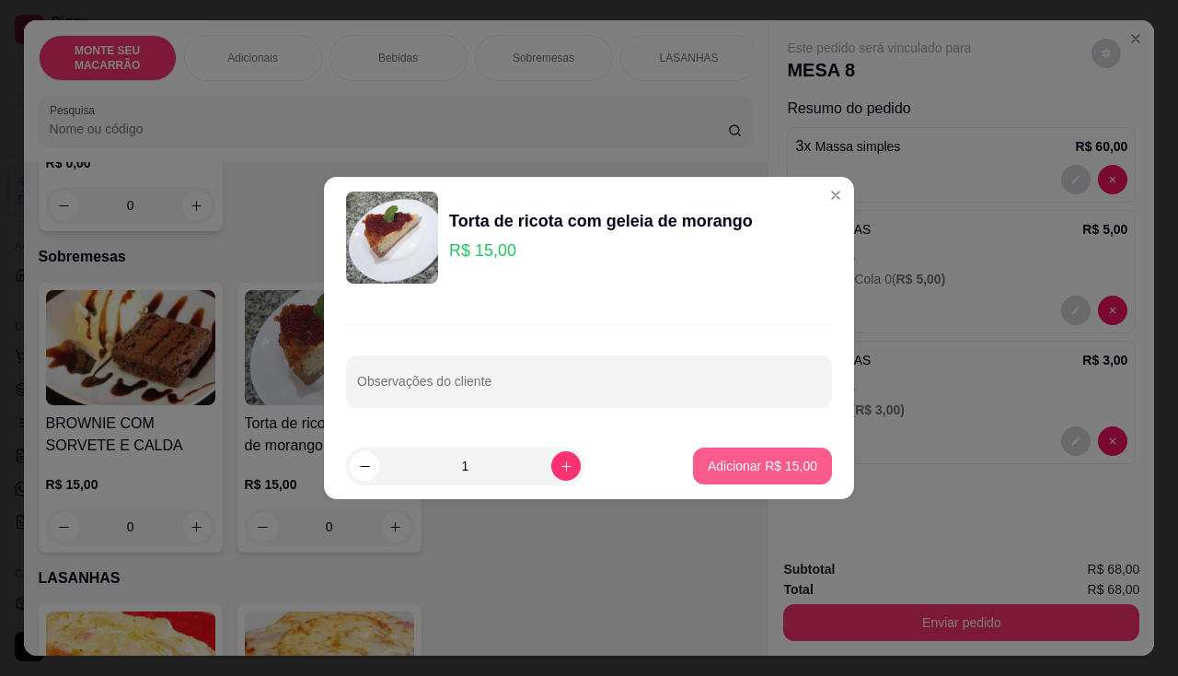
click at [769, 466] on p "Adicionar R$ 15,00" at bounding box center [763, 466] width 110 height 18
type input "1"
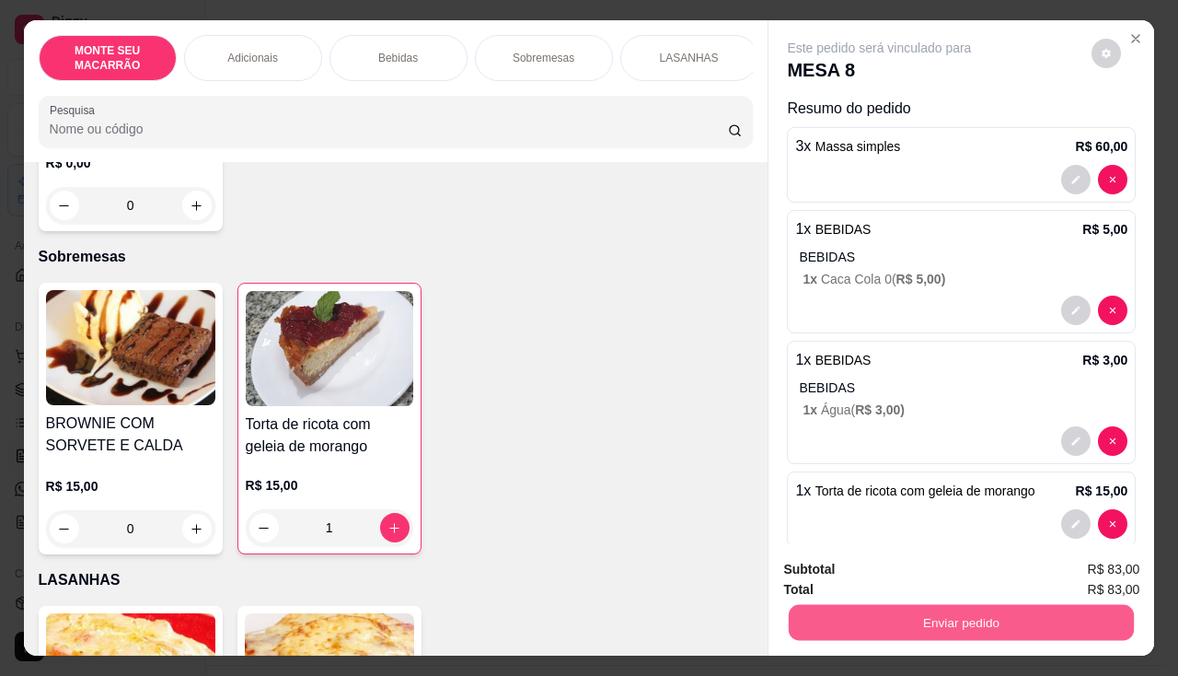
click at [898, 624] on button "Enviar pedido" at bounding box center [961, 623] width 345 height 36
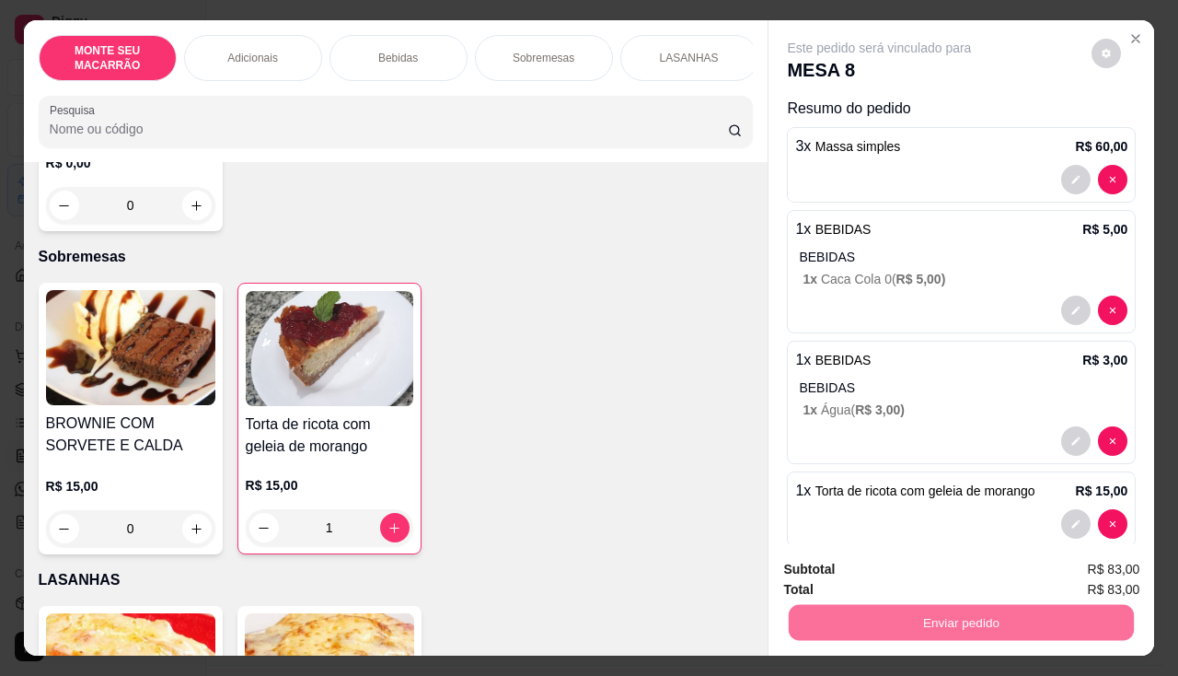
click at [1054, 576] on button "Sim, quero registrar" at bounding box center [1075, 569] width 137 height 35
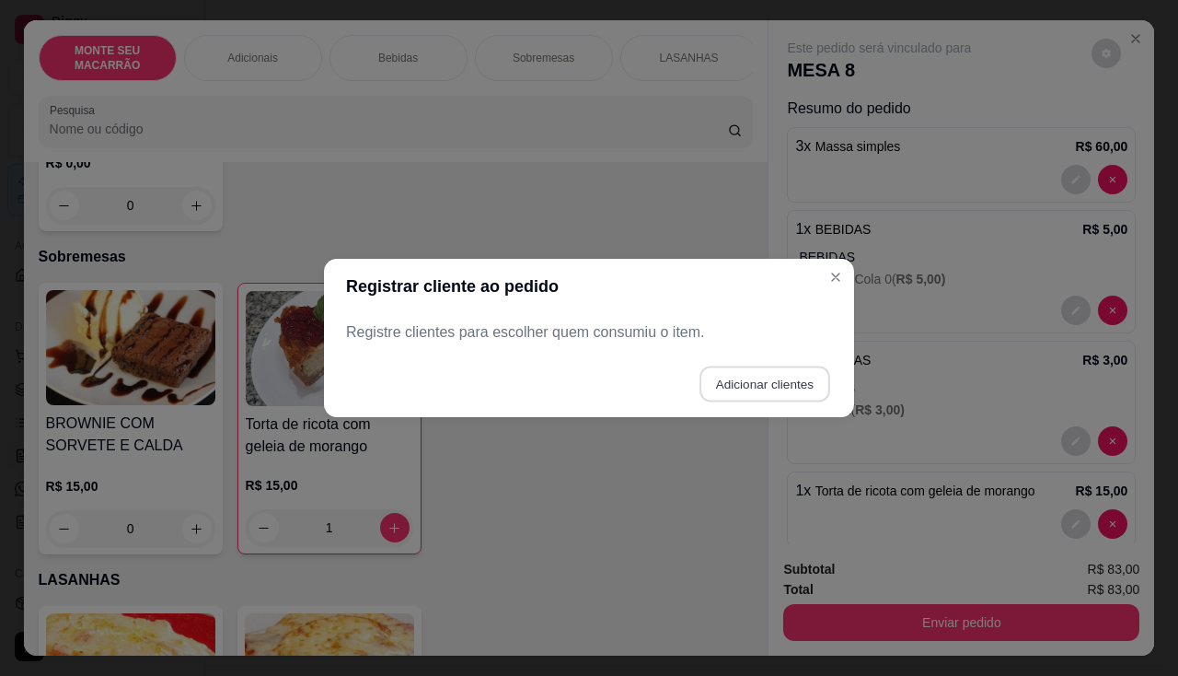
click at [792, 394] on button "Adicionar clientes" at bounding box center [764, 384] width 130 height 36
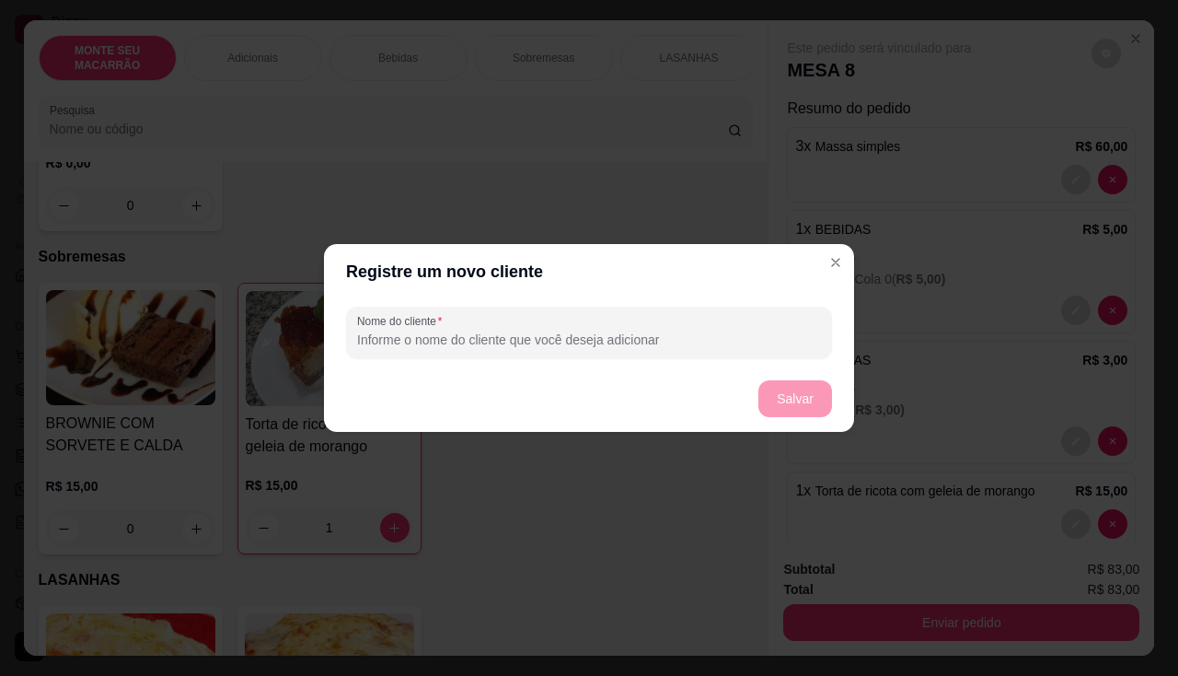
click at [552, 345] on input "Nome do cliente" at bounding box center [589, 339] width 464 height 18
type input "8"
drag, startPoint x: 755, startPoint y: 392, endPoint x: 772, endPoint y: 392, distance: 17.5
click at [758, 392] on footer "Salvar" at bounding box center [589, 398] width 530 height 66
click at [786, 392] on button "Salvar" at bounding box center [795, 399] width 72 height 36
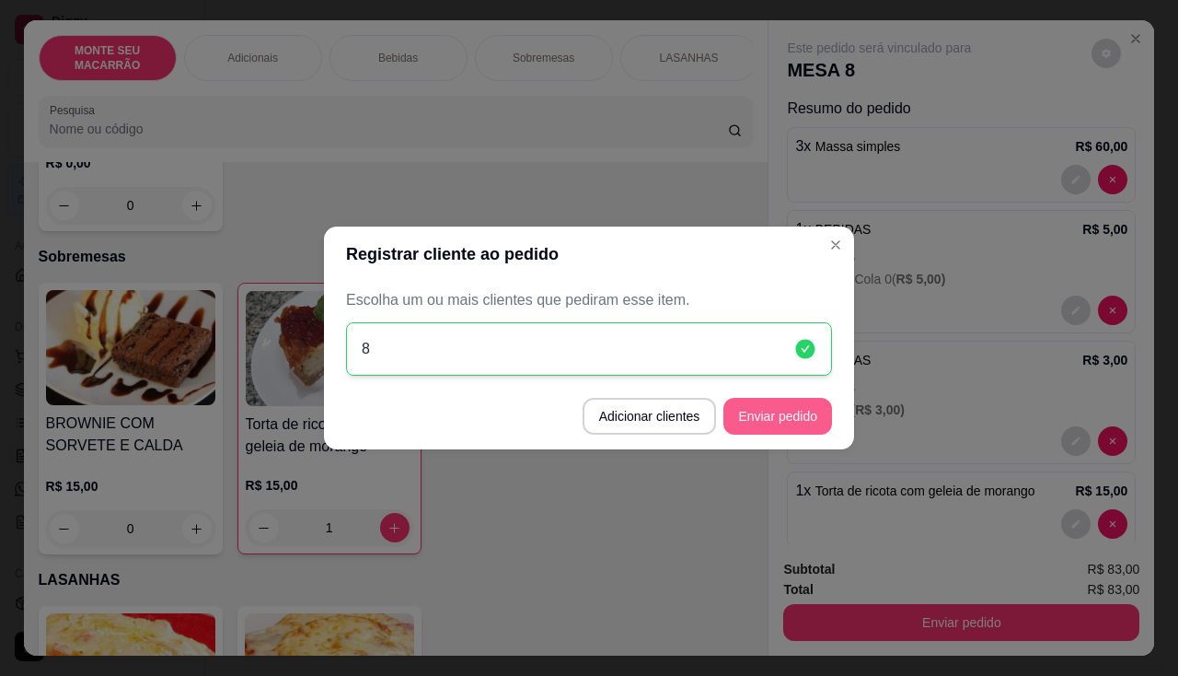
click at [783, 405] on button "Enviar pedido" at bounding box center [777, 416] width 109 height 37
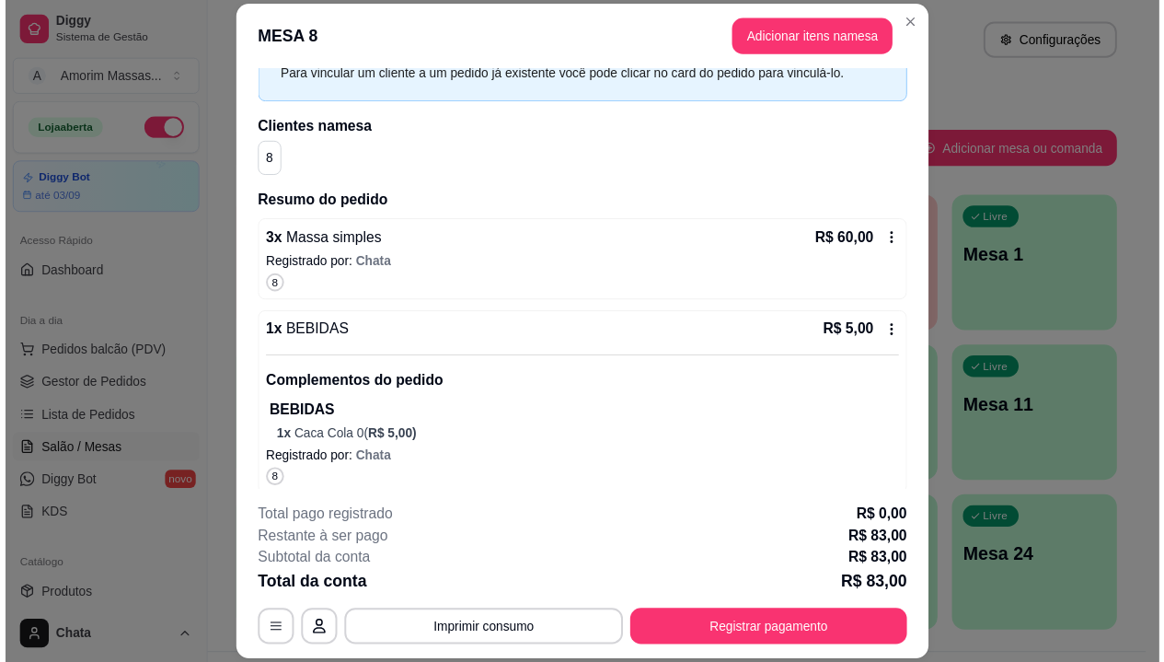
scroll to position [184, 0]
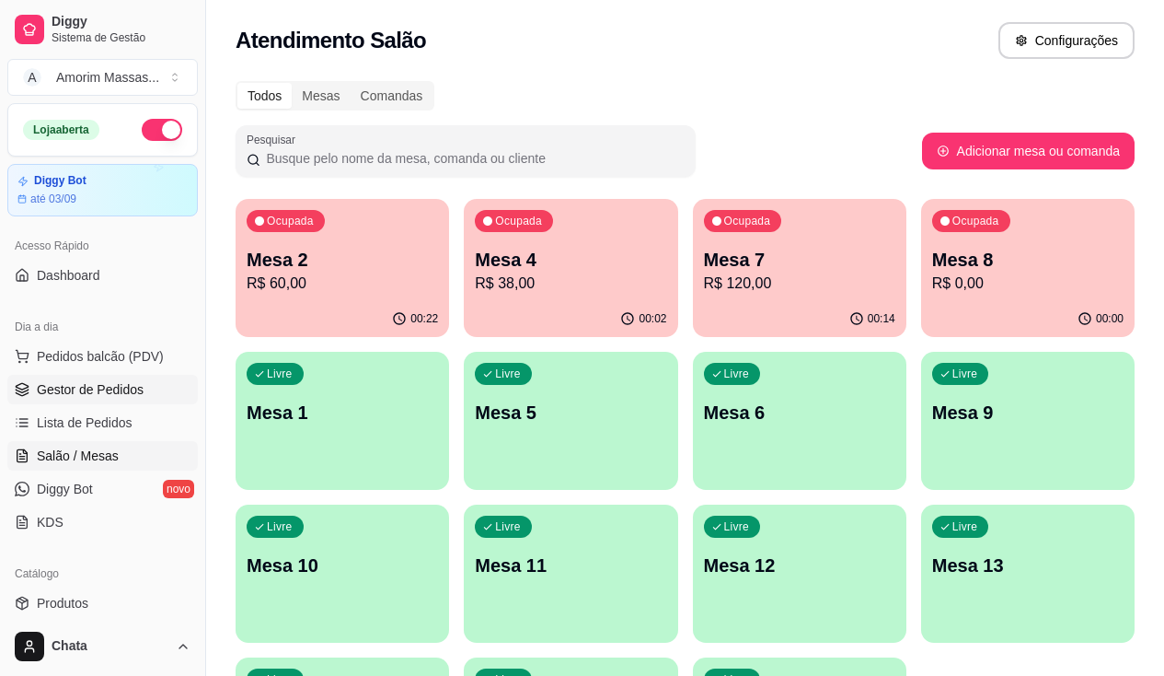
click at [74, 384] on span "Gestor de Pedidos" at bounding box center [90, 389] width 107 height 18
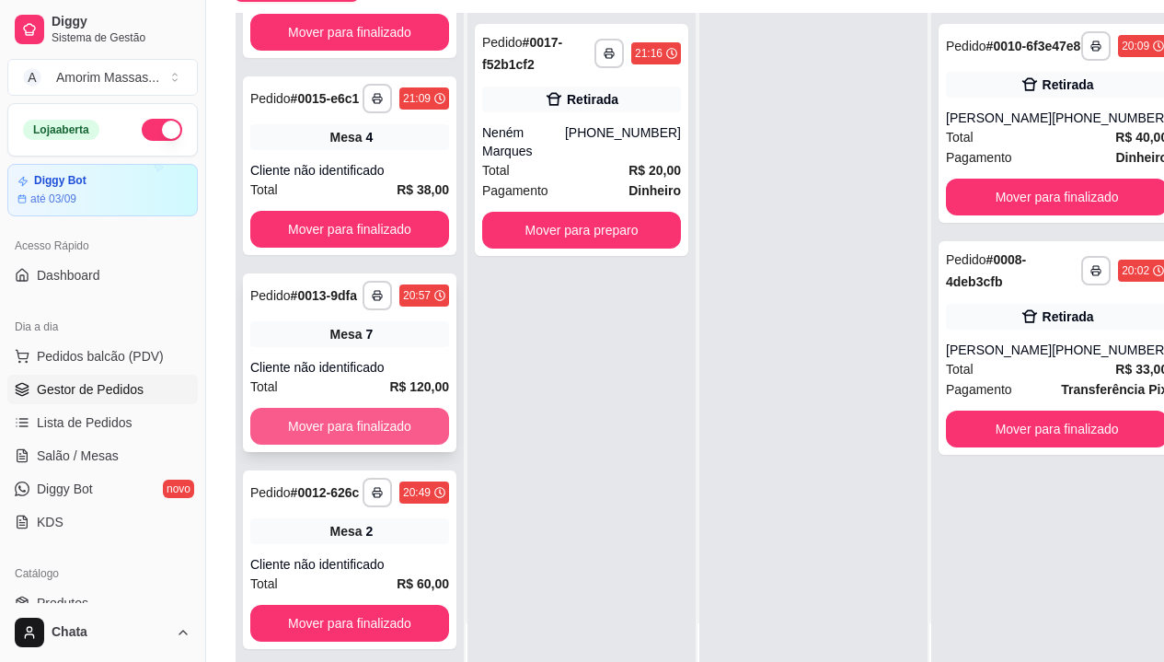
scroll to position [295, 0]
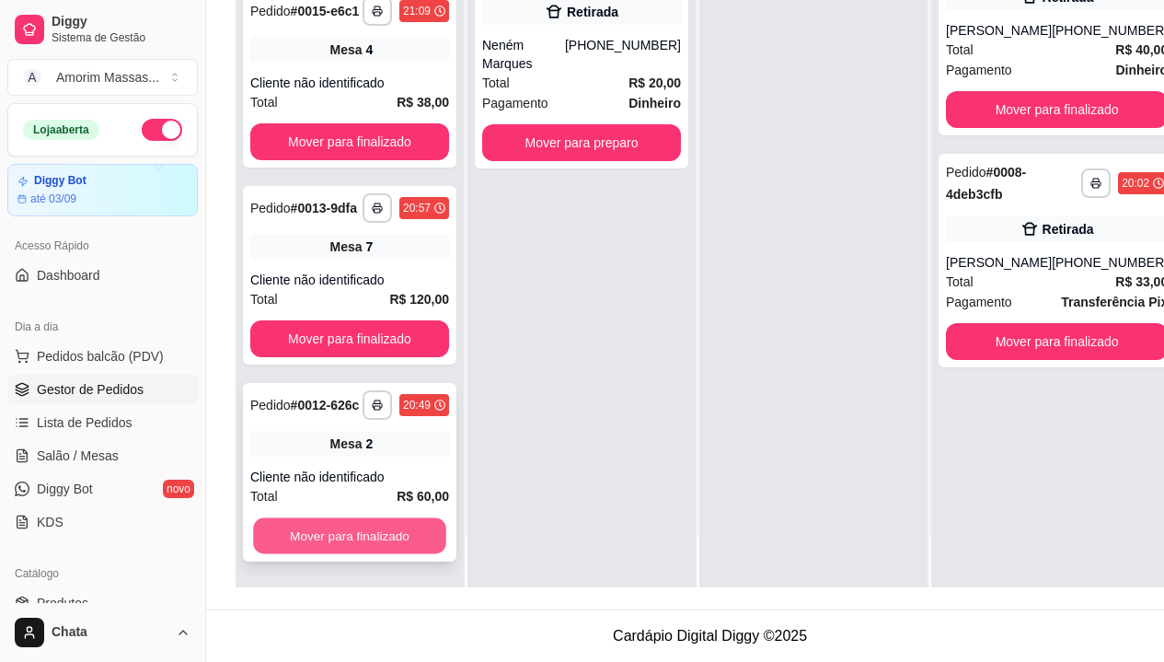
click at [319, 519] on button "Mover para finalizado" at bounding box center [349, 536] width 193 height 36
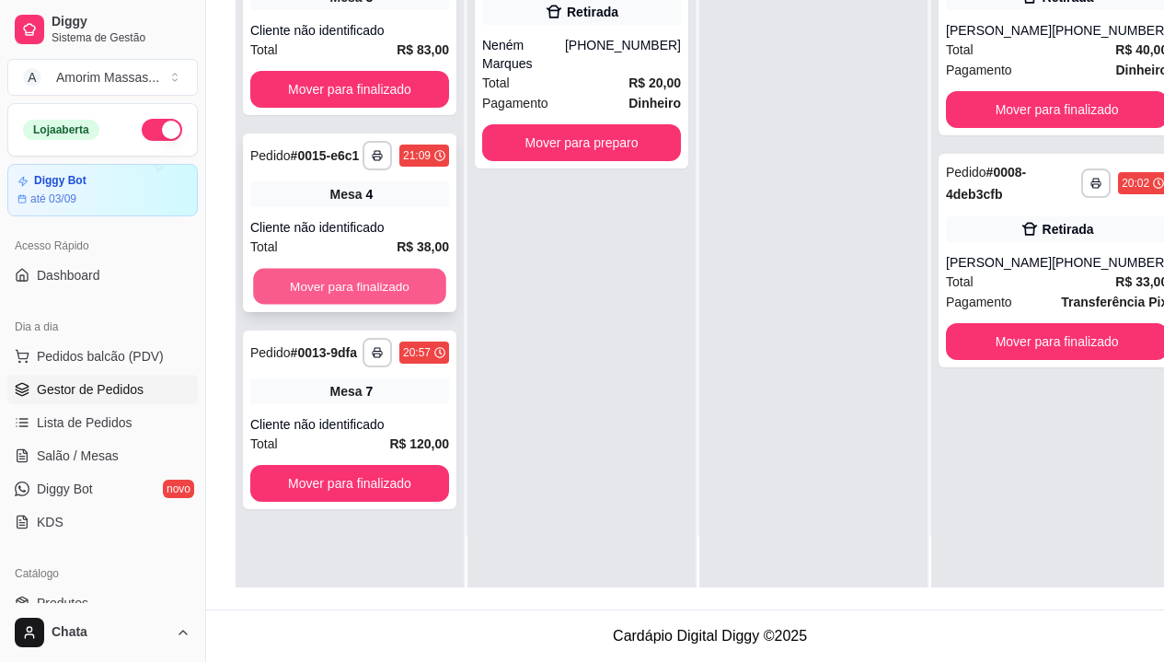
click at [341, 276] on button "Mover para finalizado" at bounding box center [349, 287] width 193 height 36
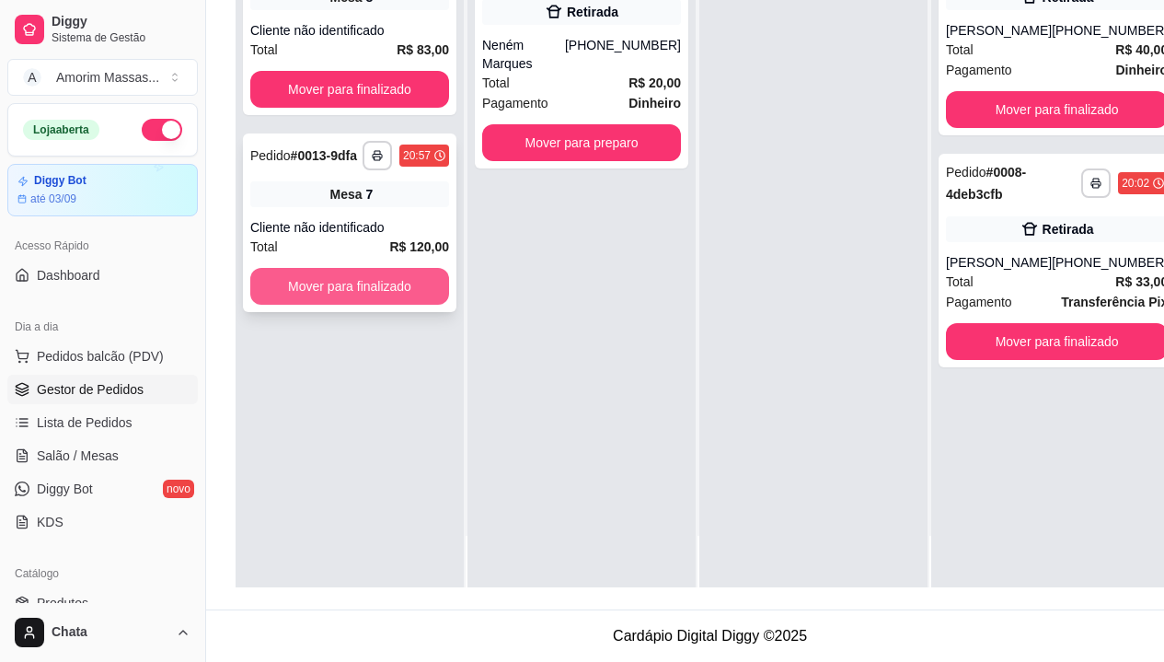
click at [346, 273] on button "Mover para finalizado" at bounding box center [349, 286] width 199 height 37
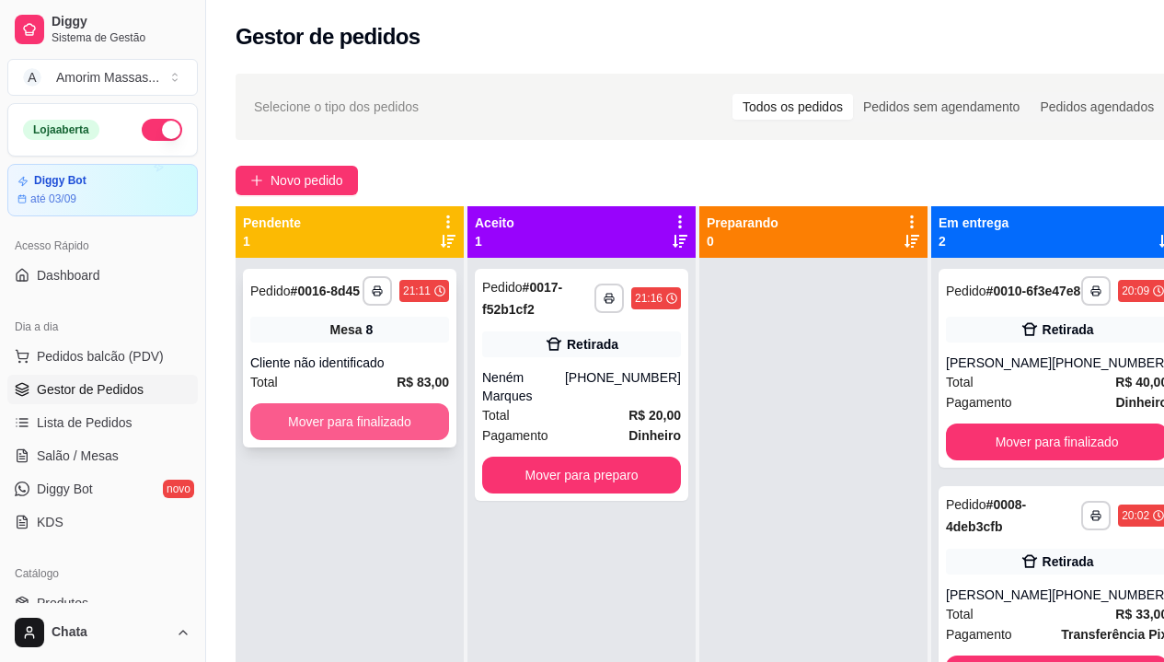
click at [322, 418] on button "Mover para finalizado" at bounding box center [349, 421] width 199 height 37
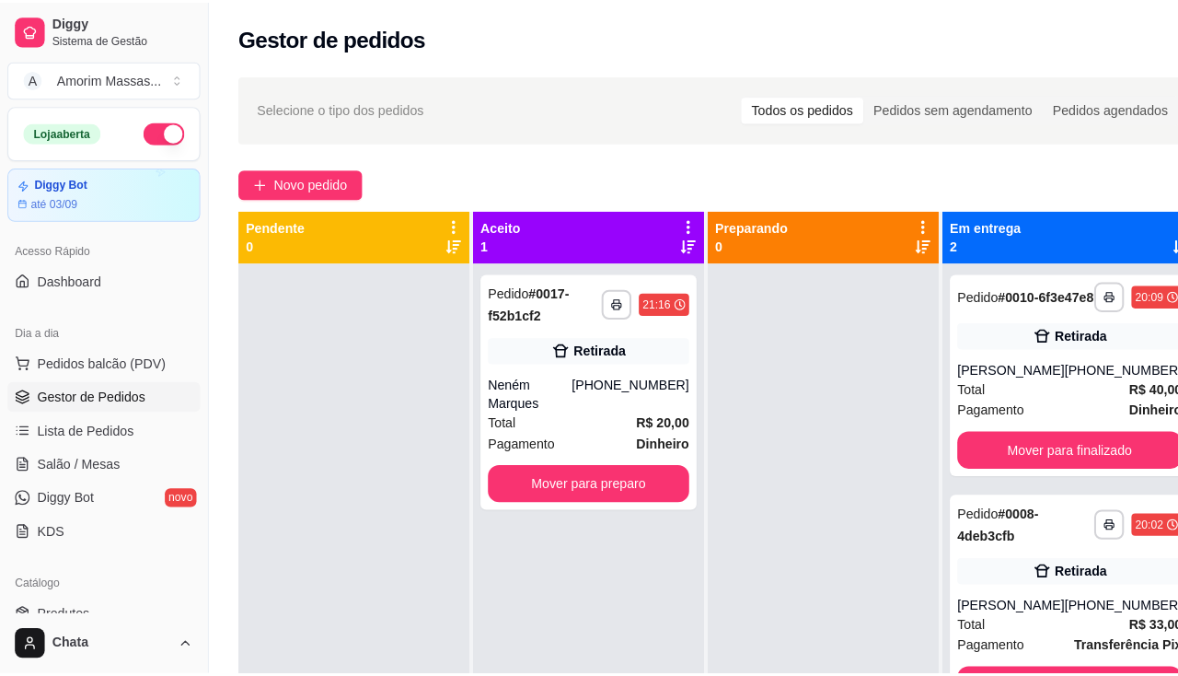
scroll to position [52, 0]
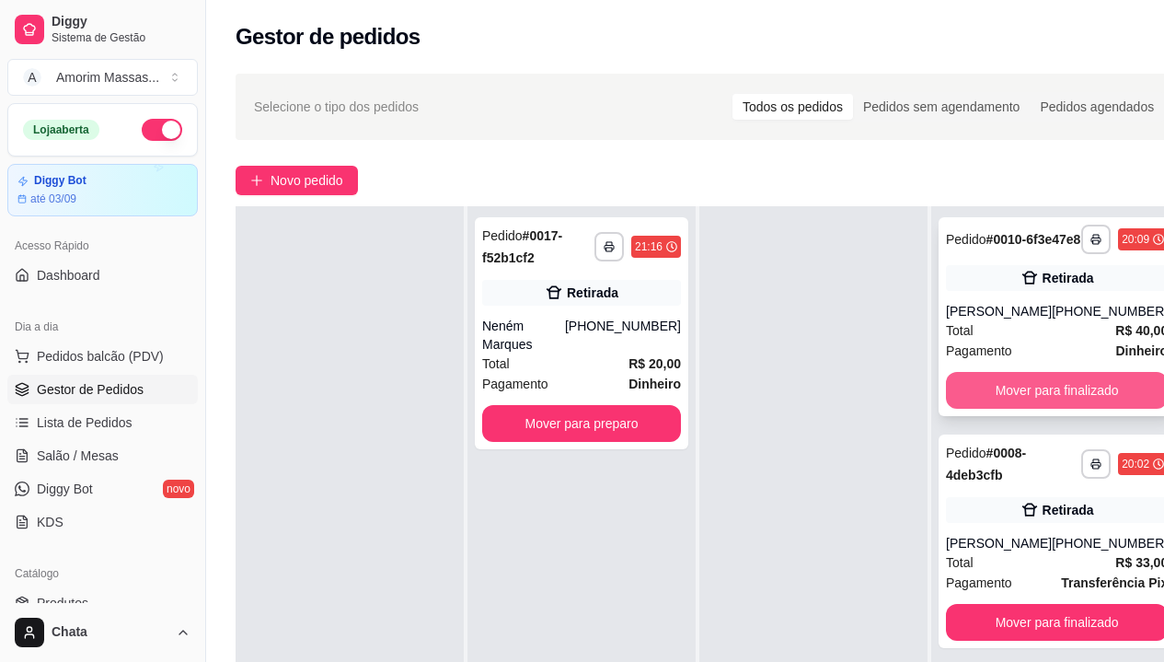
click at [1025, 409] on button "Mover para finalizado" at bounding box center [1057, 390] width 222 height 37
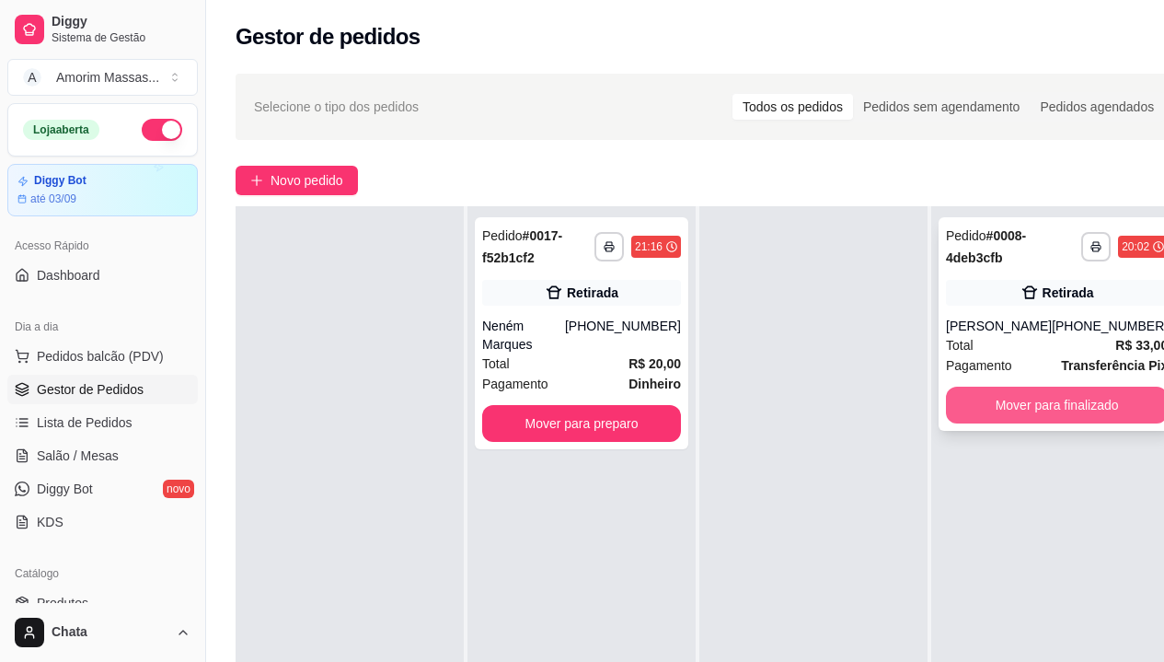
click at [1035, 410] on button "Mover para finalizado" at bounding box center [1057, 405] width 222 height 37
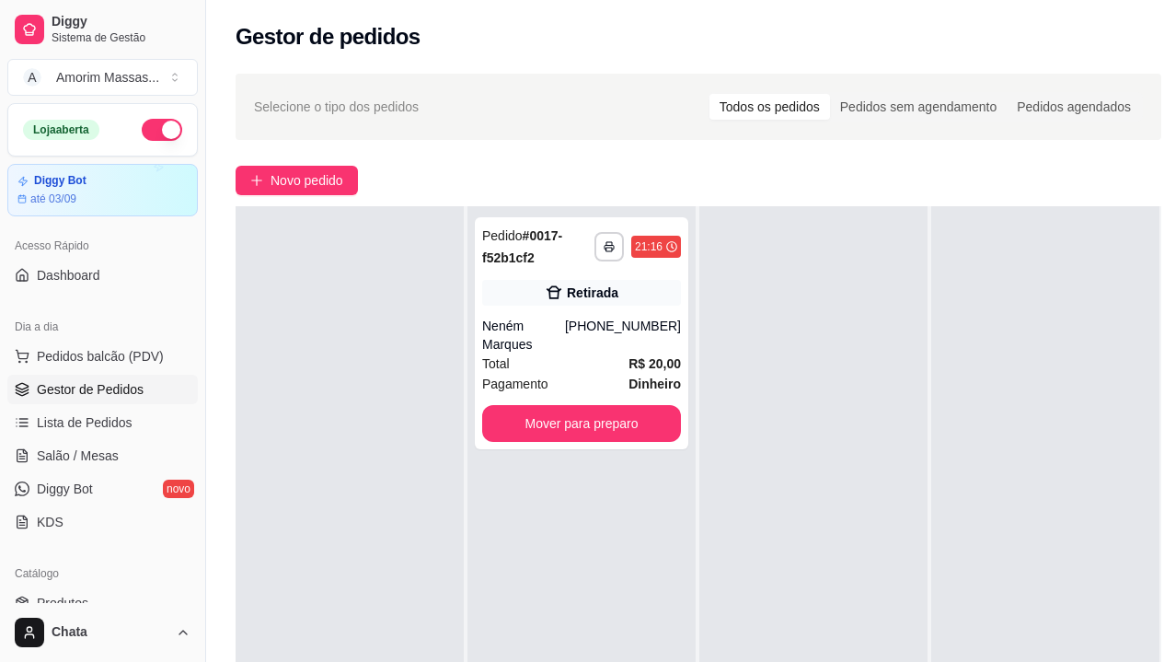
click at [72, 382] on span "Gestor de Pedidos" at bounding box center [90, 389] width 107 height 18
click at [82, 446] on span "Salão / Mesas" at bounding box center [78, 455] width 82 height 18
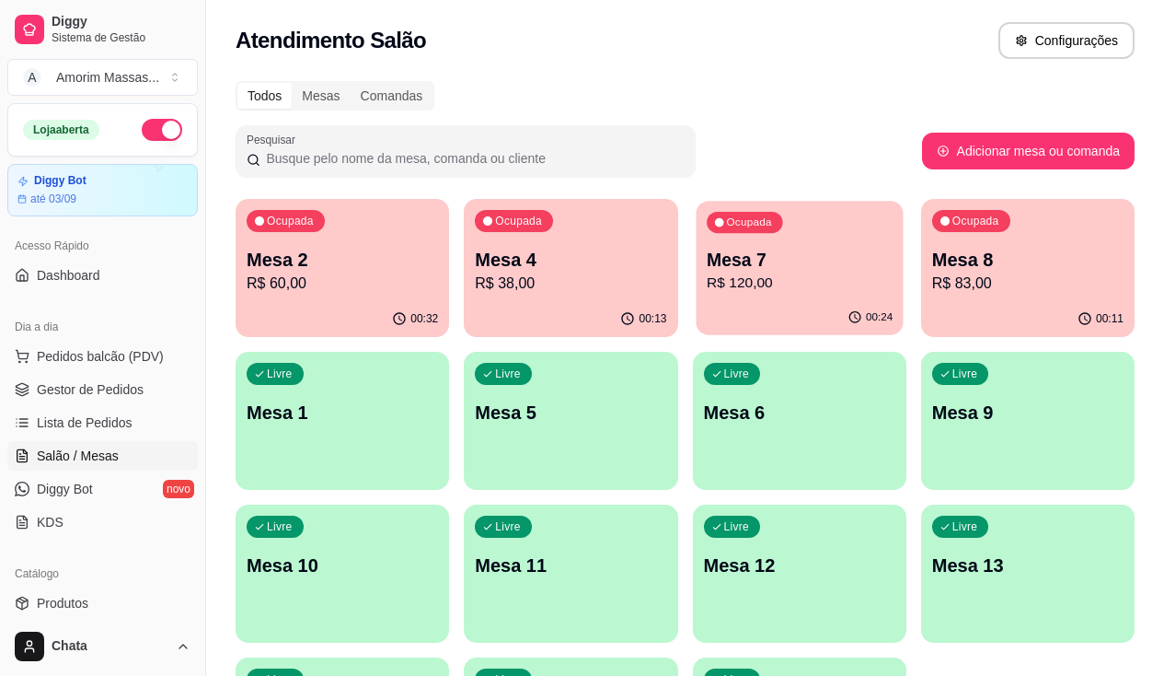
click at [707, 288] on p "R$ 120,00" at bounding box center [800, 282] width 186 height 21
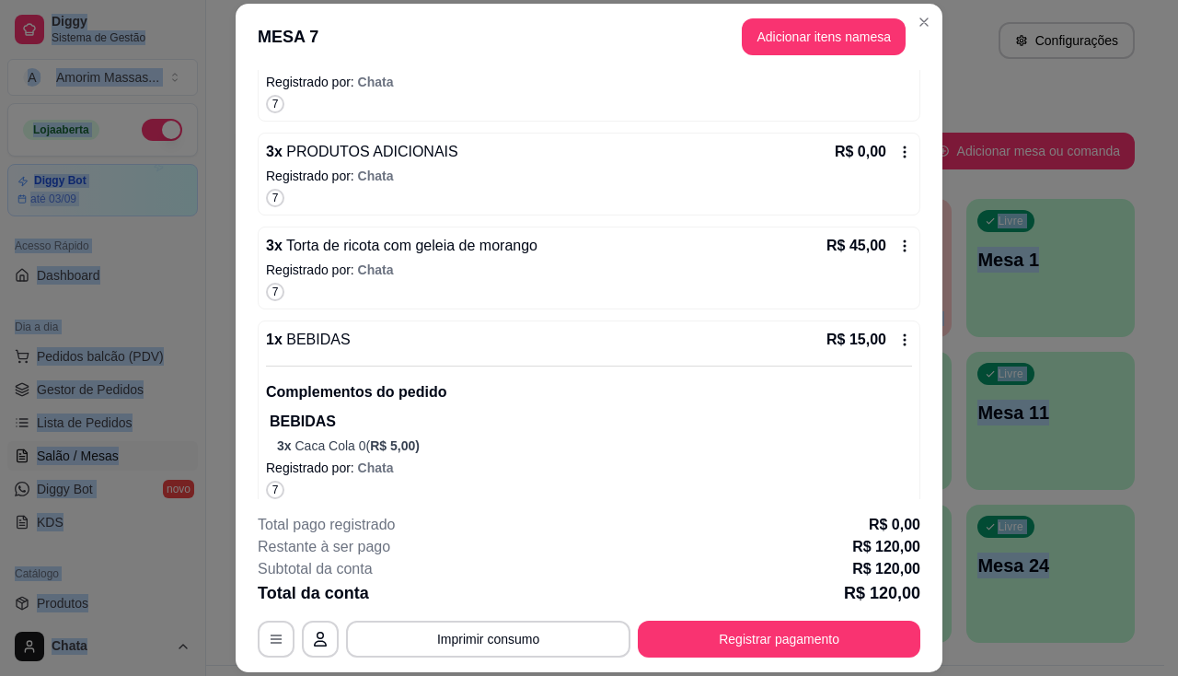
scroll to position [295, 0]
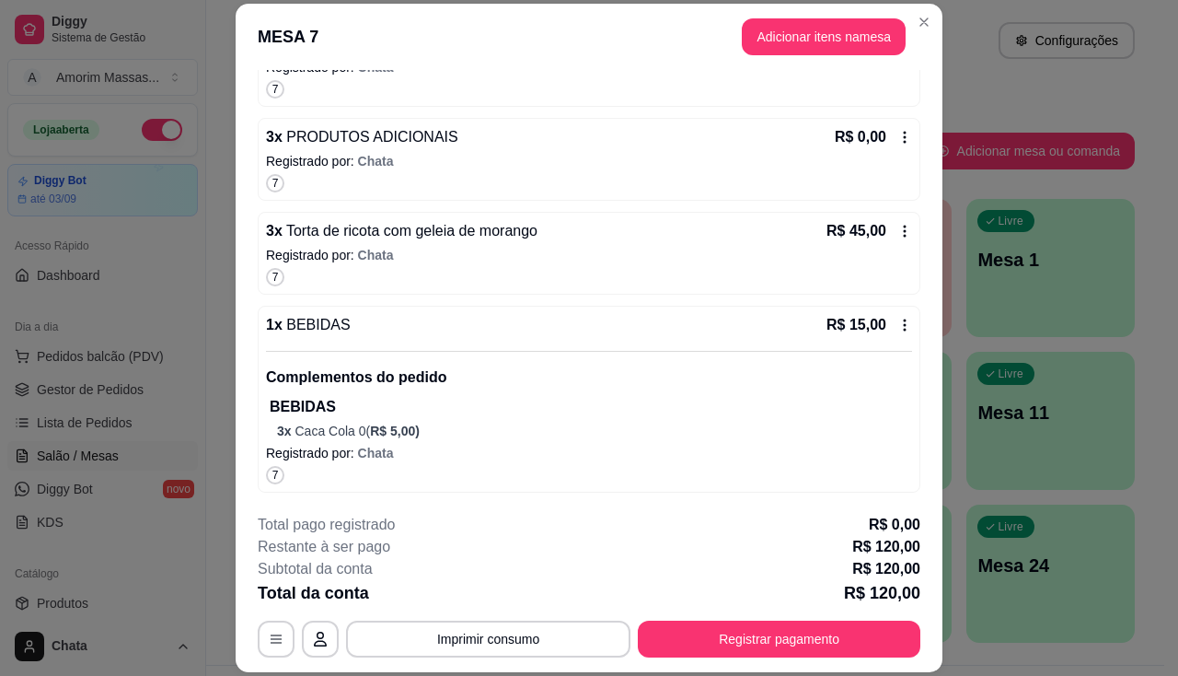
click at [431, 416] on p "BEBIDAS" at bounding box center [591, 407] width 642 height 22
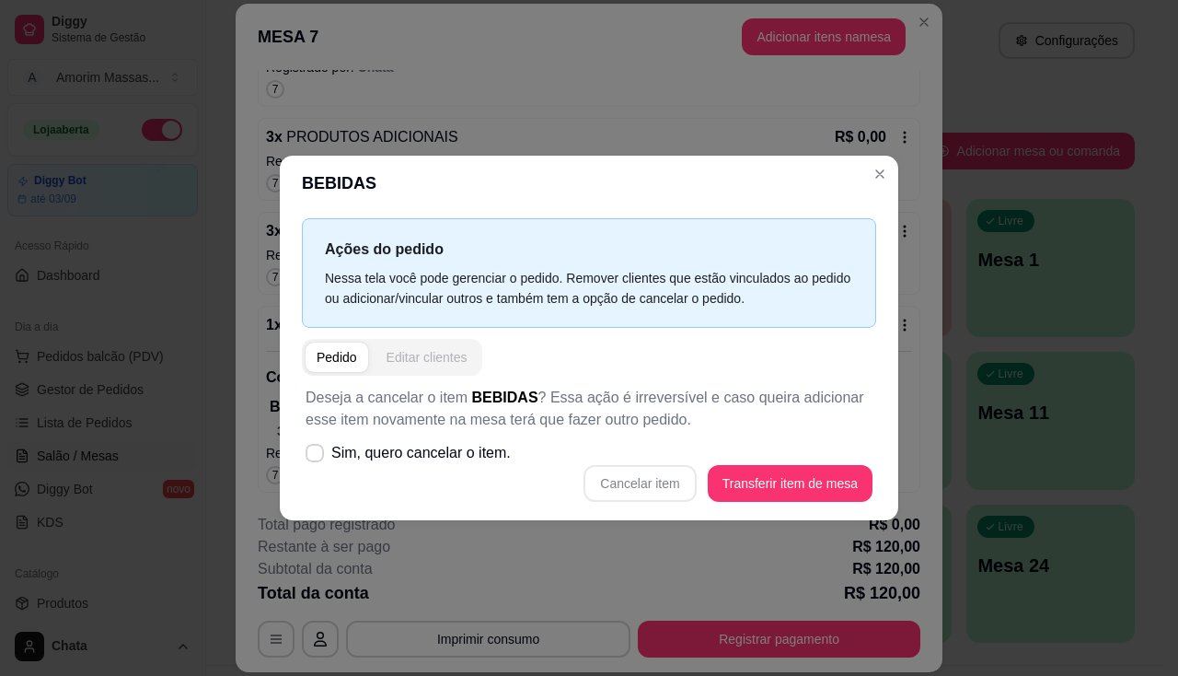
click at [410, 353] on div "Editar clientes" at bounding box center [427, 357] width 81 height 18
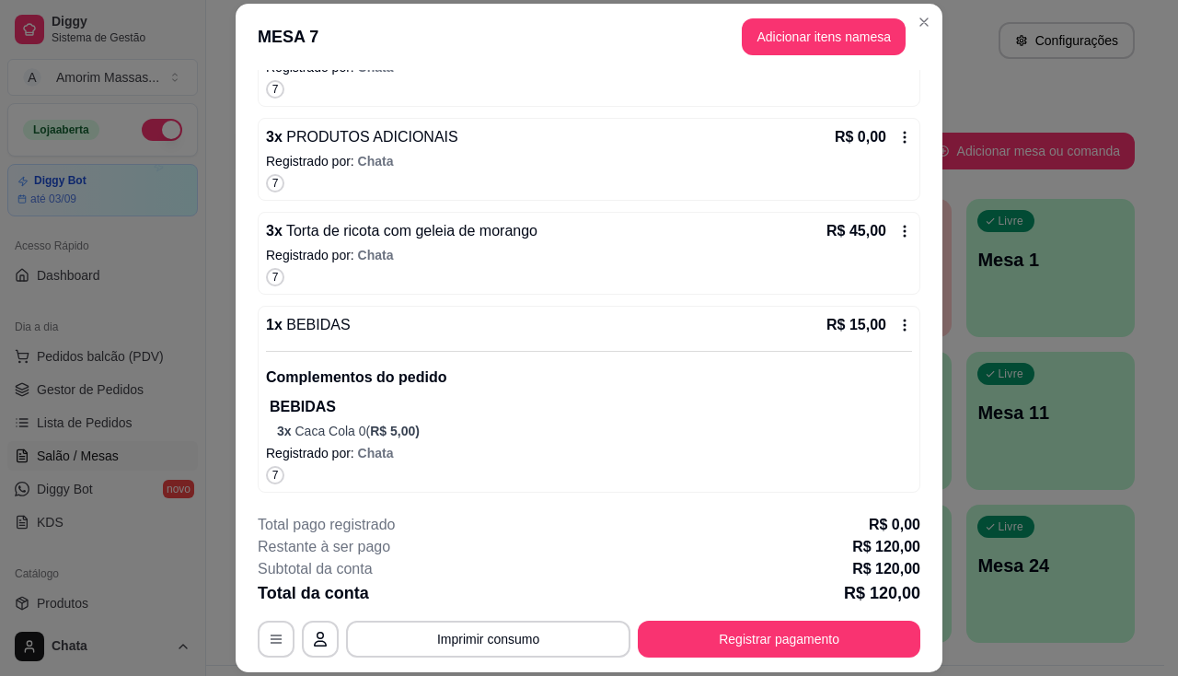
click at [434, 437] on p "3 x Caca Cola 0 ( R$ 5,00 )" at bounding box center [594, 431] width 635 height 18
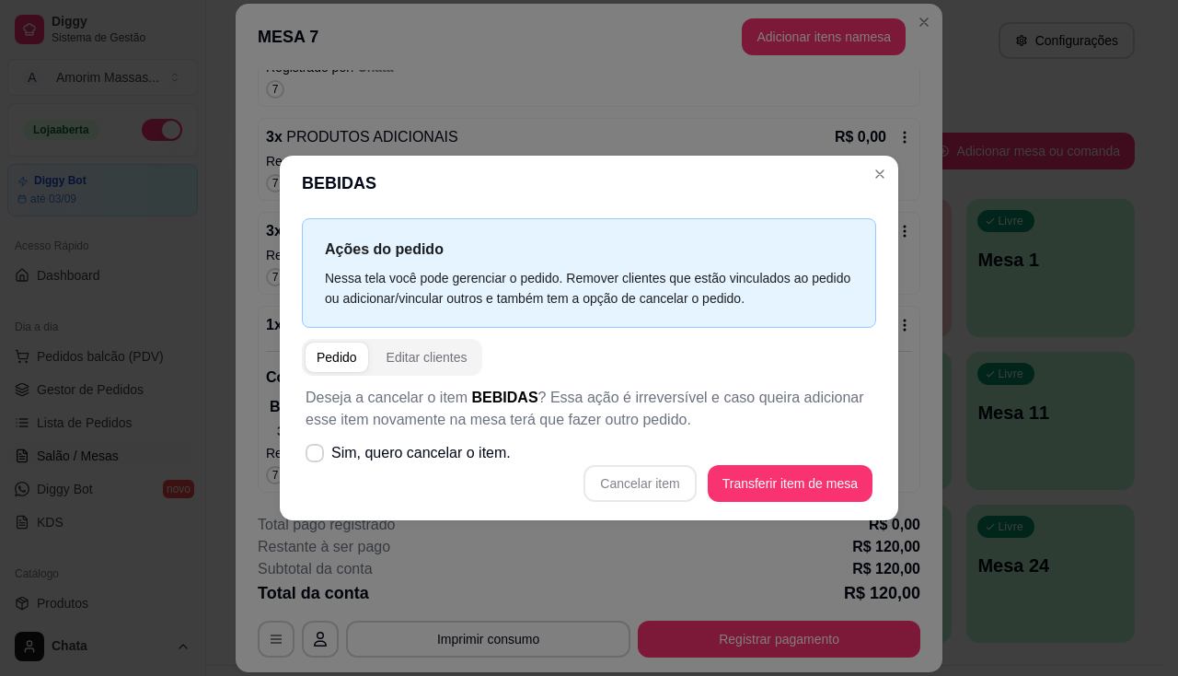
click at [658, 486] on div "Cancelar item Transferir item de mesa" at bounding box center [589, 483] width 567 height 37
click at [323, 453] on span at bounding box center [314, 453] width 17 height 17
click at [317, 457] on input "Sim, quero cancelar o item." at bounding box center [311, 463] width 12 height 12
checkbox input "true"
click at [640, 485] on button "Cancelar item" at bounding box center [640, 483] width 112 height 37
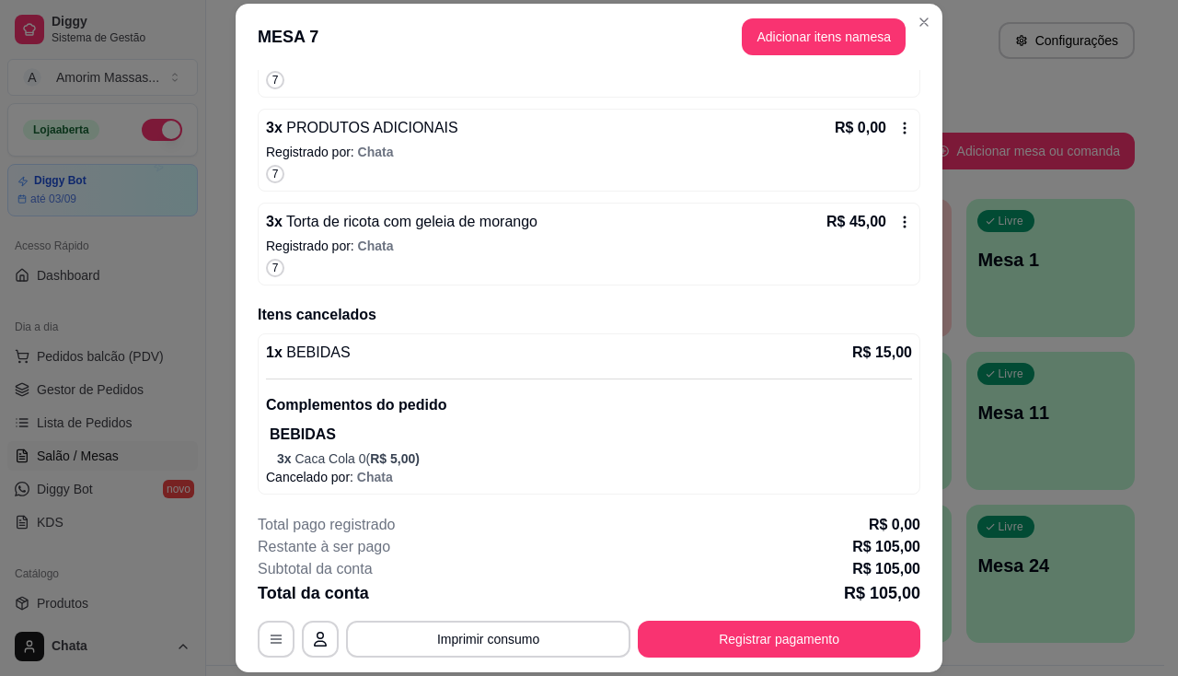
scroll to position [306, 0]
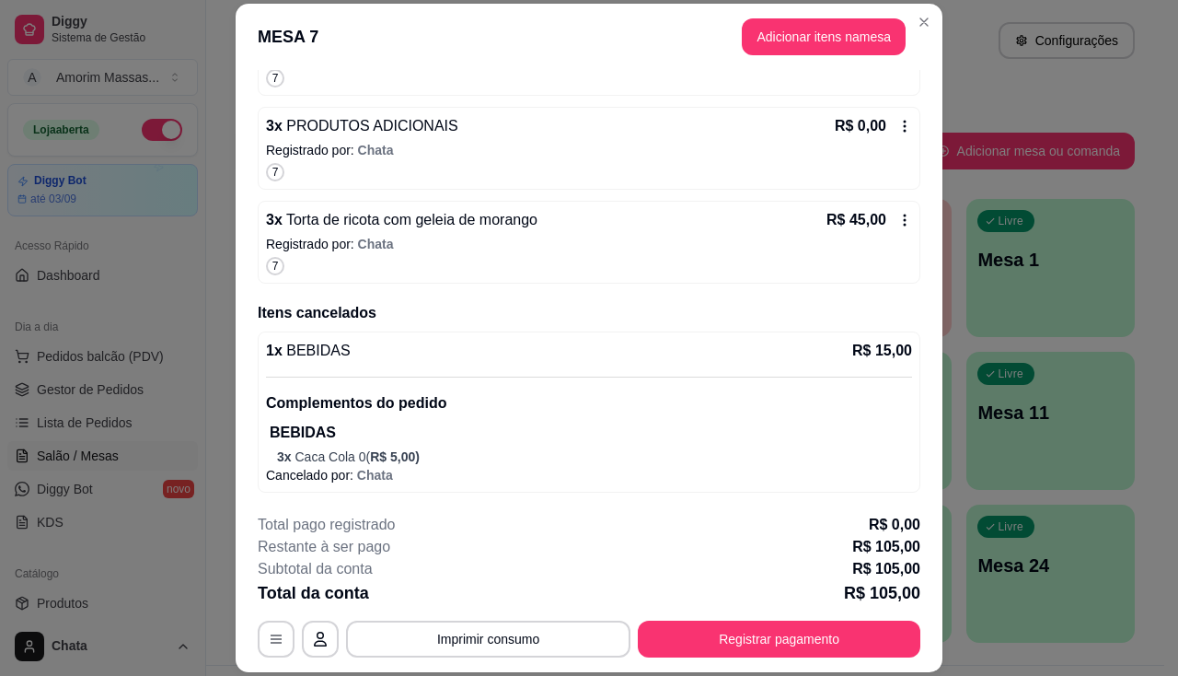
click at [369, 346] on div "1 x BEBIDAS R$ 15,00" at bounding box center [589, 351] width 646 height 22
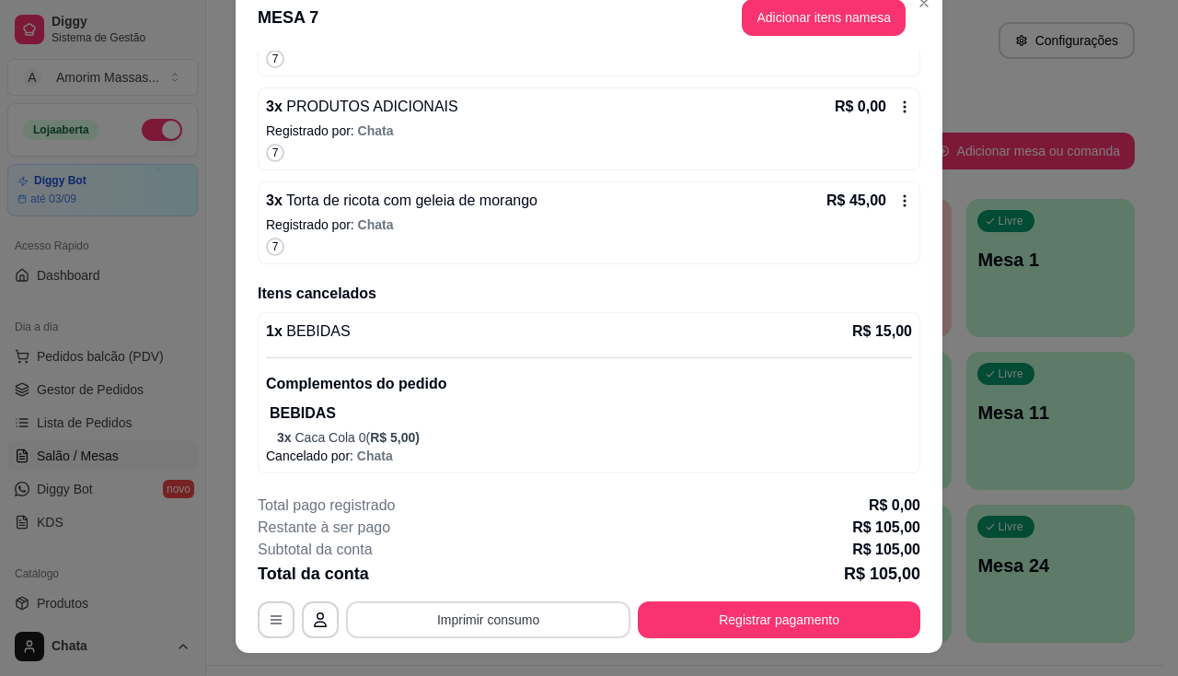
scroll to position [0, 0]
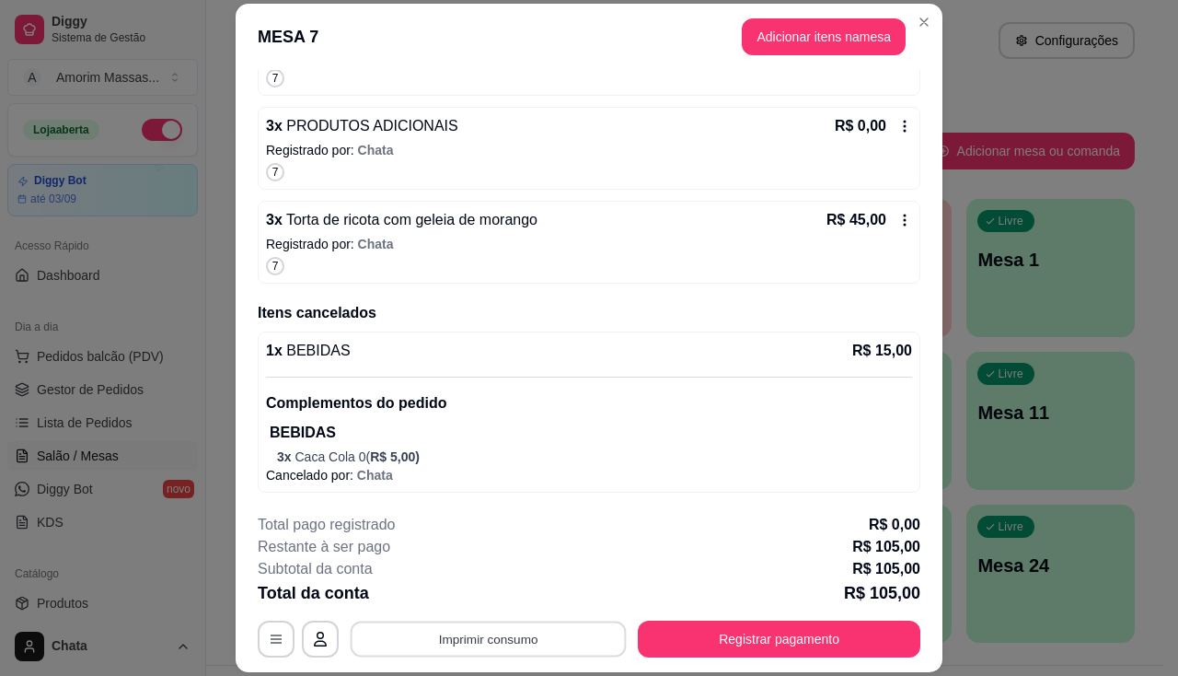
click at [471, 634] on button "Imprimir consumo" at bounding box center [489, 639] width 276 height 36
click at [479, 592] on button "IMPRESSORA" at bounding box center [486, 596] width 129 height 29
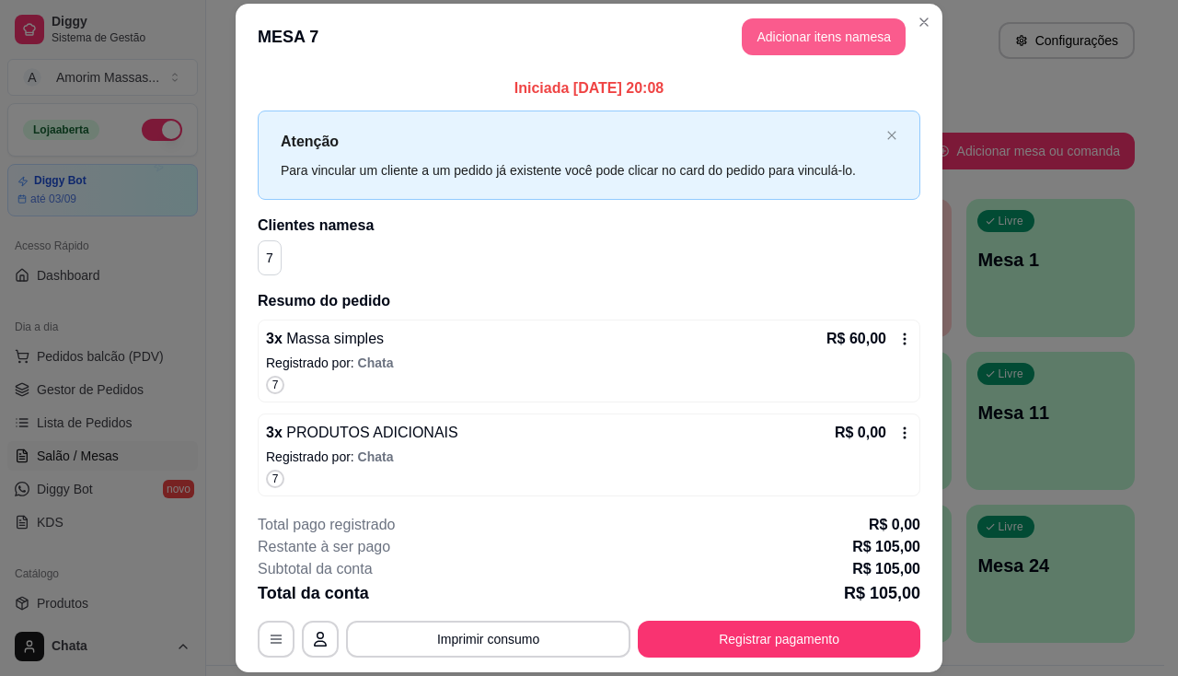
click at [817, 41] on button "Adicionar itens na mesa" at bounding box center [824, 36] width 164 height 37
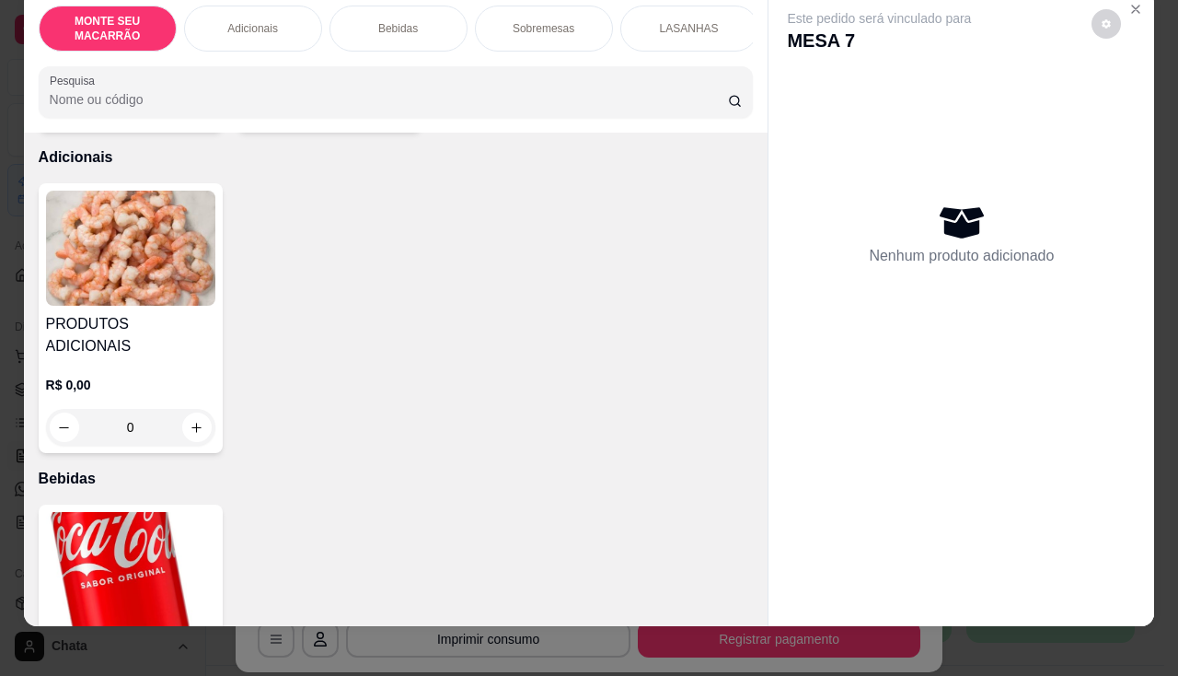
scroll to position [45, 0]
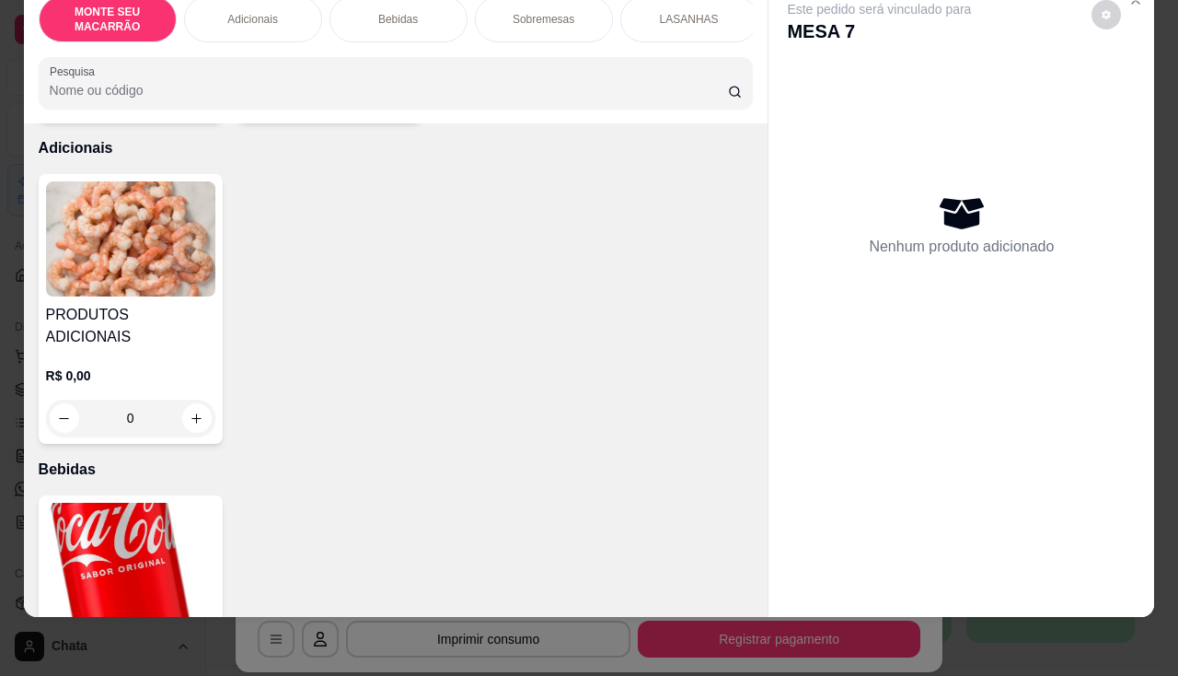
click at [108, 531] on img at bounding box center [130, 560] width 169 height 115
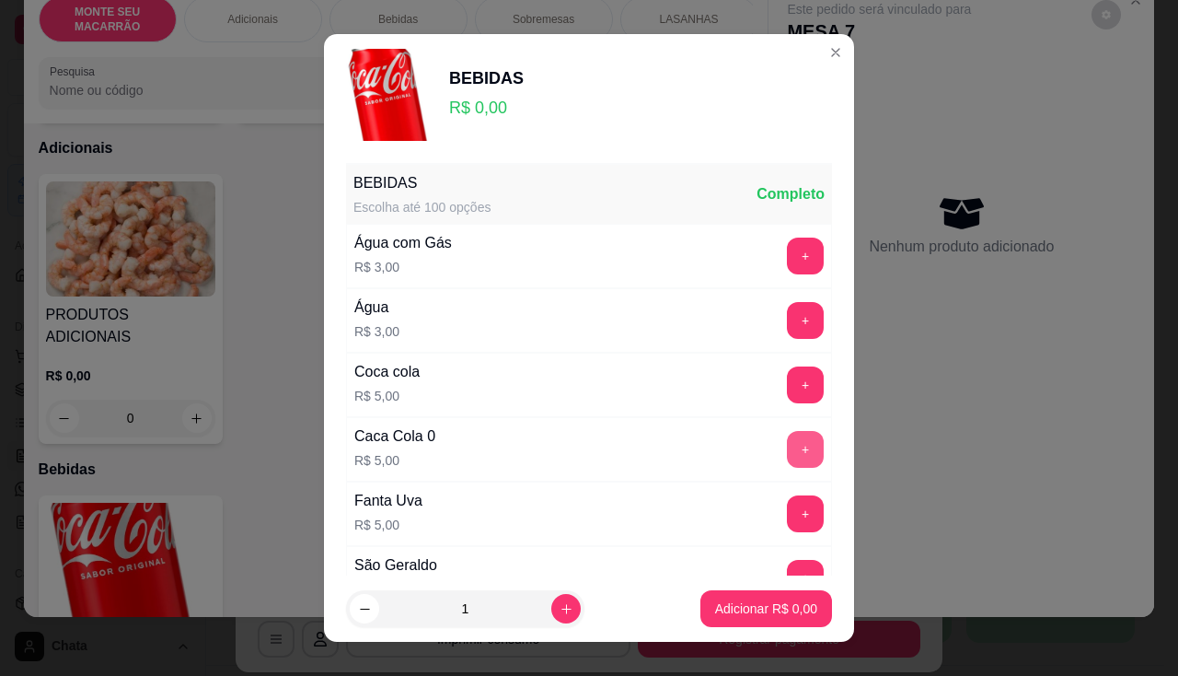
click at [787, 445] on button "+" at bounding box center [805, 449] width 37 height 37
click at [788, 445] on button "+" at bounding box center [806, 449] width 36 height 36
click at [765, 594] on button "Adicionar R$ 10,00" at bounding box center [762, 608] width 139 height 37
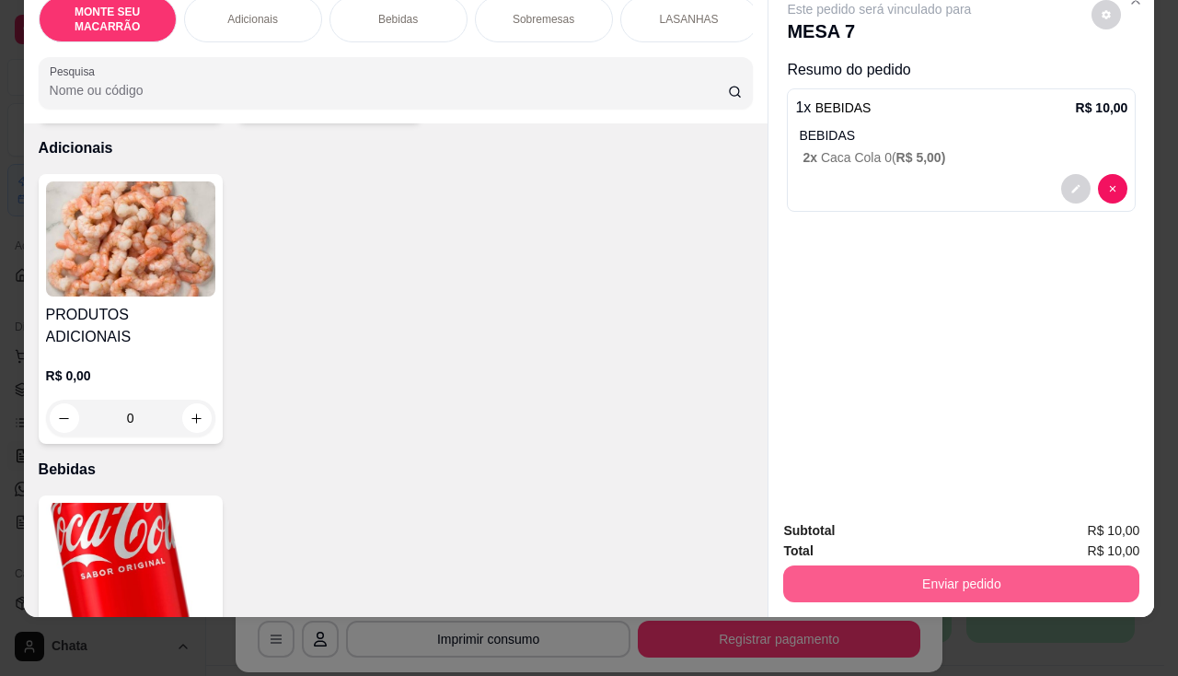
click at [973, 569] on button "Enviar pedido" at bounding box center [961, 583] width 356 height 37
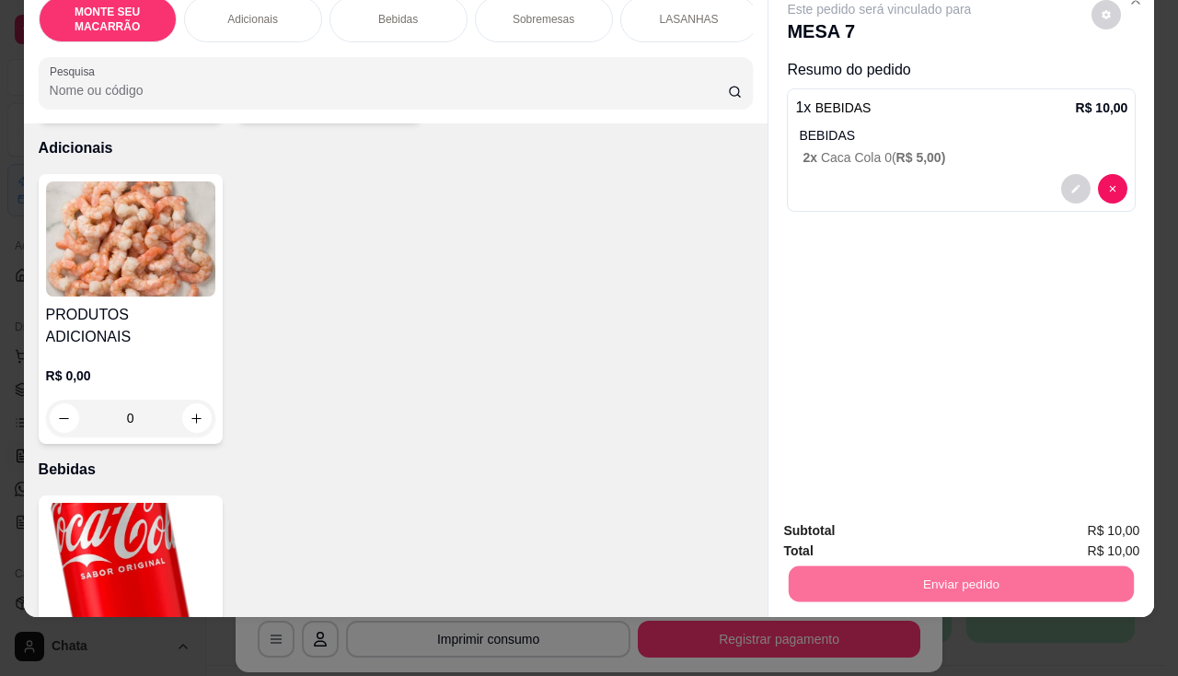
click at [1089, 529] on button "Sim, quero registrar" at bounding box center [1075, 524] width 137 height 35
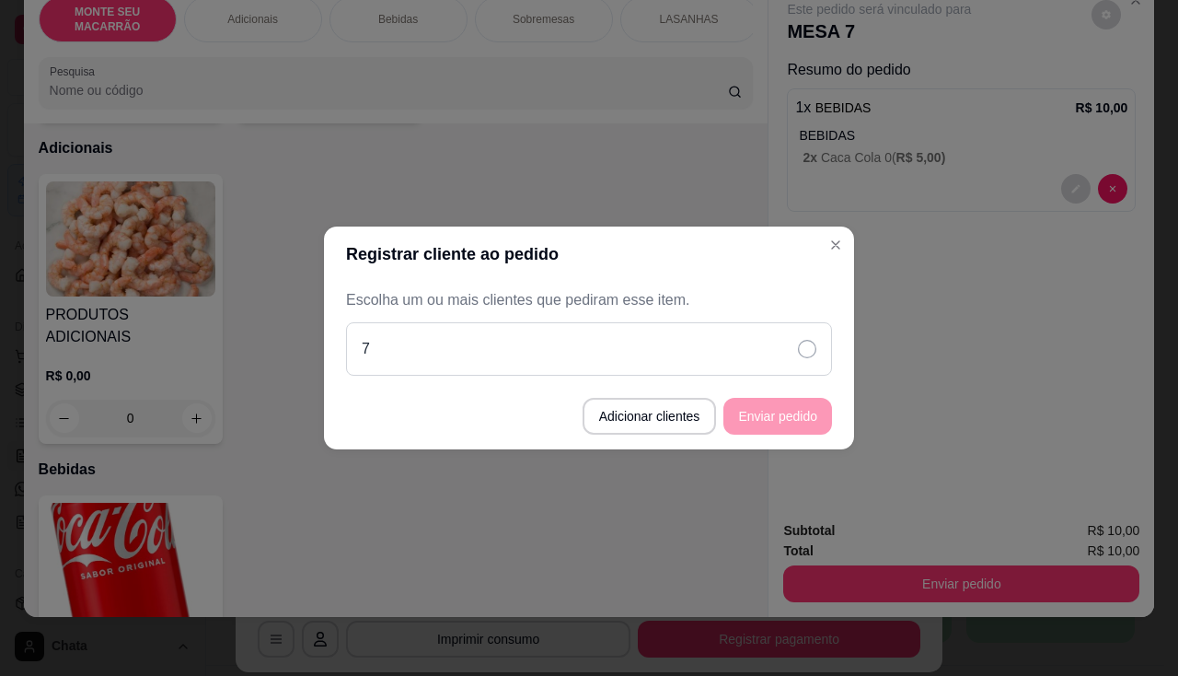
click at [807, 350] on icon at bounding box center [807, 349] width 18 height 18
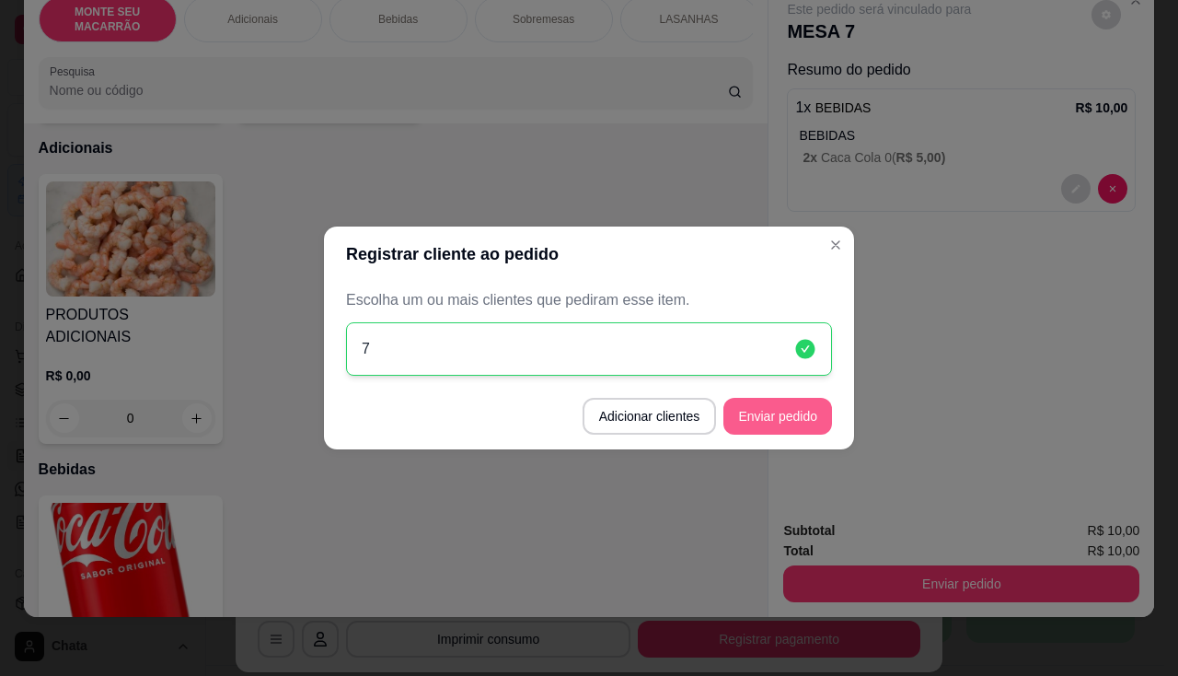
click at [772, 420] on button "Enviar pedido" at bounding box center [777, 416] width 109 height 37
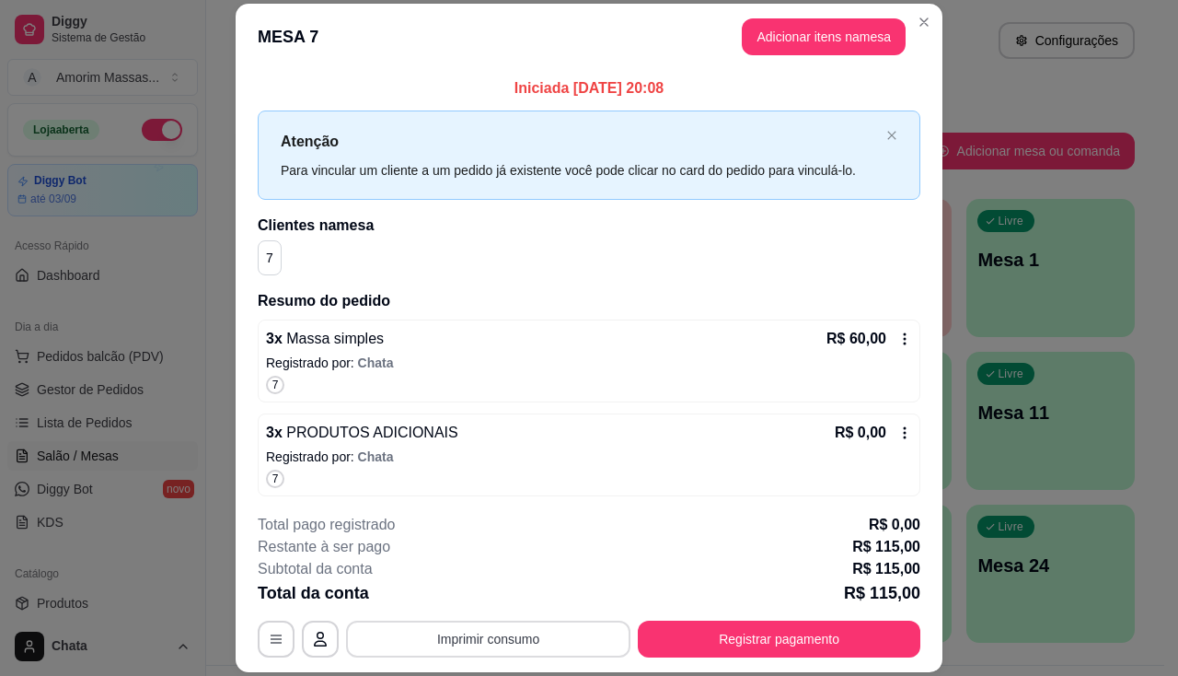
click at [442, 638] on button "Imprimir consumo" at bounding box center [488, 638] width 284 height 37
click at [465, 602] on button "IMPRESSORA" at bounding box center [487, 596] width 133 height 29
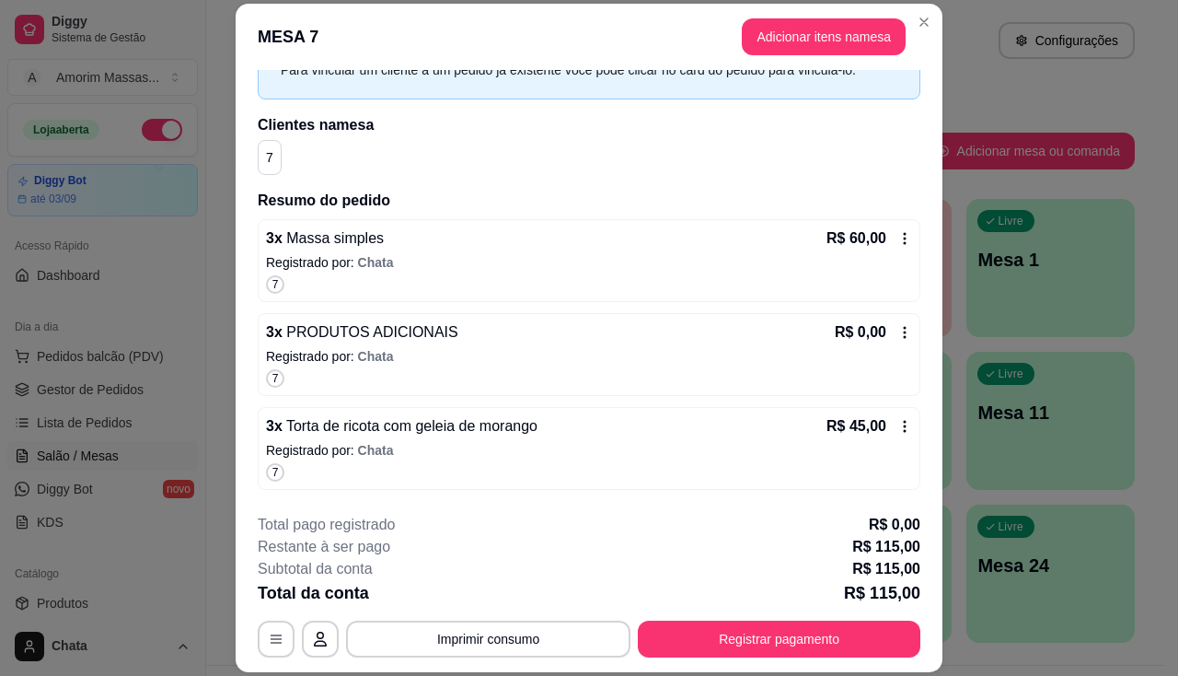
scroll to position [184, 0]
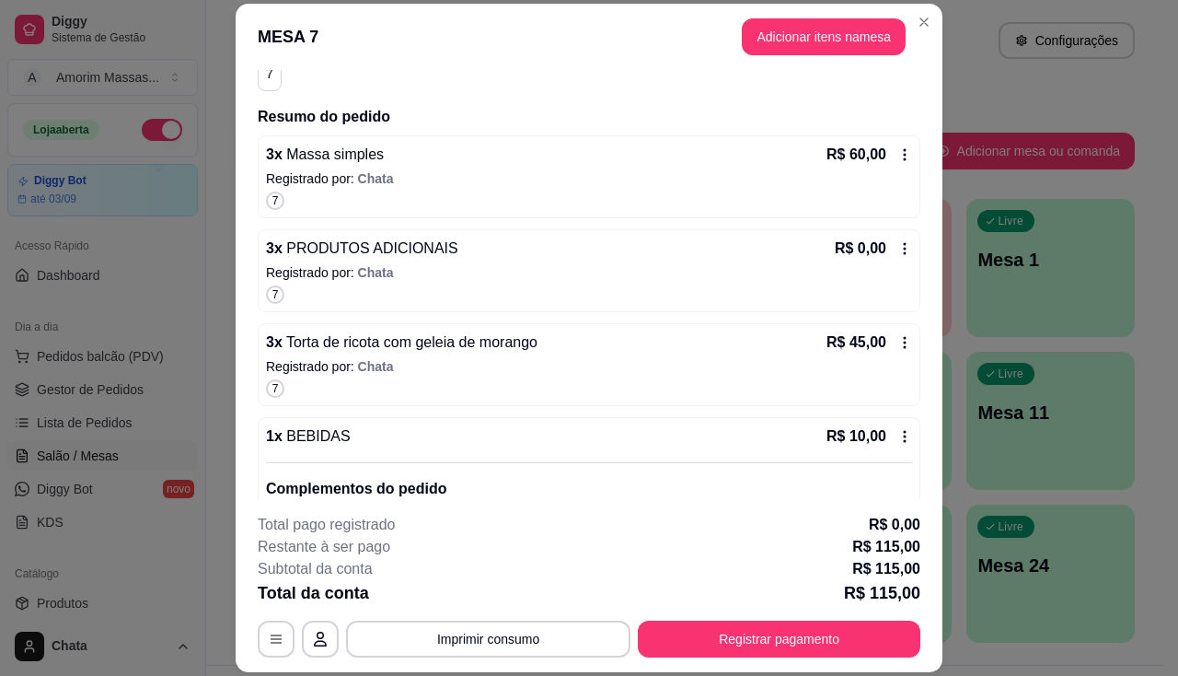
click at [489, 266] on p "Registrado por: Chata" at bounding box center [589, 272] width 646 height 18
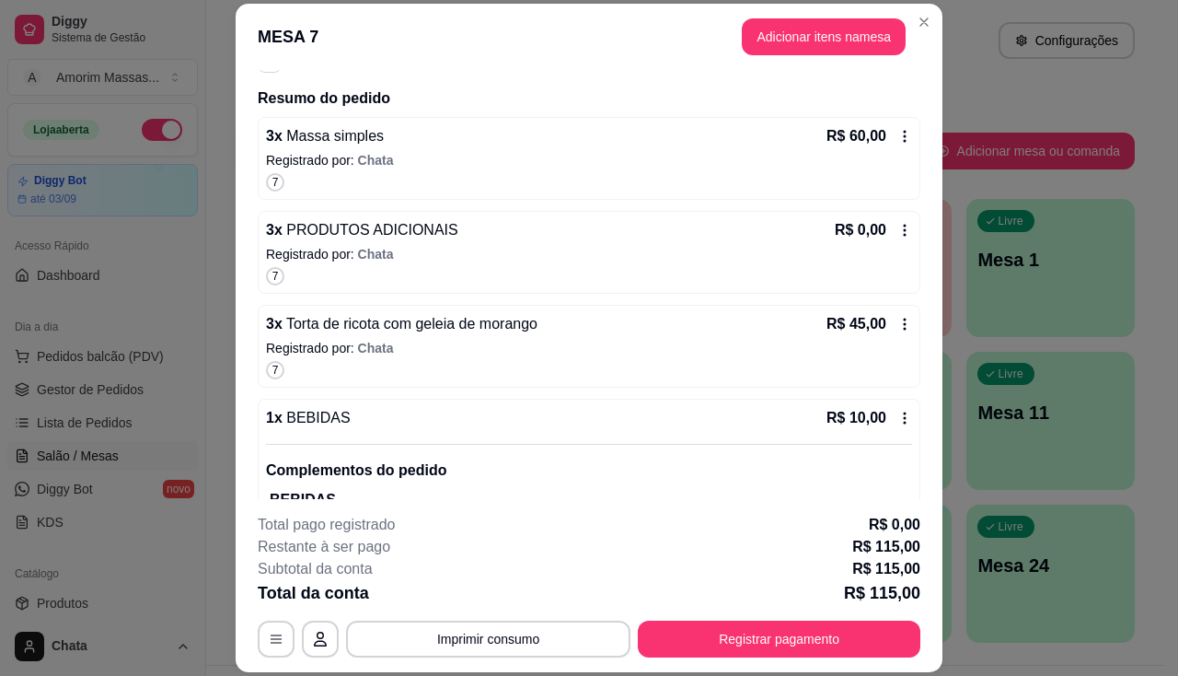
scroll to position [0, 0]
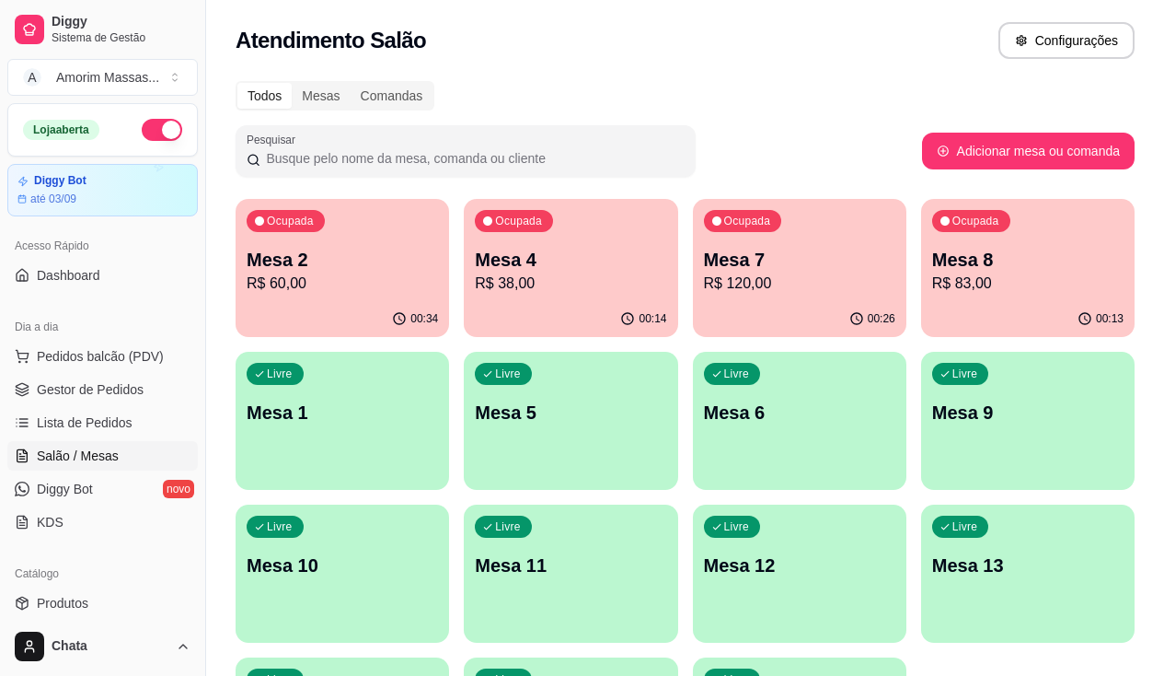
click at [703, 298] on div "Ocupada Mesa 7 R$ 120,00" at bounding box center [800, 250] width 214 height 102
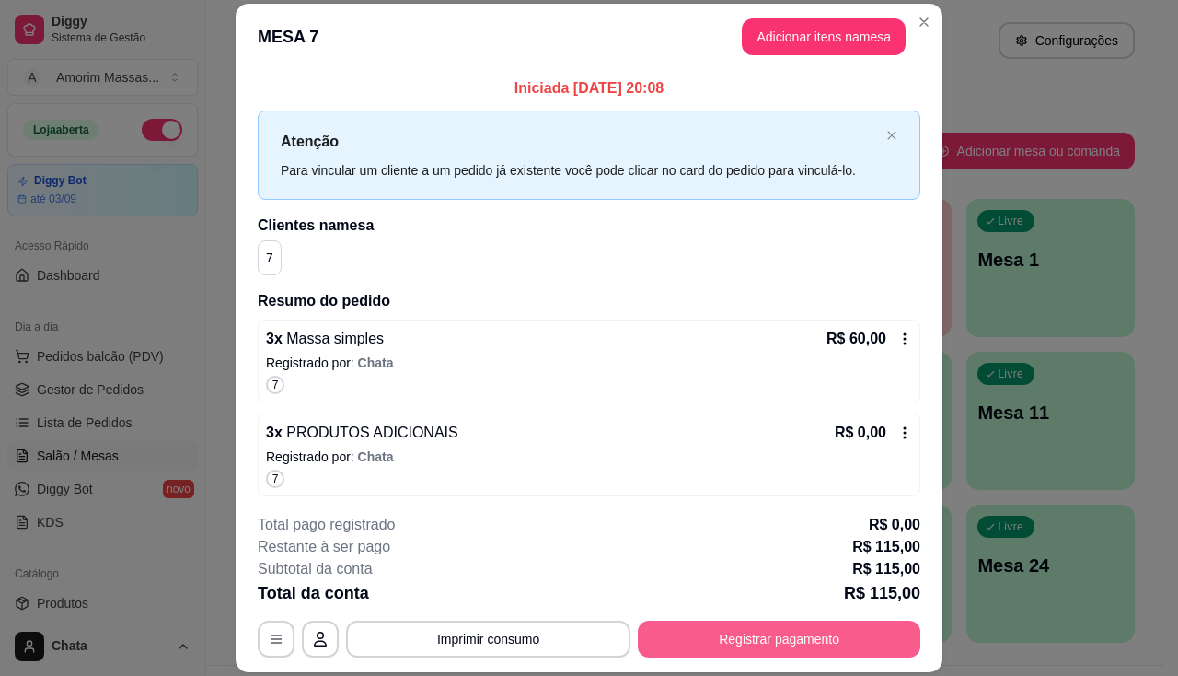
click at [786, 632] on button "Registrar pagamento" at bounding box center [779, 638] width 283 height 37
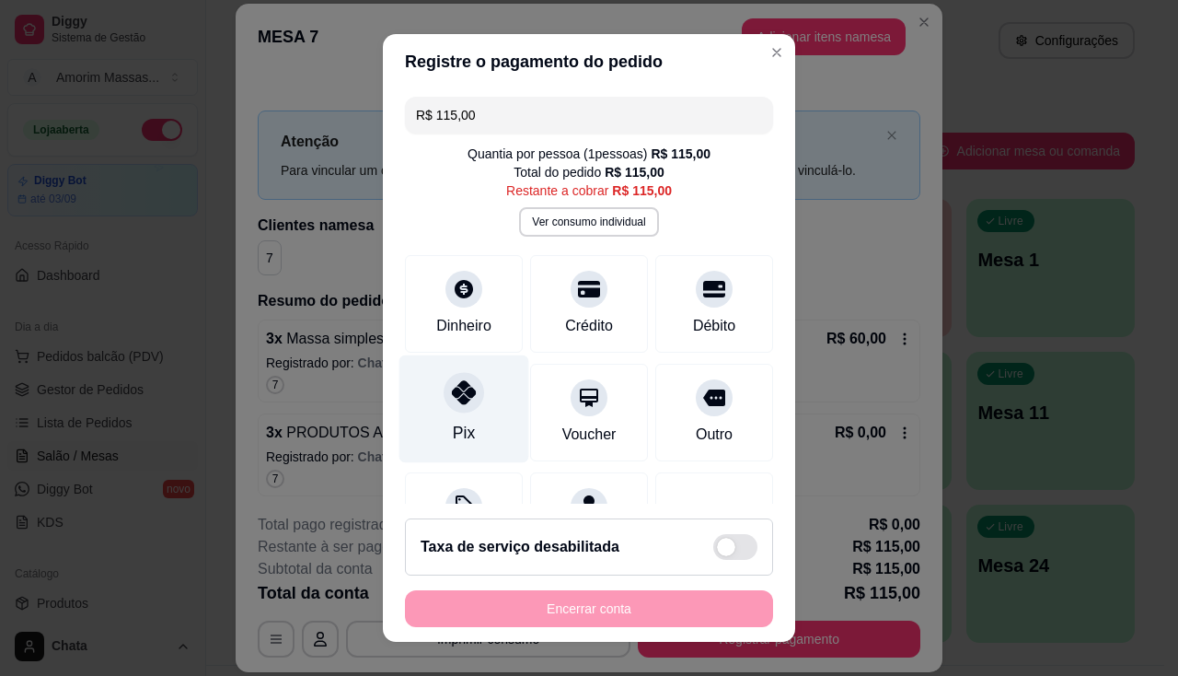
click at [462, 406] on div at bounding box center [464, 392] width 40 height 40
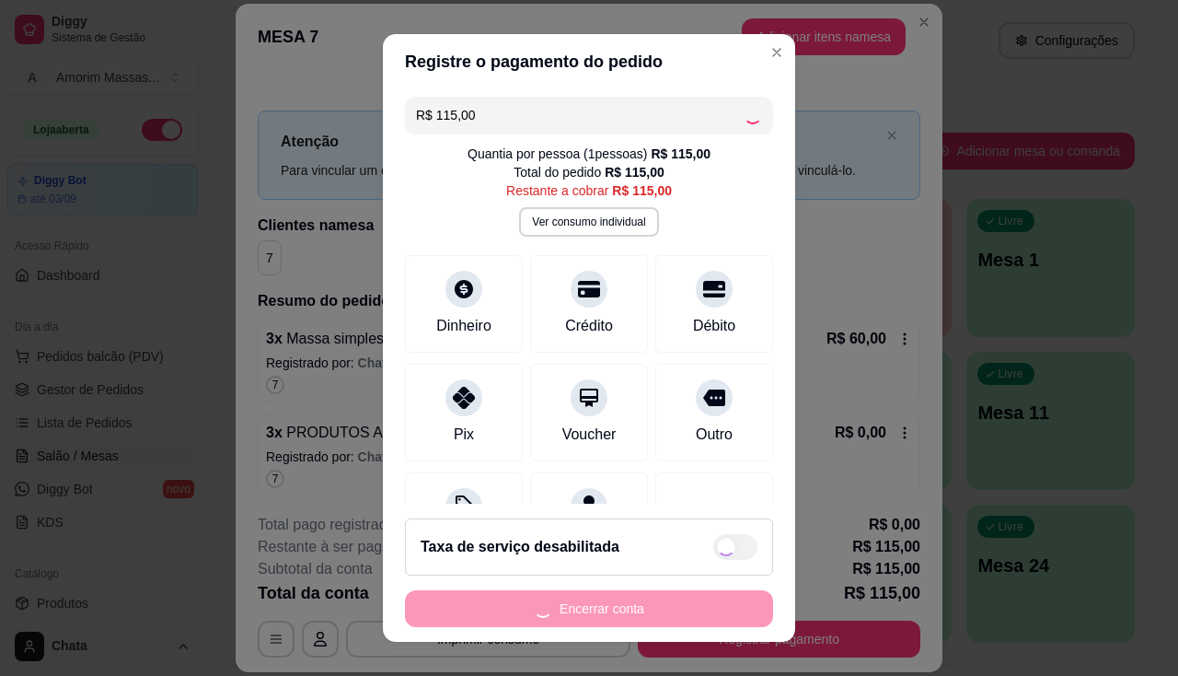
type input "R$ 0,00"
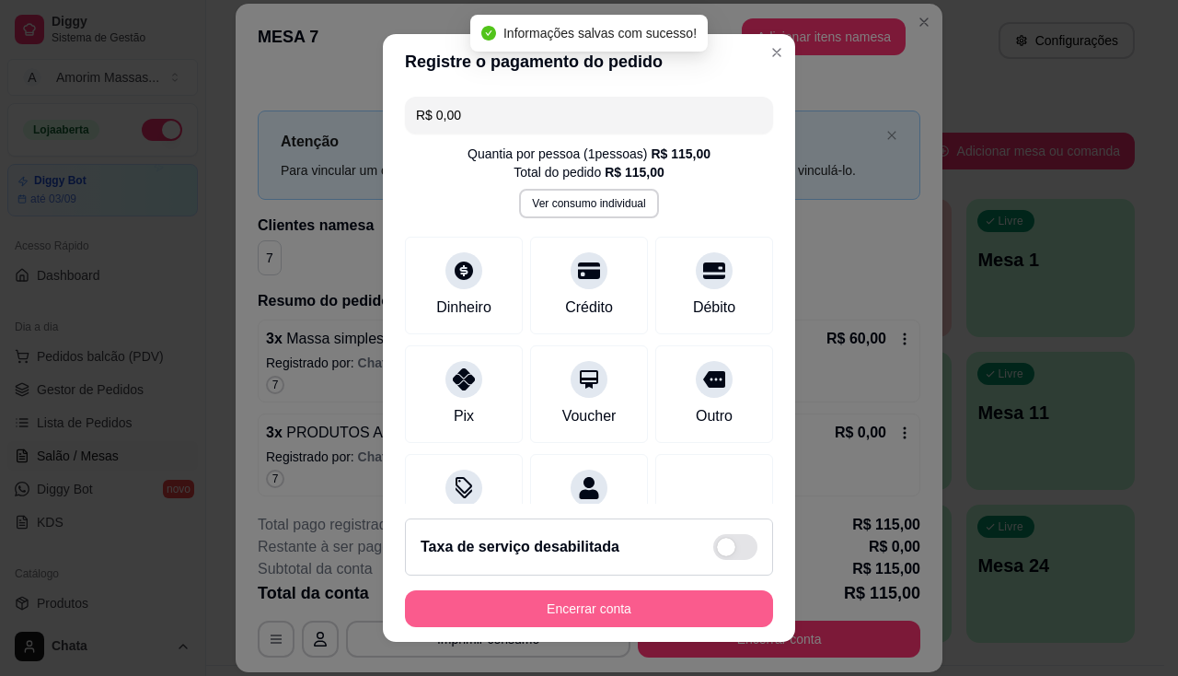
click at [554, 607] on button "Encerrar conta" at bounding box center [589, 608] width 368 height 37
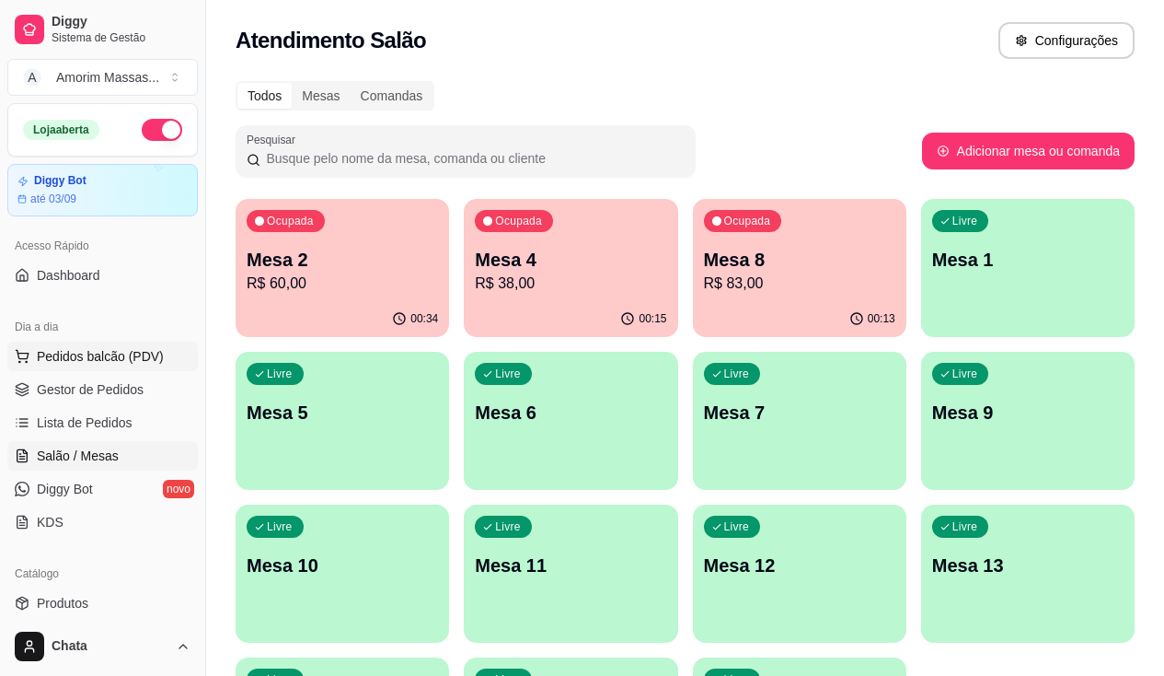
click at [104, 362] on span "Pedidos balcão (PDV)" at bounding box center [100, 356] width 127 height 18
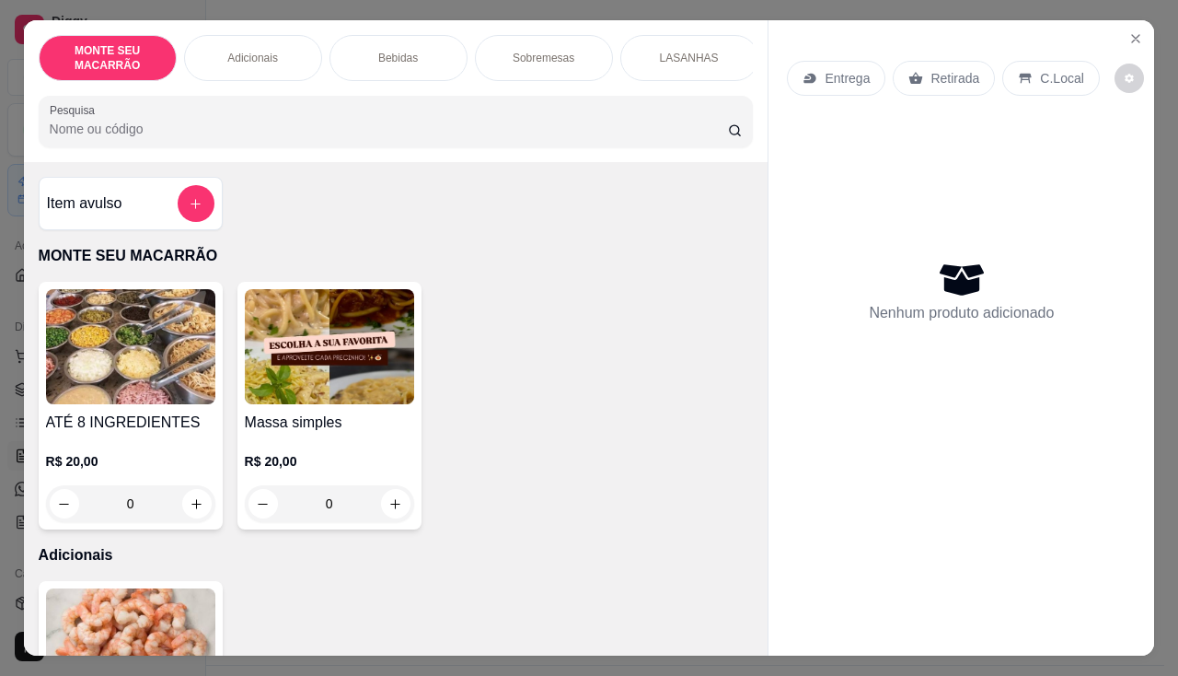
click at [360, 366] on img at bounding box center [329, 346] width 169 height 115
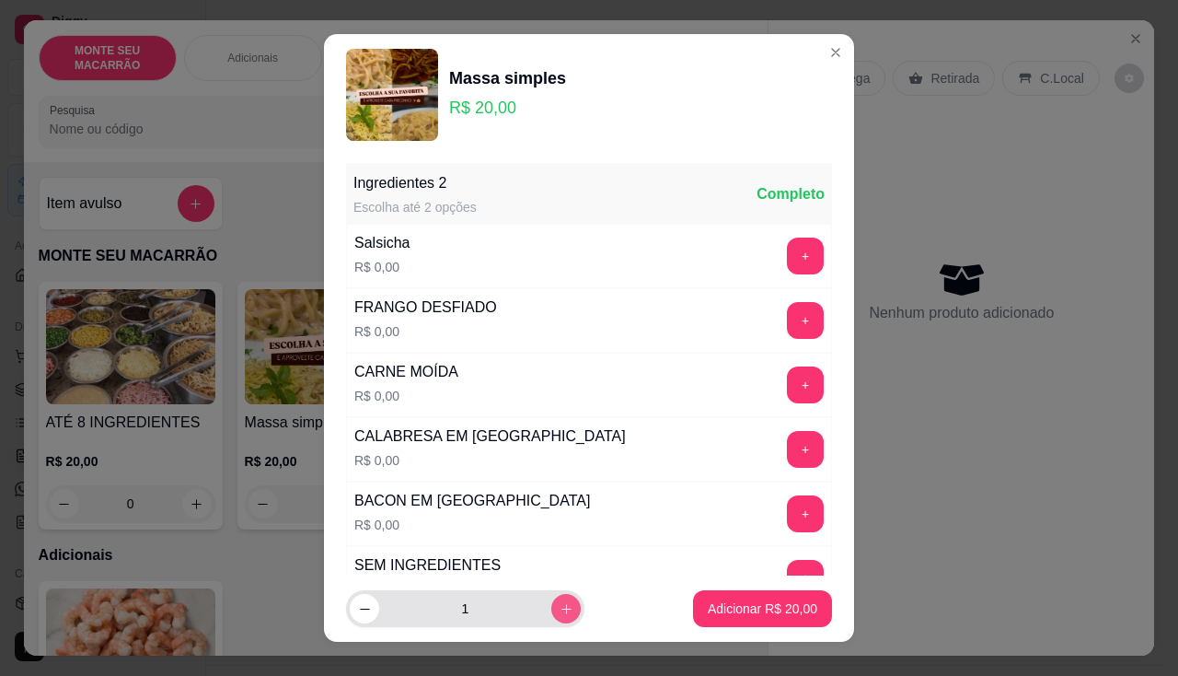
click at [560, 602] on icon "increase-product-quantity" at bounding box center [567, 609] width 14 height 14
type input "3"
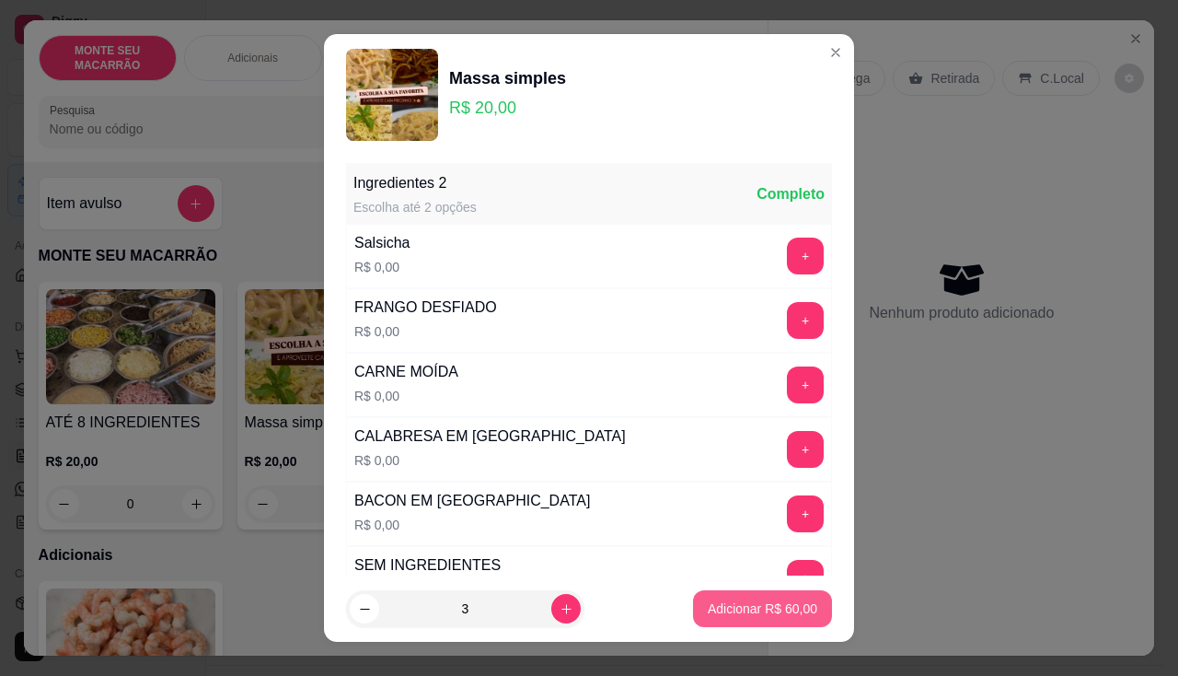
click at [727, 600] on p "Adicionar R$ 60,00" at bounding box center [763, 608] width 110 height 18
type input "3"
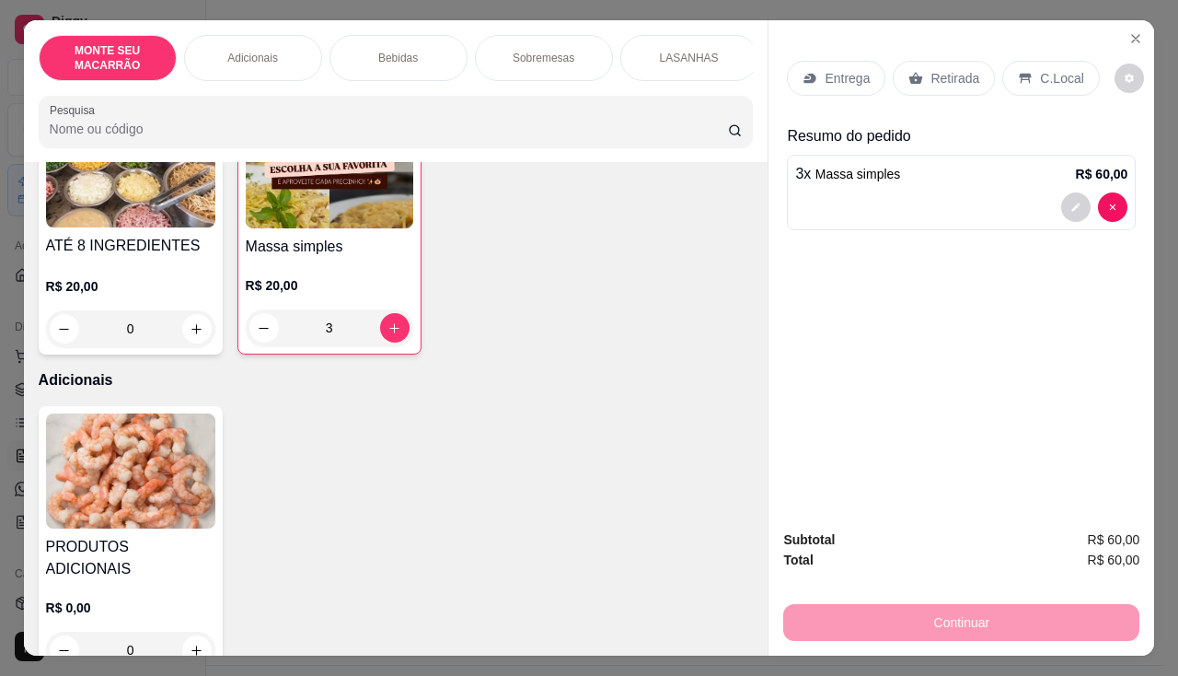
scroll to position [276, 0]
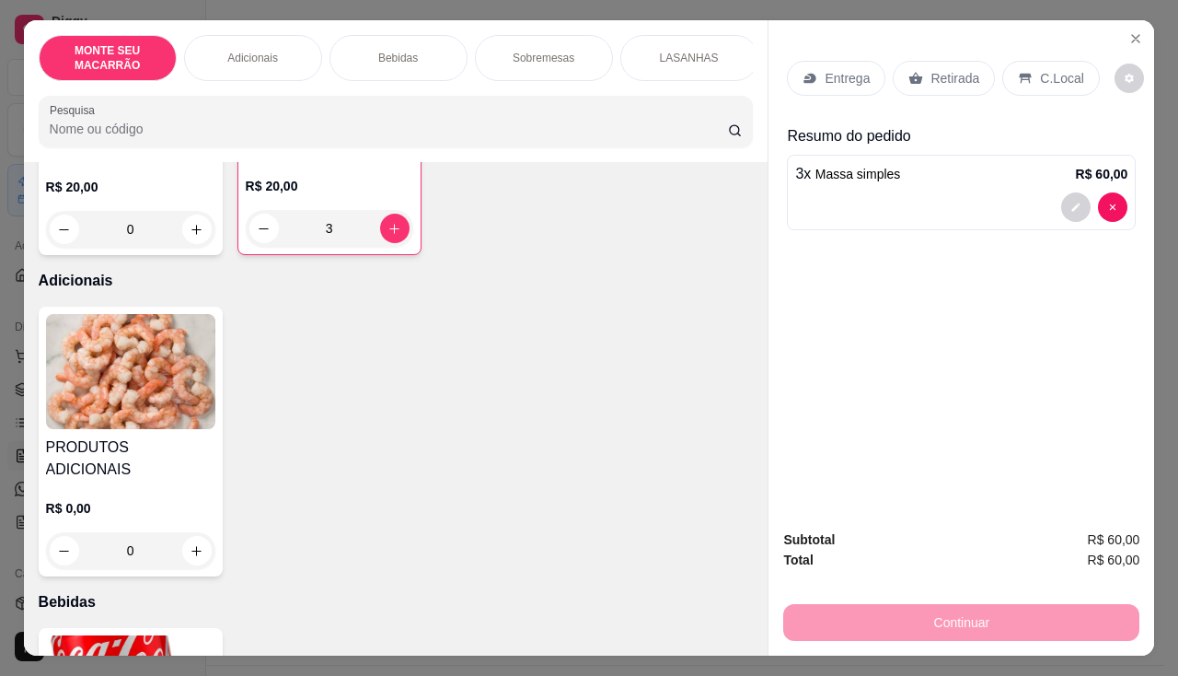
click at [151, 369] on img at bounding box center [130, 371] width 169 height 115
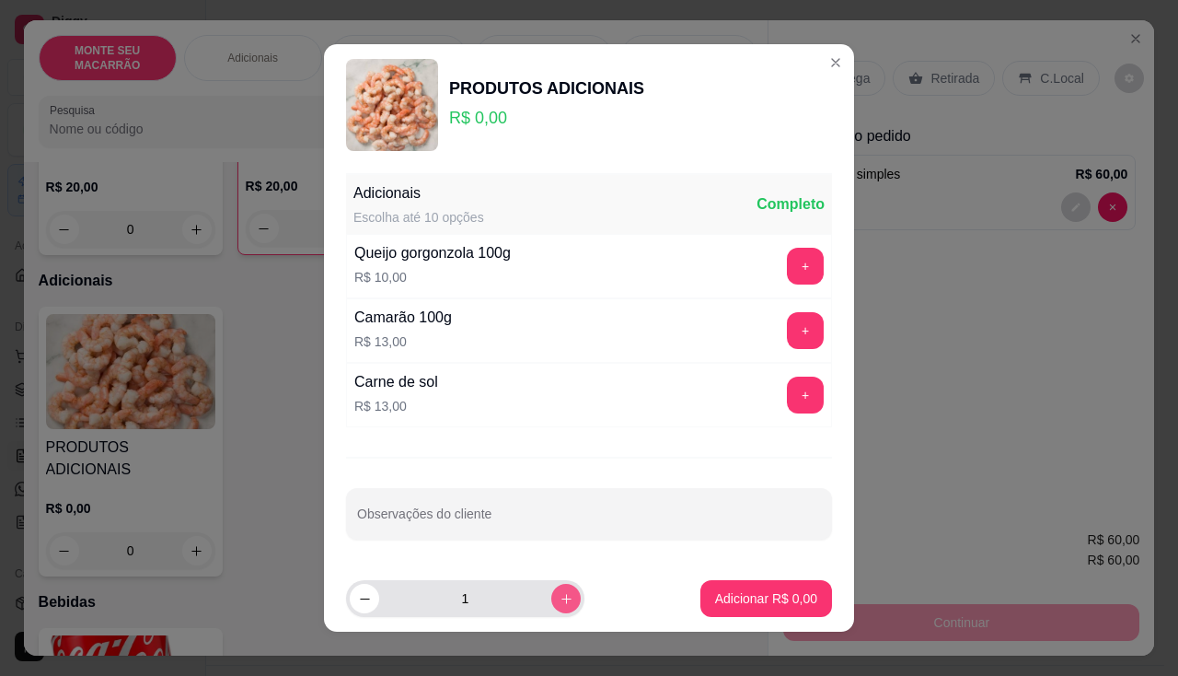
click at [560, 599] on icon "increase-product-quantity" at bounding box center [567, 599] width 14 height 14
type input "3"
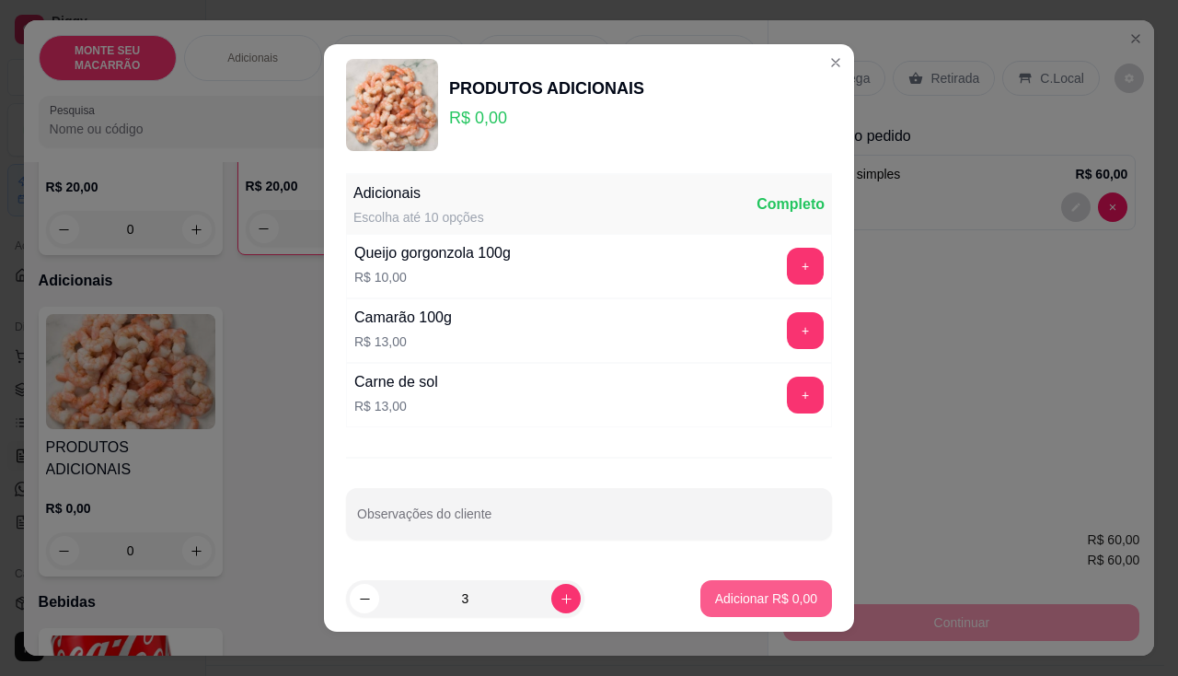
click at [792, 598] on p "Adicionar R$ 0,00" at bounding box center [766, 598] width 102 height 18
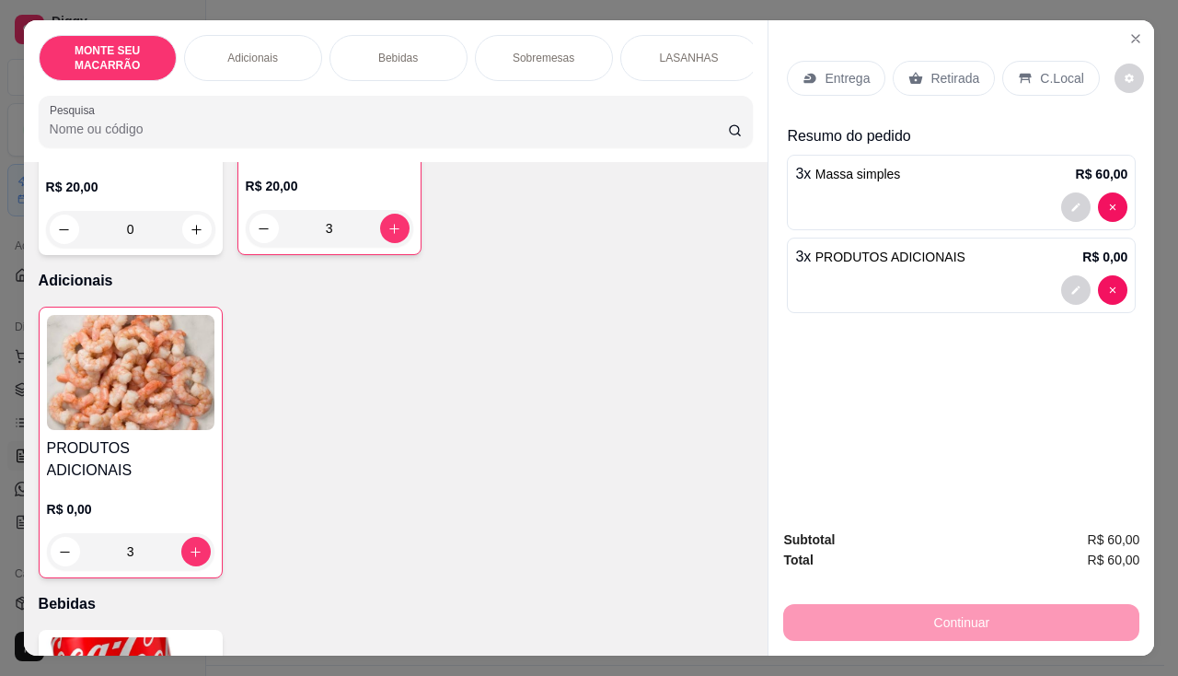
click at [156, 399] on img at bounding box center [131, 372] width 168 height 115
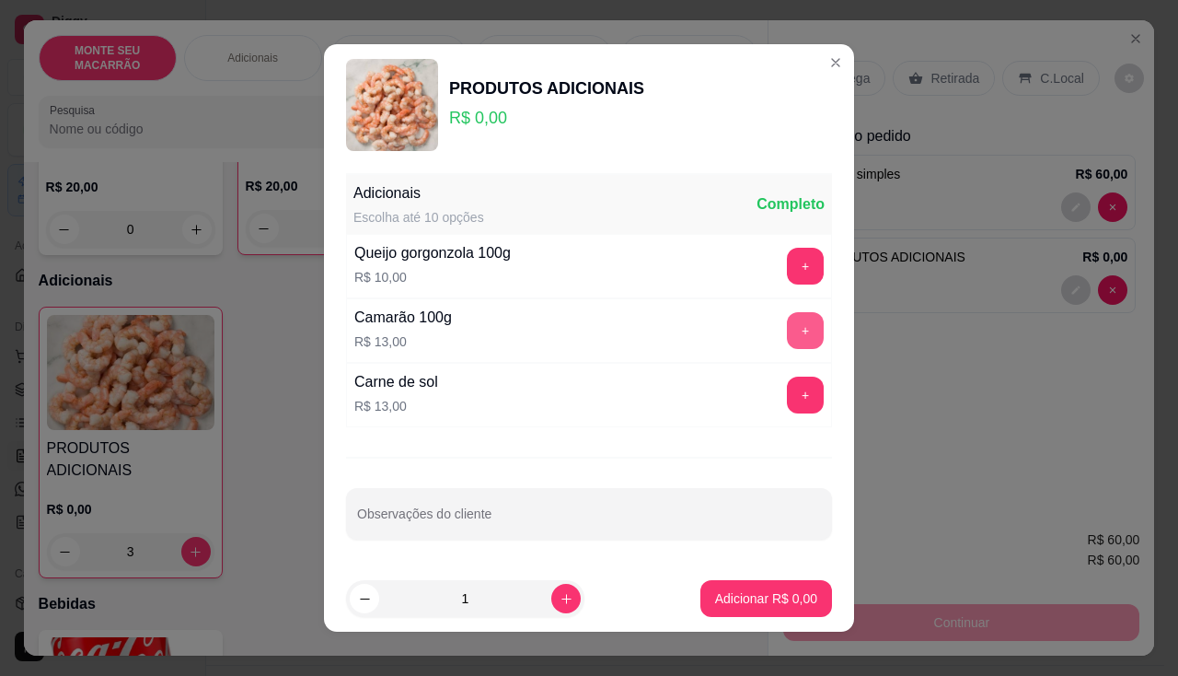
click at [792, 324] on button "+" at bounding box center [805, 330] width 37 height 37
click at [749, 597] on p "Adicionar R$ 39,00" at bounding box center [763, 598] width 110 height 18
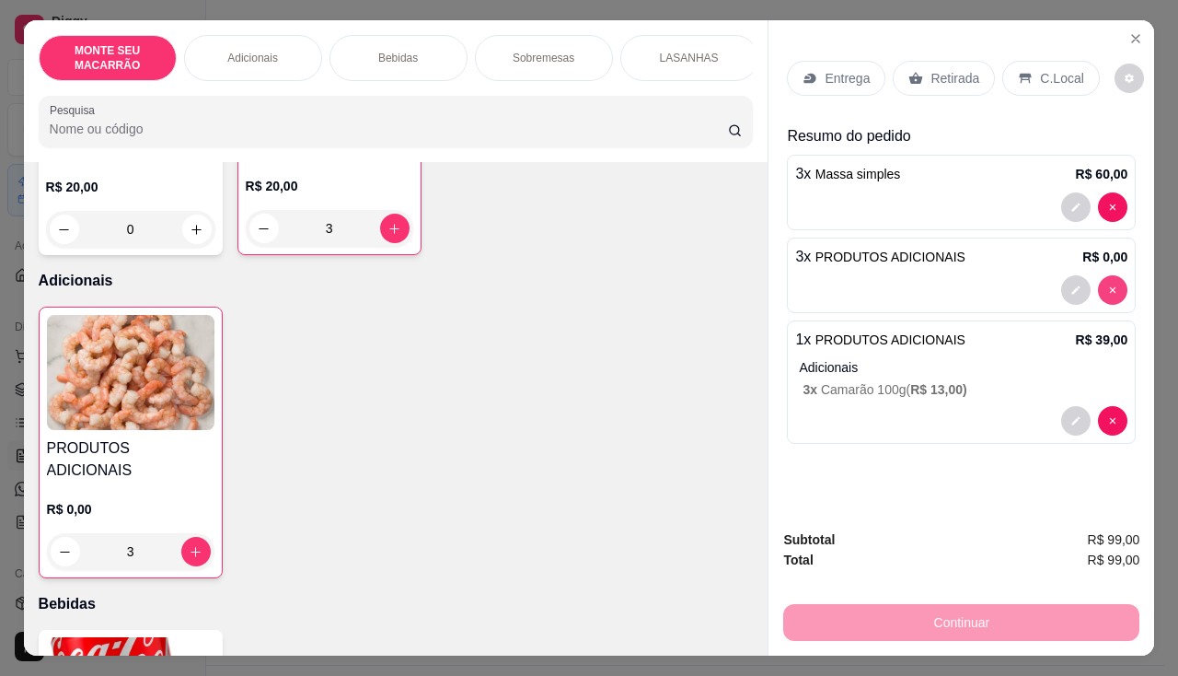
type input "0"
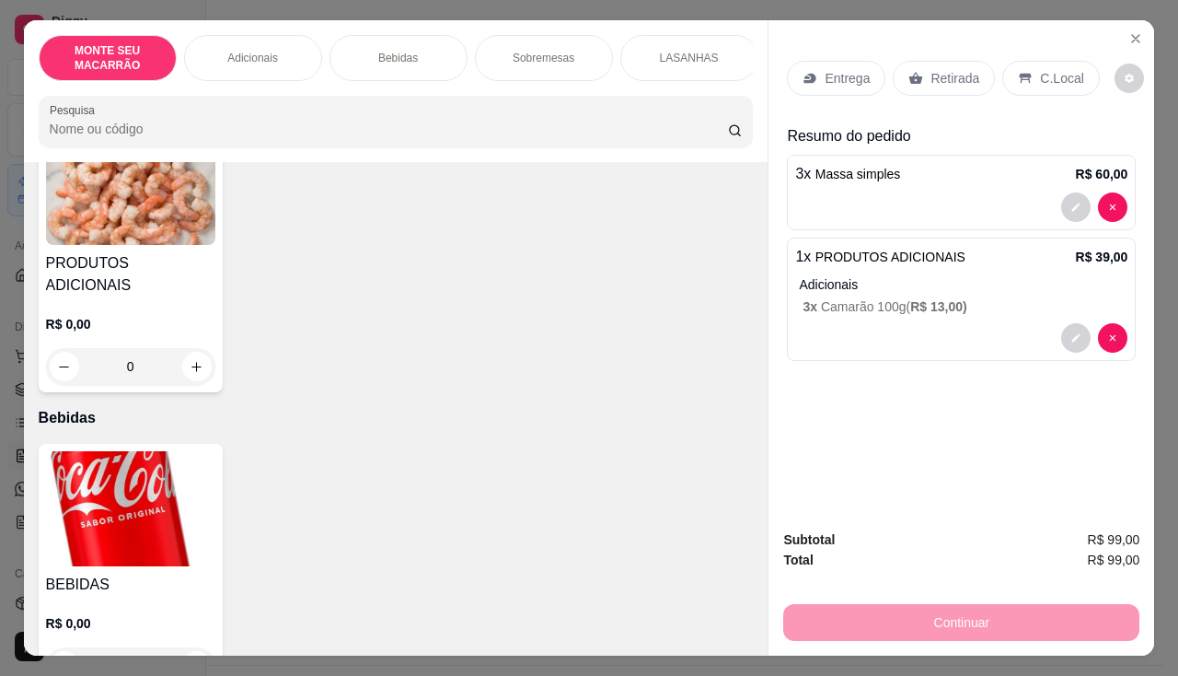
scroll to position [736, 0]
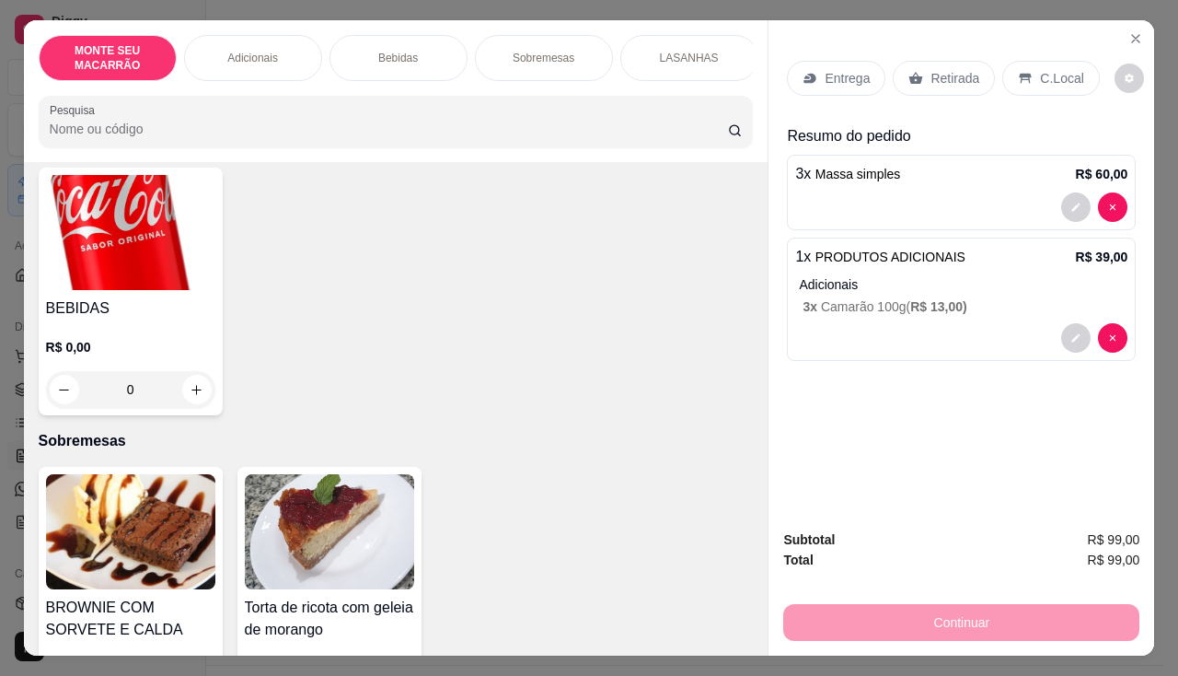
click at [114, 237] on img at bounding box center [130, 232] width 169 height 115
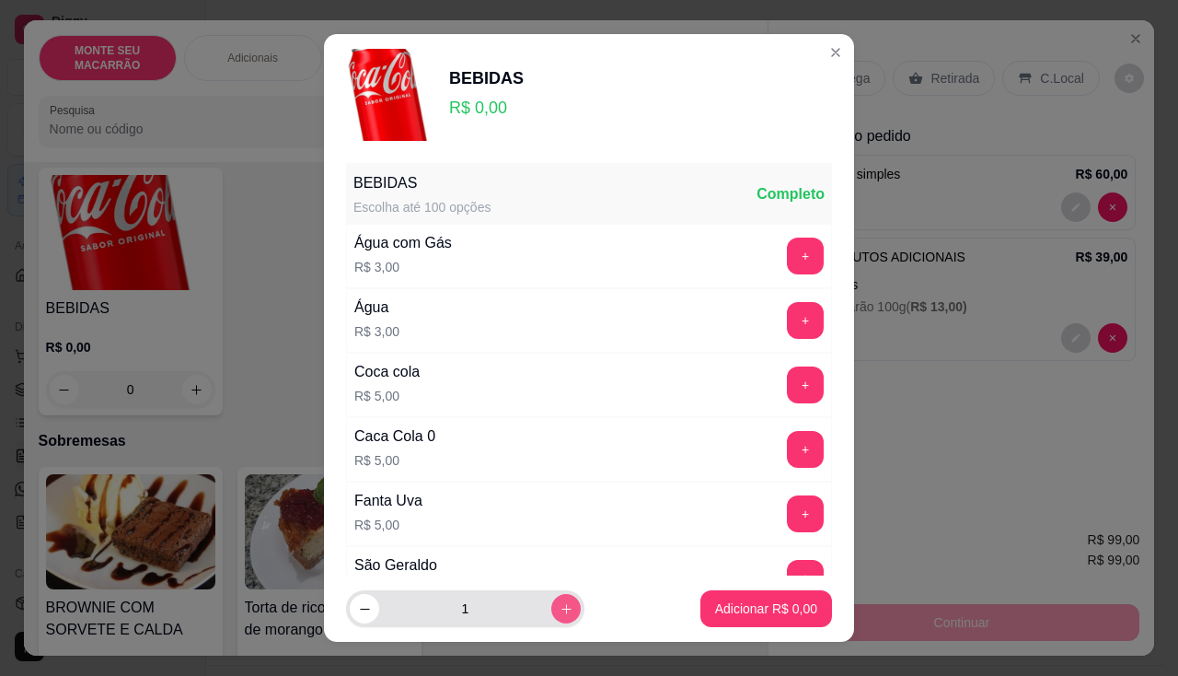
click at [560, 604] on icon "increase-product-quantity" at bounding box center [567, 609] width 14 height 14
click at [764, 407] on div "Coca cola R$ 5,00 +" at bounding box center [589, 385] width 486 height 64
click at [787, 434] on button "+" at bounding box center [805, 449] width 37 height 37
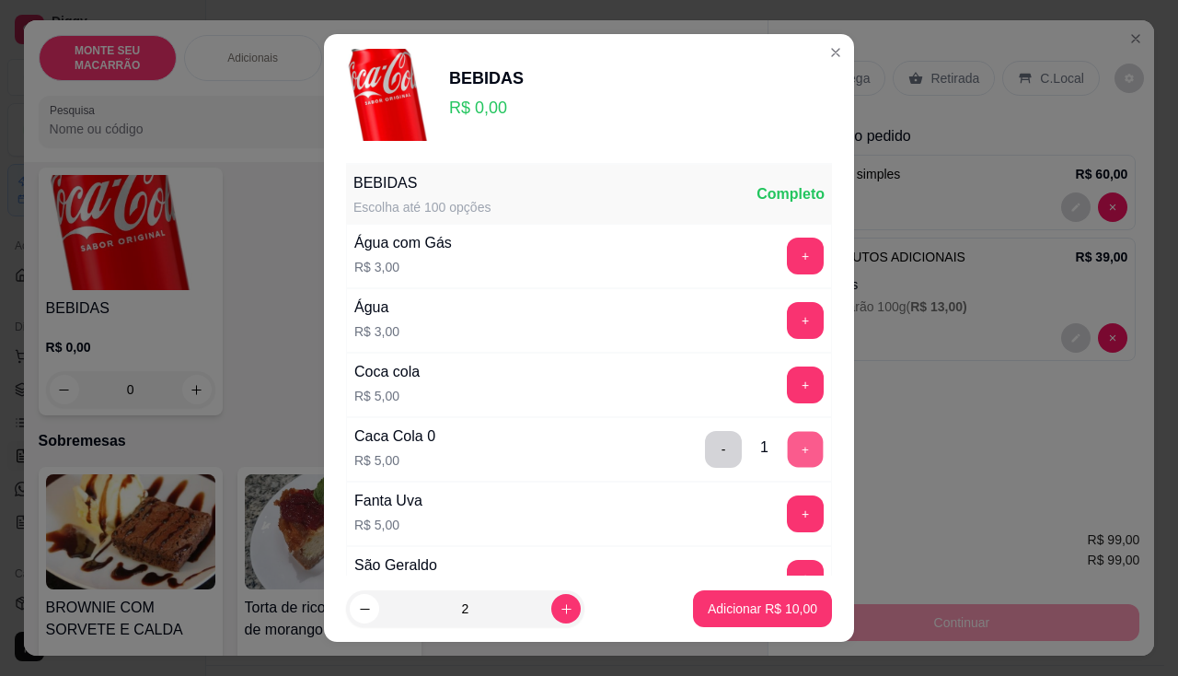
click at [788, 442] on button "+" at bounding box center [806, 449] width 36 height 36
click at [362, 608] on icon "decrease-product-quantity" at bounding box center [364, 608] width 9 height 1
click at [362, 608] on icon "decrease-product-quantity" at bounding box center [365, 608] width 10 height 1
type input "0"
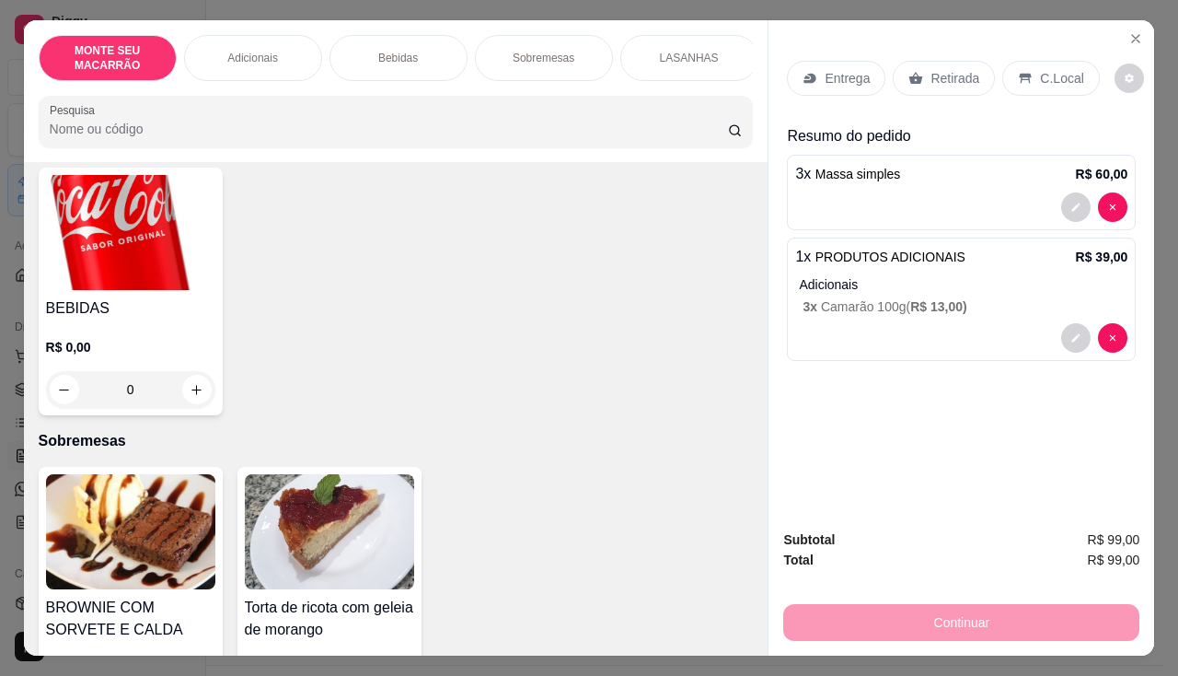
click at [106, 209] on img at bounding box center [130, 232] width 169 height 115
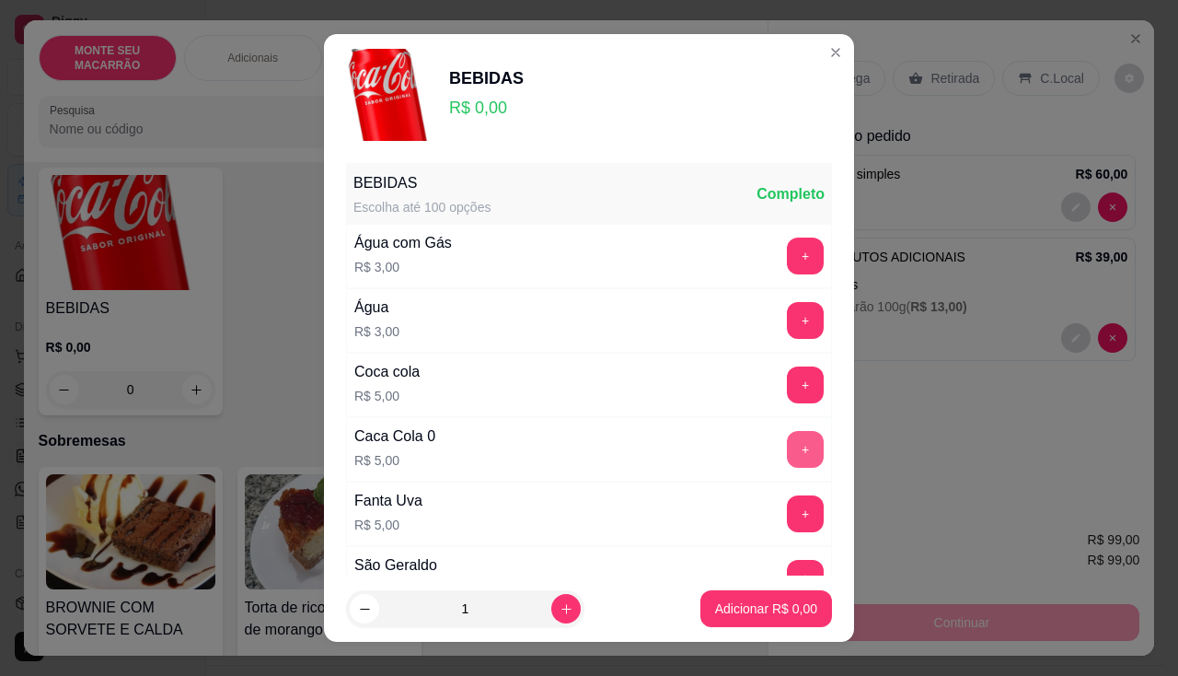
click at [787, 440] on button "+" at bounding box center [805, 449] width 37 height 37
click at [757, 615] on p "Adicionar R$ 10,00" at bounding box center [763, 608] width 110 height 18
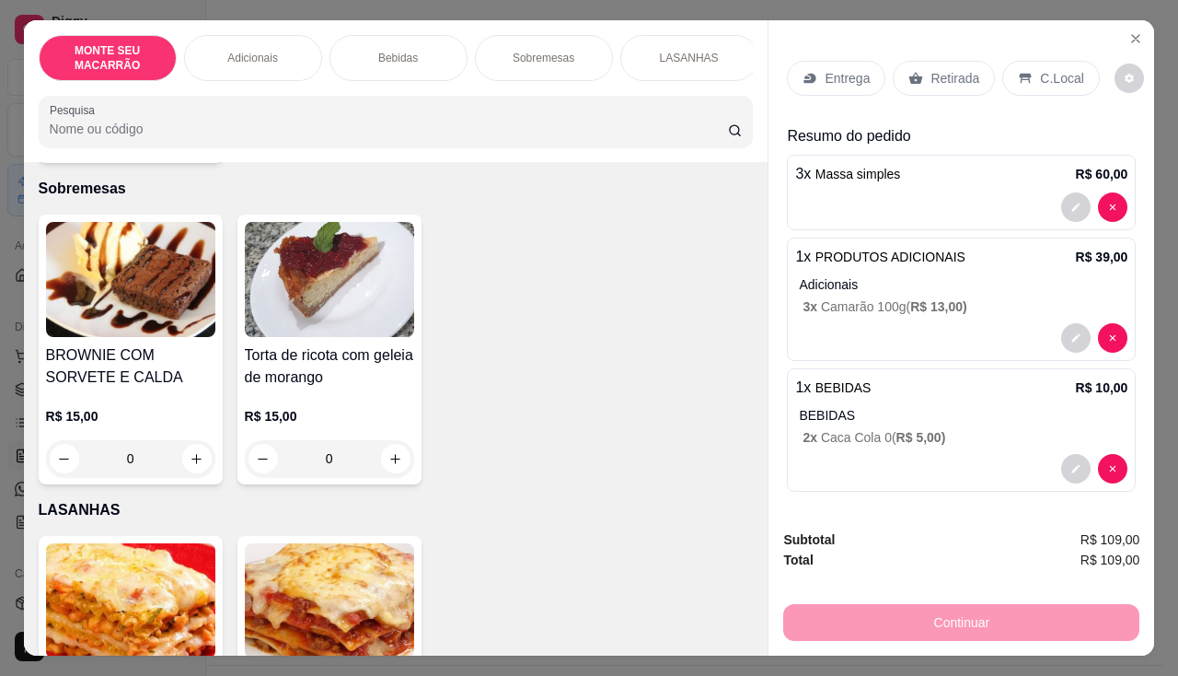
scroll to position [1123, 0]
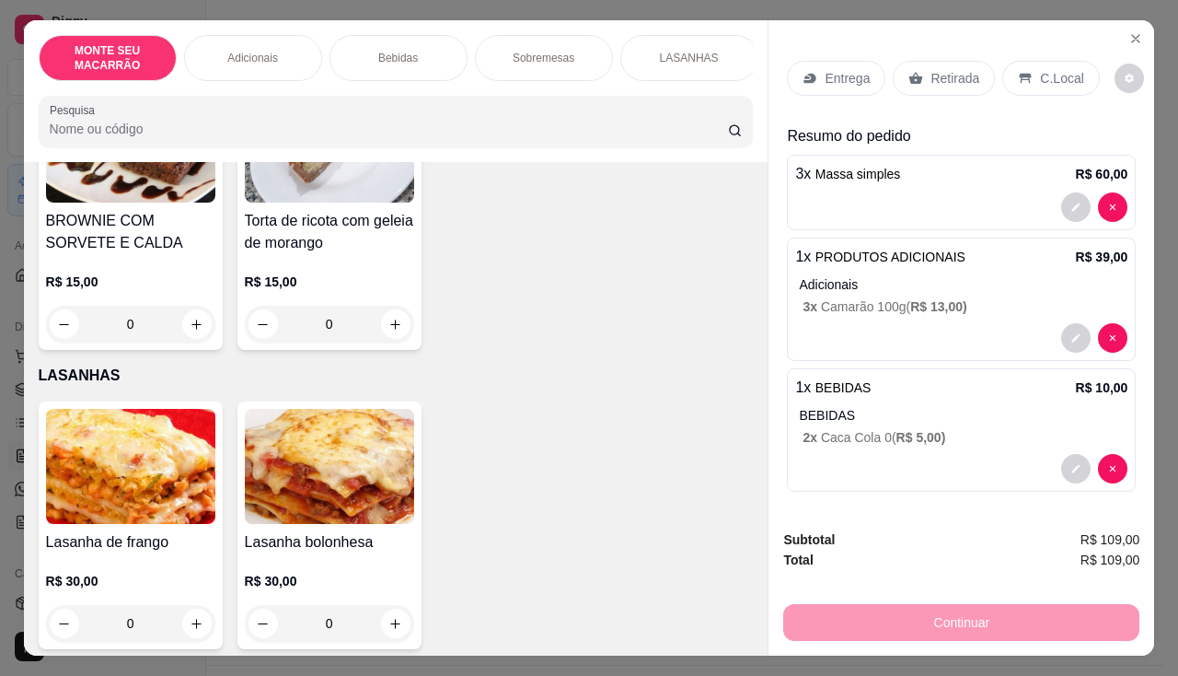
click at [292, 179] on img at bounding box center [329, 144] width 169 height 115
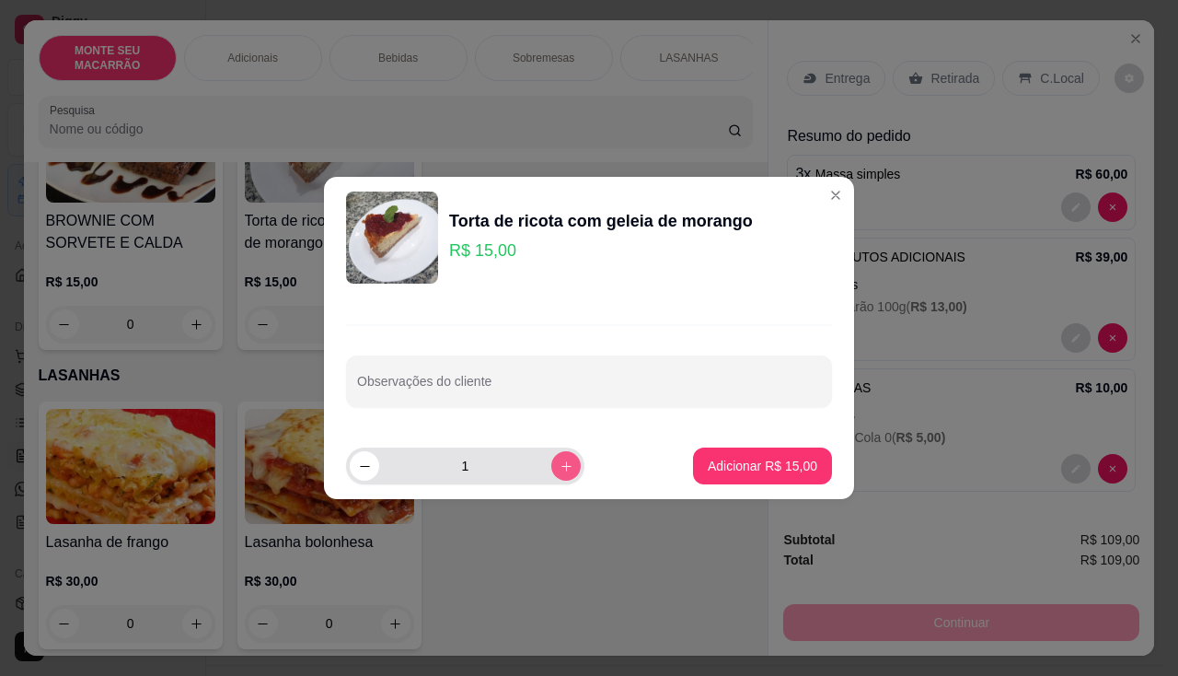
click at [554, 457] on button "increase-product-quantity" at bounding box center [565, 465] width 29 height 29
type input "2"
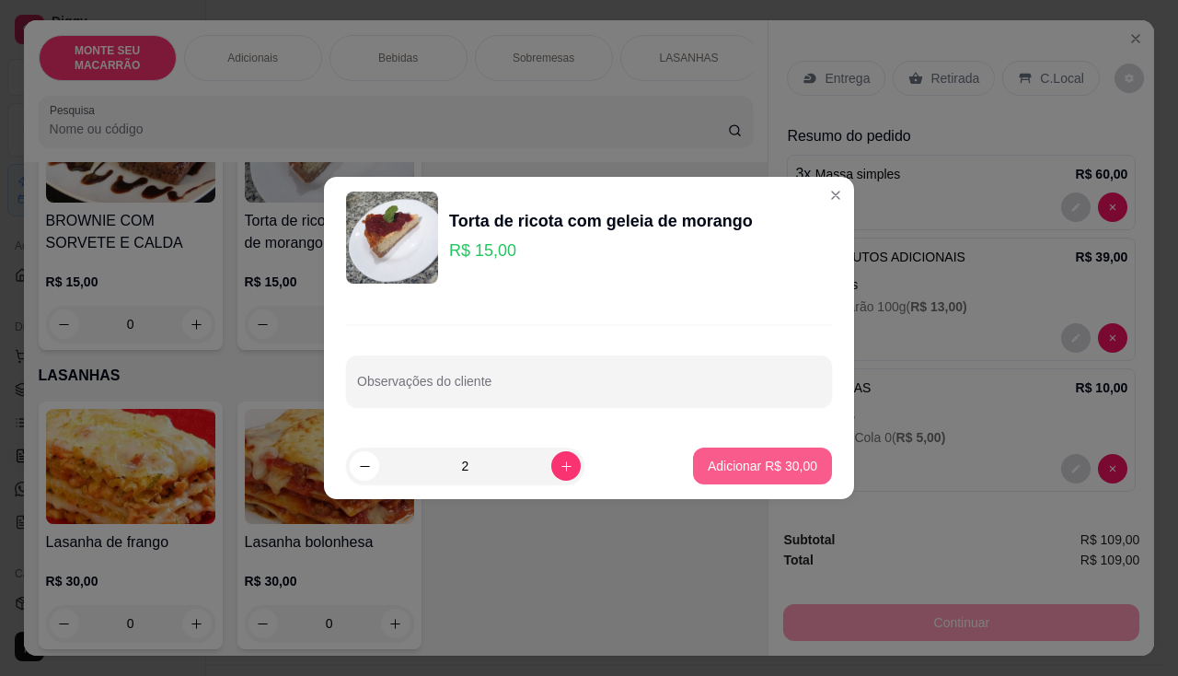
click at [772, 456] on button "Adicionar R$ 30,00" at bounding box center [762, 465] width 139 height 37
type input "2"
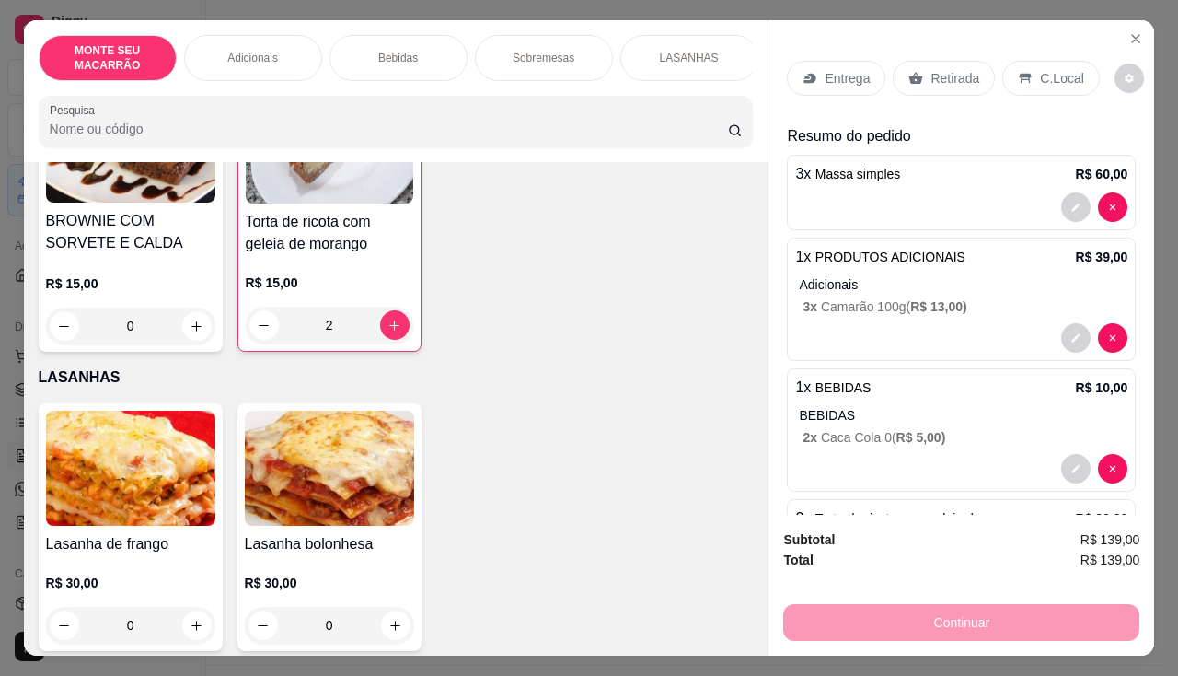
scroll to position [1125, 0]
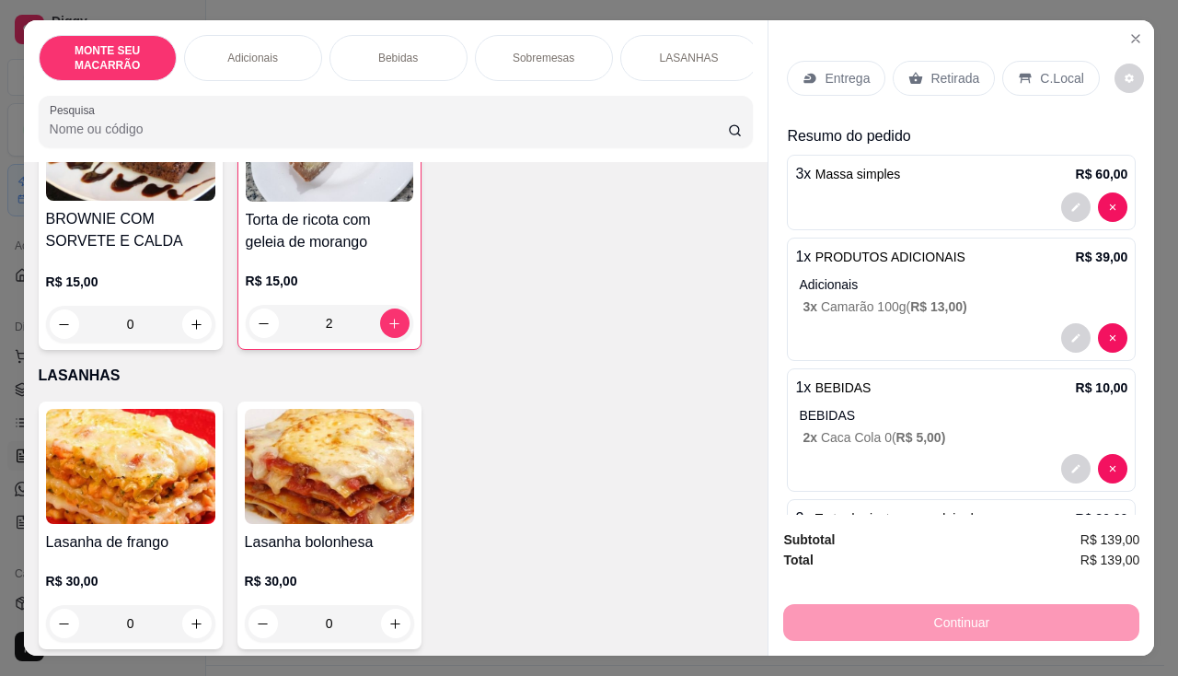
click at [1028, 70] on div "C.Local" at bounding box center [1050, 78] width 97 height 35
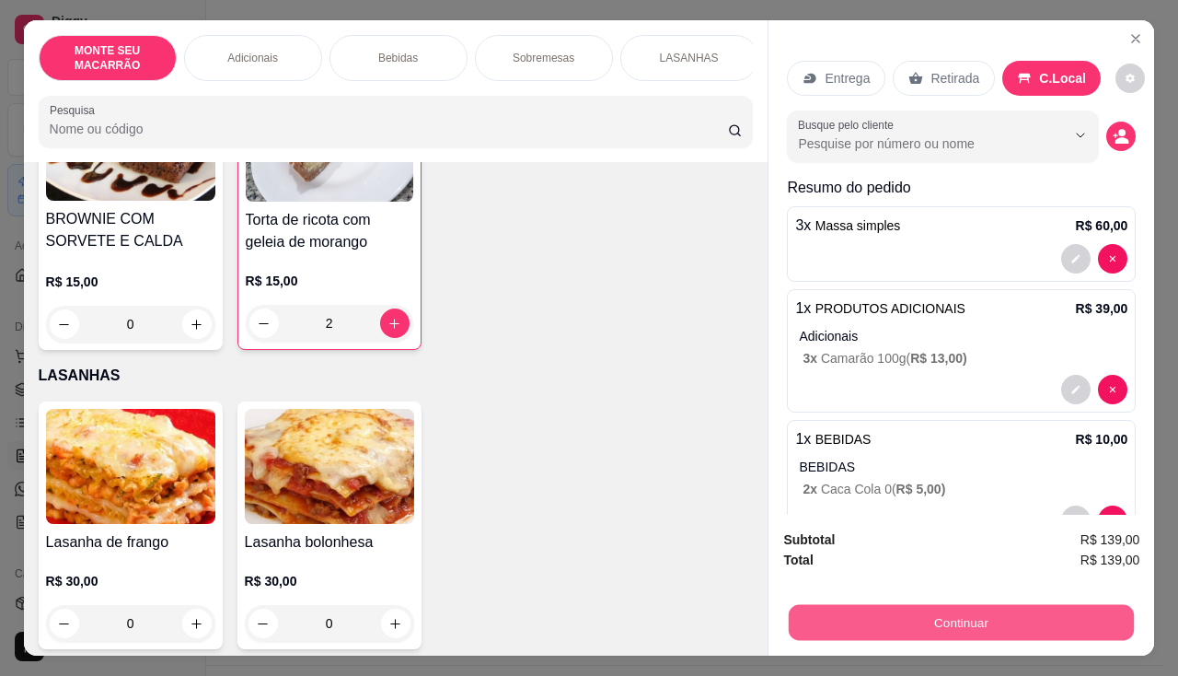
click at [988, 615] on button "Continuar" at bounding box center [961, 623] width 345 height 36
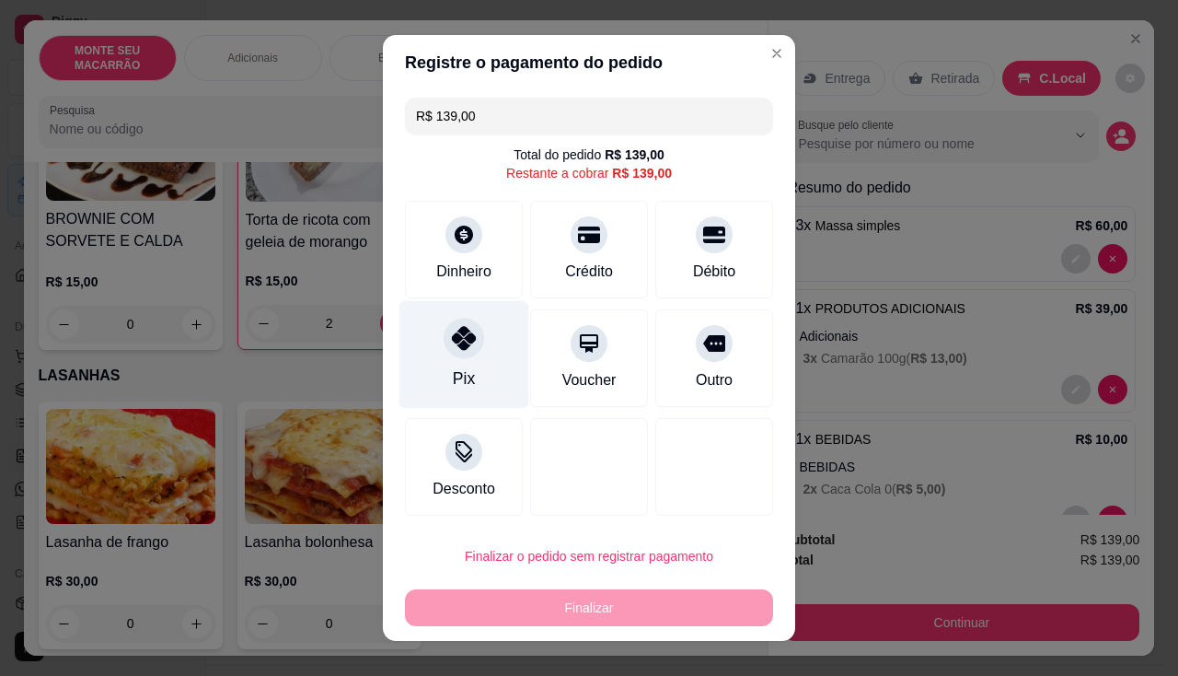
click at [454, 329] on icon at bounding box center [464, 338] width 24 height 24
type input "R$ 0,00"
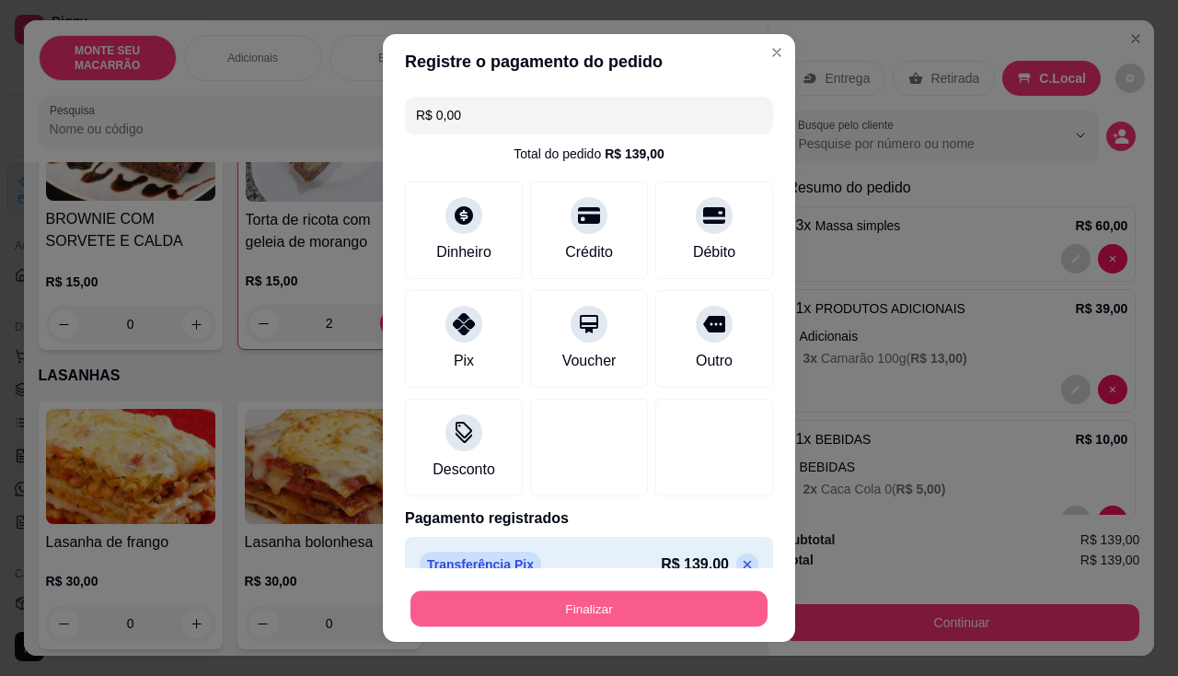
click at [564, 594] on button "Finalizar" at bounding box center [588, 609] width 357 height 36
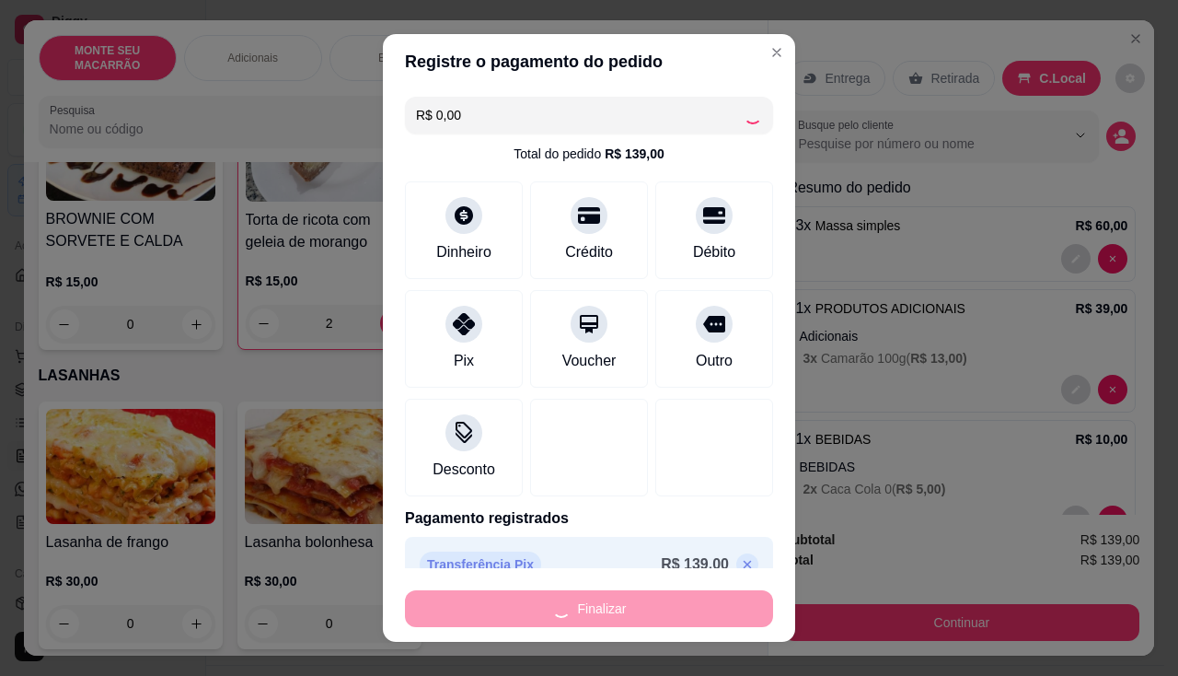
type input "0"
type input "-R$ 139,00"
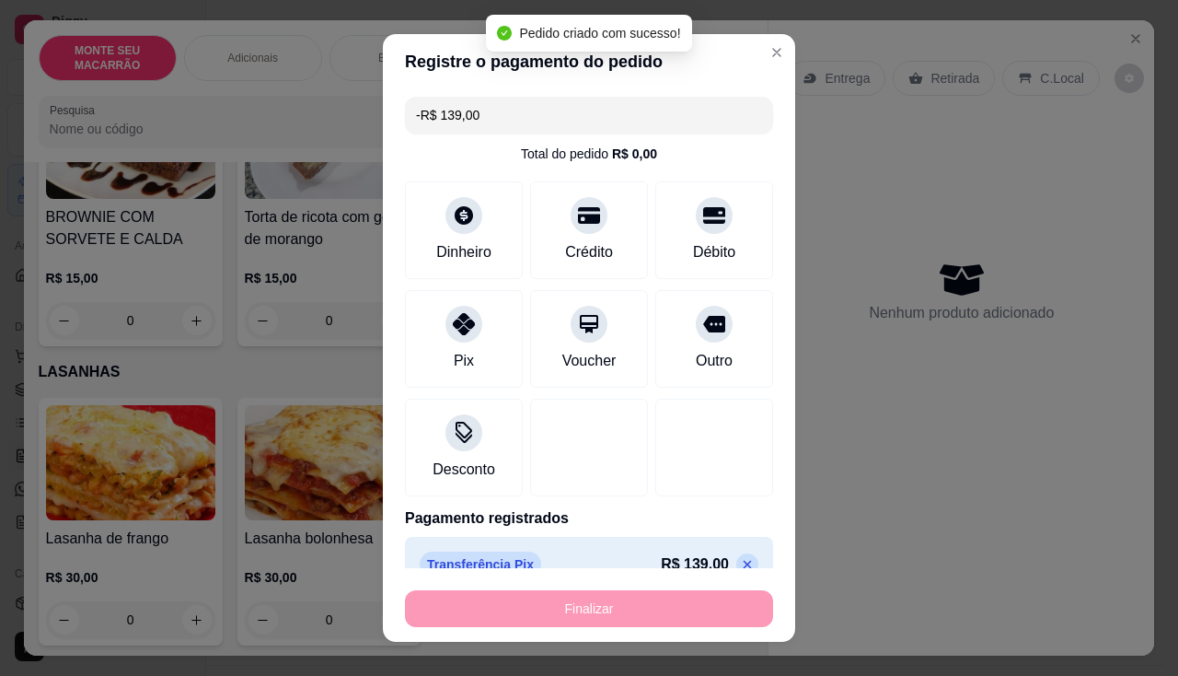
scroll to position [1121, 0]
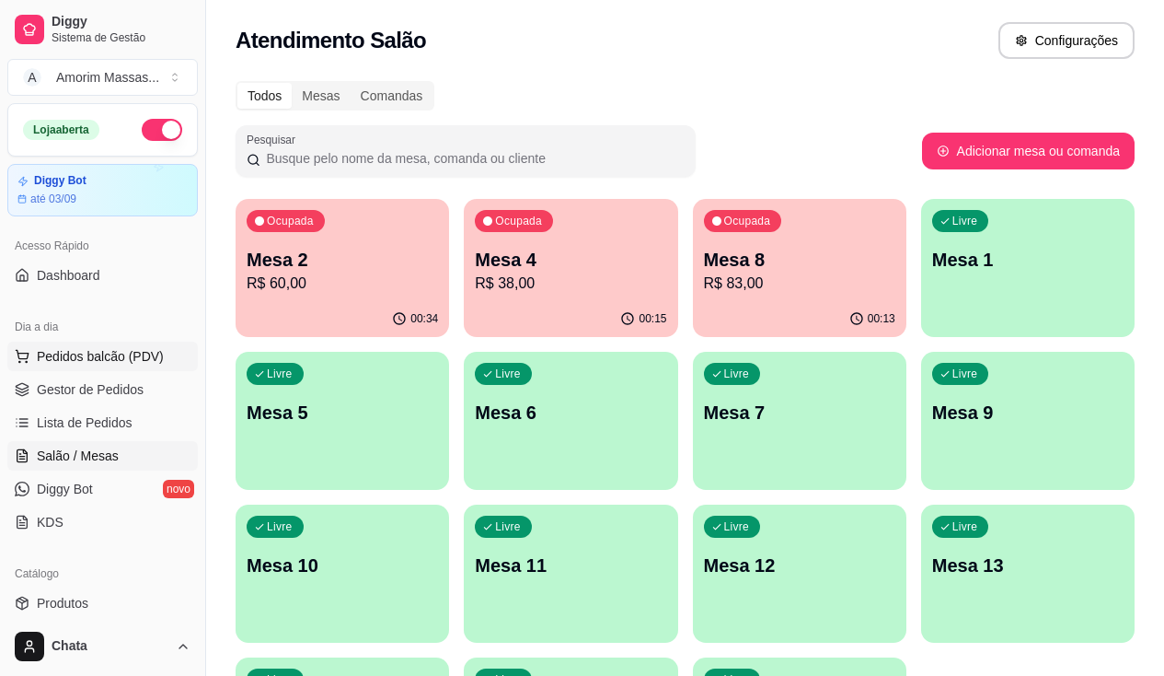
click at [72, 359] on span "Pedidos balcão (PDV)" at bounding box center [100, 356] width 127 height 18
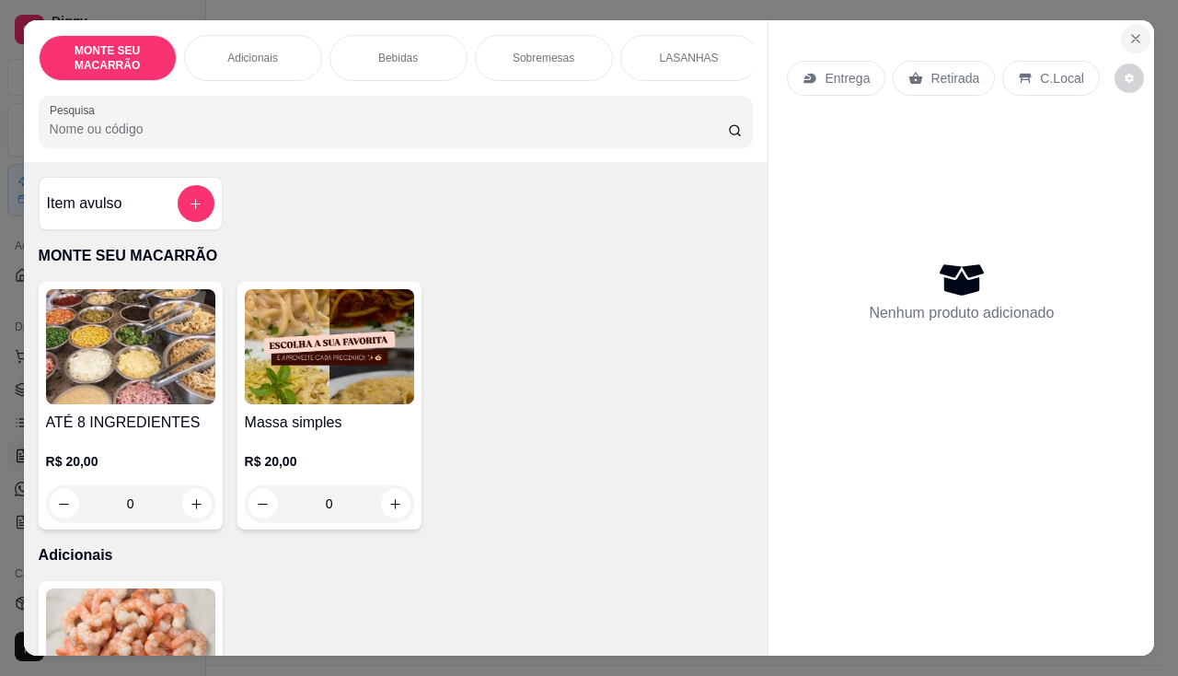
click at [1132, 35] on icon "Close" at bounding box center [1135, 38] width 7 height 7
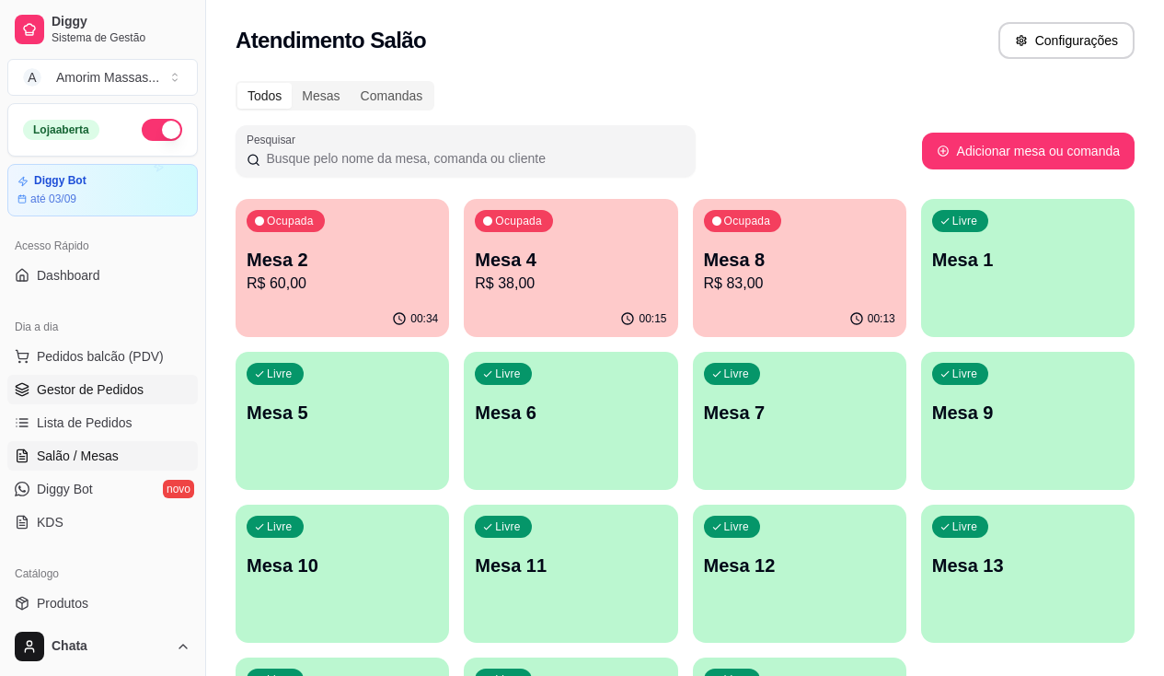
click at [73, 381] on span "Gestor de Pedidos" at bounding box center [90, 389] width 107 height 18
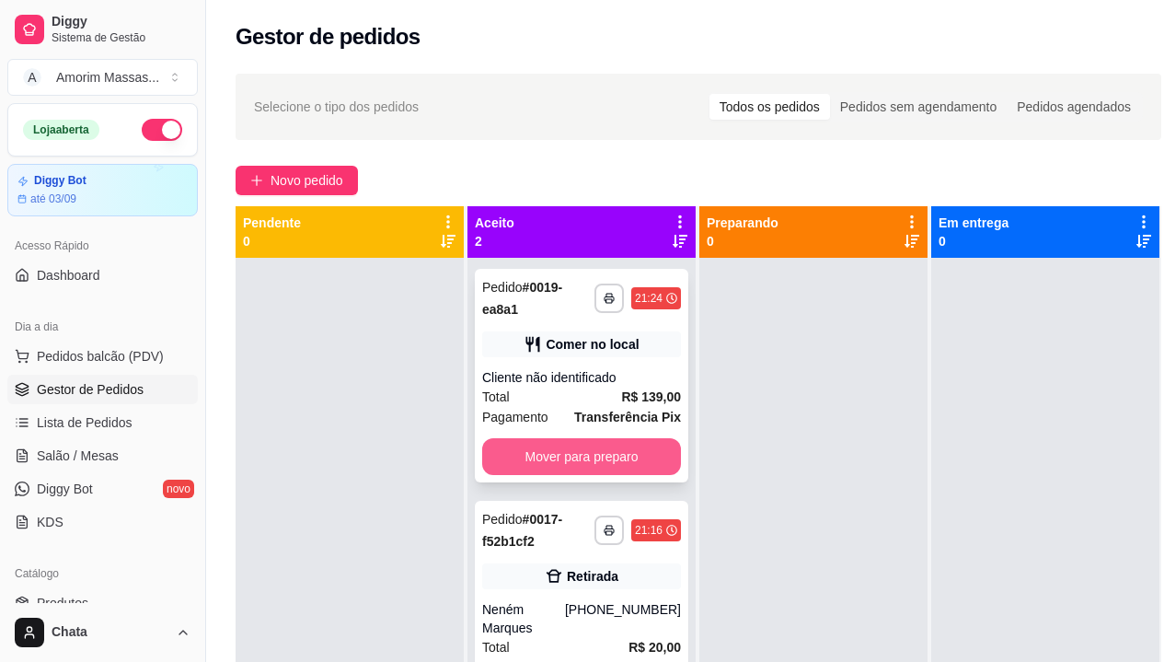
click at [564, 457] on button "Mover para preparo" at bounding box center [581, 456] width 199 height 37
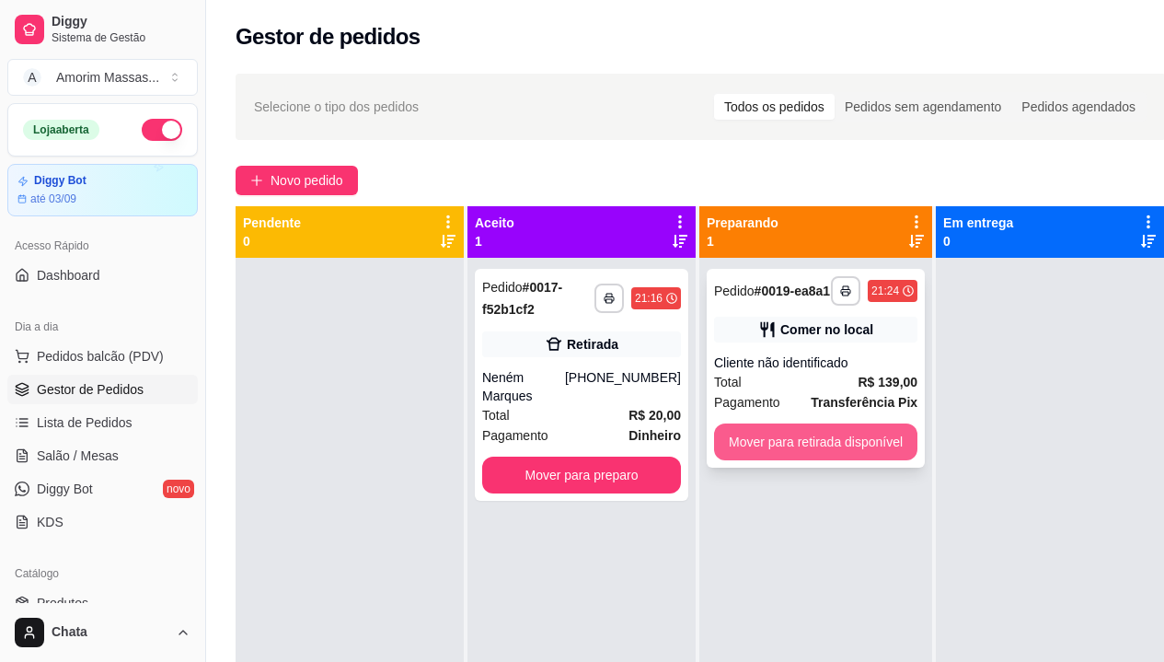
click at [861, 441] on button "Mover para retirada disponível" at bounding box center [815, 441] width 203 height 37
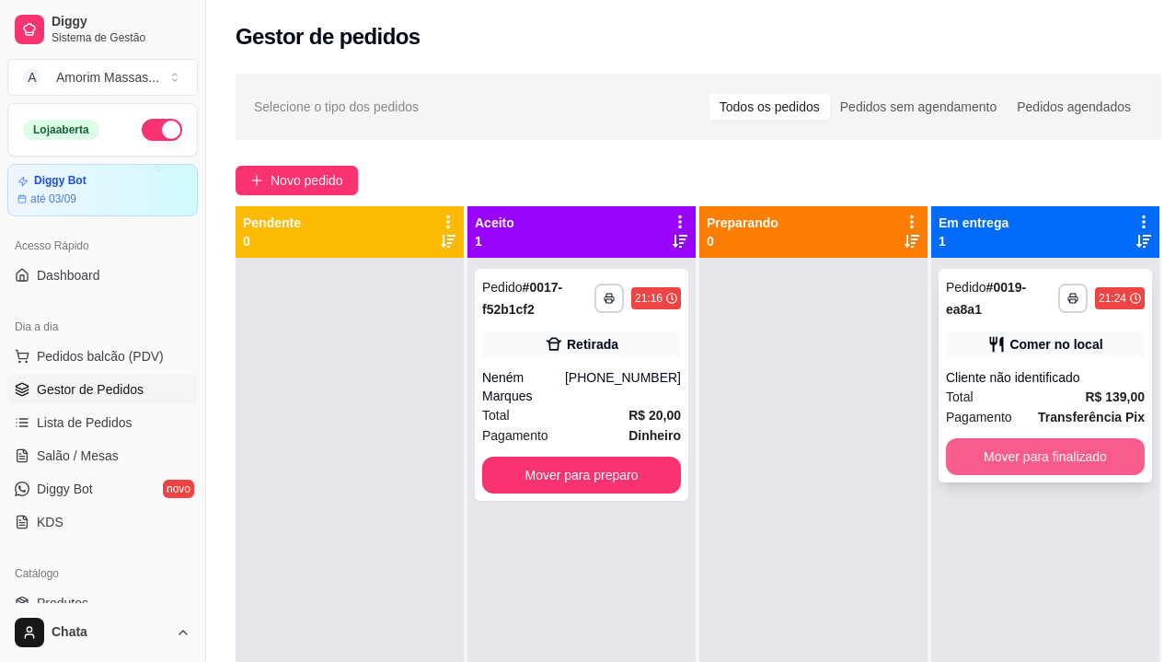
click at [1077, 458] on button "Mover para finalizado" at bounding box center [1045, 456] width 199 height 37
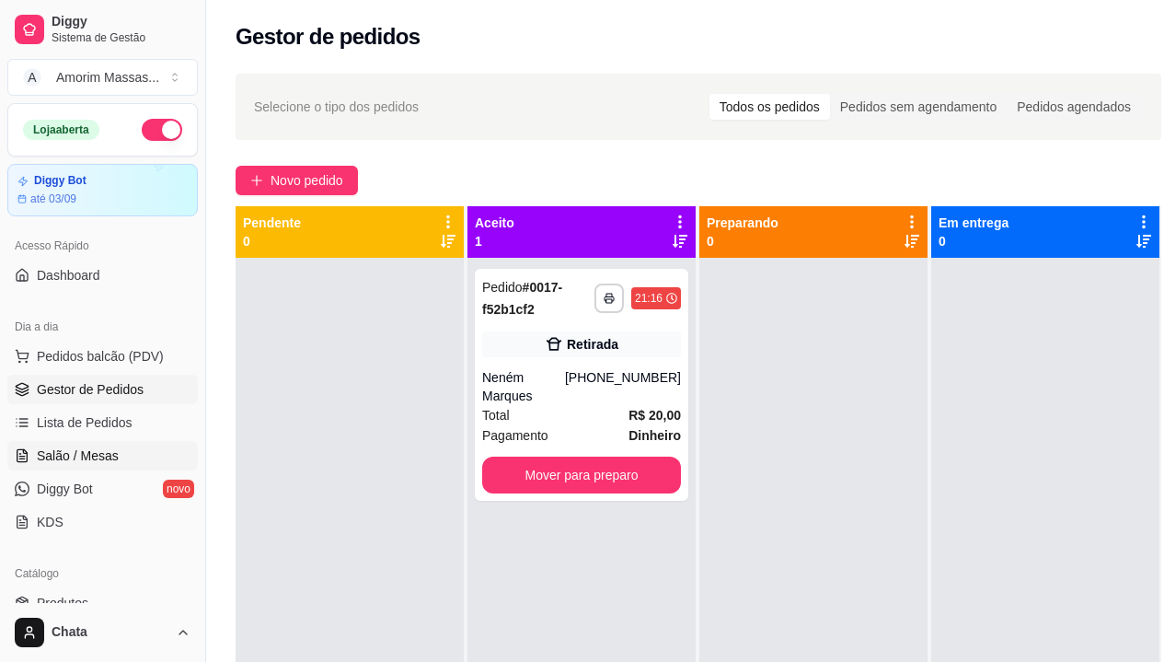
click at [81, 447] on span "Salão / Mesas" at bounding box center [78, 455] width 82 height 18
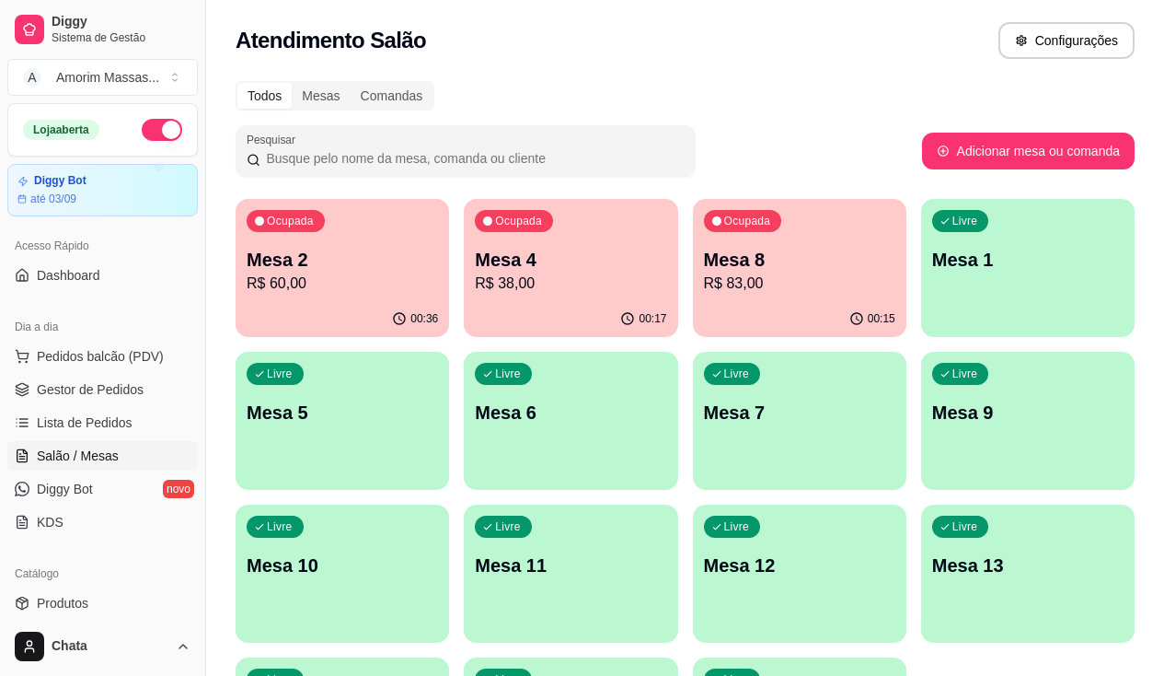
click at [464, 303] on div "00:17" at bounding box center [571, 319] width 214 height 36
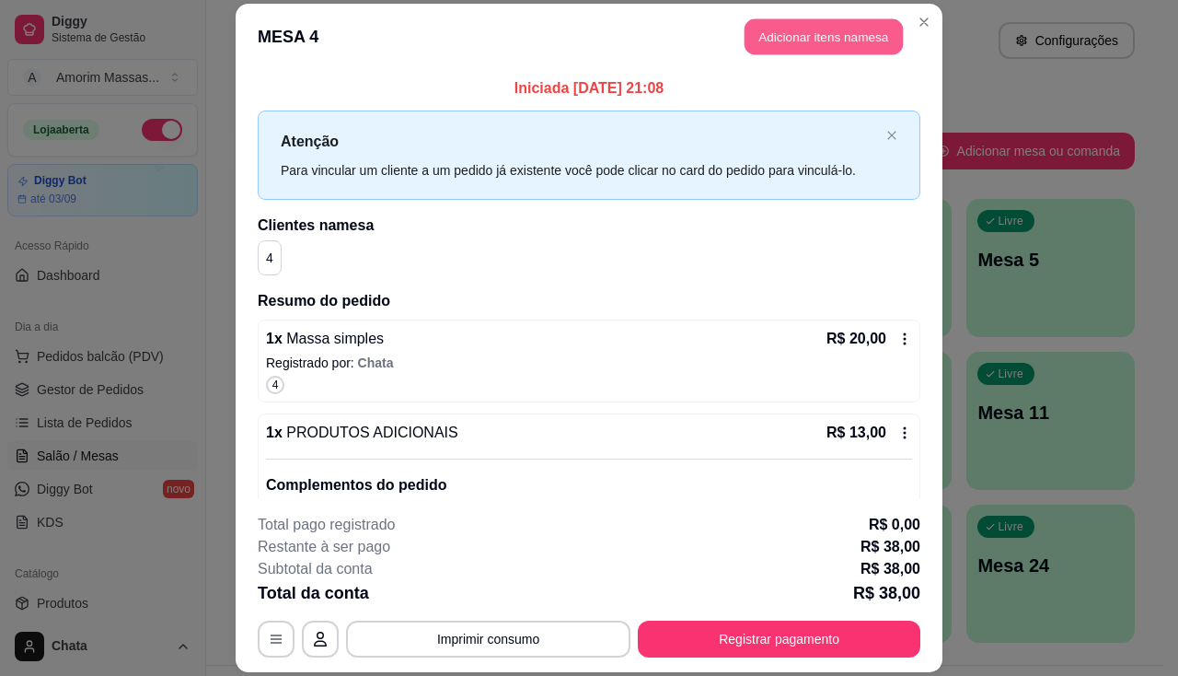
click at [788, 31] on button "Adicionar itens na mesa" at bounding box center [824, 36] width 158 height 36
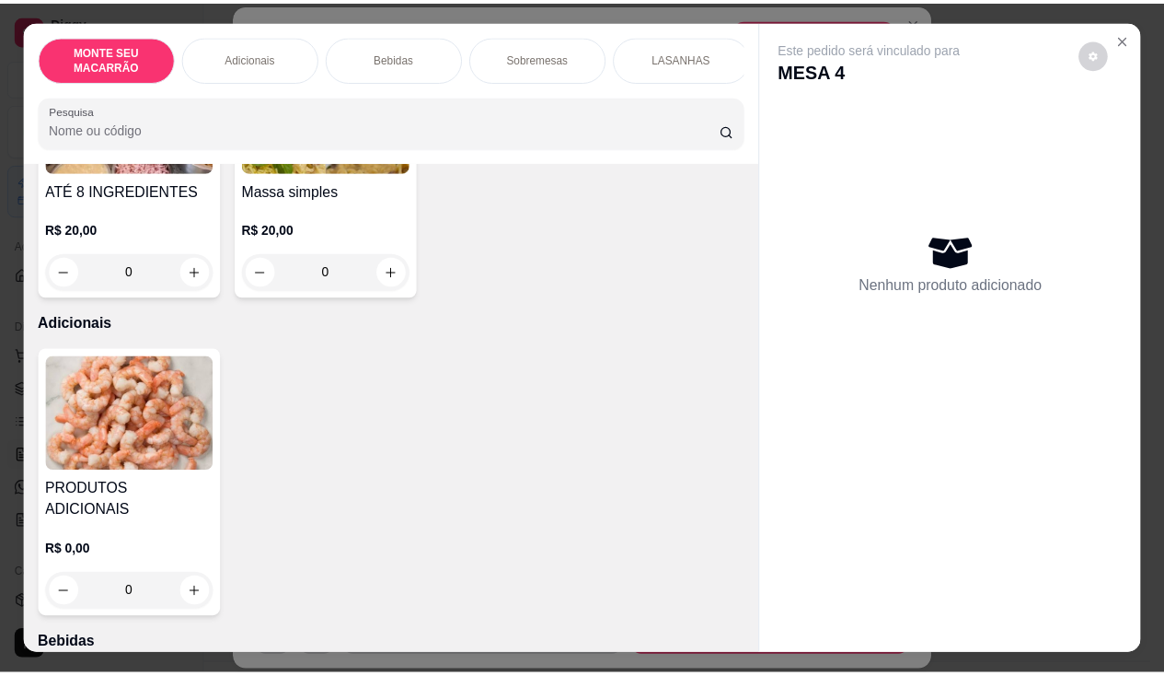
scroll to position [368, 0]
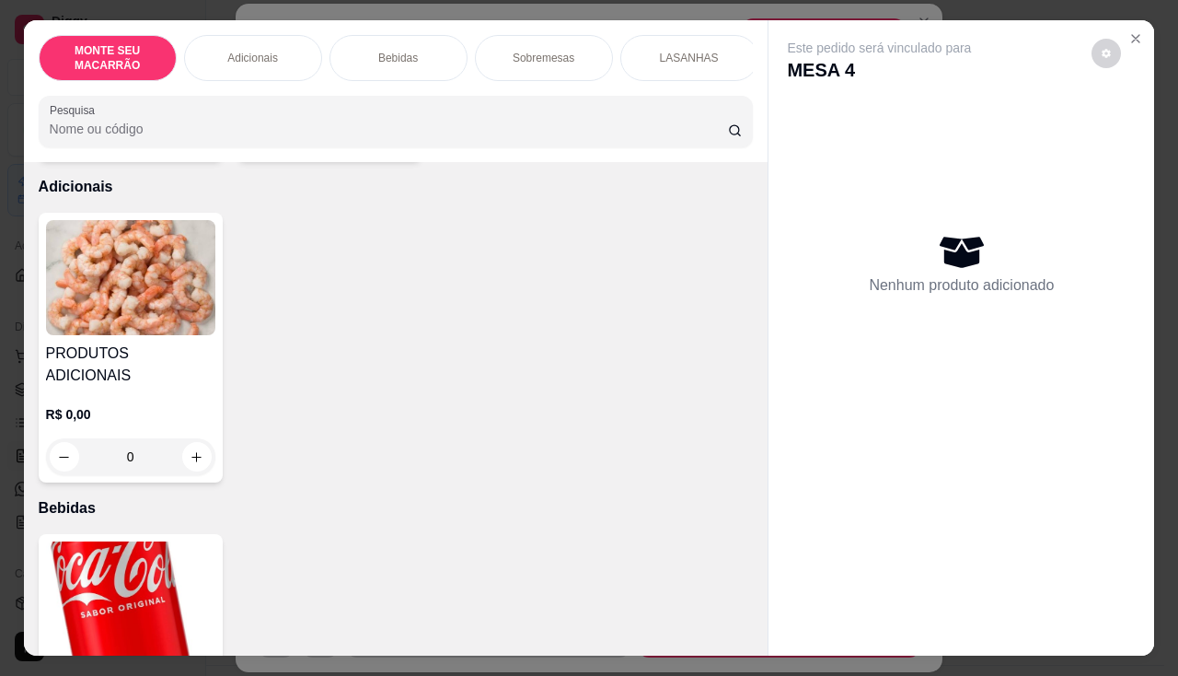
click at [93, 572] on img at bounding box center [130, 598] width 169 height 115
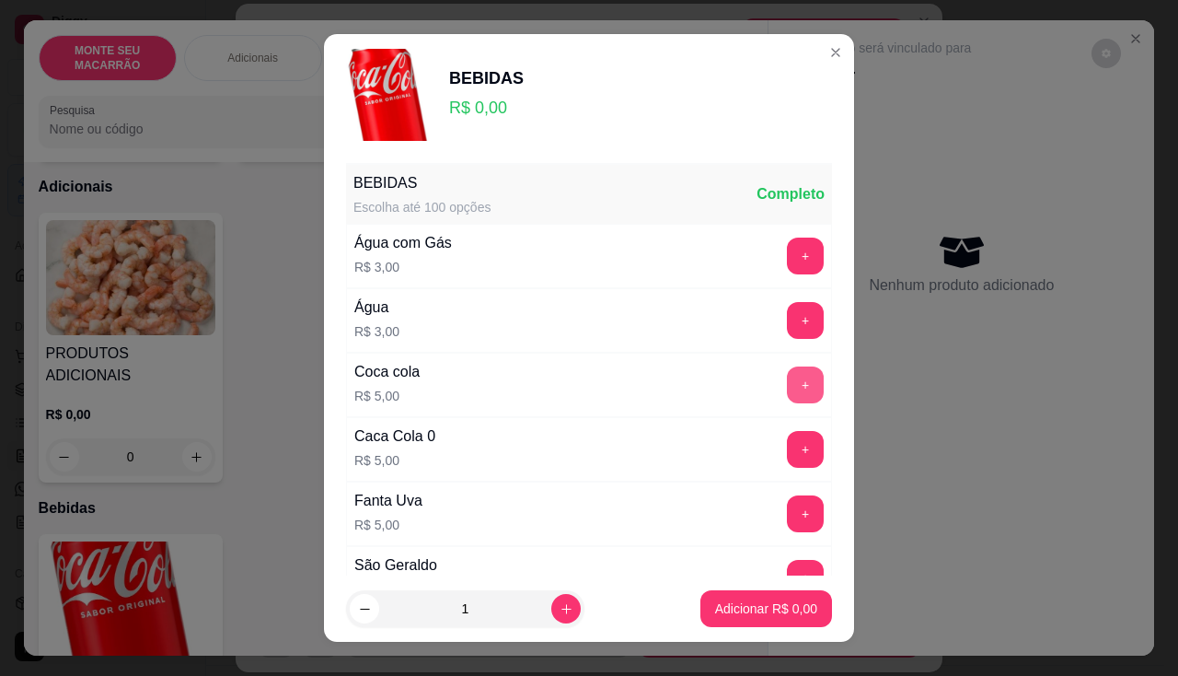
click at [787, 385] on button "+" at bounding box center [805, 384] width 37 height 37
click at [716, 601] on p "Adicionar R$ 5,00" at bounding box center [765, 608] width 99 height 17
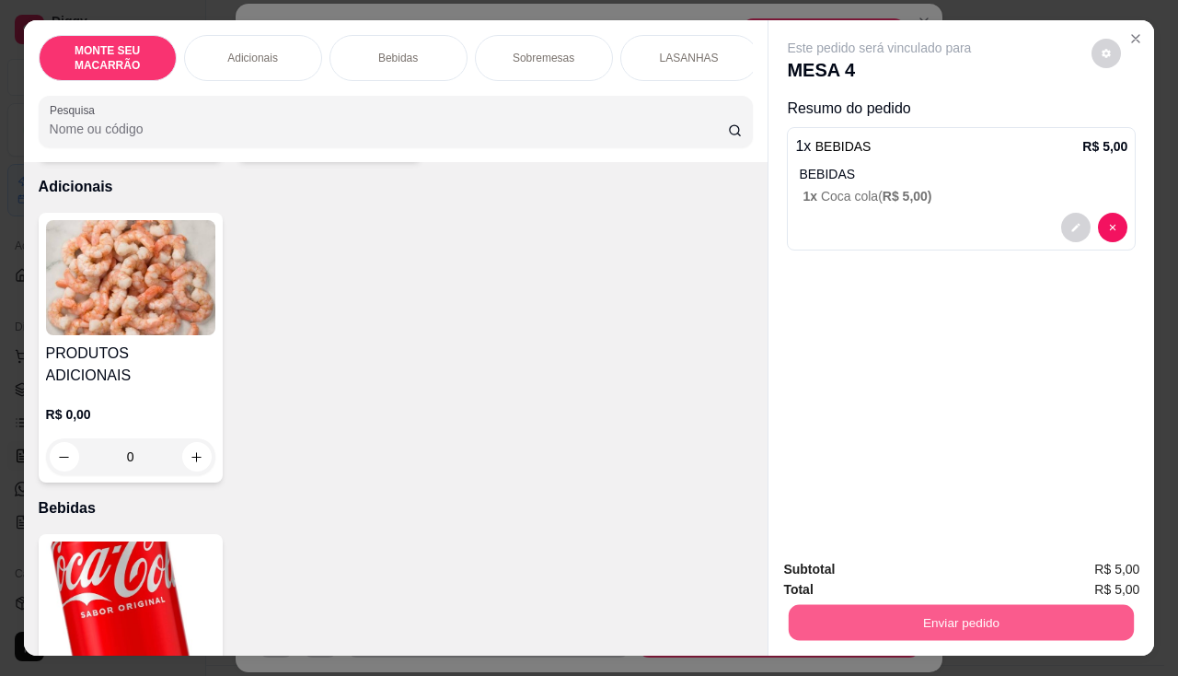
click at [952, 620] on button "Enviar pedido" at bounding box center [961, 623] width 345 height 36
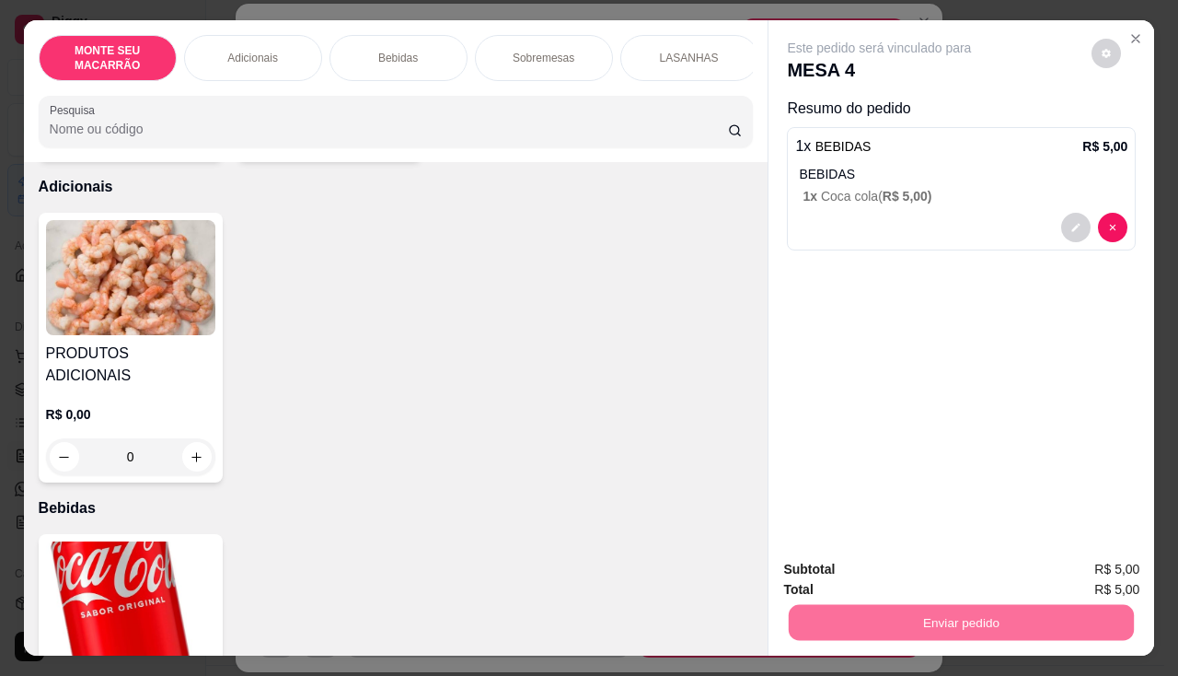
click at [1042, 563] on button "Sim, quero registrar" at bounding box center [1075, 569] width 137 height 35
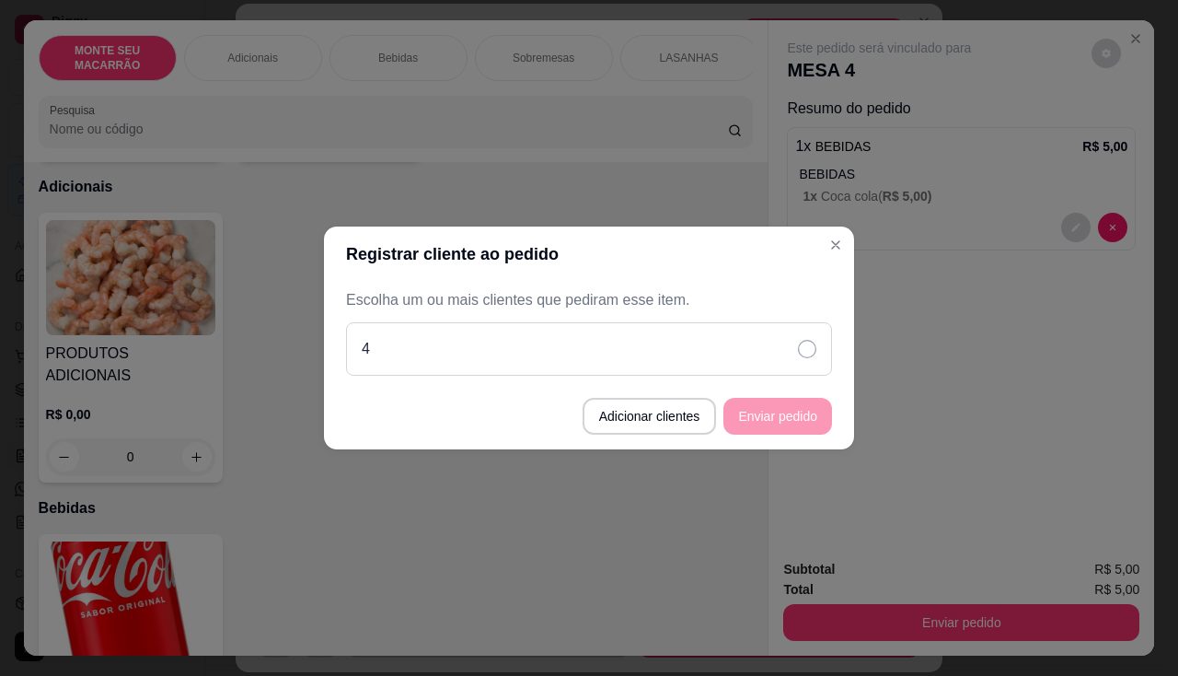
click at [693, 348] on div "4" at bounding box center [589, 348] width 486 height 53
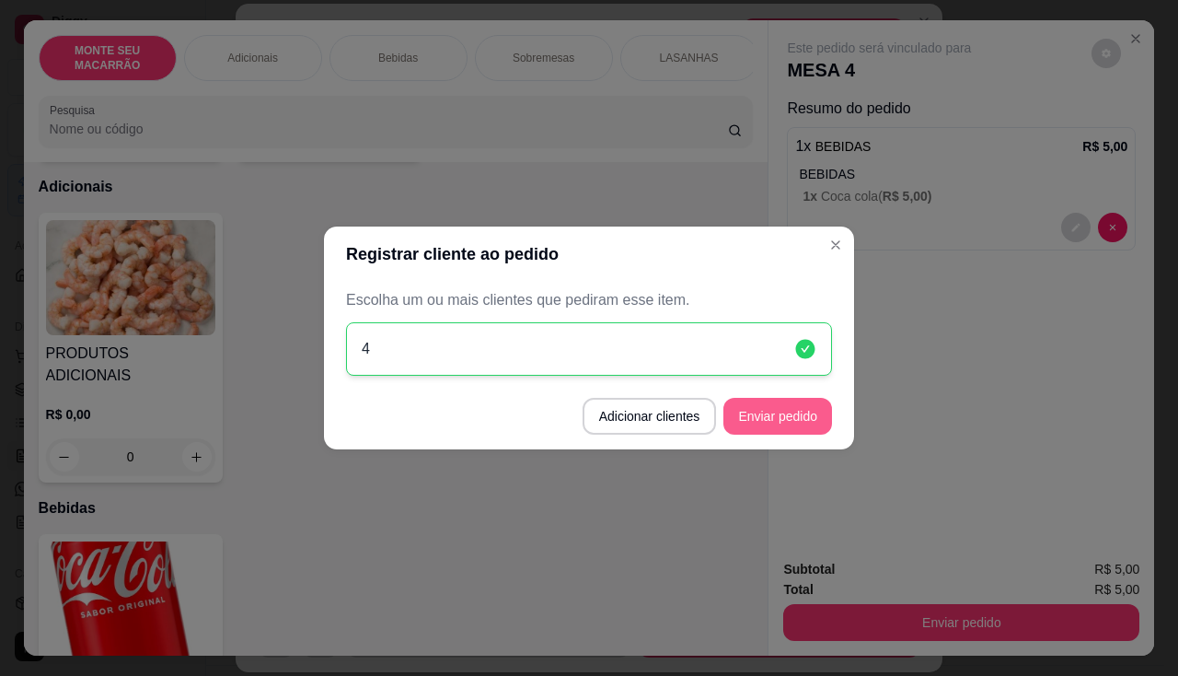
click at [802, 410] on button "Enviar pedido" at bounding box center [777, 416] width 109 height 37
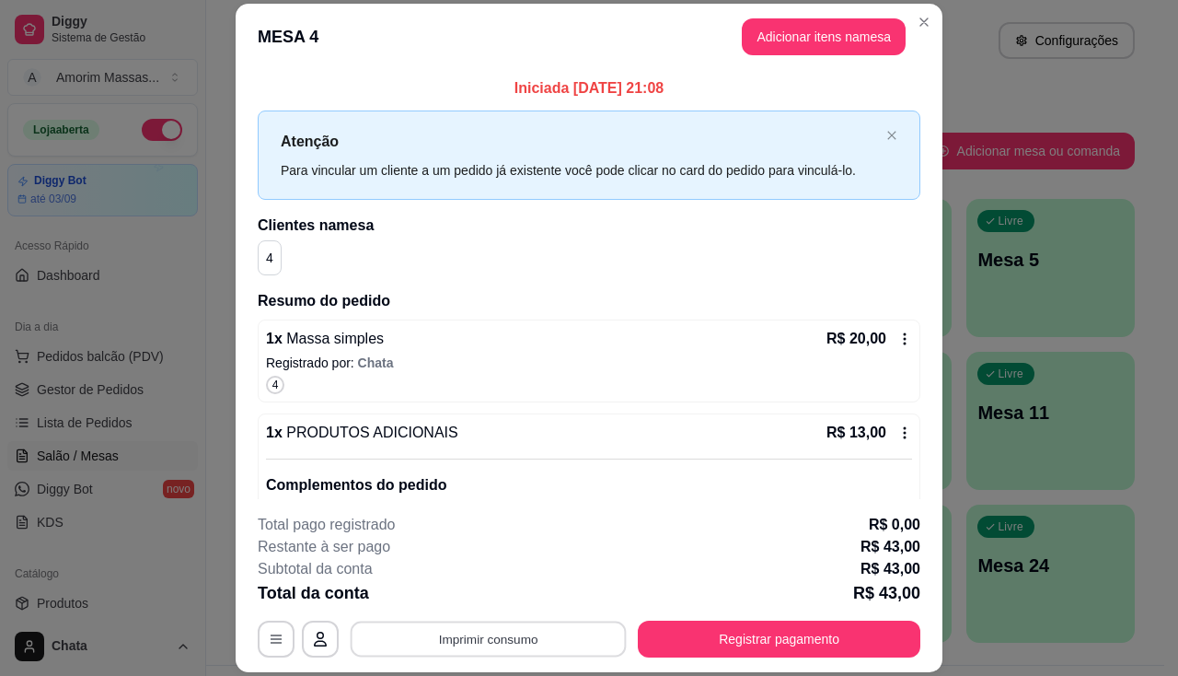
click at [460, 646] on button "Imprimir consumo" at bounding box center [489, 639] width 276 height 36
click at [490, 601] on button "IMPRESSORA" at bounding box center [487, 596] width 133 height 29
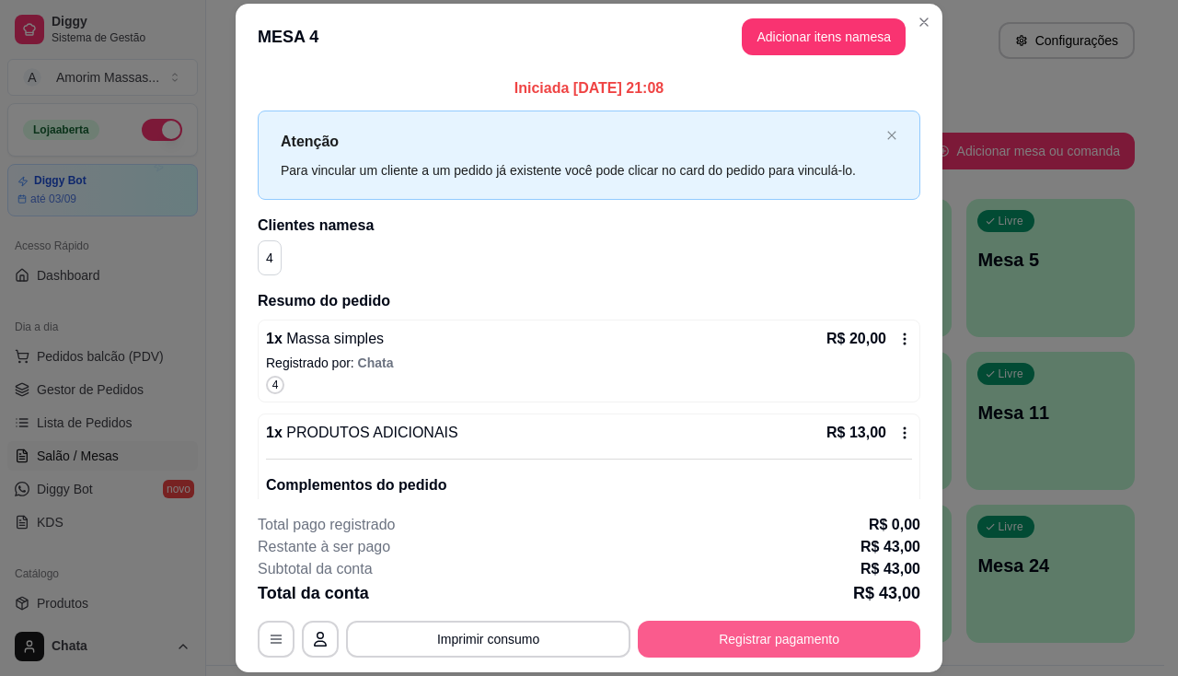
click at [752, 645] on button "Registrar pagamento" at bounding box center [779, 638] width 283 height 37
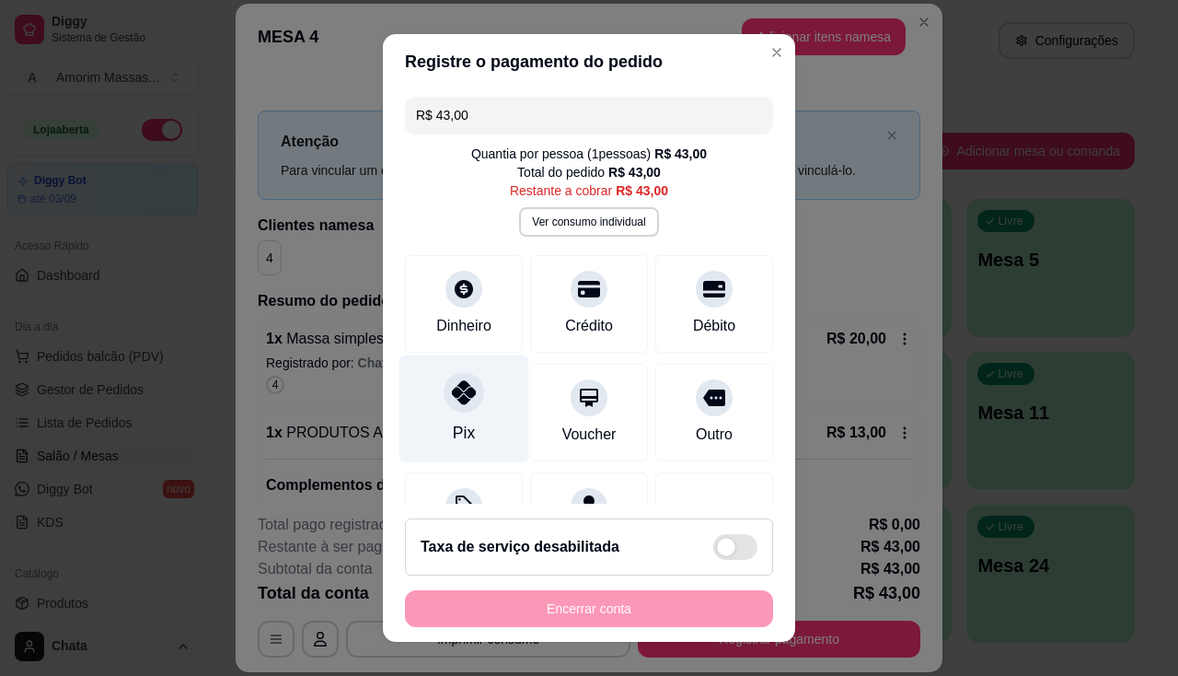
click at [452, 391] on icon at bounding box center [464, 392] width 24 height 24
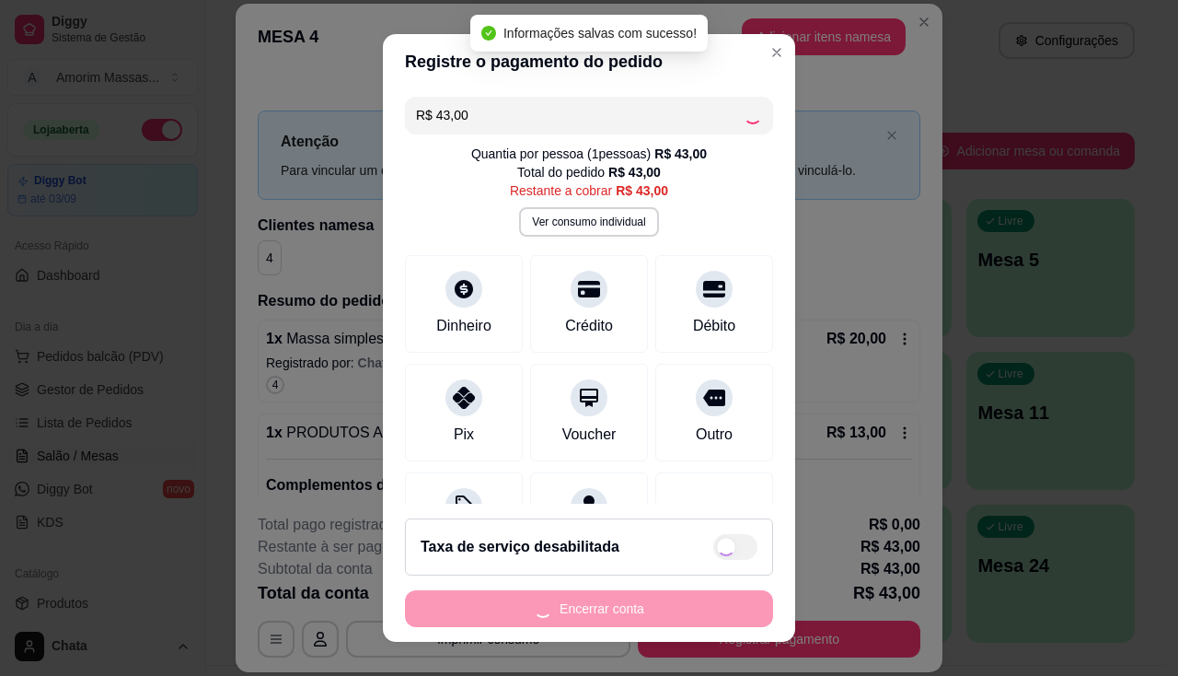
type input "R$ 0,00"
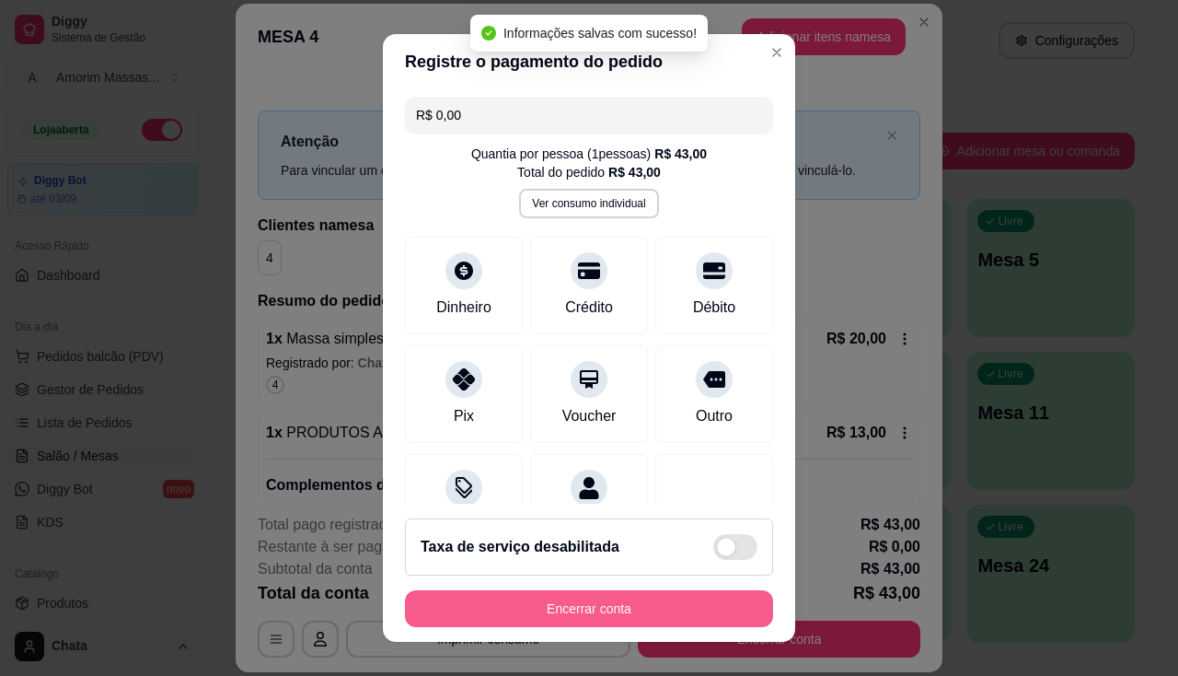
click at [571, 607] on button "Encerrar conta" at bounding box center [589, 608] width 368 height 37
